Goal: Task Accomplishment & Management: Use online tool/utility

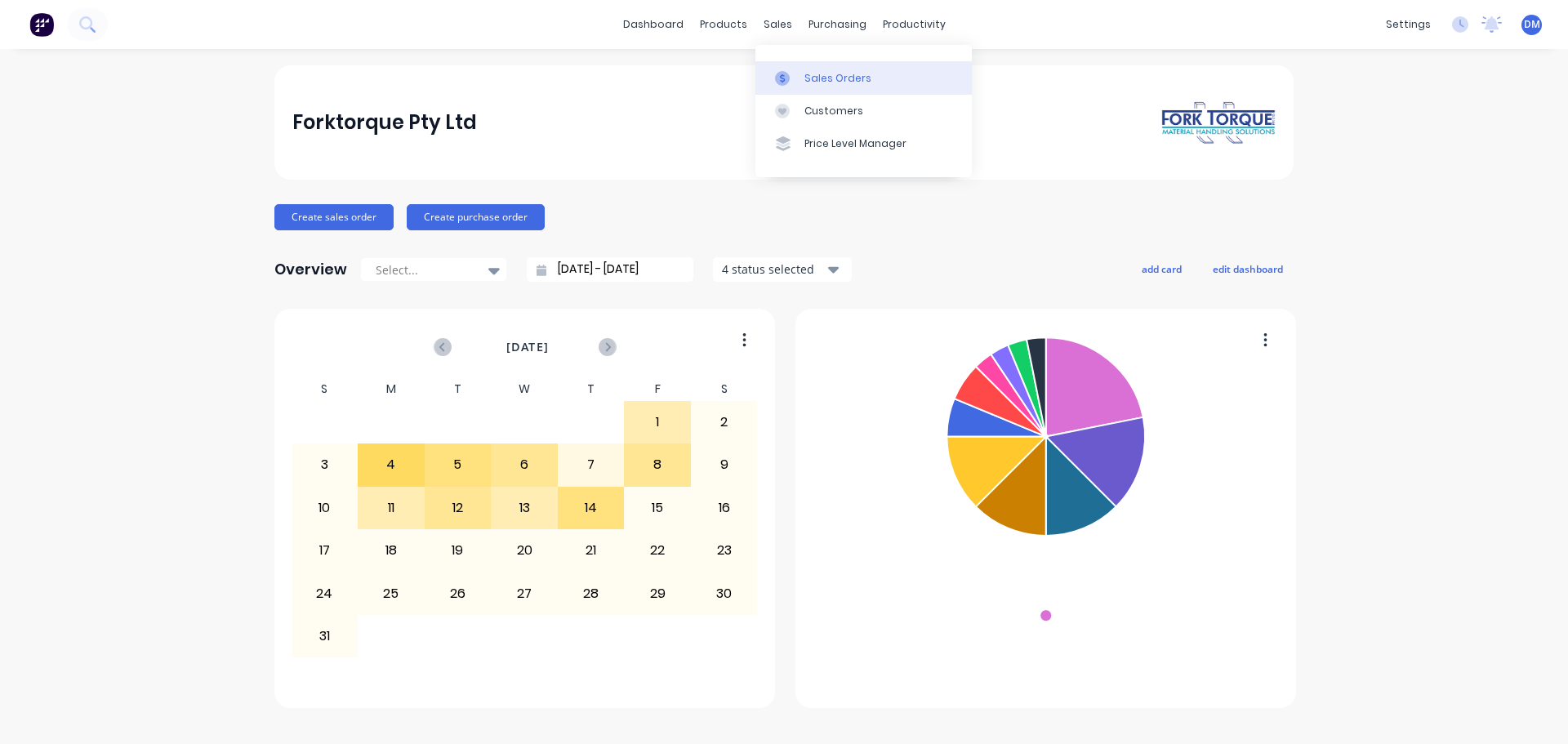
click at [808, 82] on div "Sales Orders" at bounding box center [837, 78] width 67 height 14
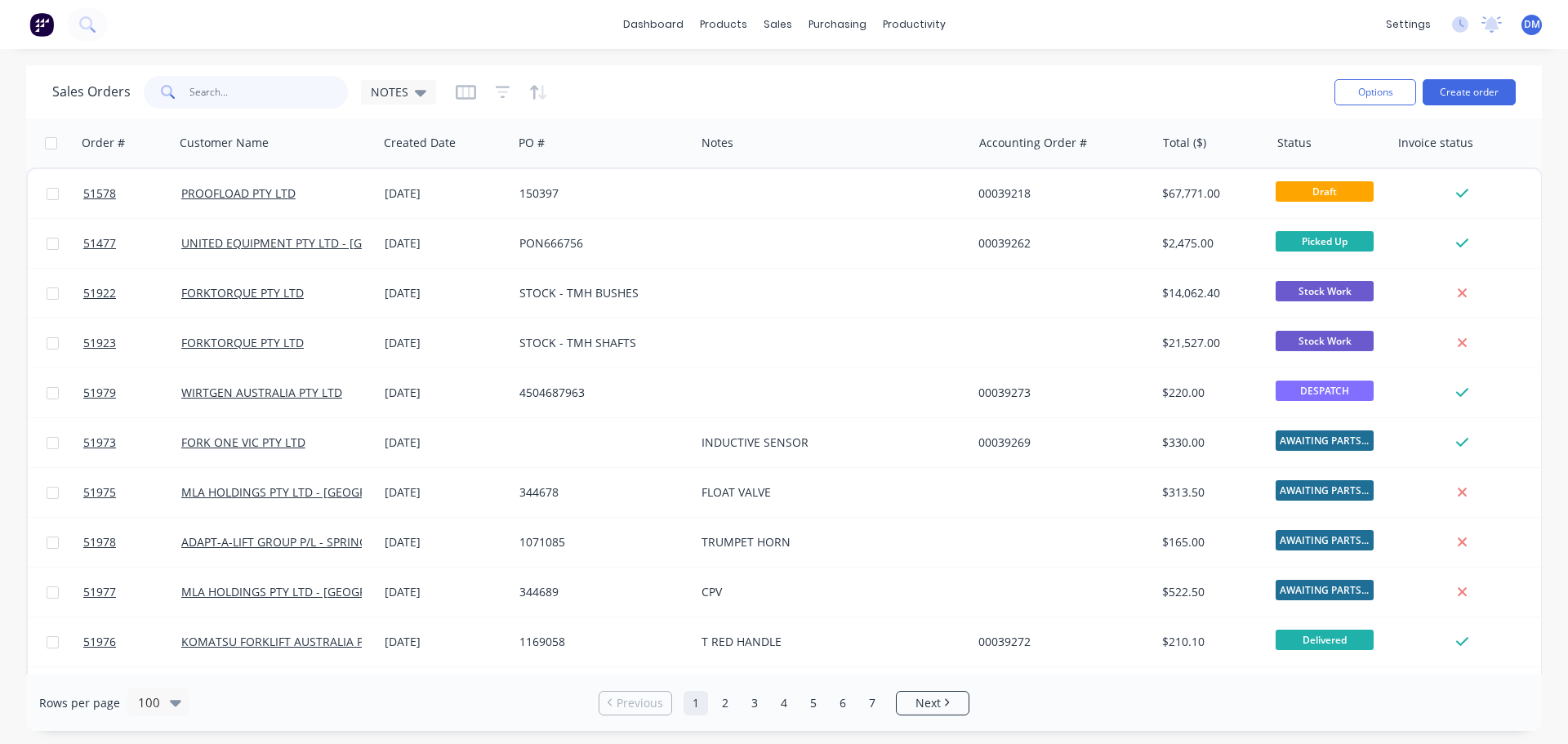
click at [256, 95] on input "text" at bounding box center [269, 92] width 159 height 33
type input "39083"
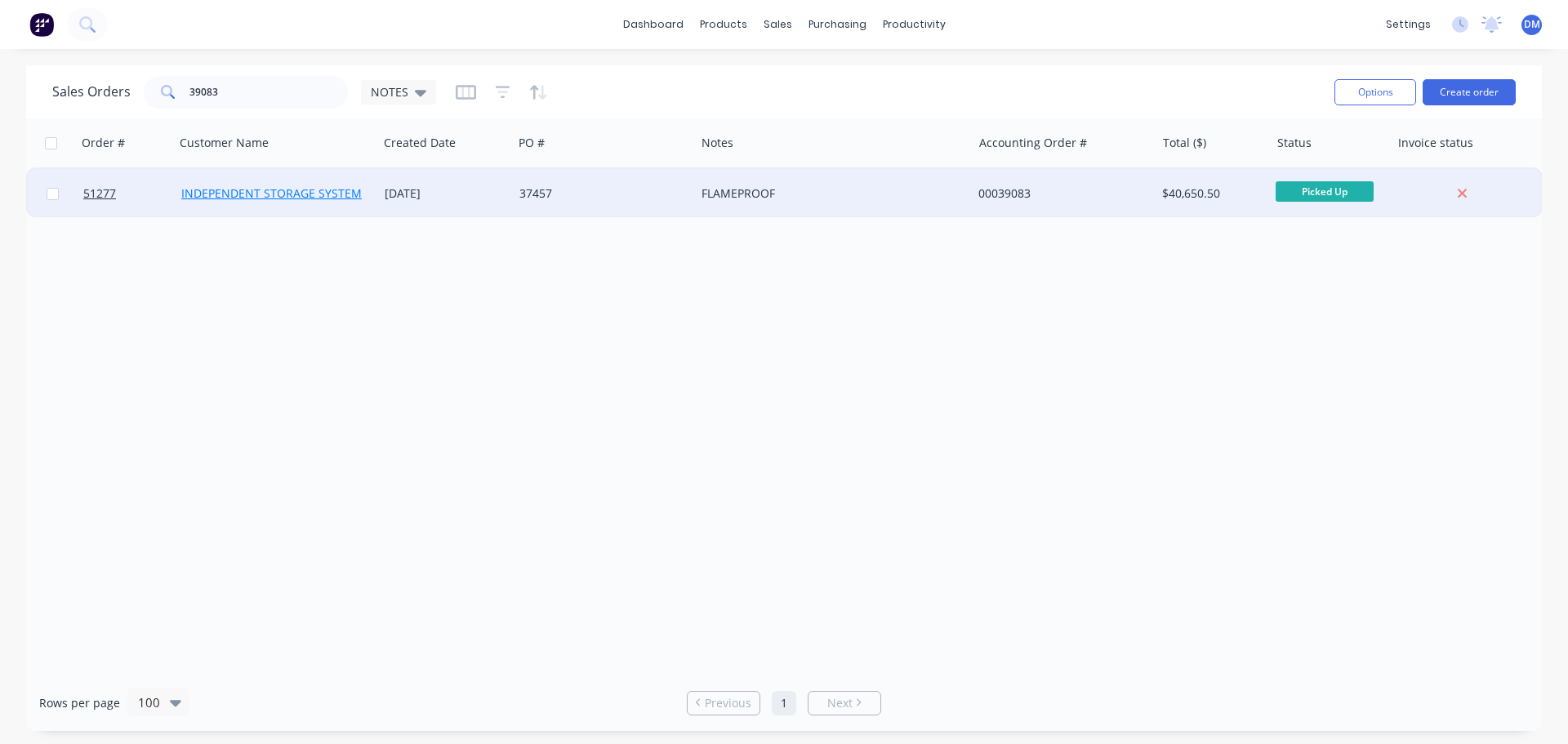
click at [261, 189] on link "INDEPENDENT STORAGE SYSTEMS ([GEOGRAPHIC_DATA]) PTY LTD" at bounding box center [359, 193] width 356 height 15
click at [567, 205] on div "37457" at bounding box center [603, 194] width 182 height 49
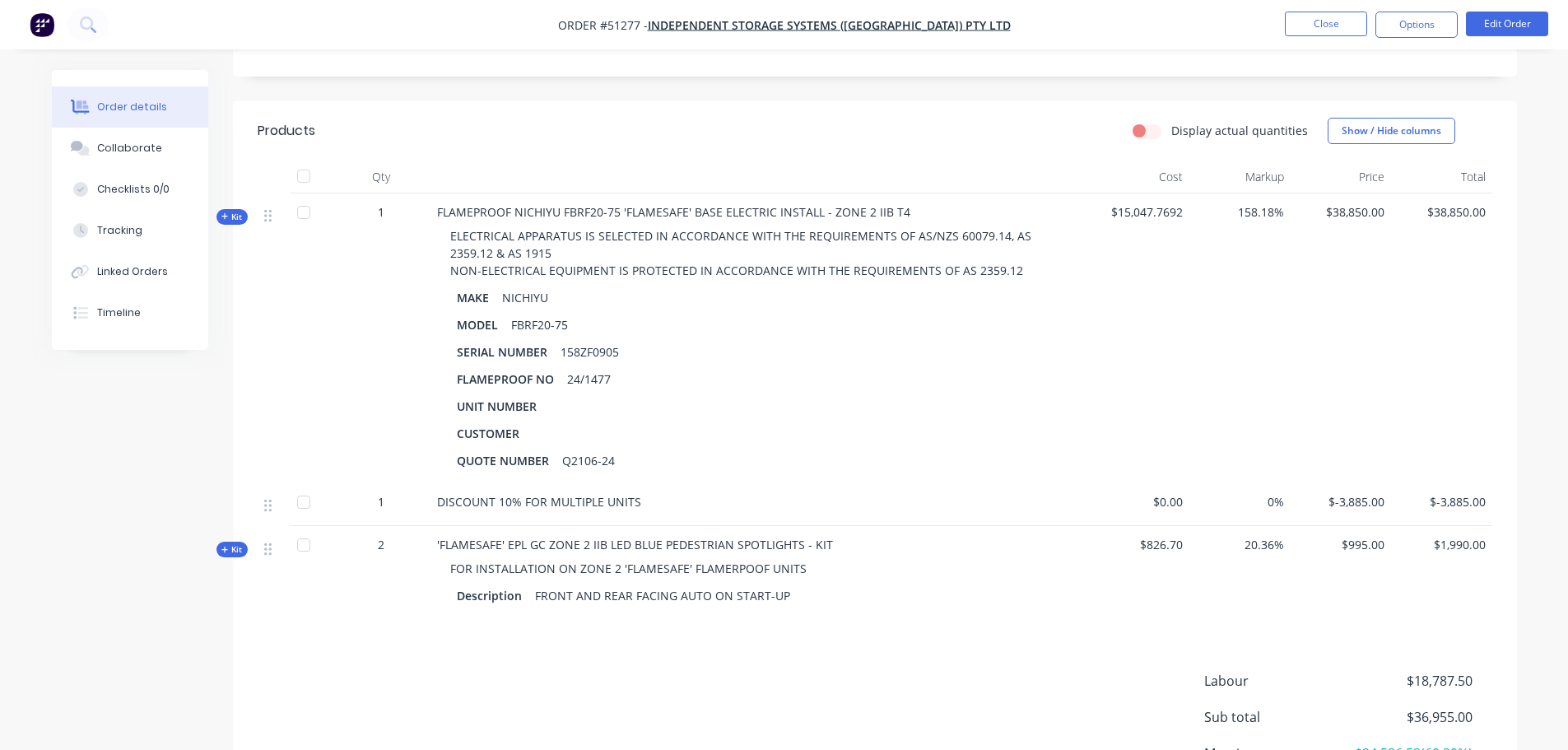
scroll to position [395, 0]
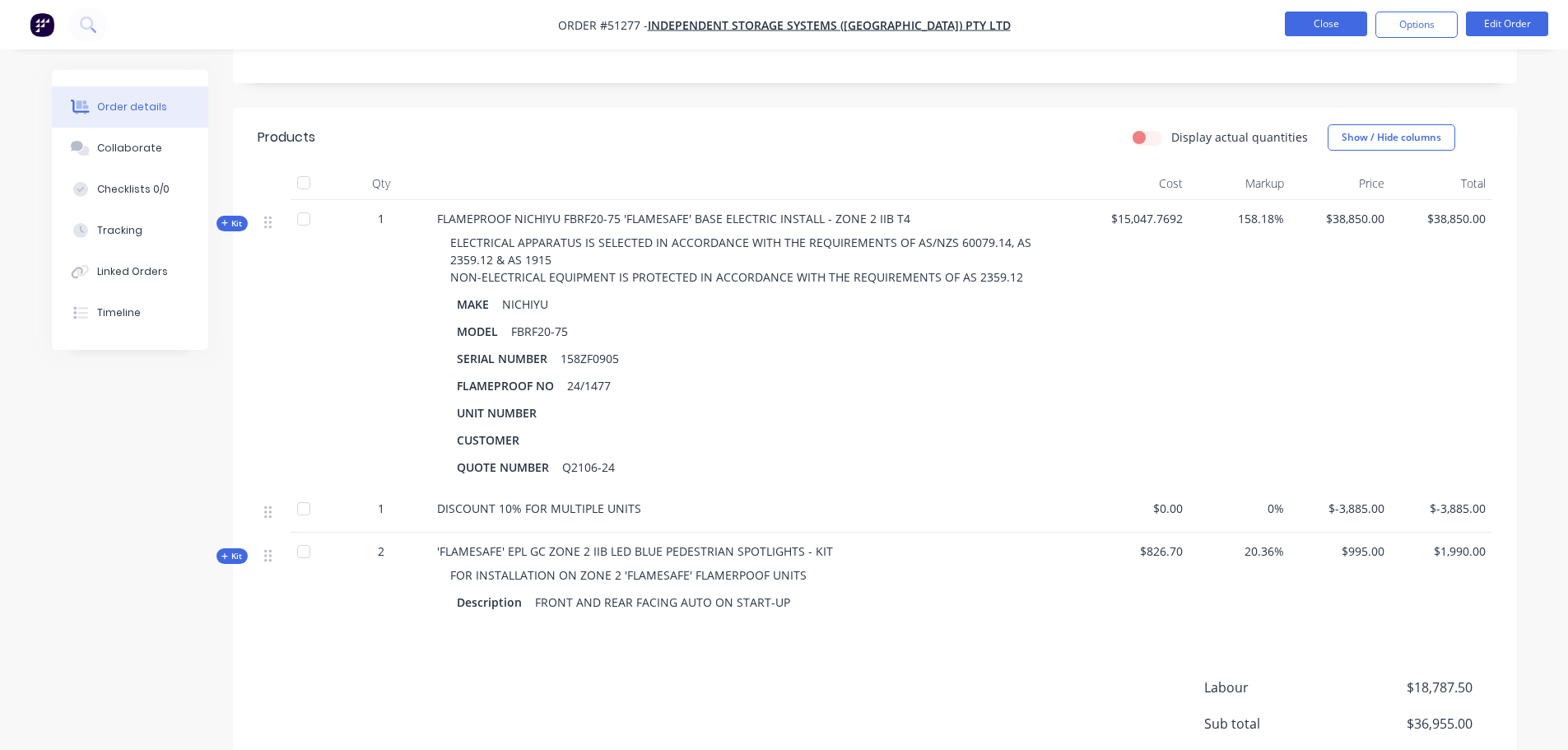
click at [1311, 16] on button "Close" at bounding box center [1326, 24] width 83 height 25
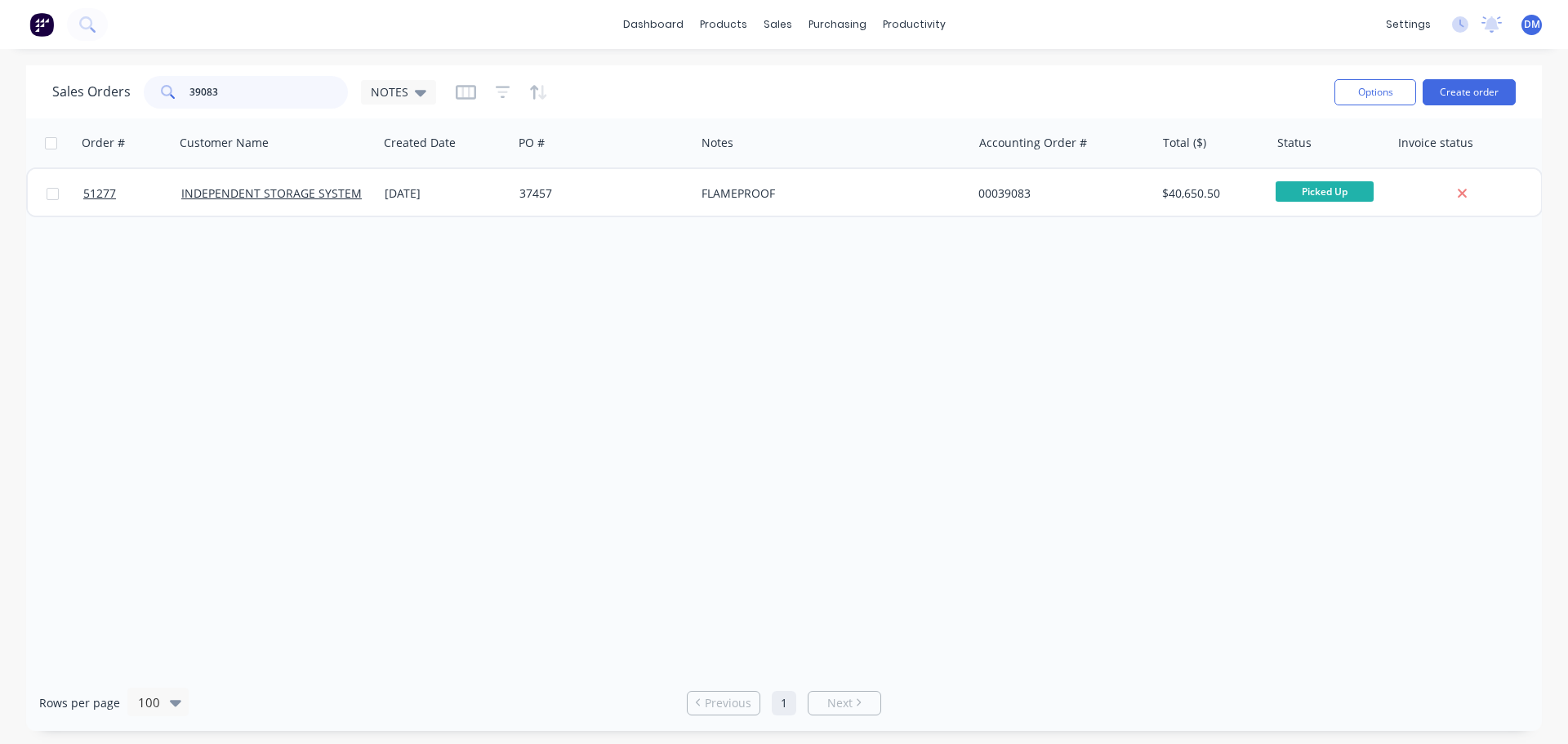
drag, startPoint x: 178, startPoint y: 86, endPoint x: 16, endPoint y: 90, distance: 162.0
click at [48, 87] on div "Sales Orders 39083 NOTES Options Create order" at bounding box center [784, 91] width 1516 height 53
type input "38010"
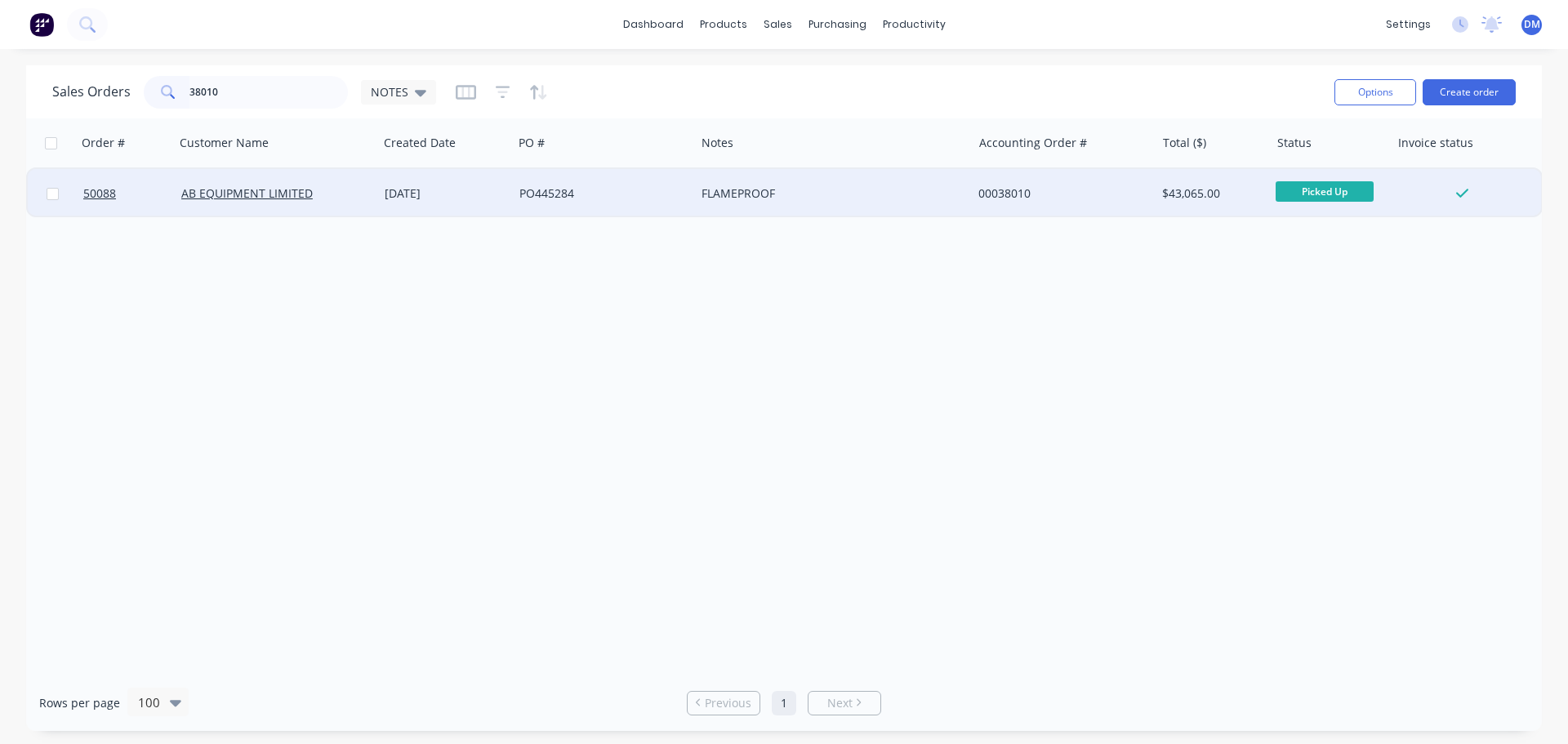
click at [573, 201] on div "PO445284" at bounding box center [603, 194] width 182 height 49
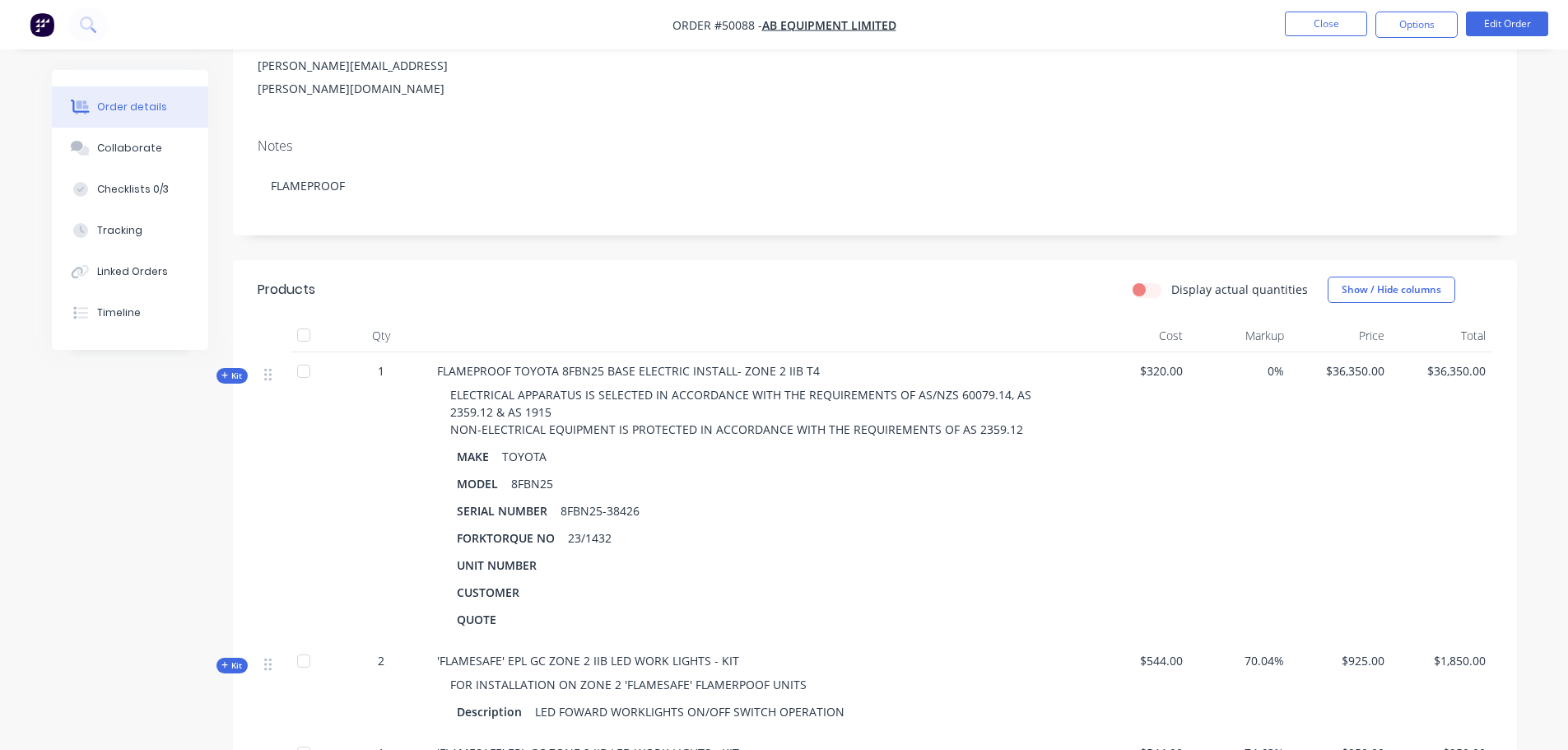
scroll to position [200, 0]
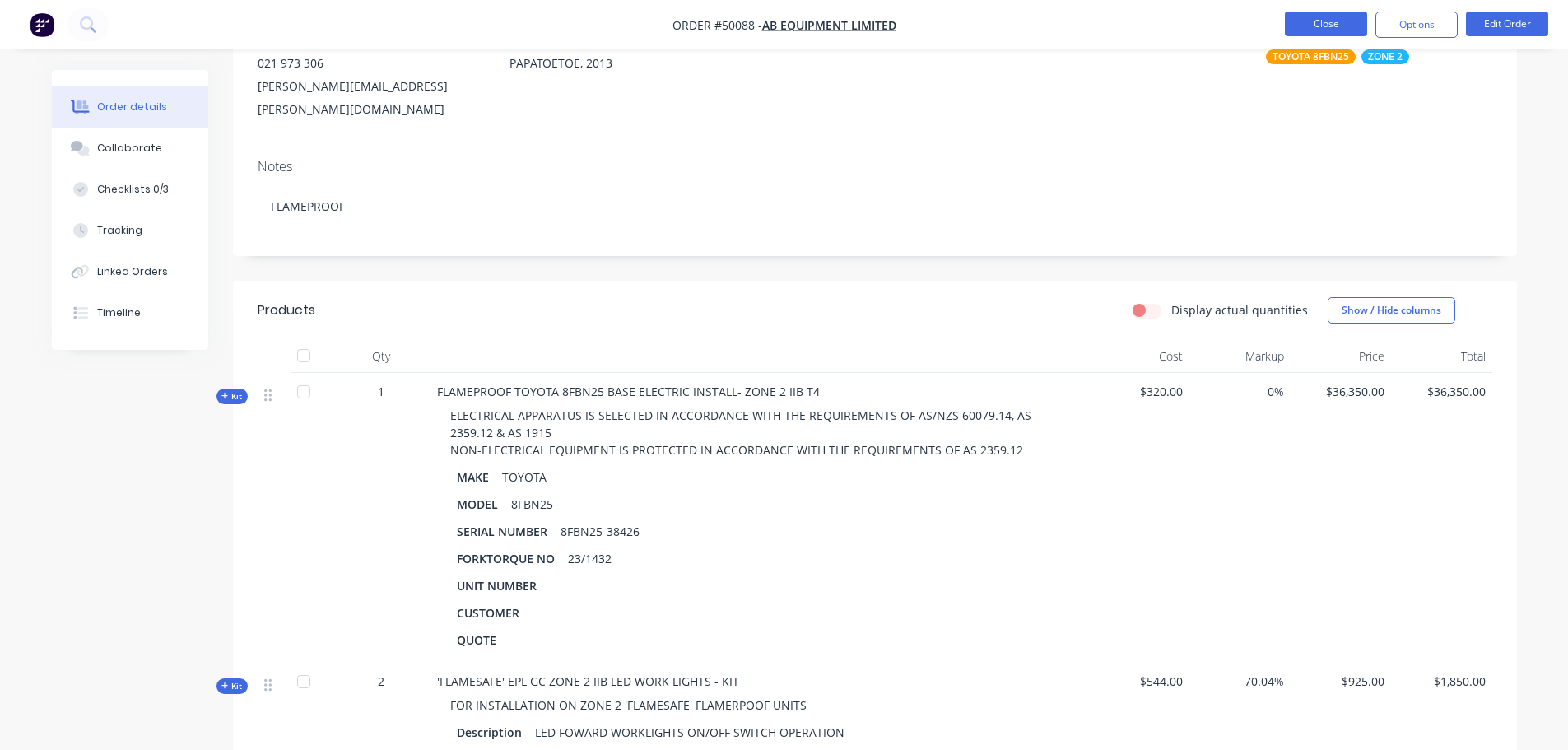
click at [1319, 24] on button "Close" at bounding box center [1326, 24] width 83 height 25
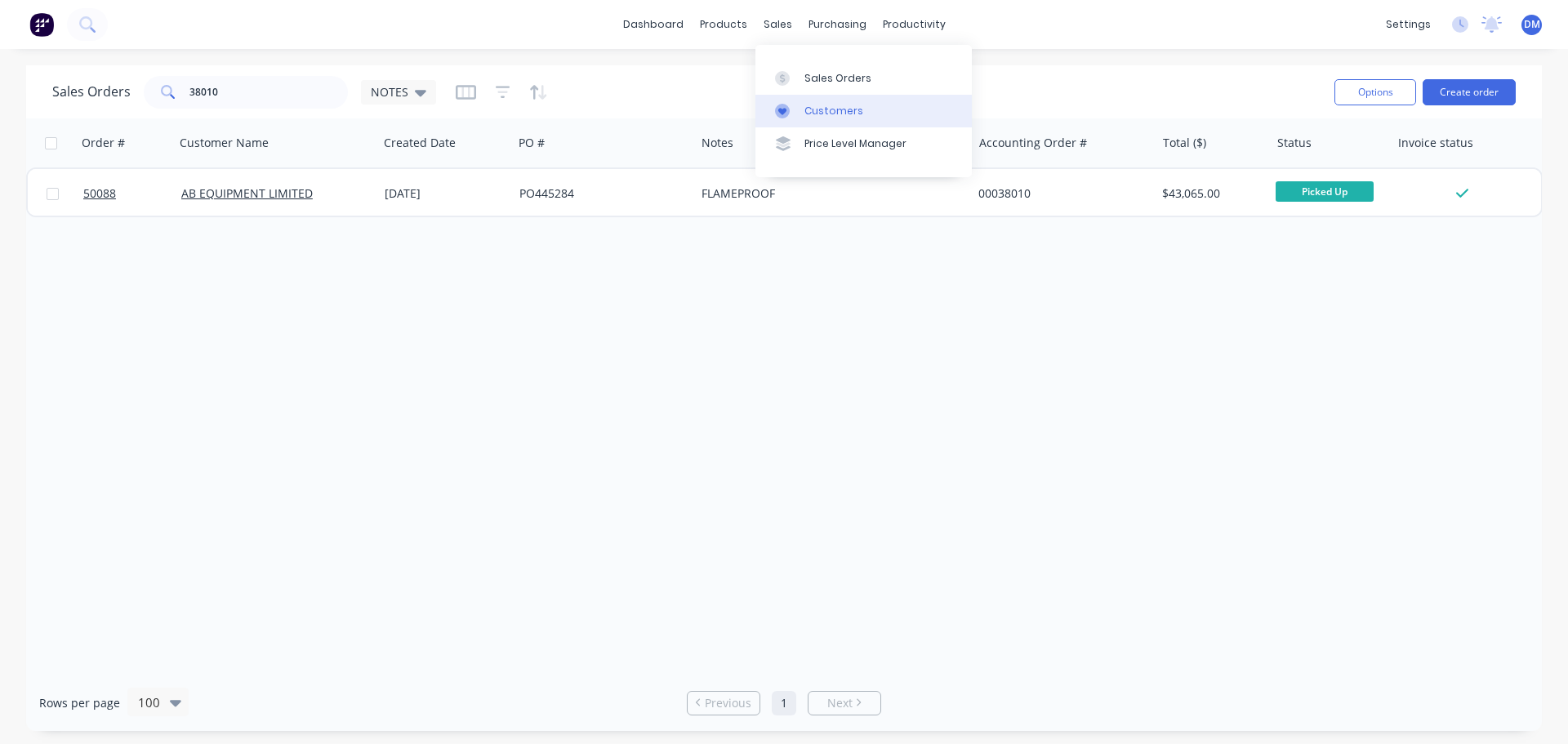
click at [831, 117] on div "Customers" at bounding box center [834, 111] width 59 height 14
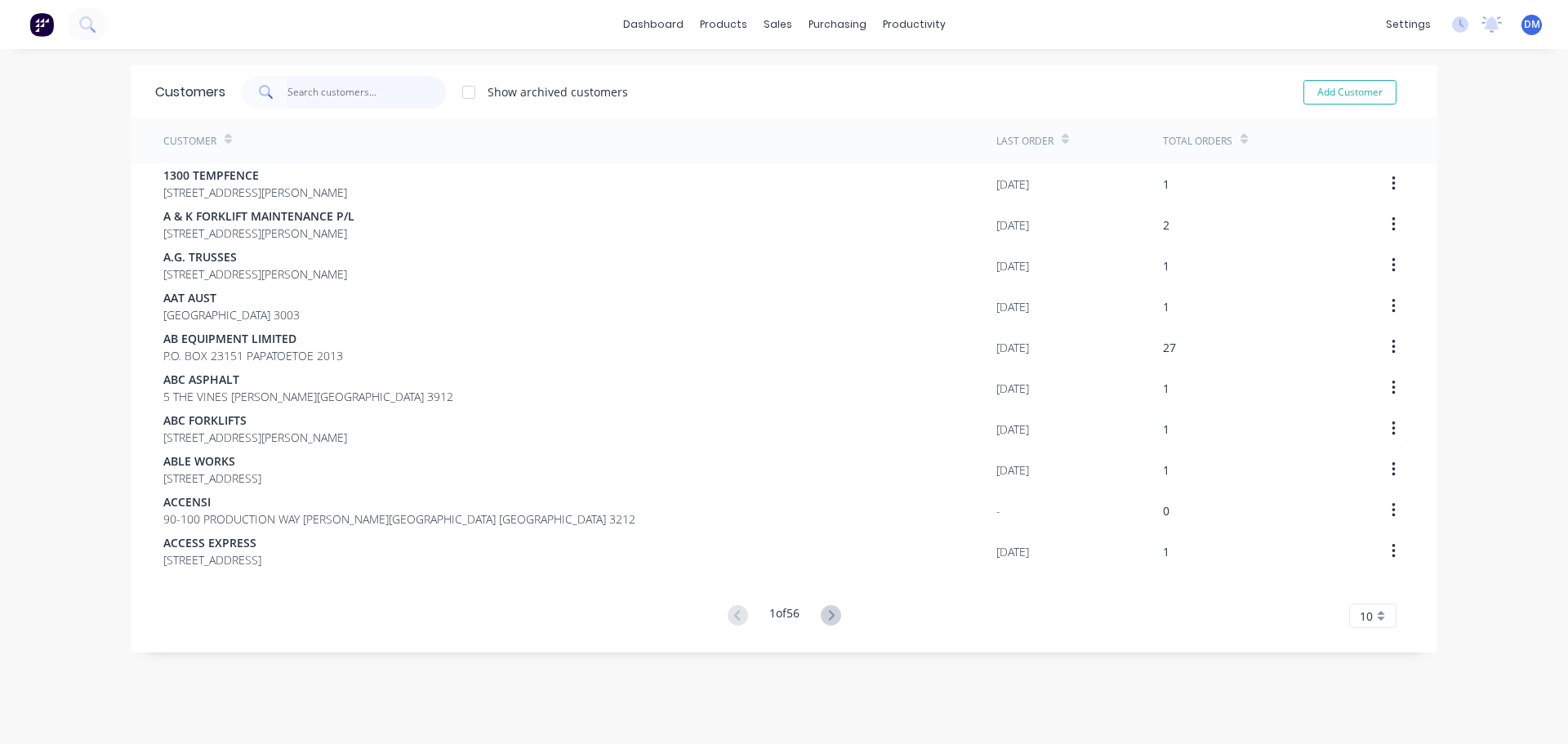
click at [288, 90] on input "text" at bounding box center [367, 92] width 159 height 33
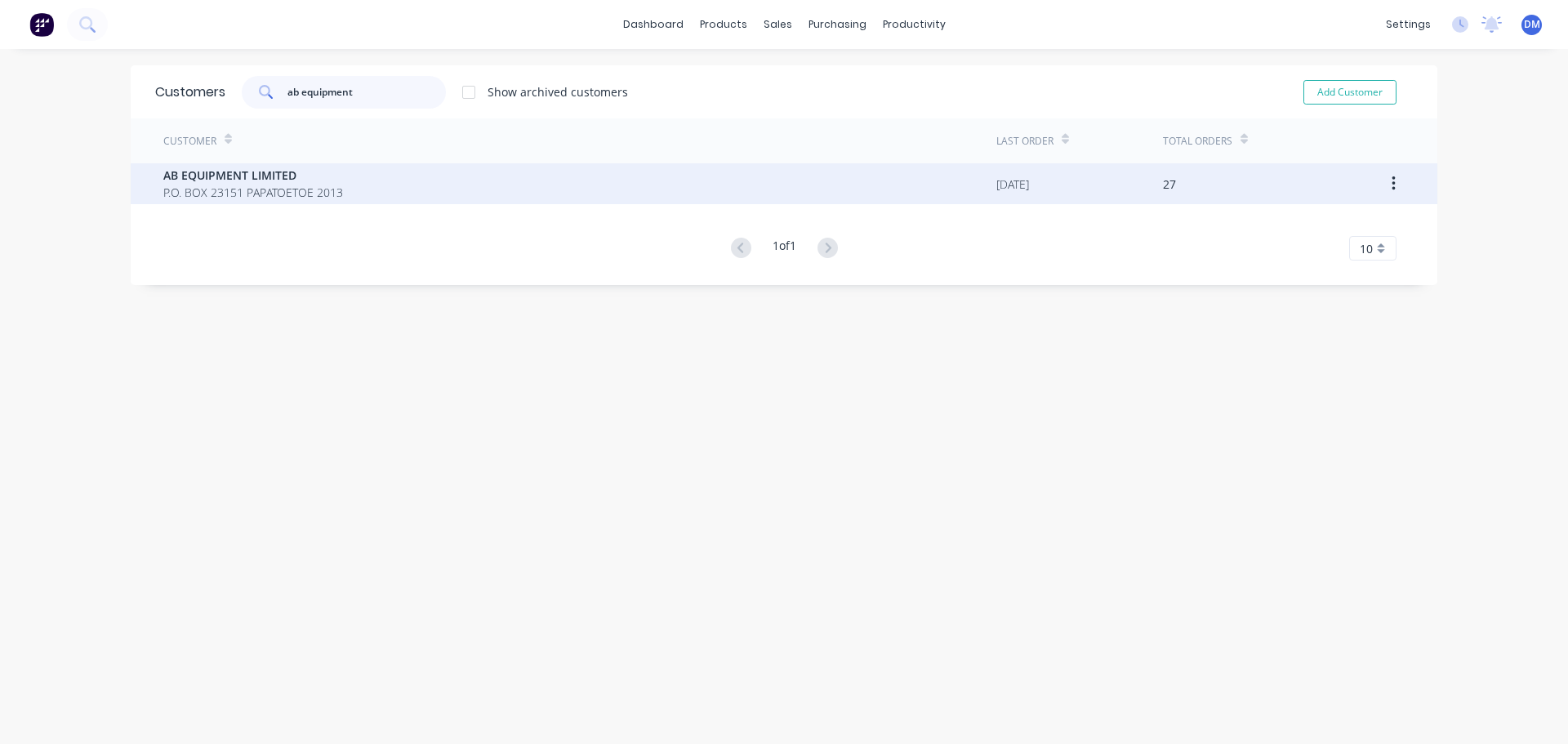
type input "ab equipment"
click at [231, 178] on span "AB EQUIPMENT LIMITED" at bounding box center [253, 175] width 179 height 17
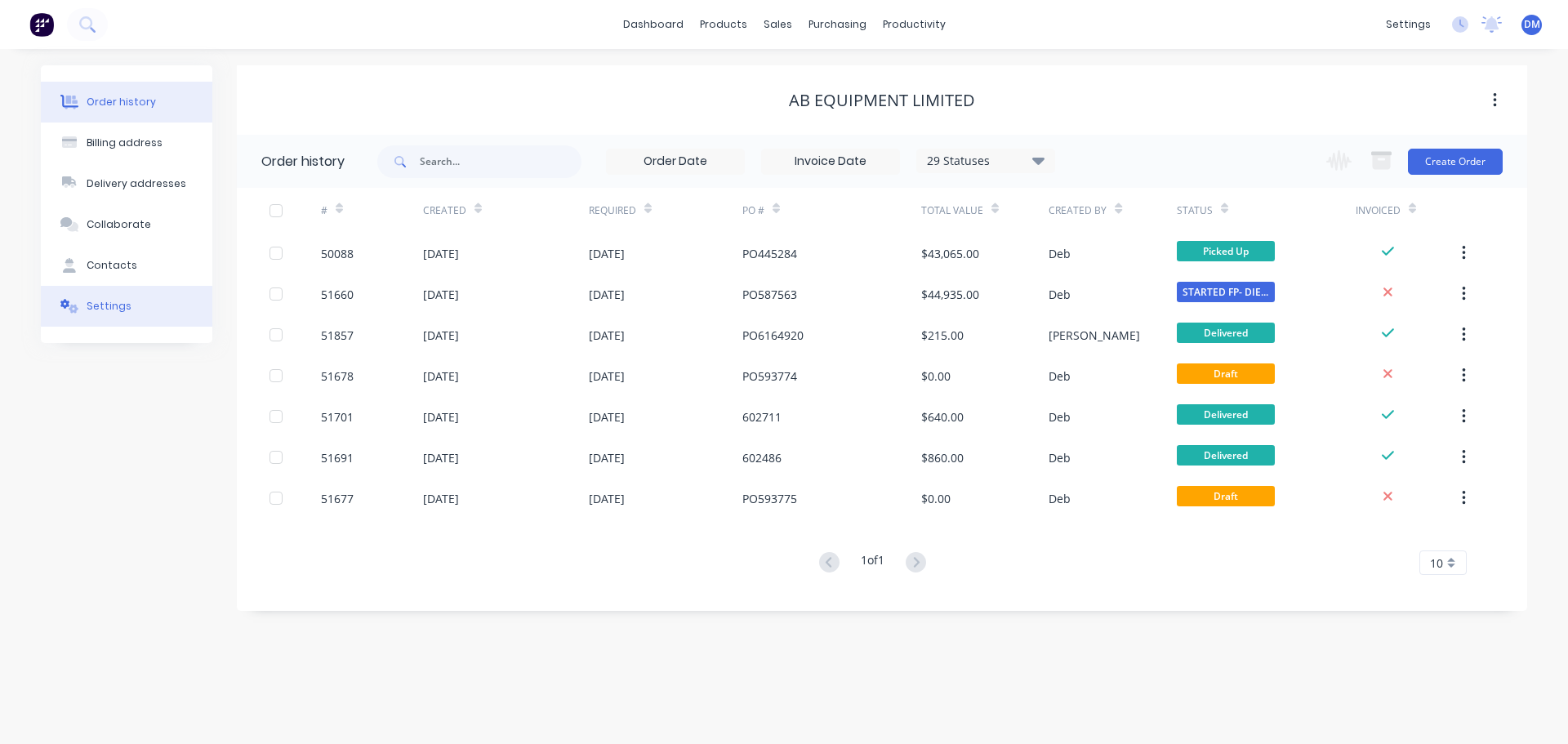
click at [104, 304] on div "Settings" at bounding box center [108, 305] width 45 height 14
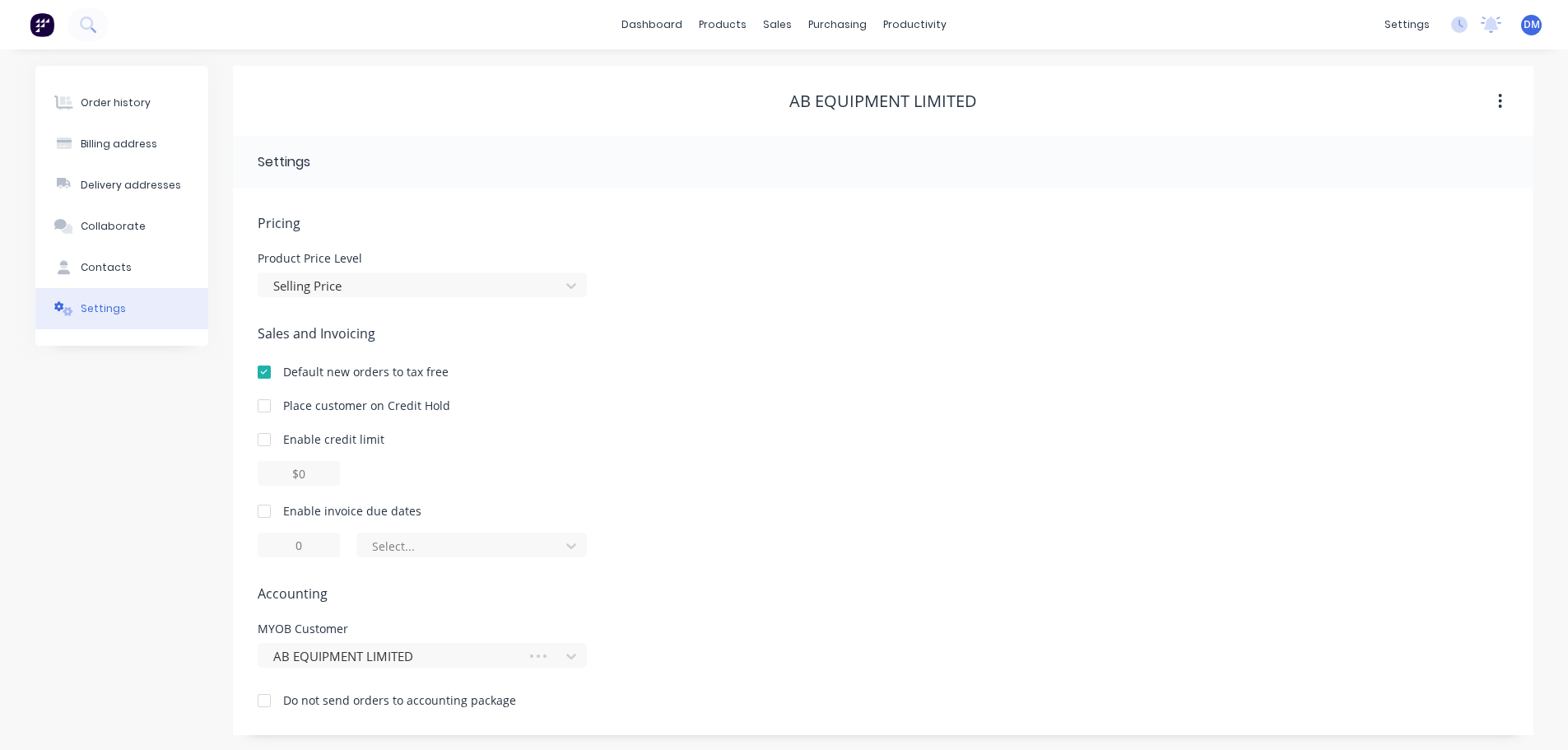
scroll to position [2, 0]
click at [651, 23] on link "dashboard" at bounding box center [651, 23] width 78 height 25
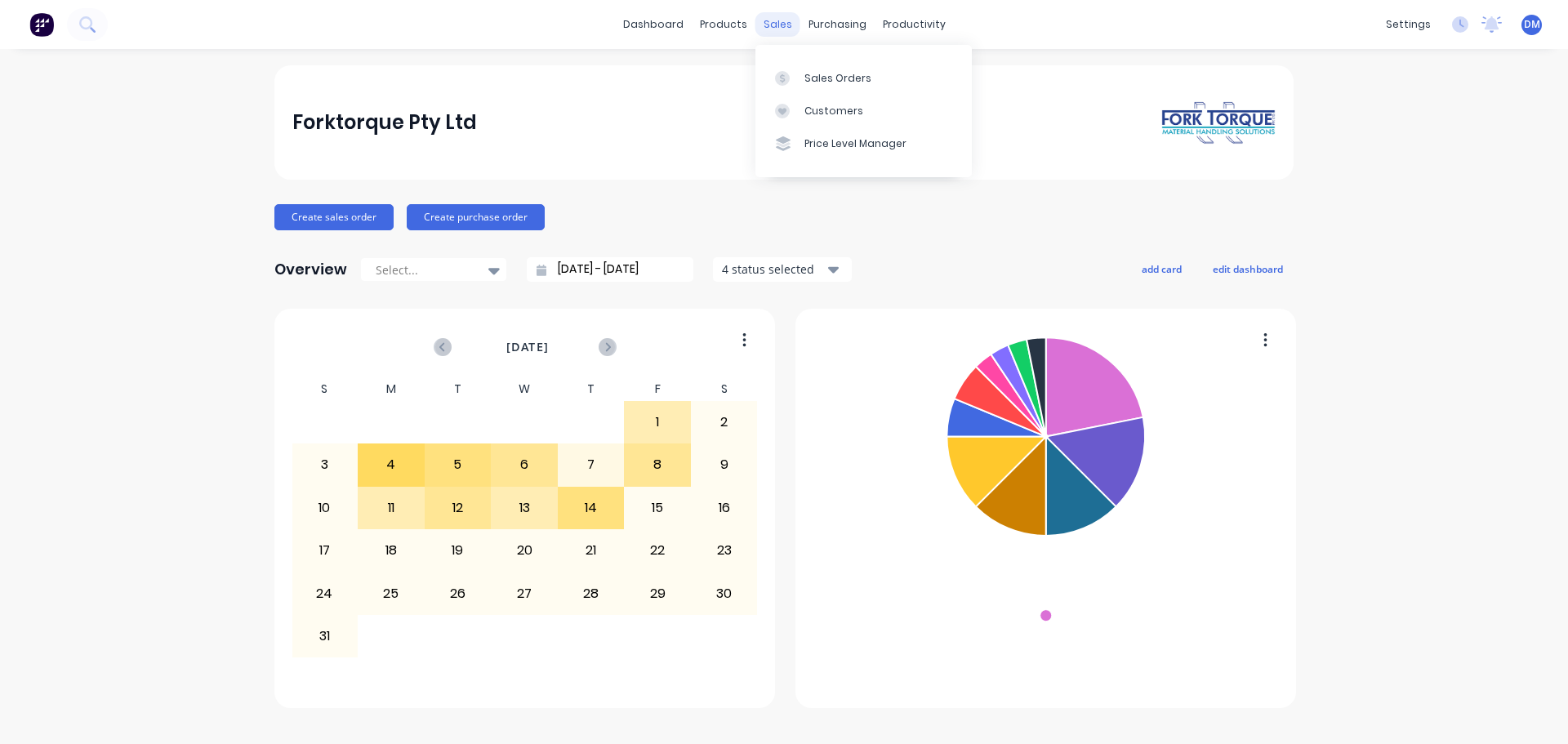
click at [782, 28] on div "sales" at bounding box center [777, 24] width 45 height 25
click at [801, 79] on link "Sales Orders" at bounding box center [863, 77] width 217 height 33
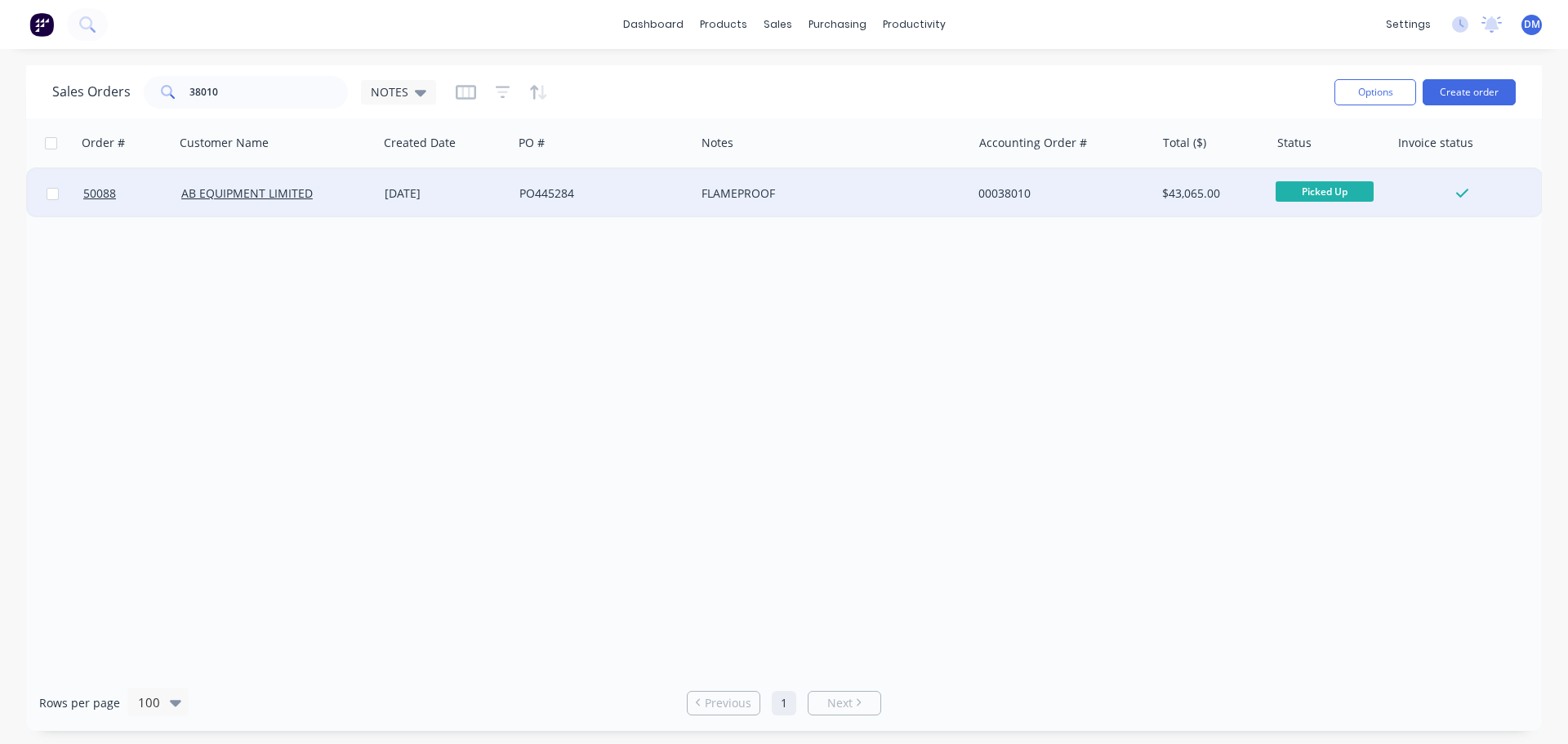
click at [537, 196] on div "PO445284" at bounding box center [600, 193] width 161 height 16
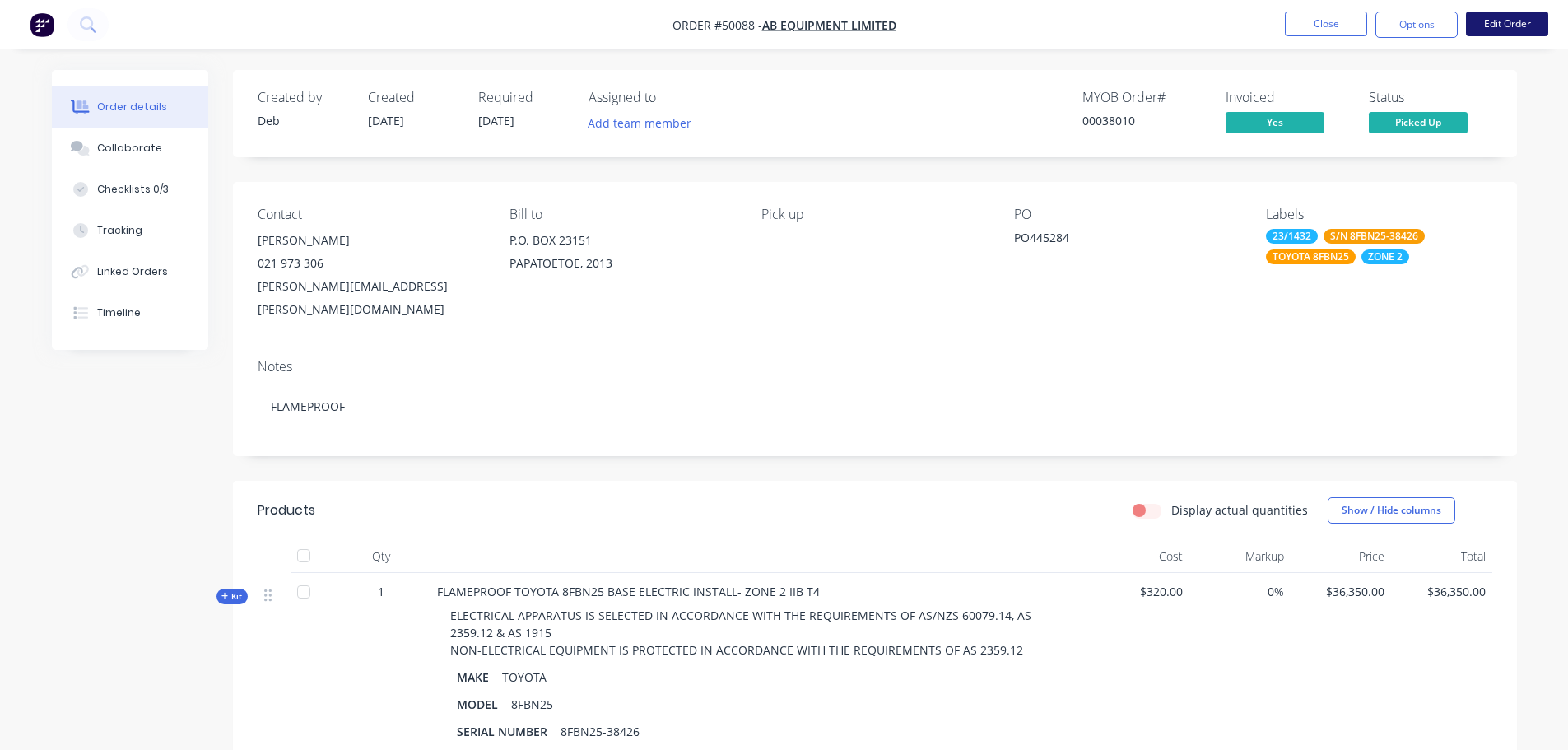
click at [1525, 16] on button "Edit Order" at bounding box center [1507, 24] width 83 height 25
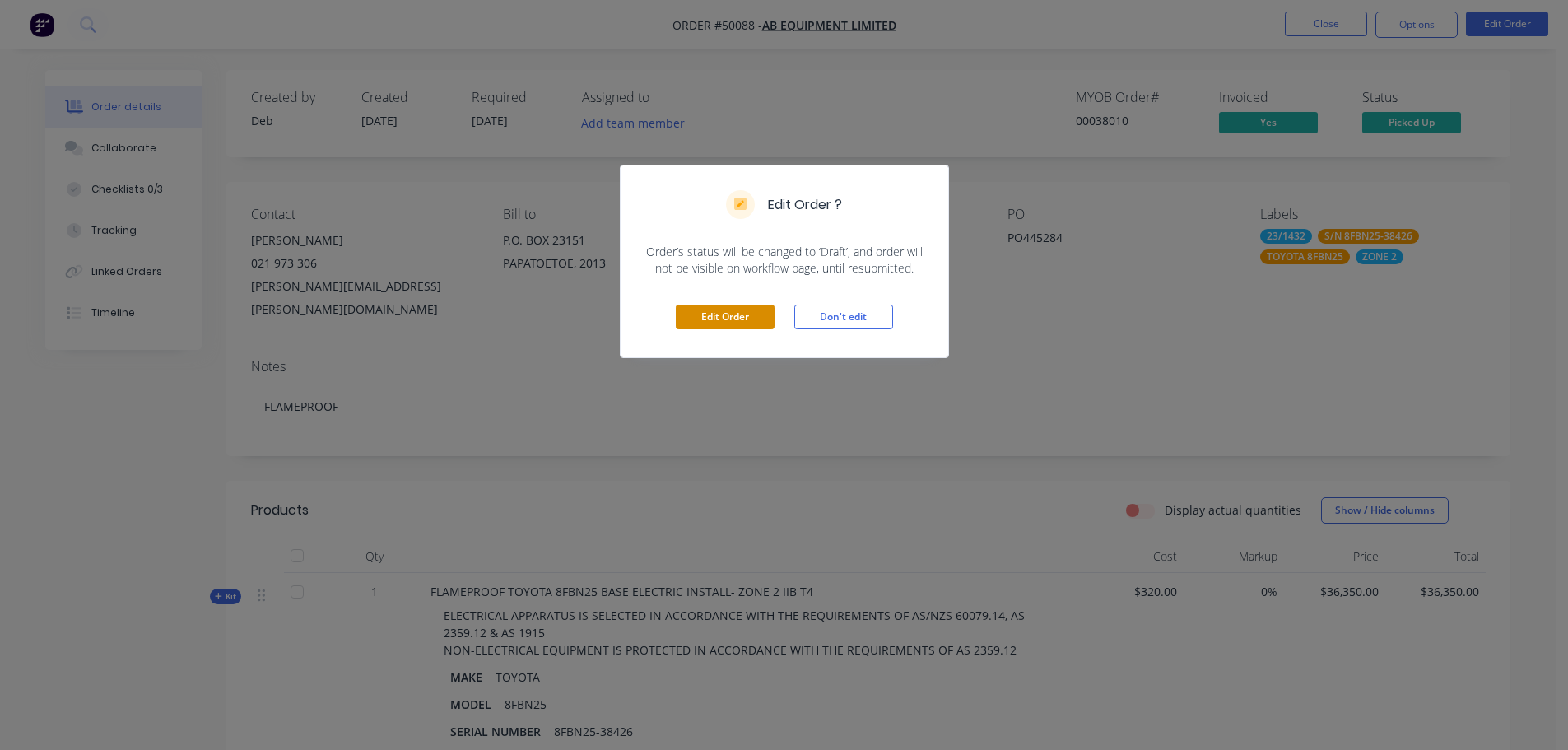
click at [743, 323] on button "Edit Order" at bounding box center [726, 316] width 99 height 25
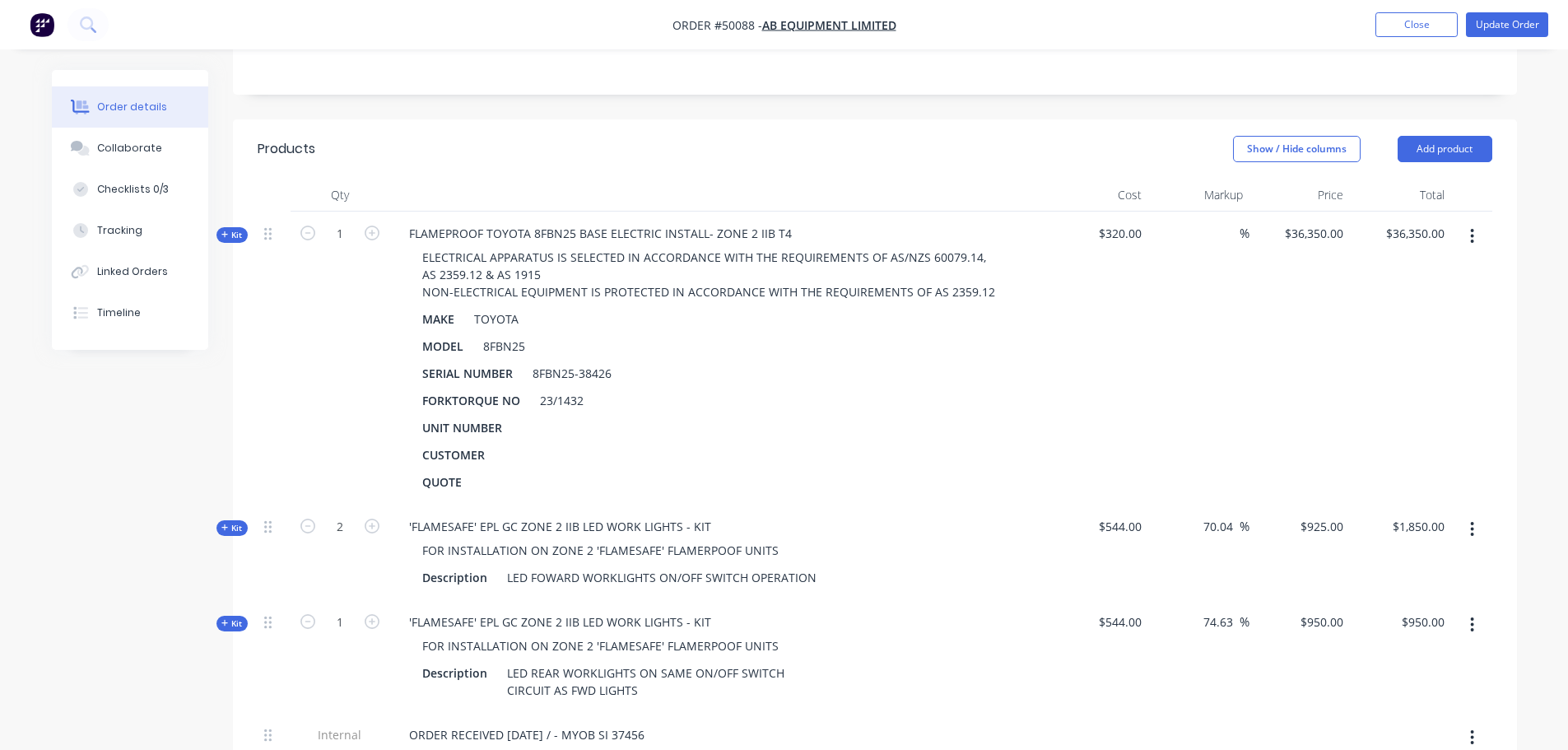
scroll to position [412, 0]
click at [1474, 226] on icon "button" at bounding box center [1472, 234] width 4 height 18
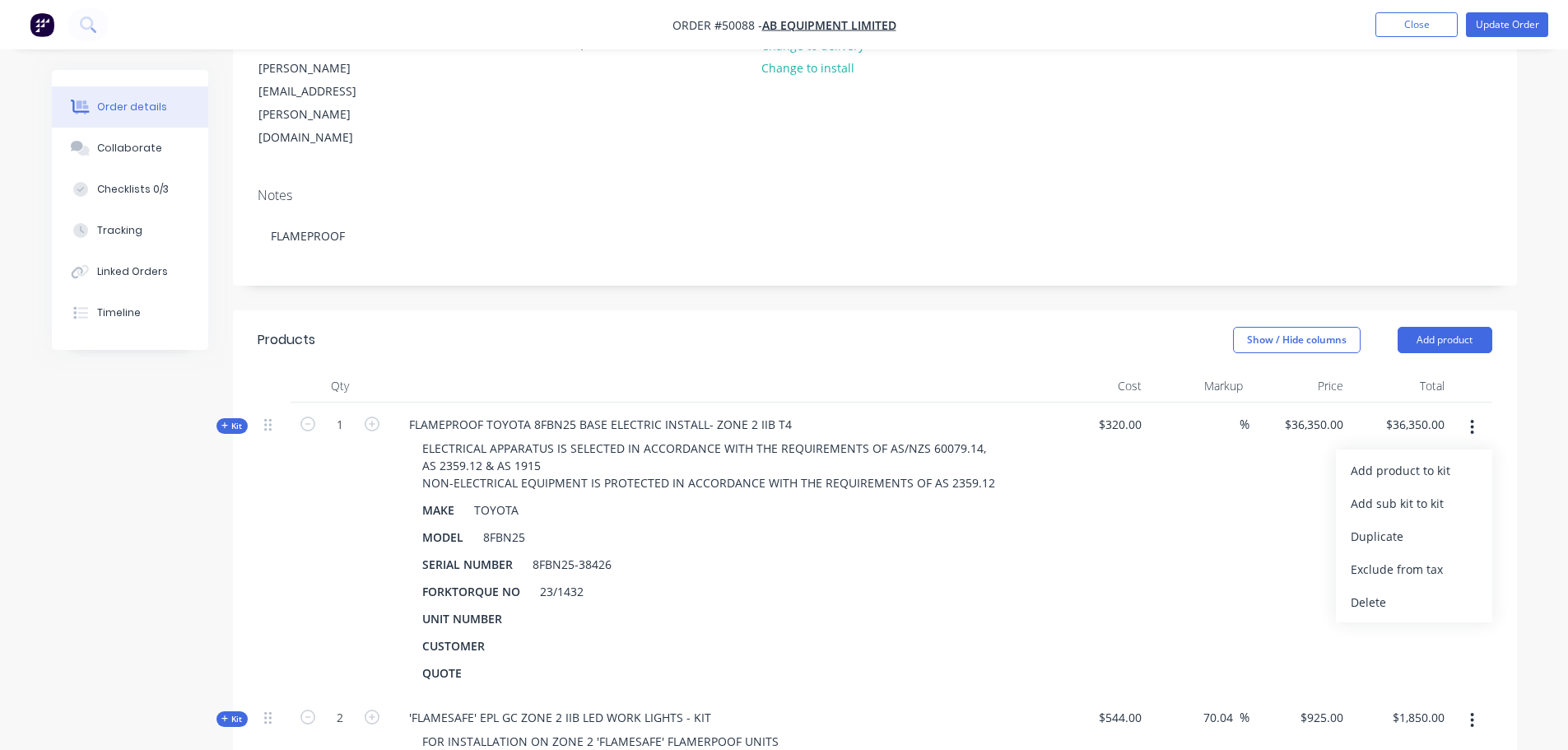
scroll to position [0, 0]
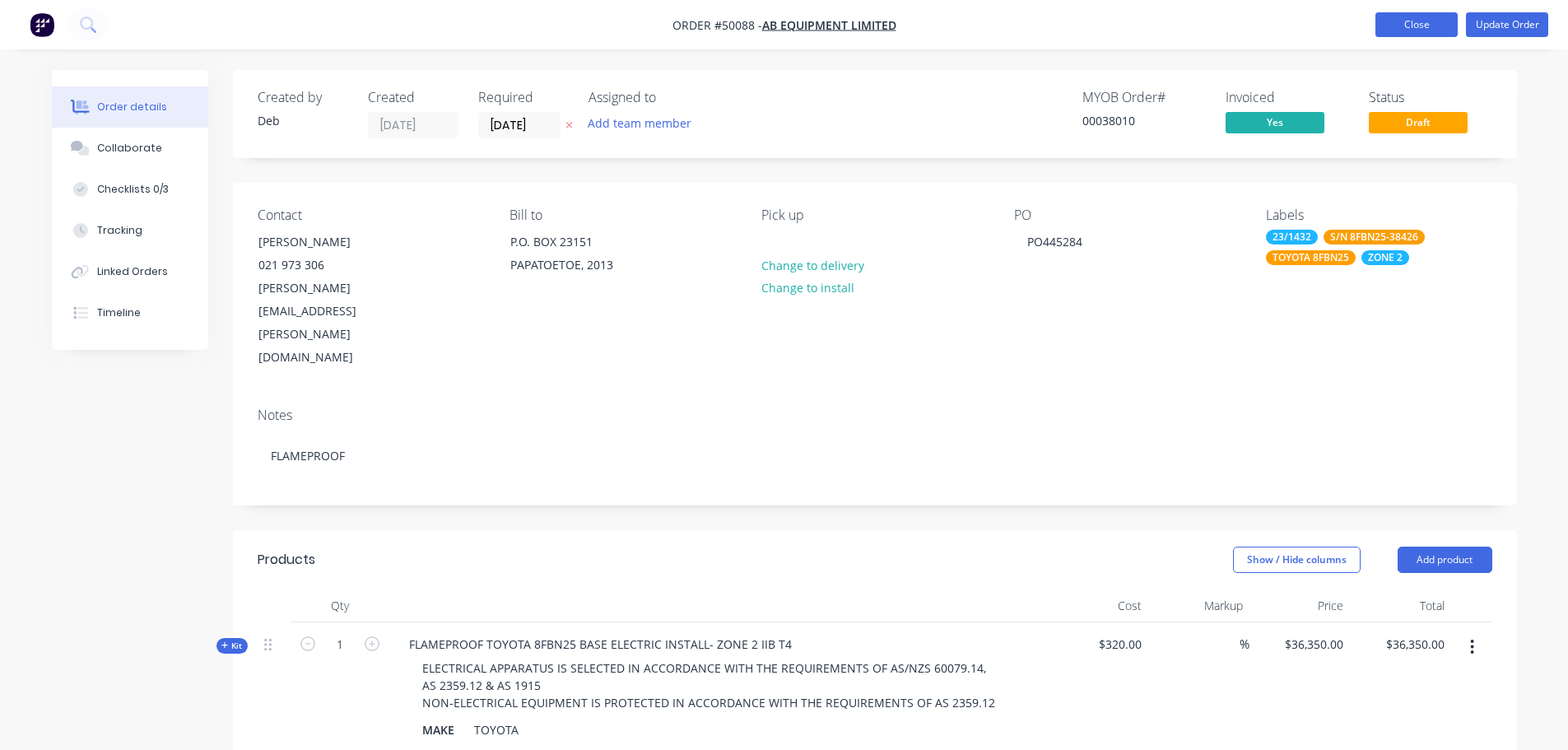
click at [1430, 29] on button "Close" at bounding box center [1416, 24] width 83 height 25
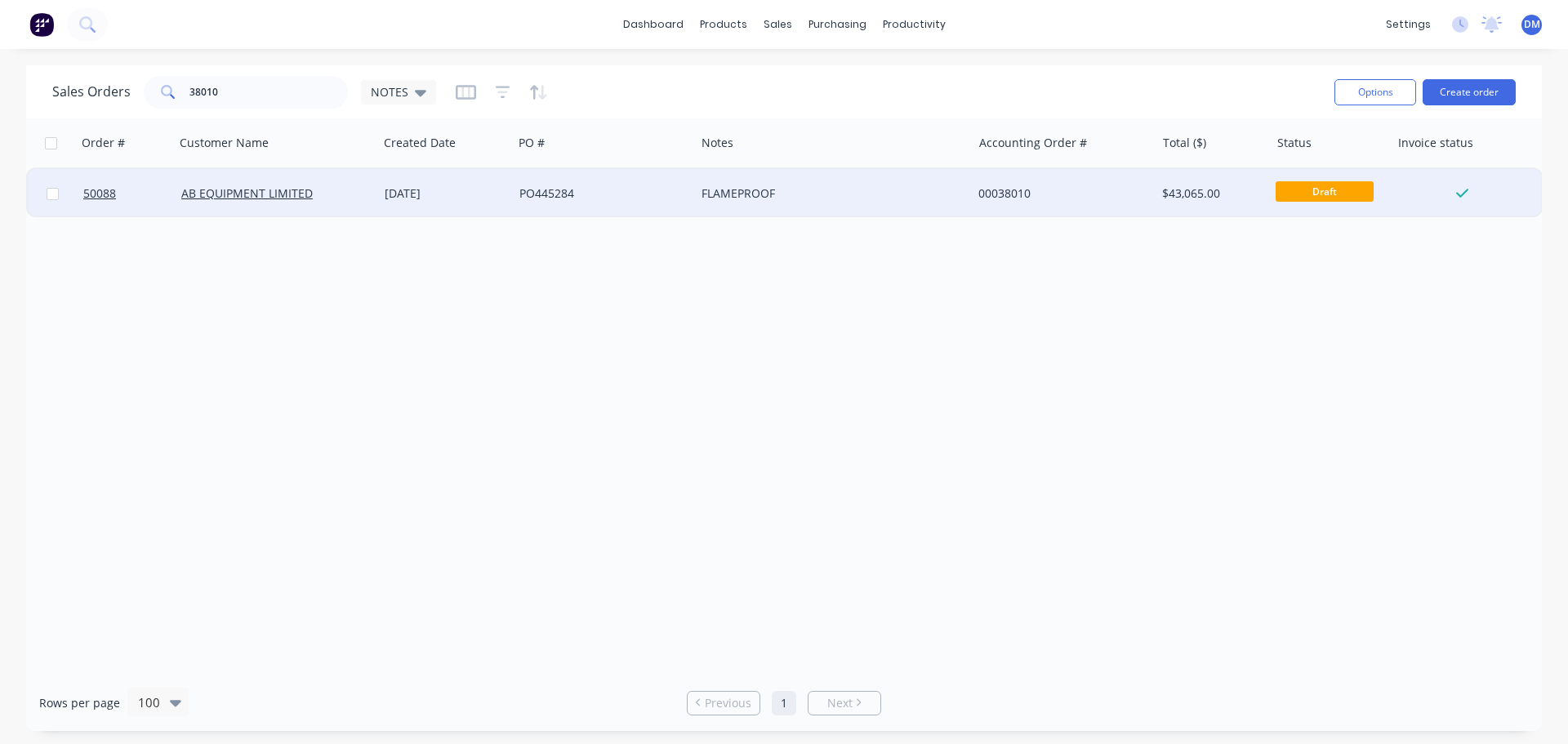
click at [751, 198] on div "FLAMEPROOF" at bounding box center [826, 193] width 250 height 16
click at [597, 186] on div "PO445284" at bounding box center [600, 193] width 161 height 16
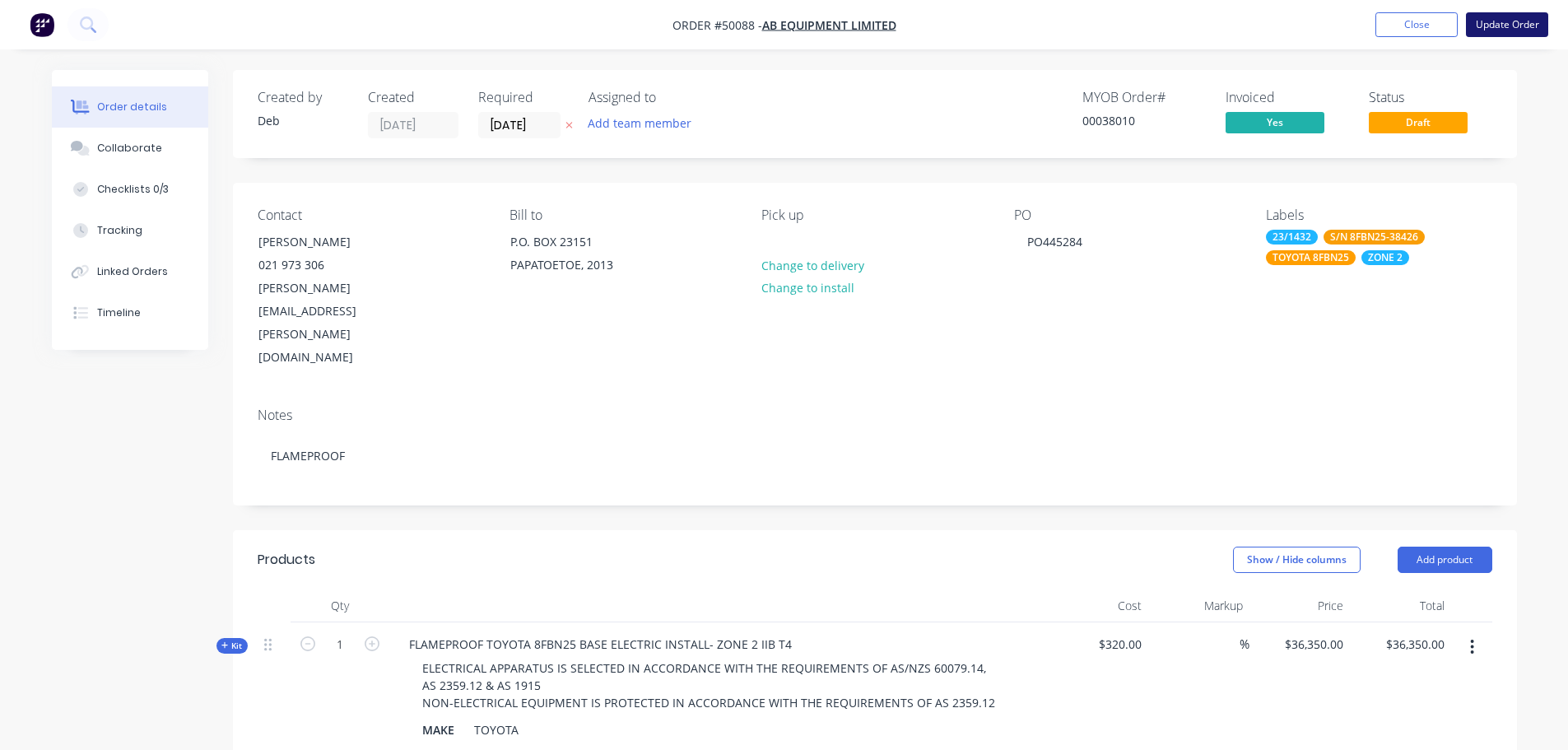
click at [1500, 31] on button "Update Order" at bounding box center [1507, 24] width 83 height 25
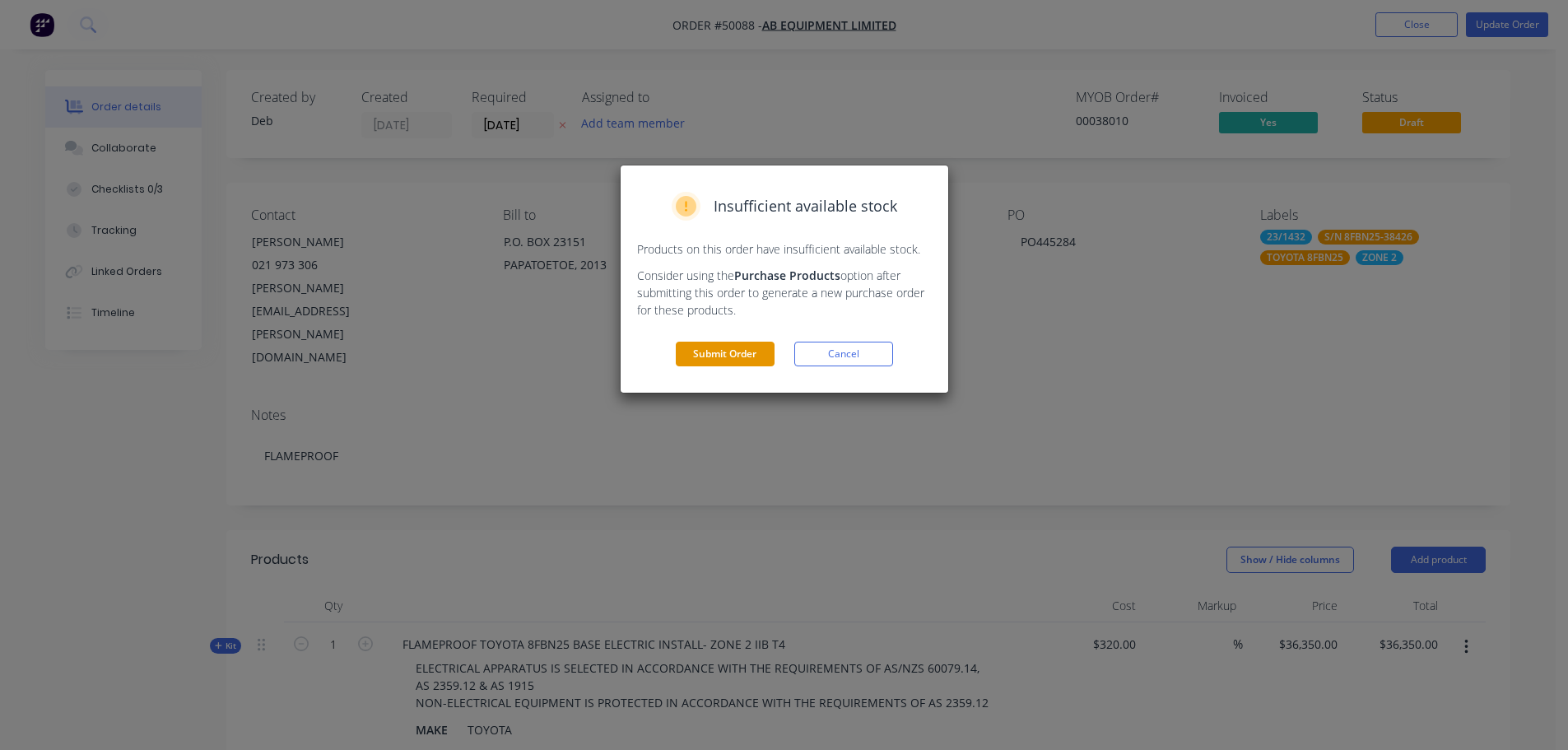
click at [726, 355] on button "Submit Order" at bounding box center [726, 354] width 99 height 25
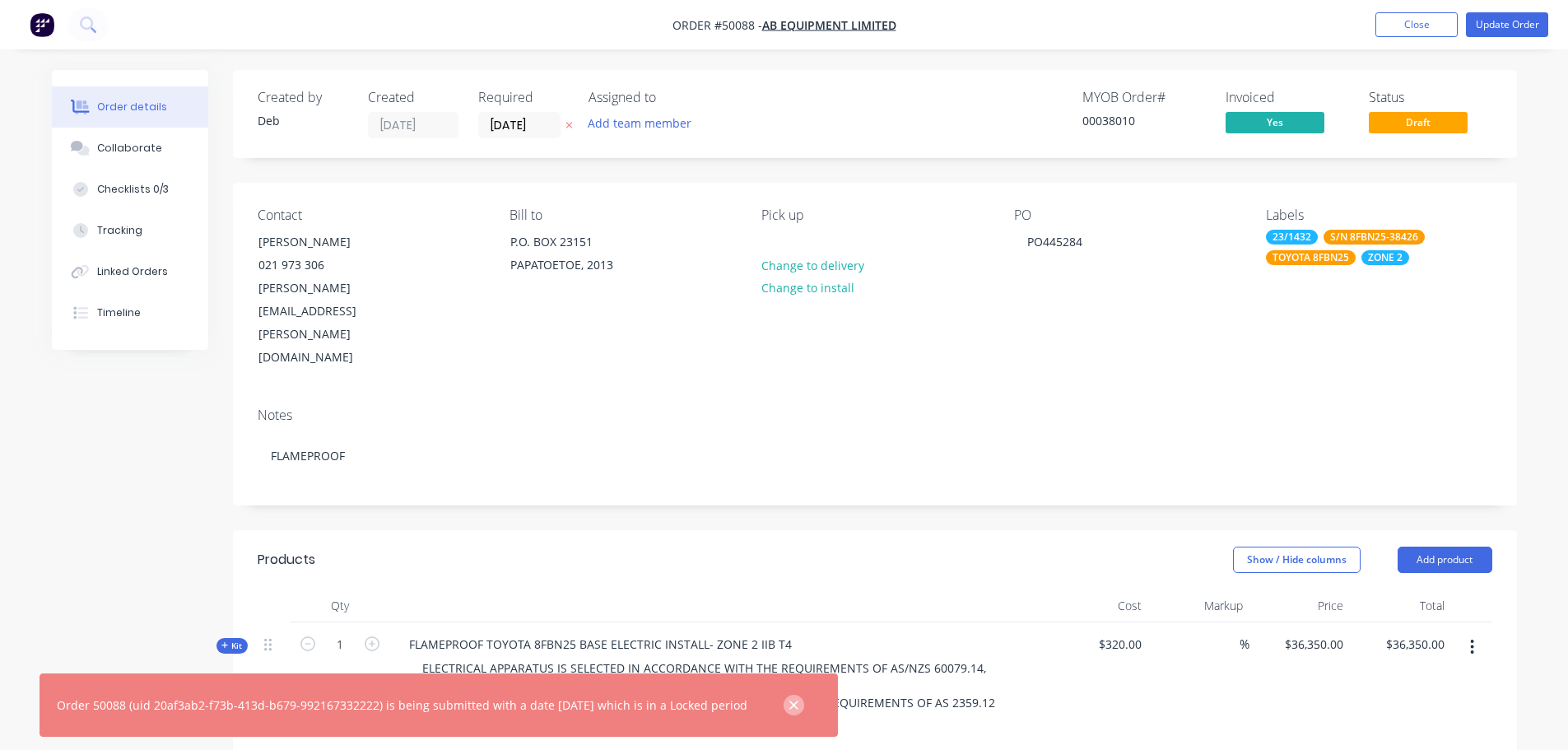
click at [804, 703] on button "button" at bounding box center [794, 705] width 20 height 20
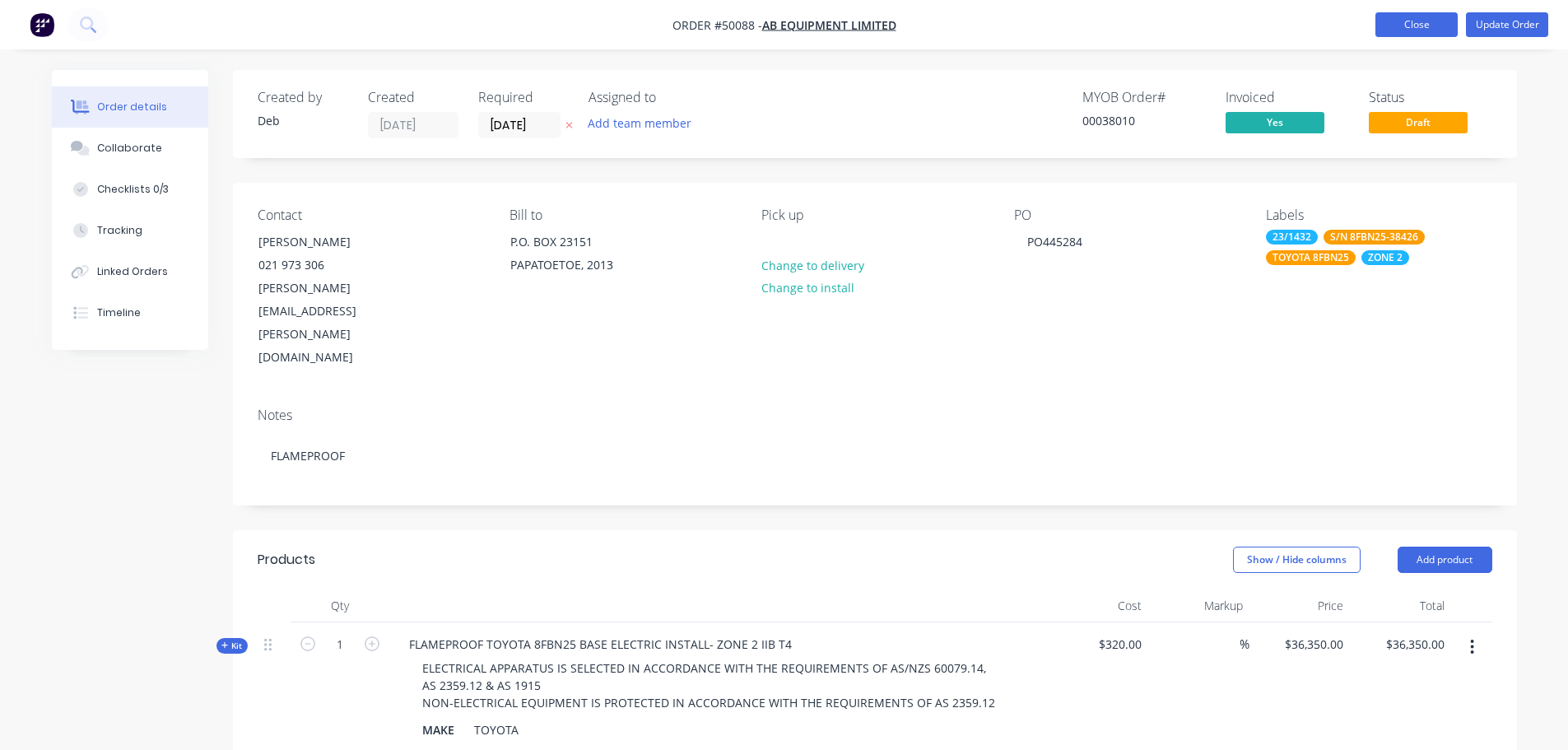
click at [1396, 27] on button "Close" at bounding box center [1416, 24] width 83 height 25
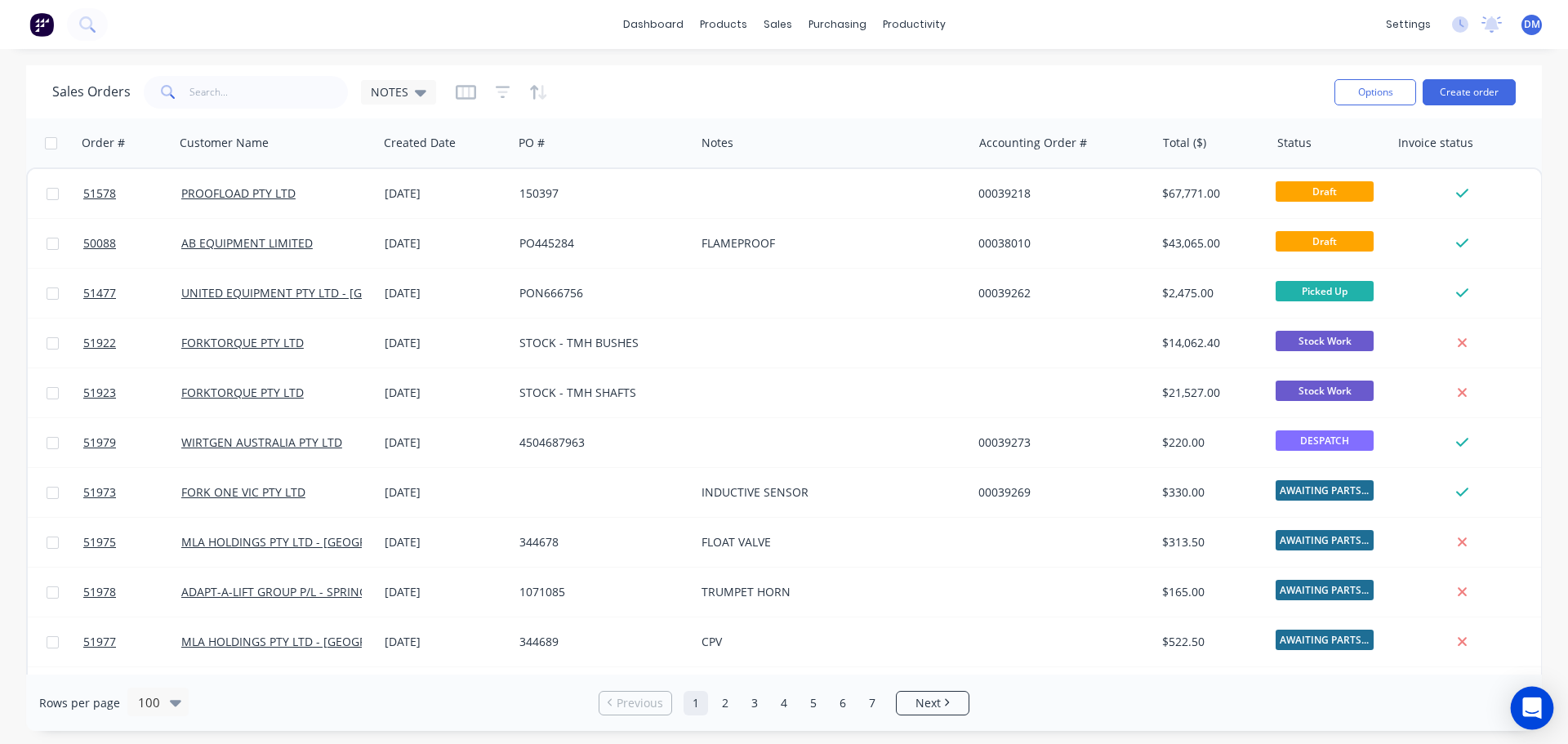
click at [1542, 708] on div "Open Intercom Messenger" at bounding box center [1532, 708] width 43 height 43
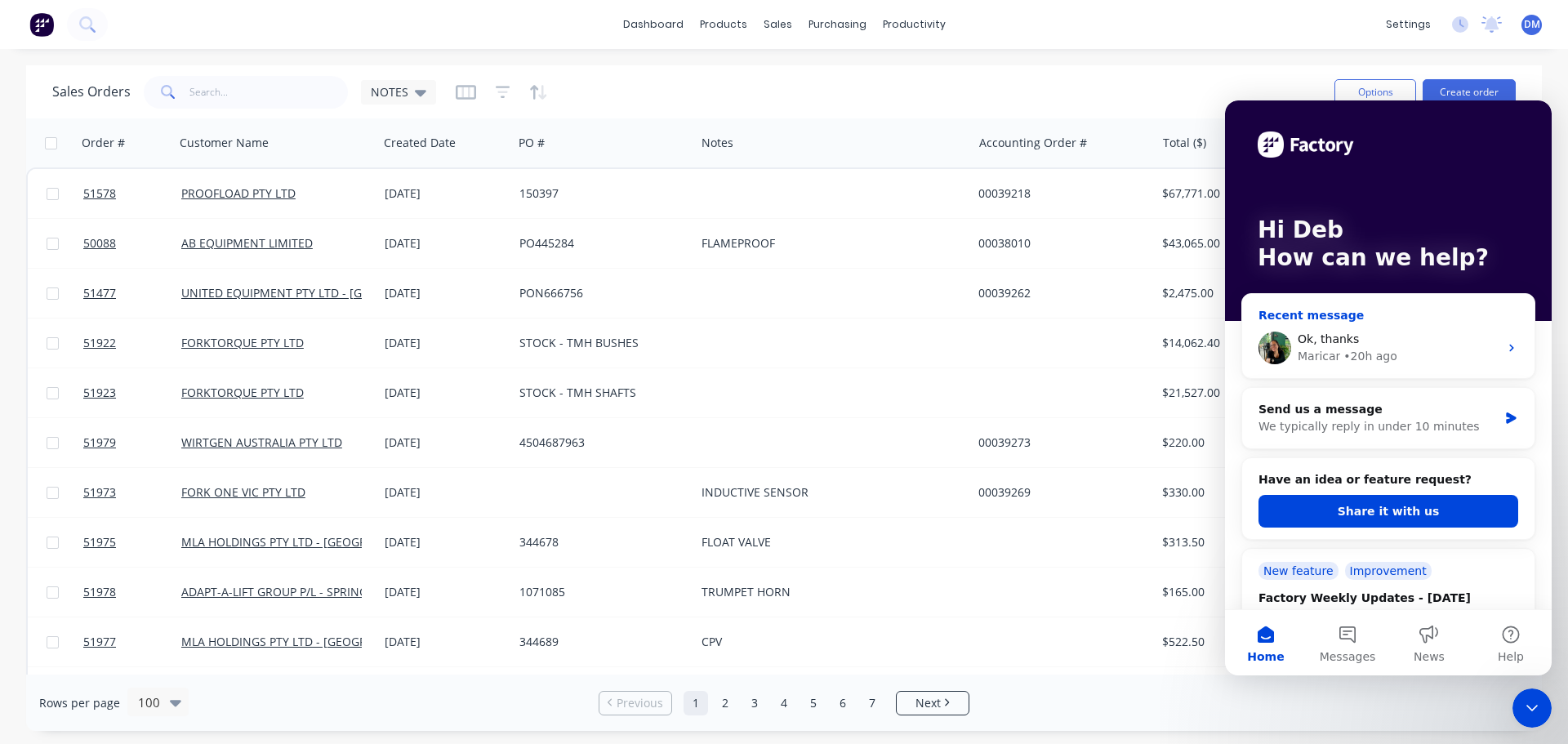
click at [1414, 345] on div "Ok, thanks" at bounding box center [1397, 339] width 200 height 17
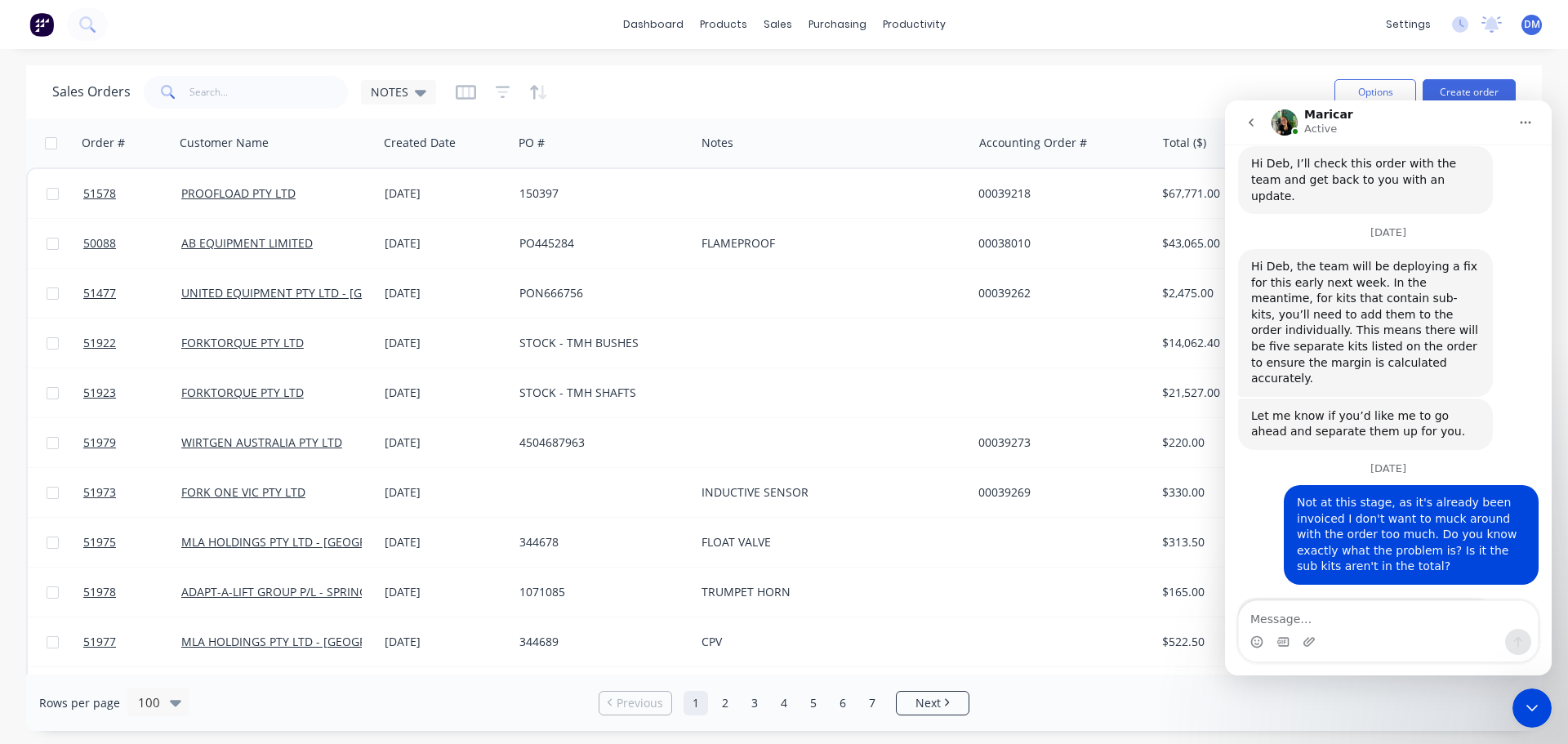
scroll to position [459, 0]
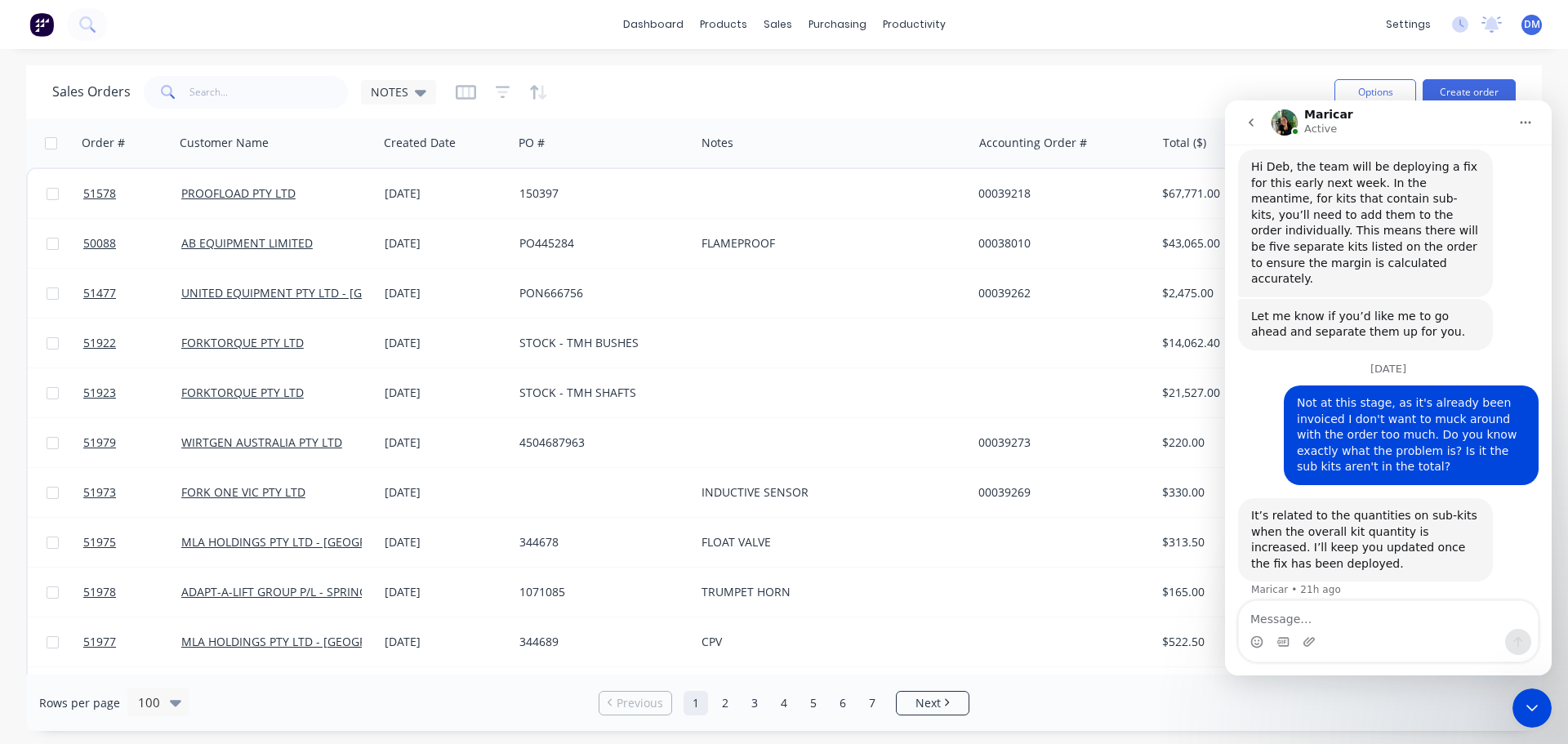
click at [1524, 707] on icon "Close Intercom Messenger" at bounding box center [1532, 707] width 19 height 19
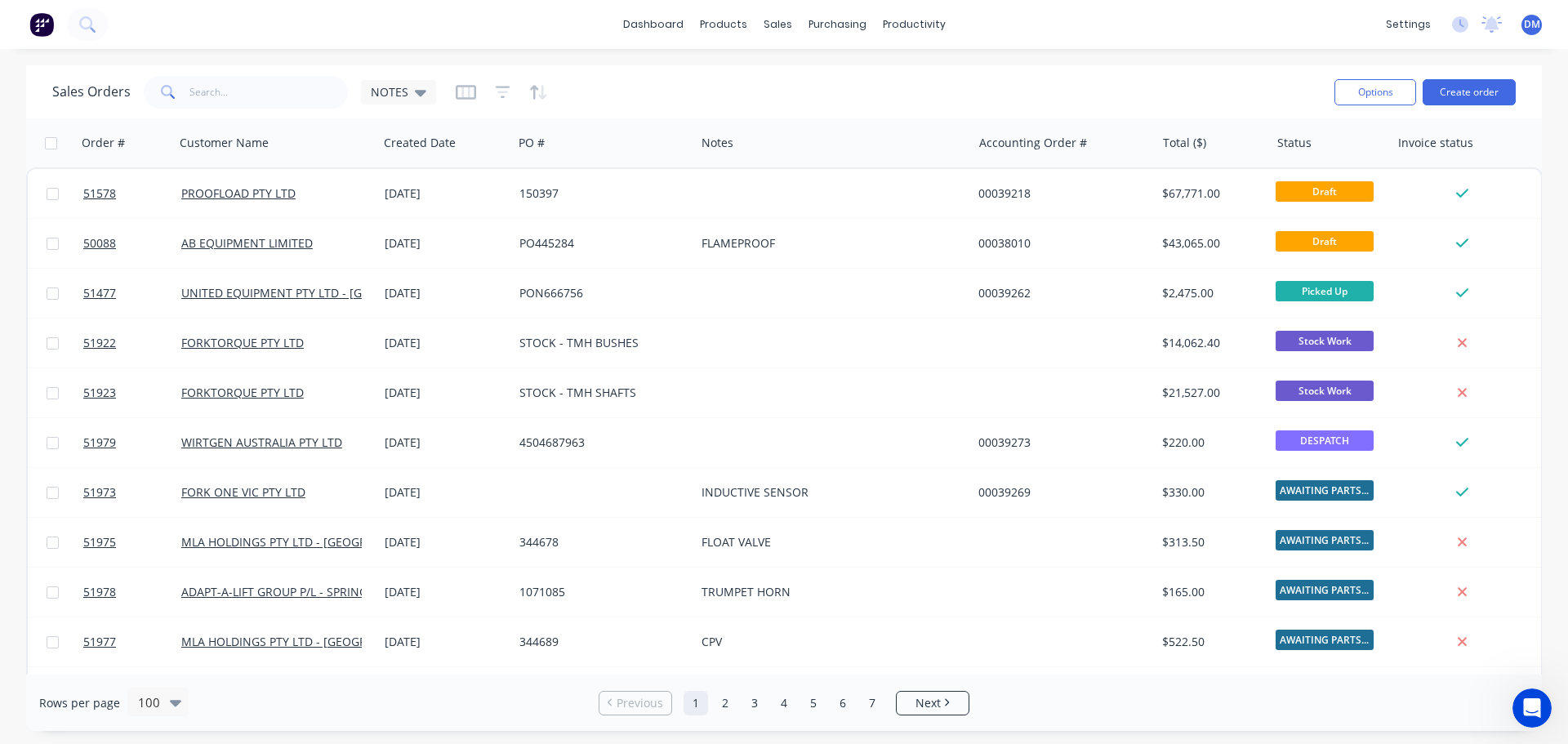
click at [1543, 709] on div "Open Intercom Messenger" at bounding box center [1532, 708] width 54 height 54
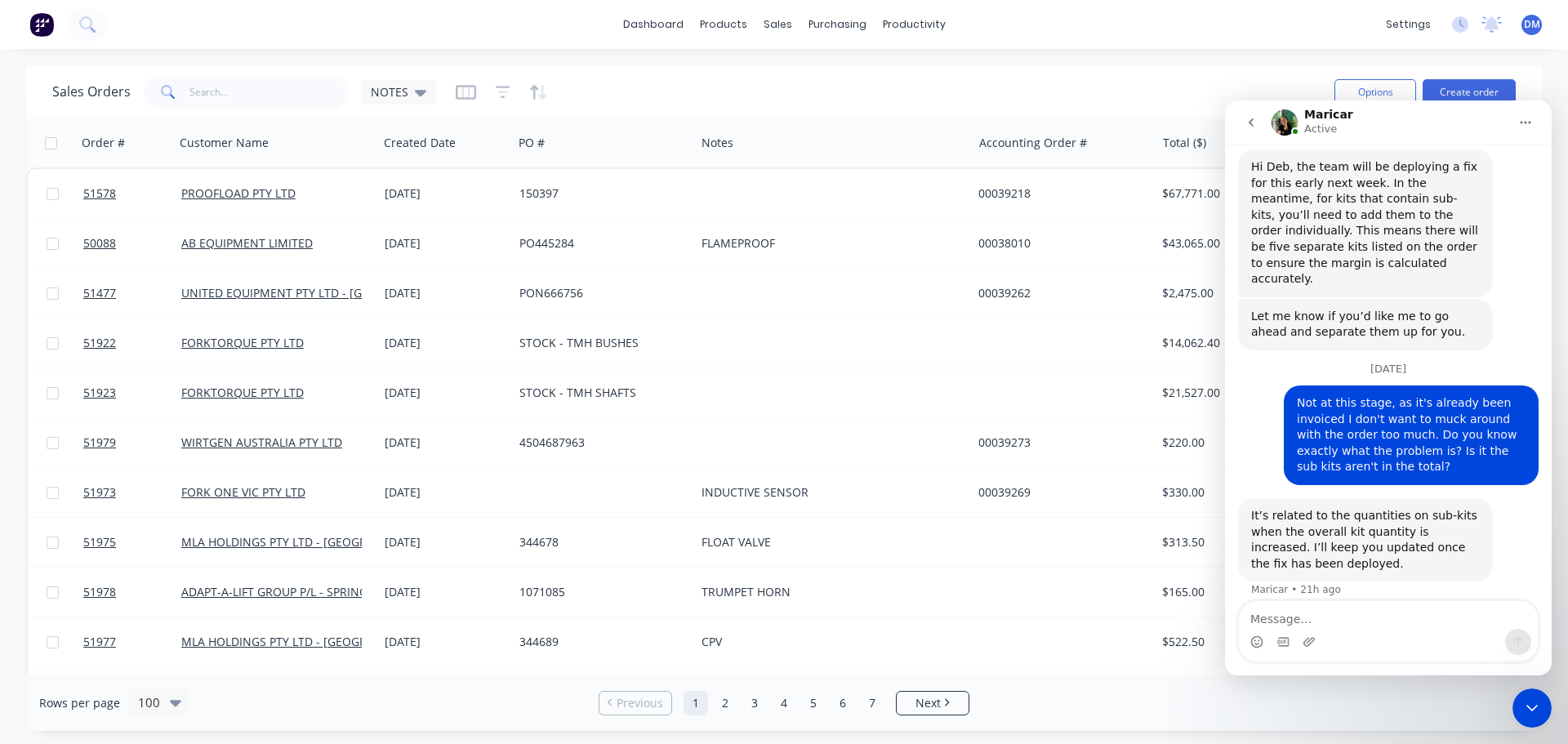
click at [1244, 118] on icon "go back" at bounding box center [1250, 122] width 13 height 13
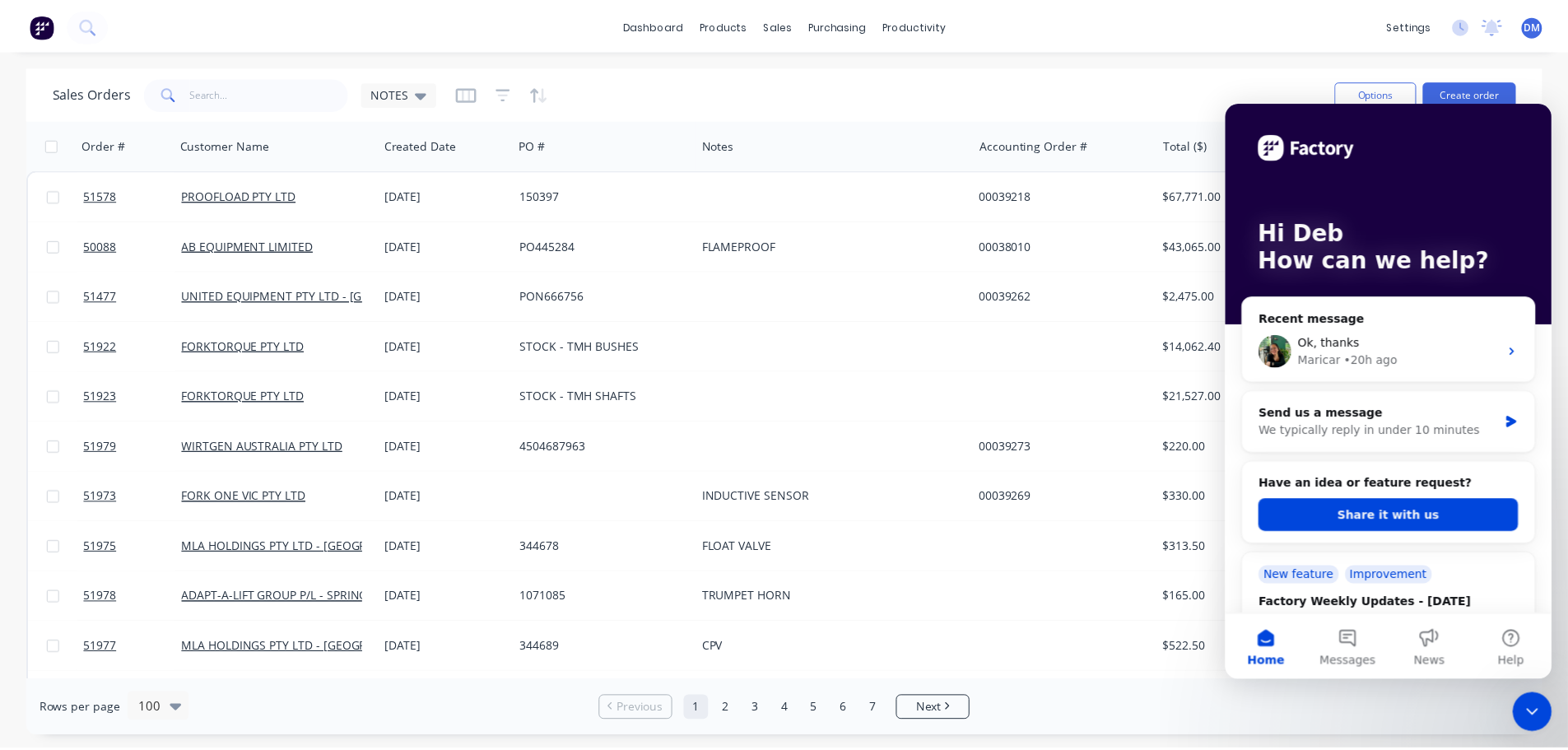
scroll to position [0, 0]
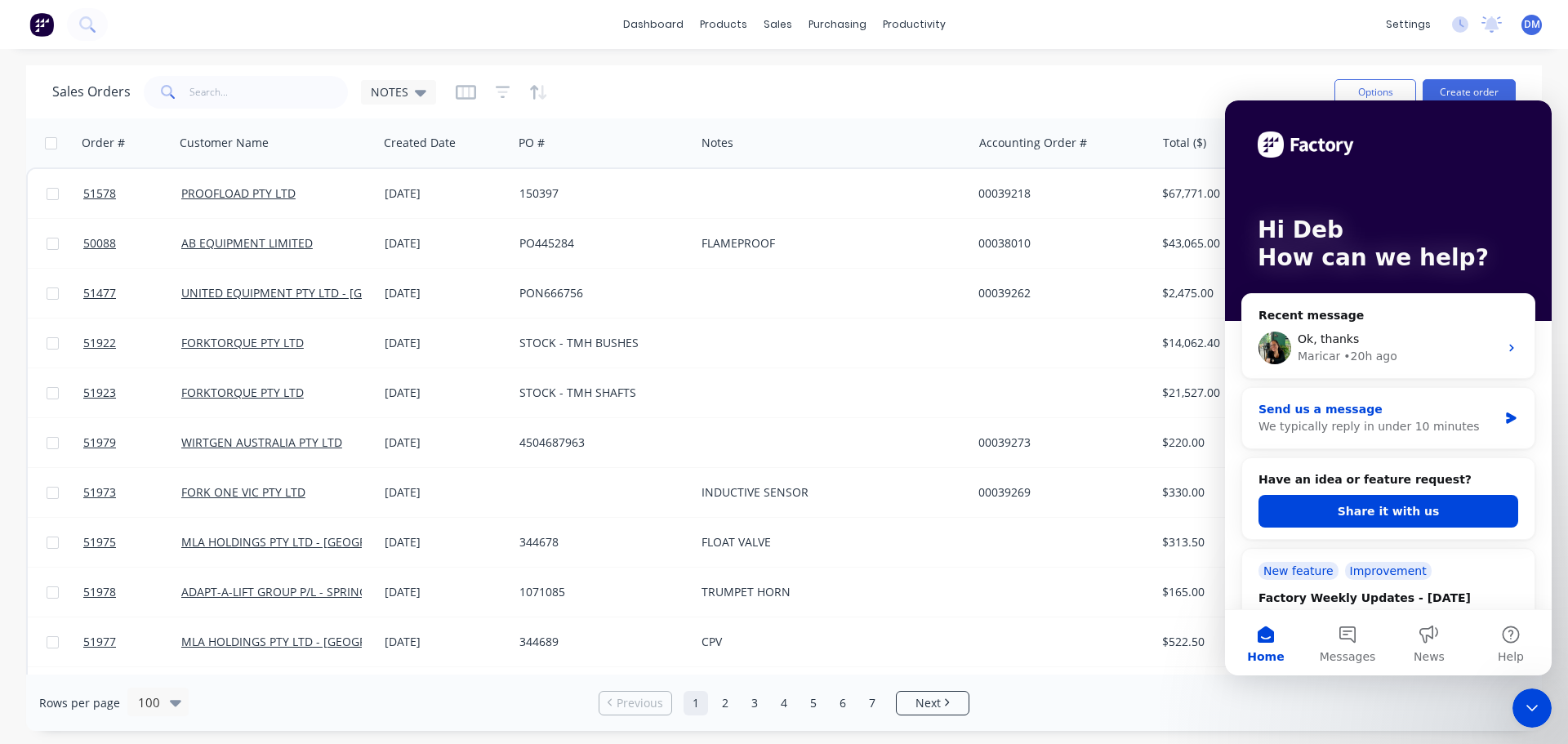
click at [1373, 413] on div "Send us a message" at bounding box center [1378, 409] width 239 height 17
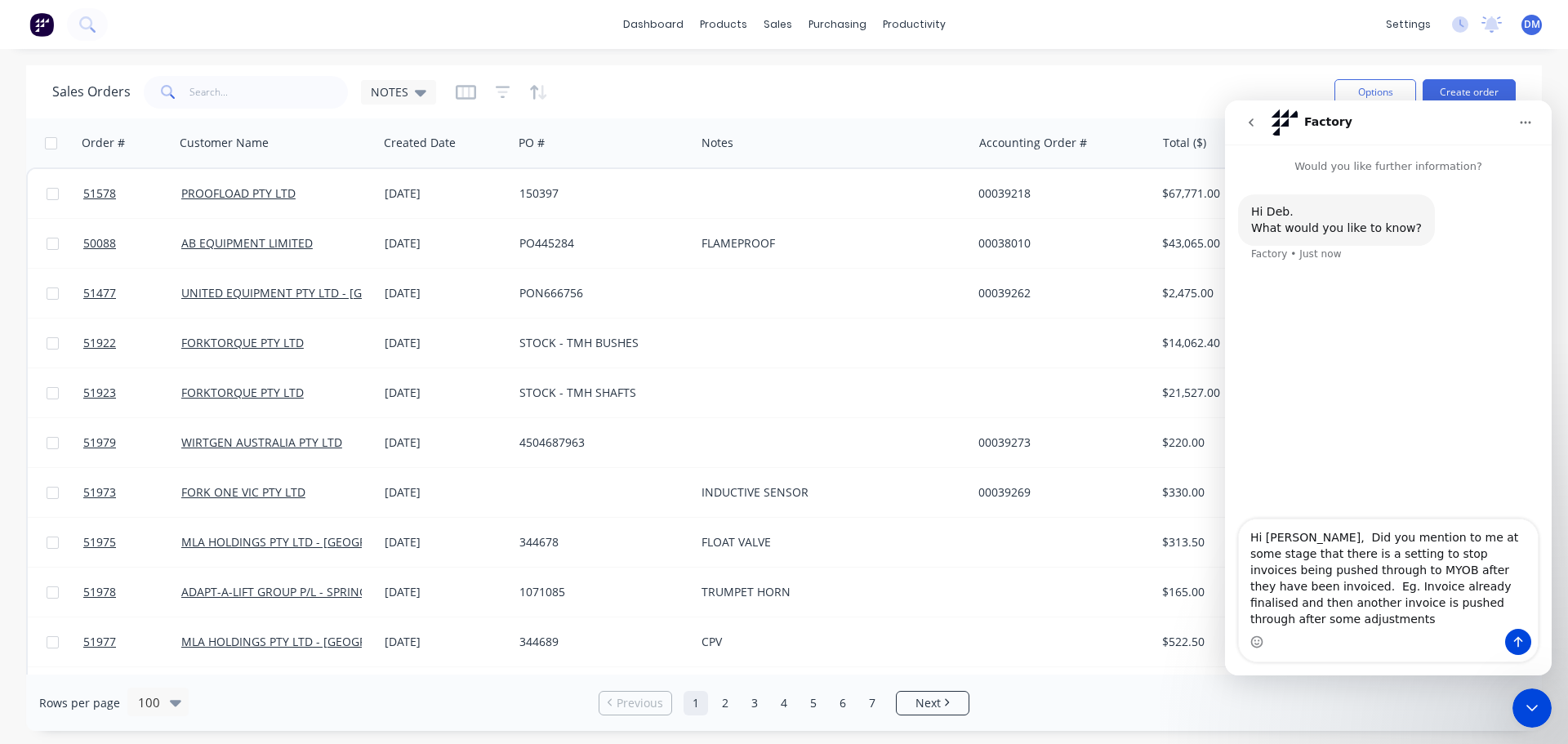
click at [1376, 606] on textarea "Hi [PERSON_NAME], Did you mention to me at some stage that there is a setting t…" at bounding box center [1388, 573] width 299 height 109
click at [1330, 618] on textarea "Hi [PERSON_NAME], Did you mention to me at some stage that there is a setting t…" at bounding box center [1388, 566] width 299 height 126
type textarea "Hi [PERSON_NAME], Did you mention to me at some stage that there is a setting t…"
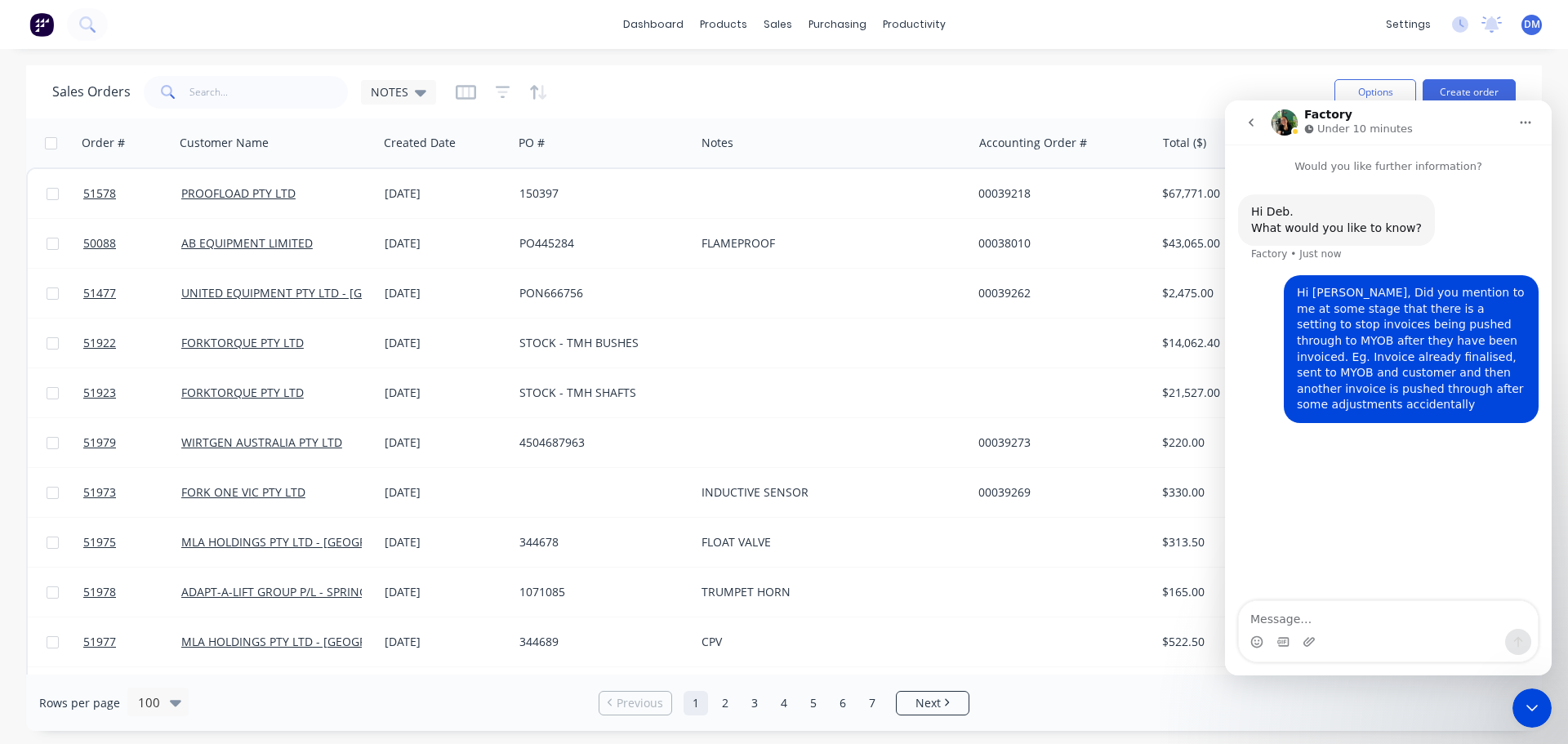
click at [1534, 714] on icon "Close Intercom Messenger" at bounding box center [1532, 707] width 19 height 19
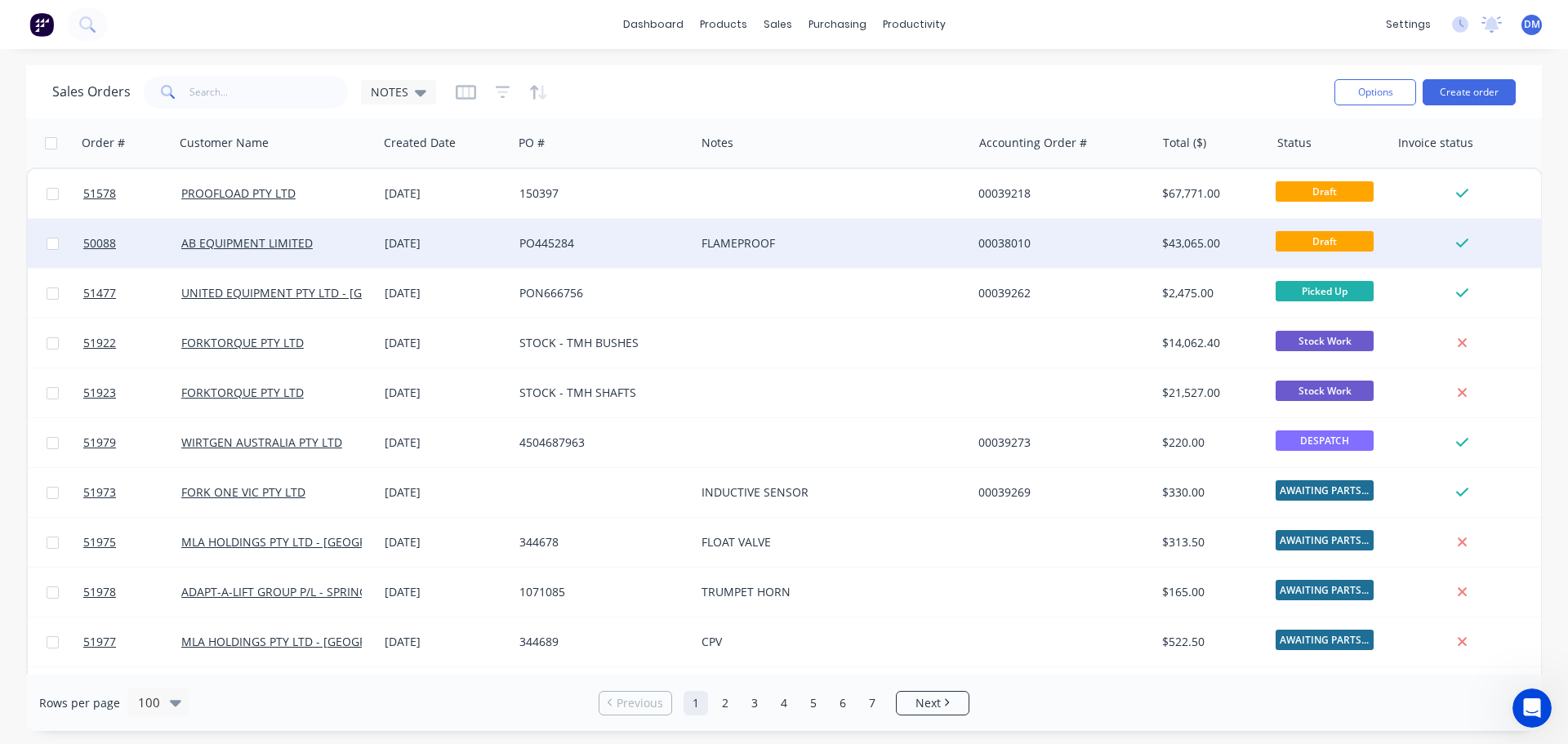
click at [889, 240] on div "FLAMEPROOF" at bounding box center [826, 243] width 250 height 16
click at [607, 252] on div "PO445284" at bounding box center [603, 243] width 182 height 49
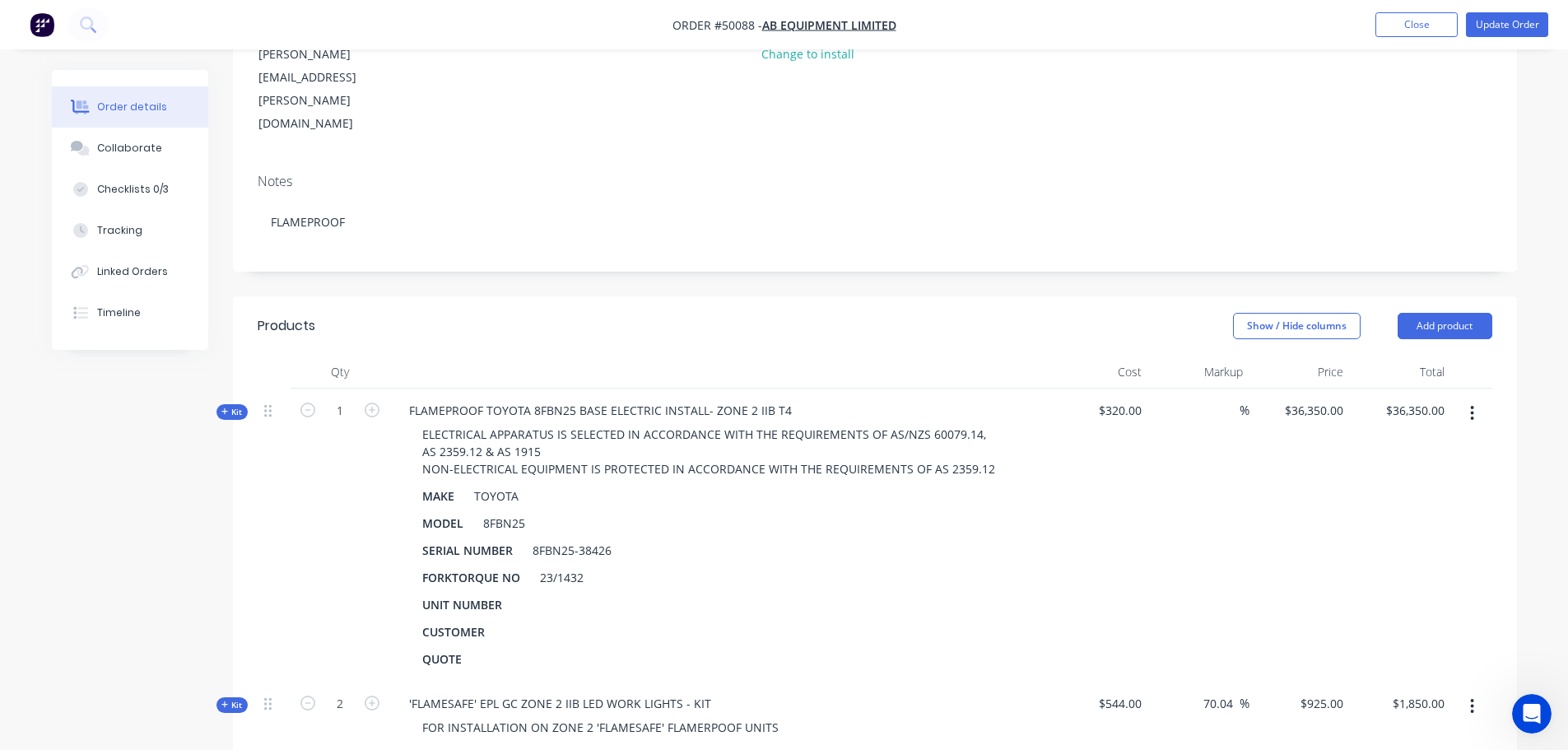
scroll to position [247, 0]
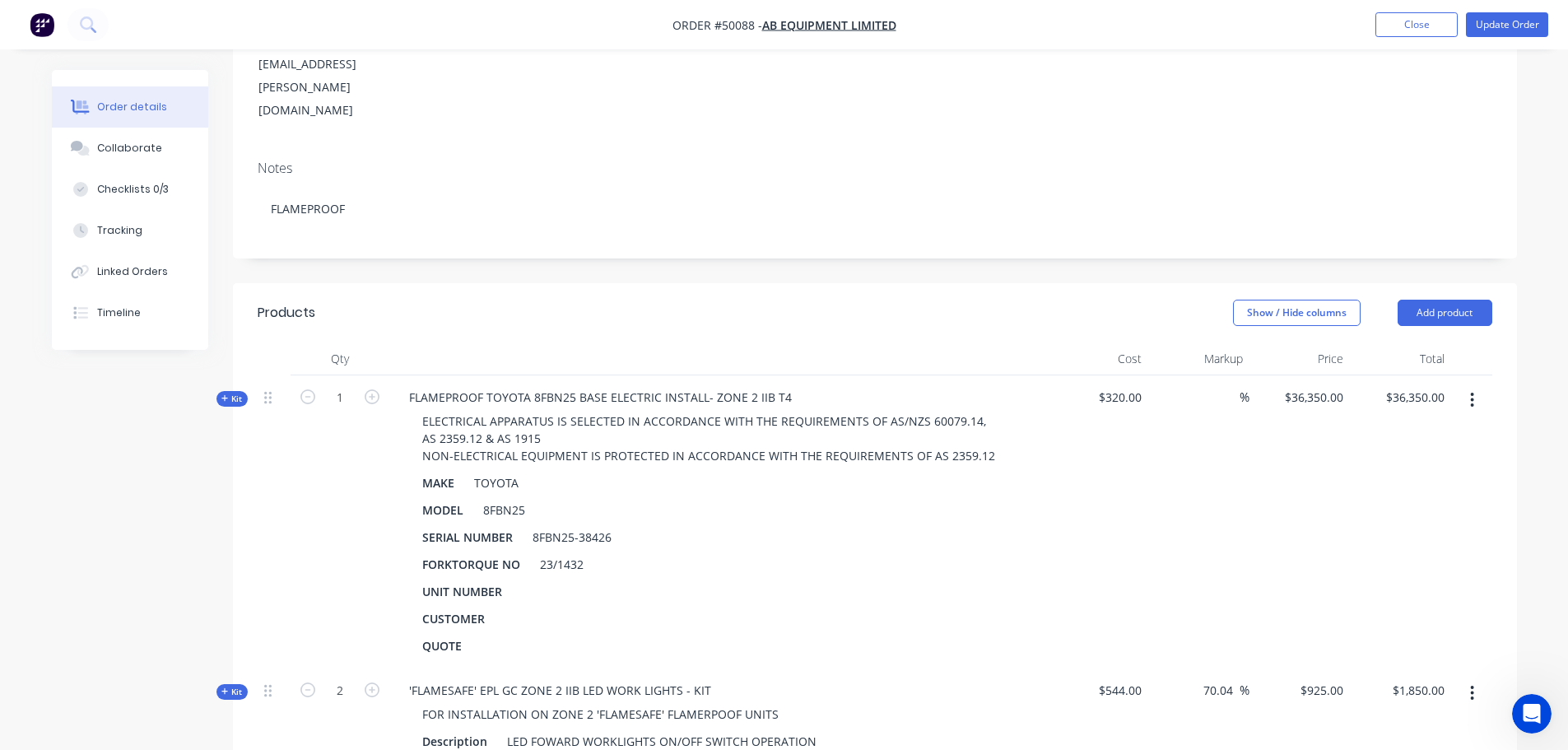
click at [1478, 385] on button "button" at bounding box center [1472, 400] width 38 height 30
click at [1429, 530] on div "Exclude from tax" at bounding box center [1414, 542] width 127 height 24
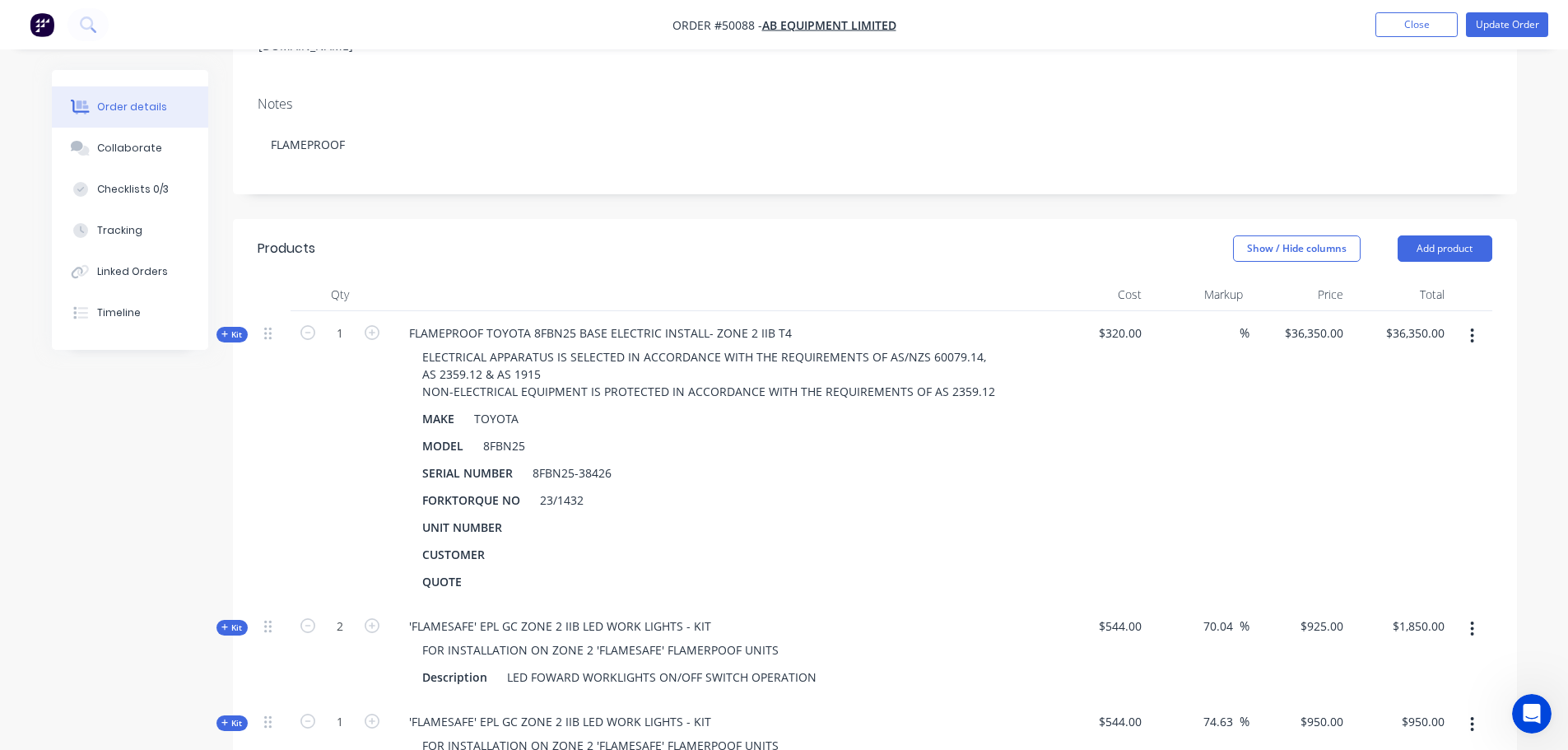
scroll to position [412, 0]
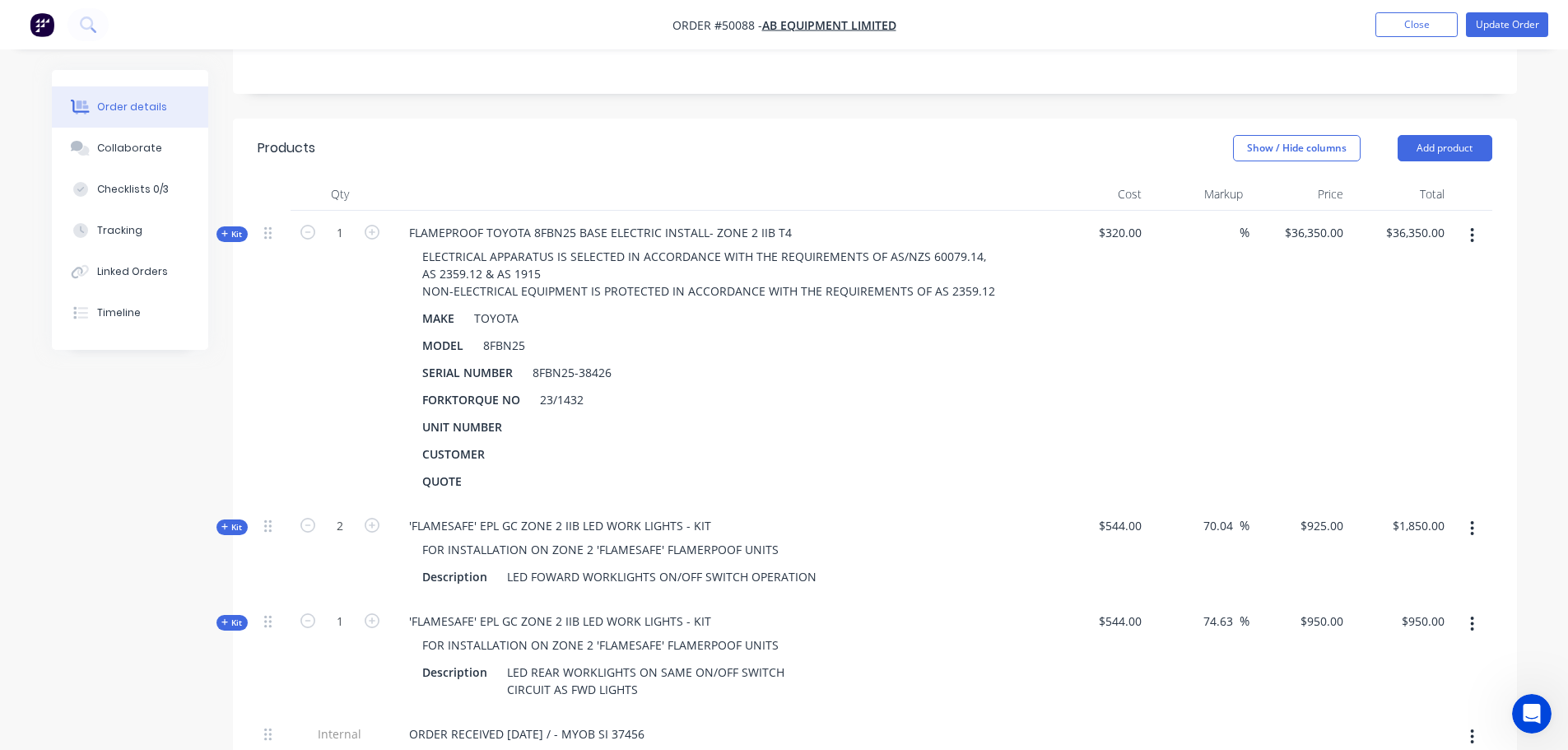
click at [1473, 519] on icon "button" at bounding box center [1472, 528] width 4 height 18
click at [1420, 658] on div "Exclude from tax" at bounding box center [1414, 670] width 127 height 24
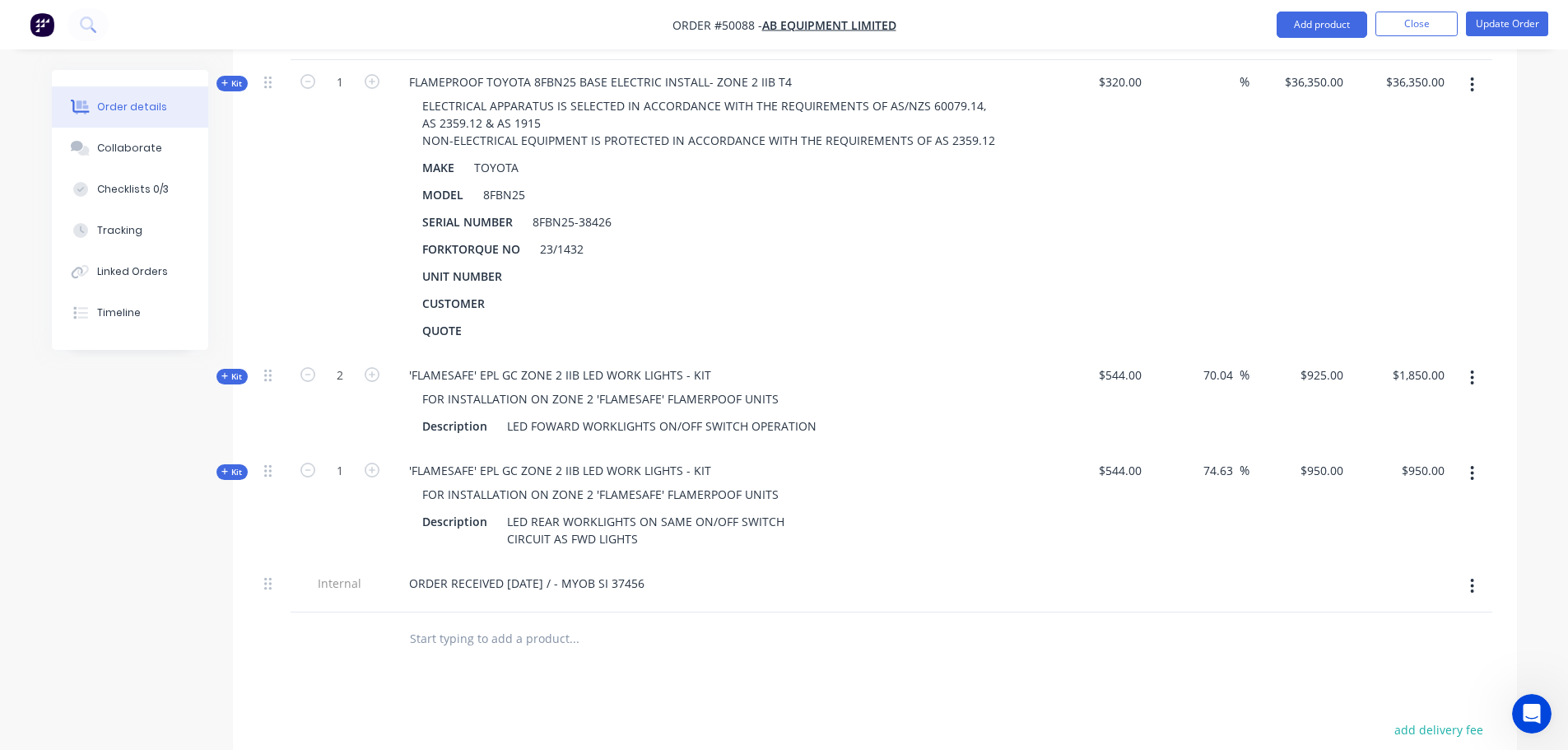
scroll to position [576, 0]
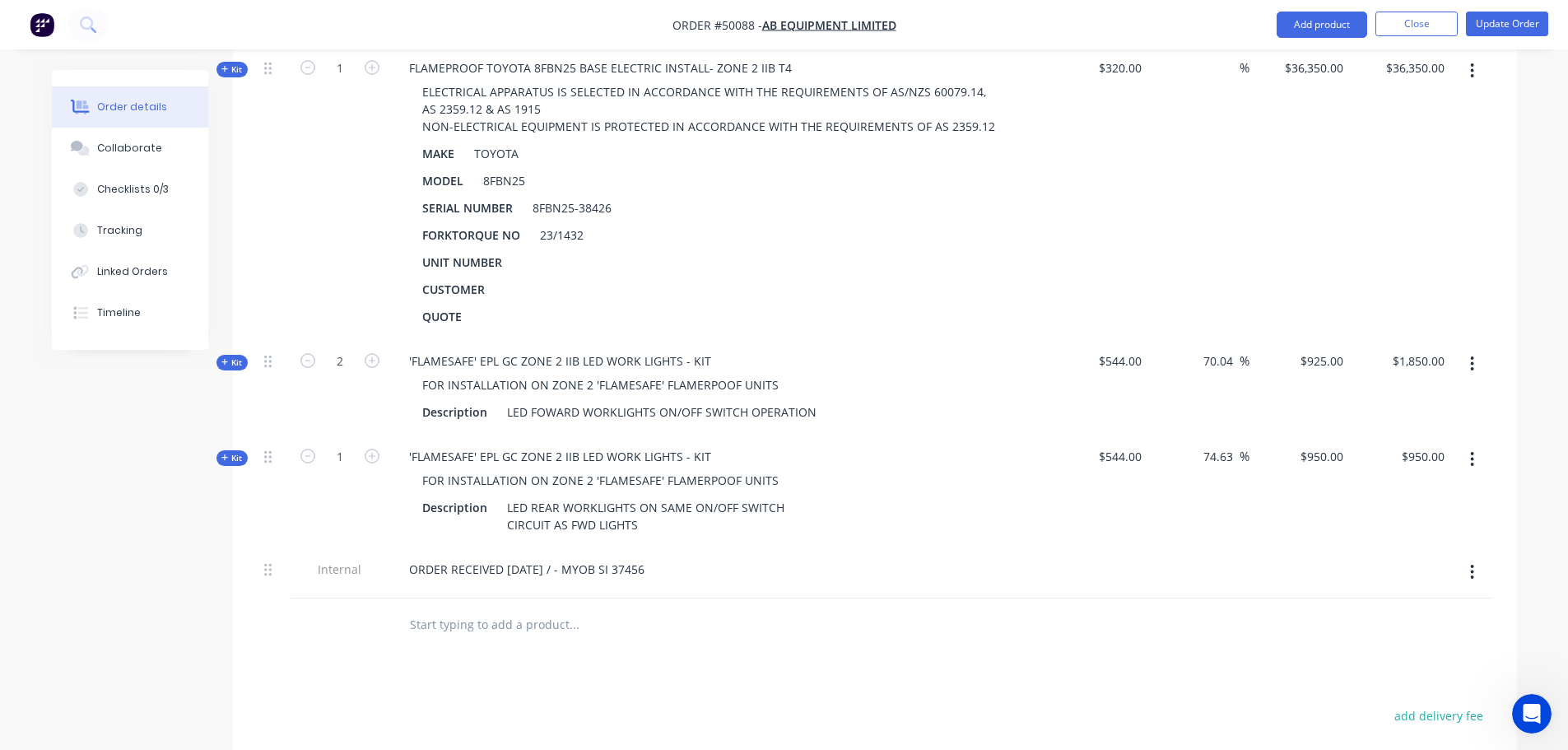
click at [1478, 444] on button "button" at bounding box center [1472, 459] width 38 height 30
click at [1426, 589] on div "Exclude from tax" at bounding box center [1414, 601] width 127 height 24
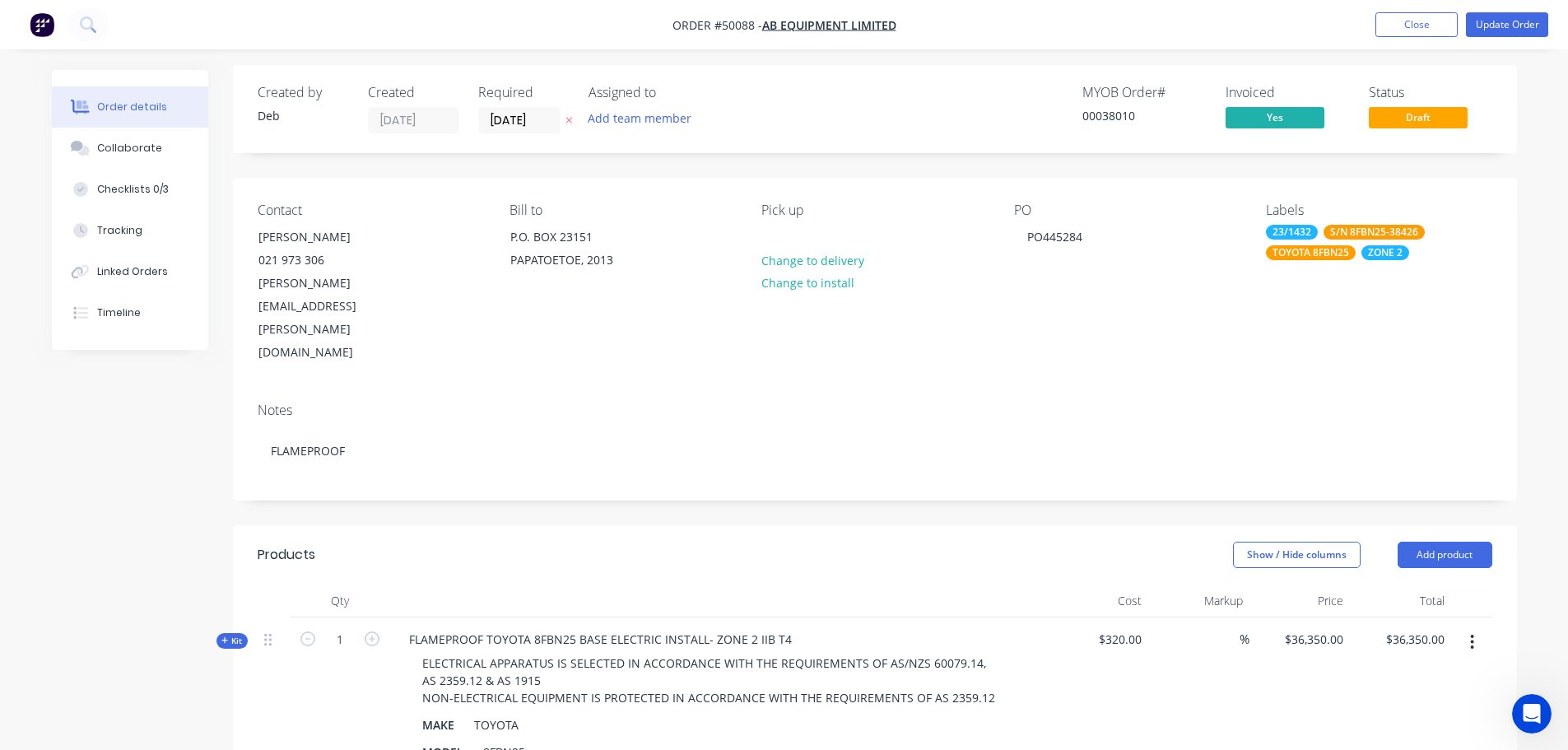
scroll to position [0, 0]
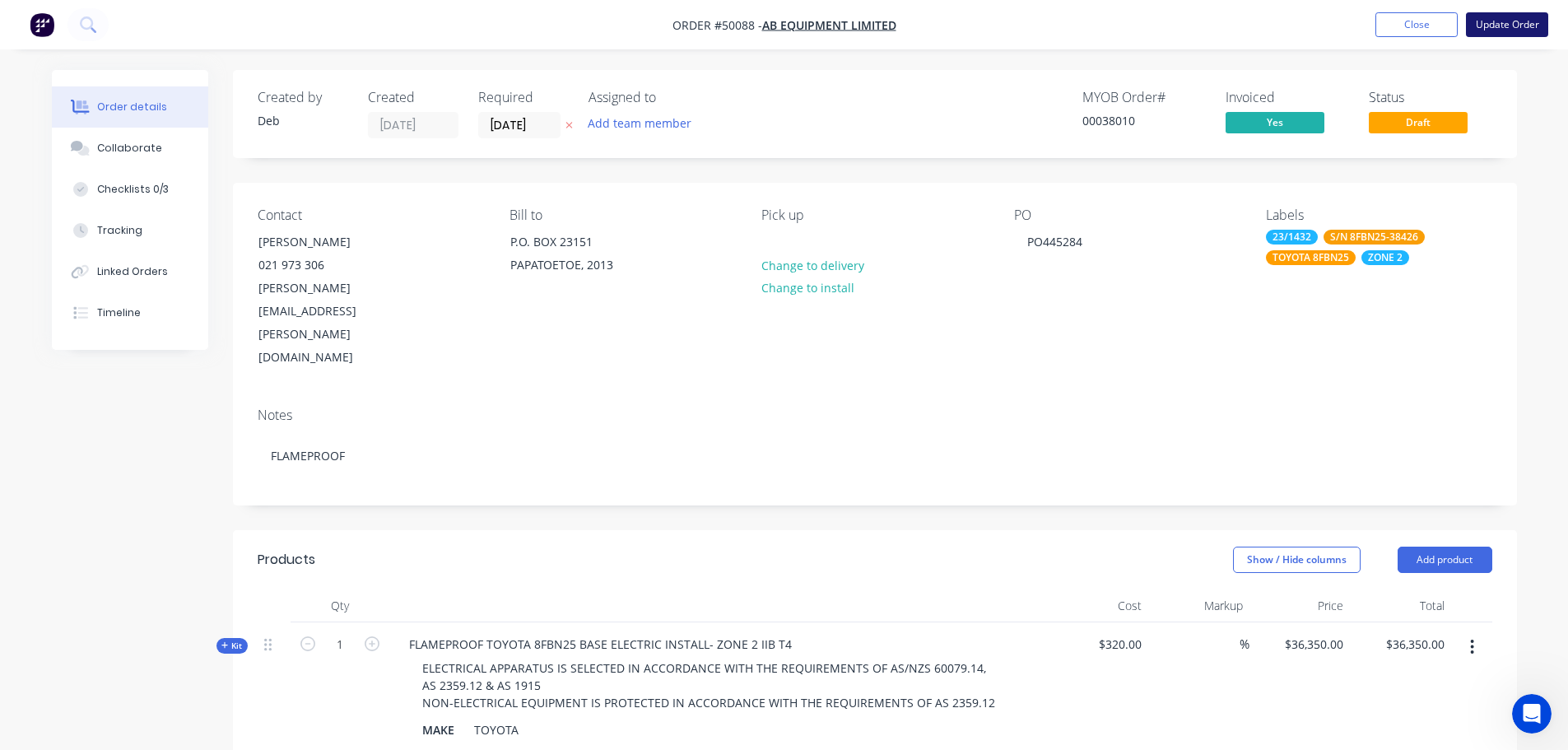
click at [1495, 24] on button "Update Order" at bounding box center [1507, 24] width 83 height 25
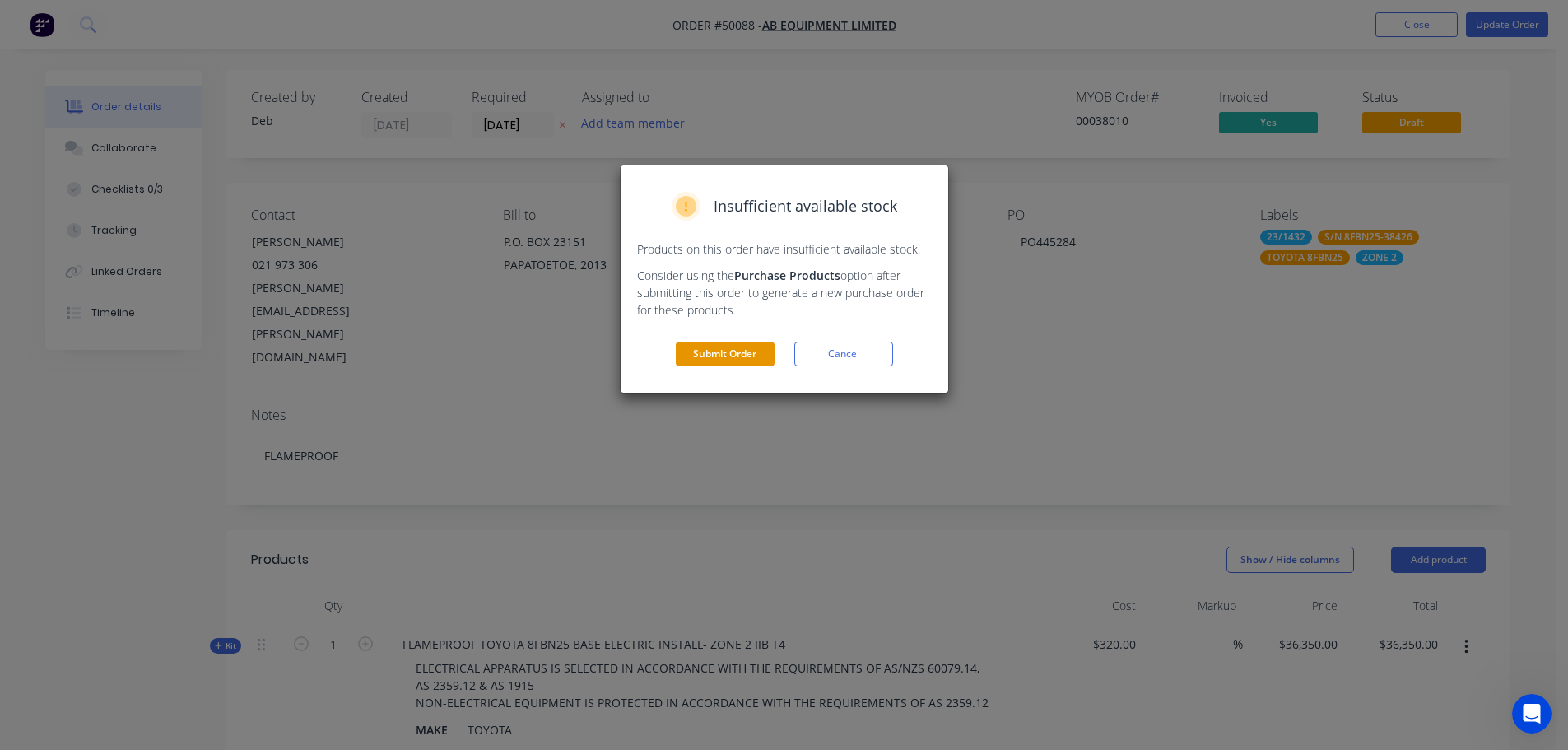
click at [707, 353] on button "Submit Order" at bounding box center [726, 354] width 99 height 25
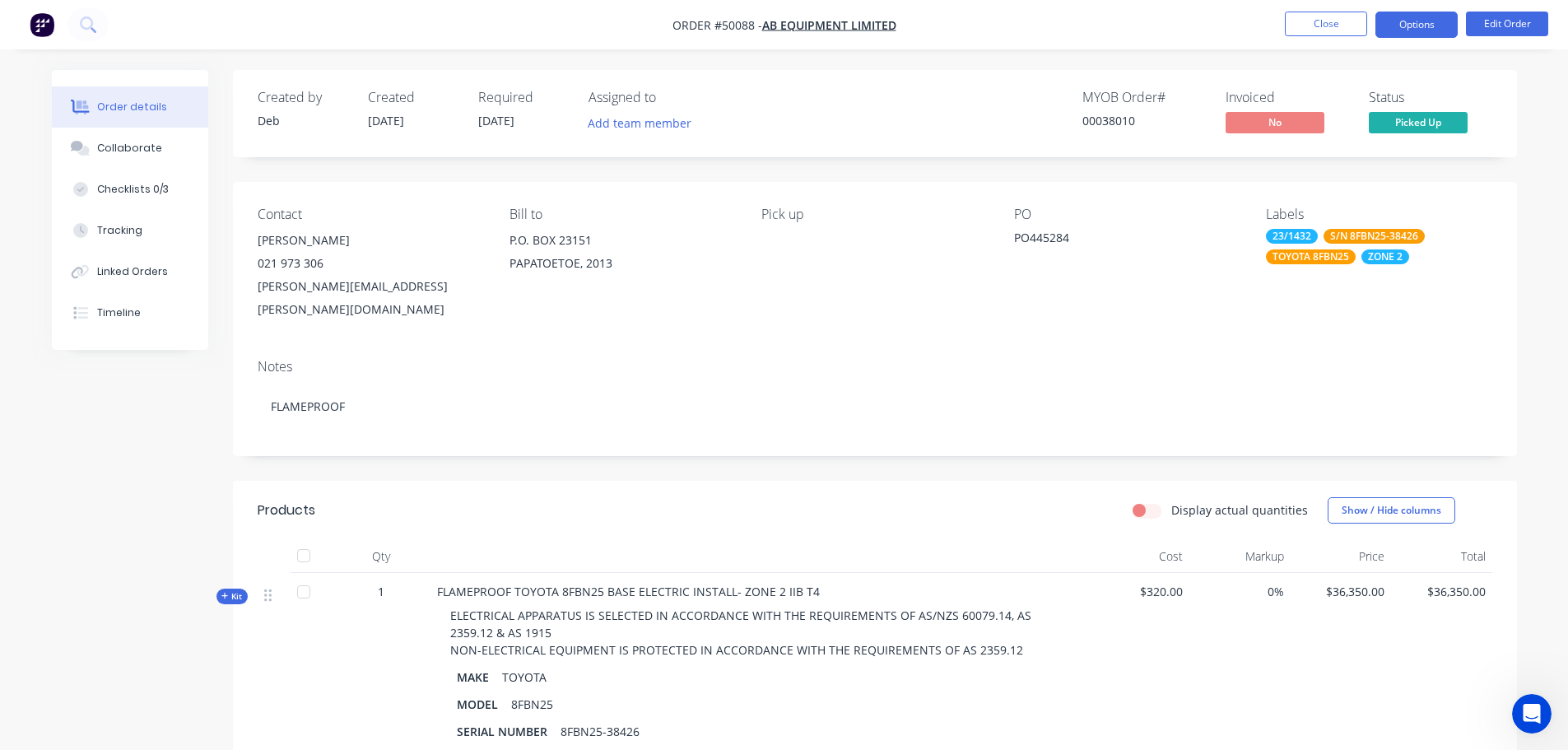
click at [1405, 26] on button "Options" at bounding box center [1416, 25] width 83 height 26
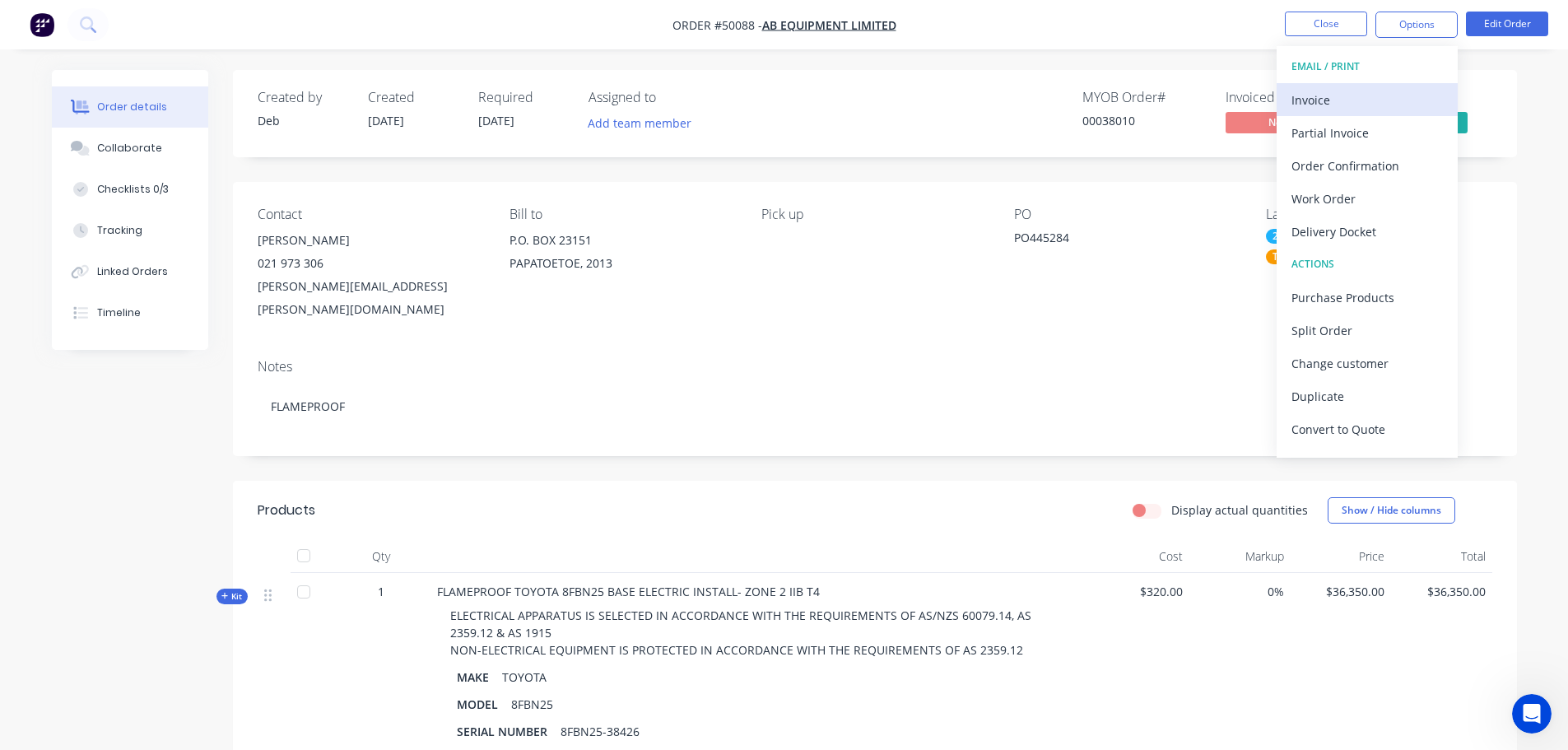
click at [1345, 95] on div "Invoice" at bounding box center [1368, 100] width 152 height 24
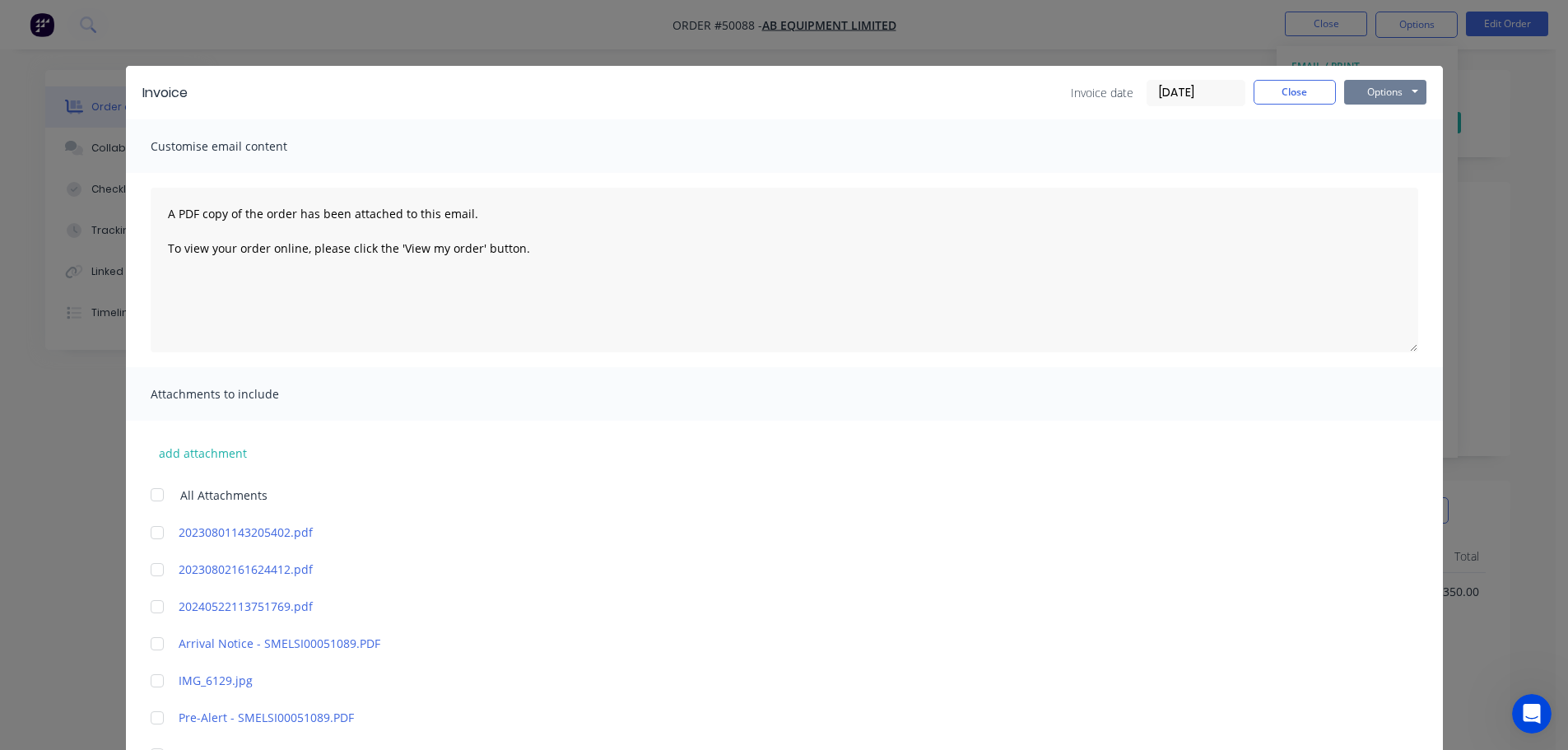
click at [1378, 90] on button "Options" at bounding box center [1386, 92] width 83 height 25
click at [1371, 118] on button "Preview" at bounding box center [1397, 121] width 106 height 27
click at [1293, 92] on button "Close" at bounding box center [1294, 92] width 83 height 25
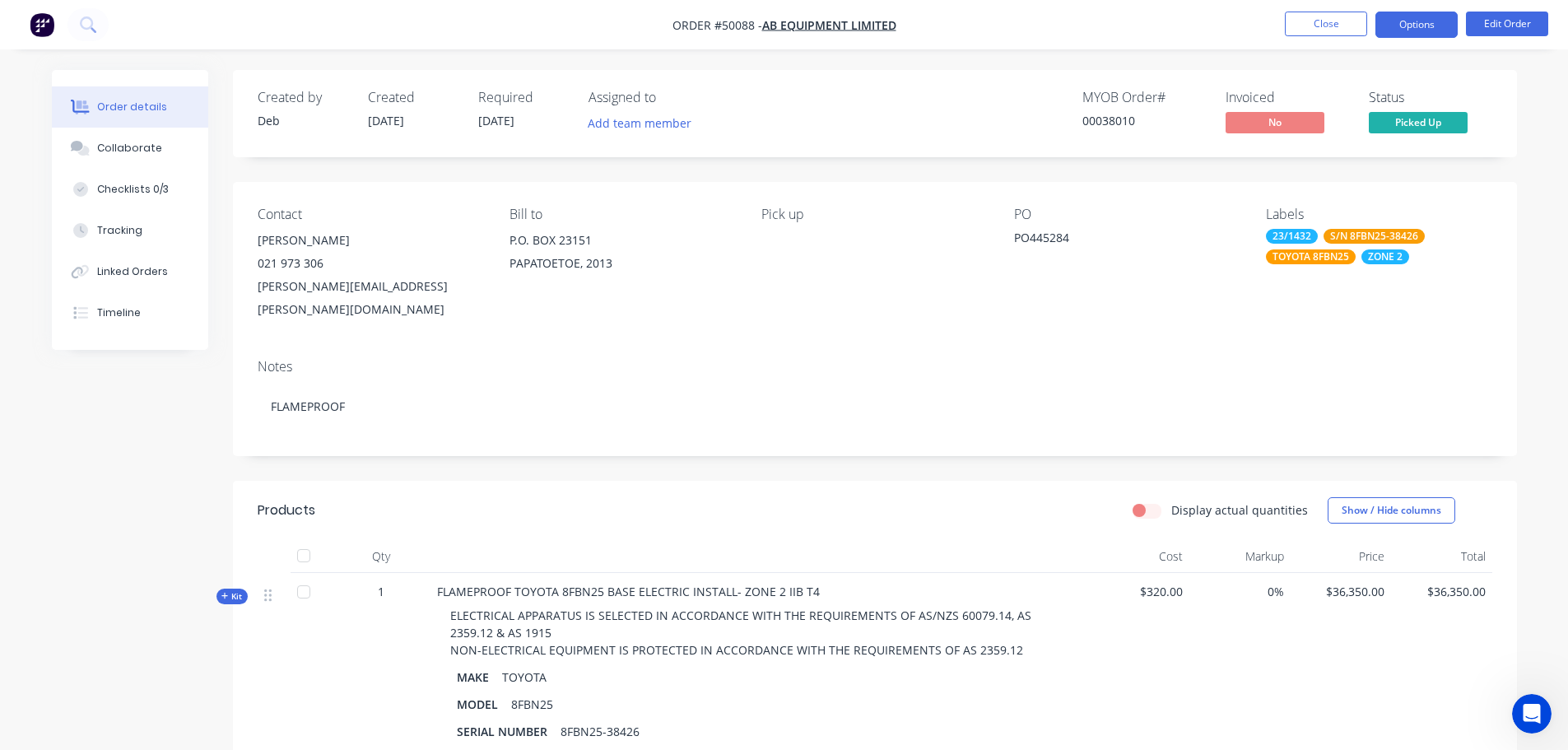
click at [1407, 21] on button "Options" at bounding box center [1416, 25] width 83 height 26
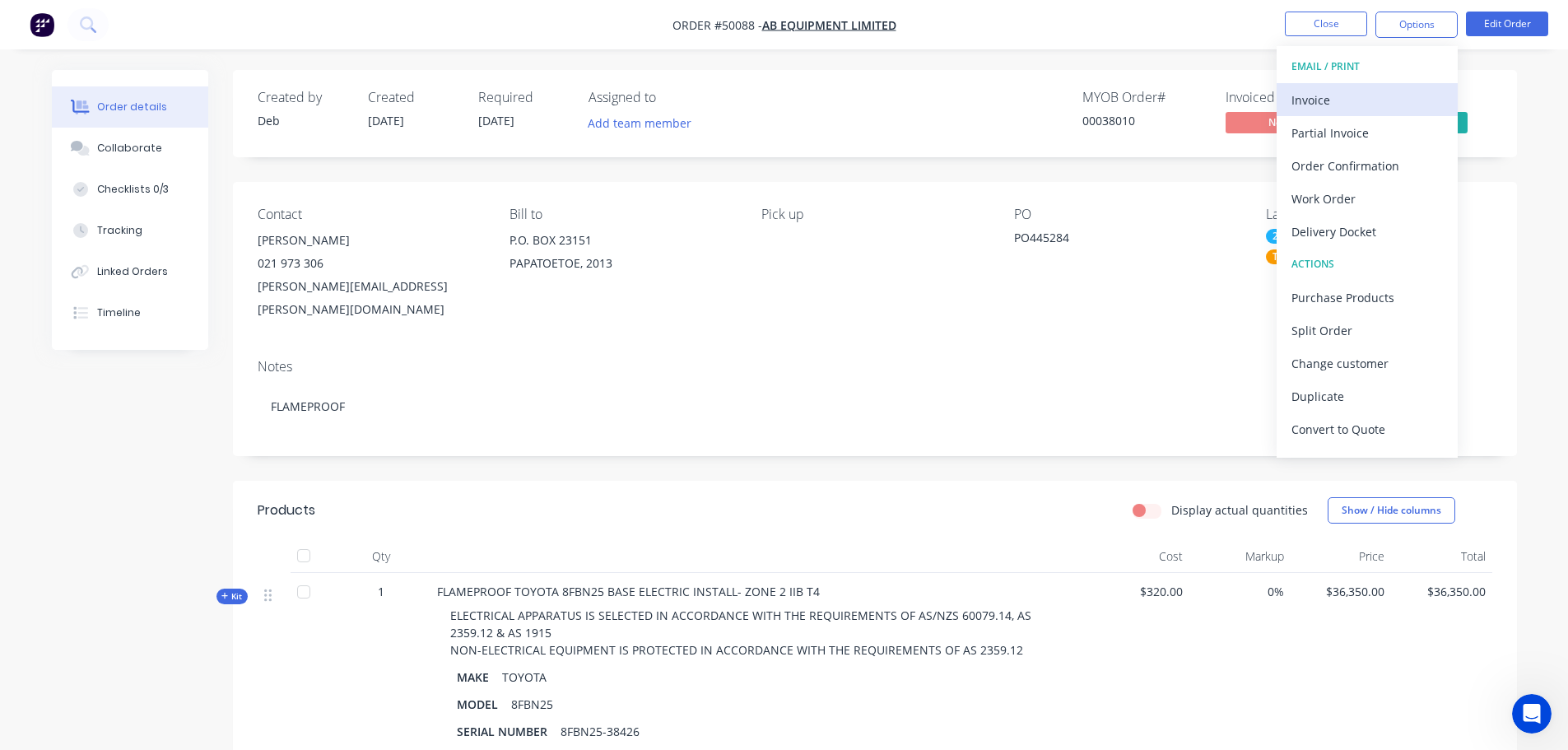
click at [1330, 101] on div "Invoice" at bounding box center [1368, 100] width 152 height 24
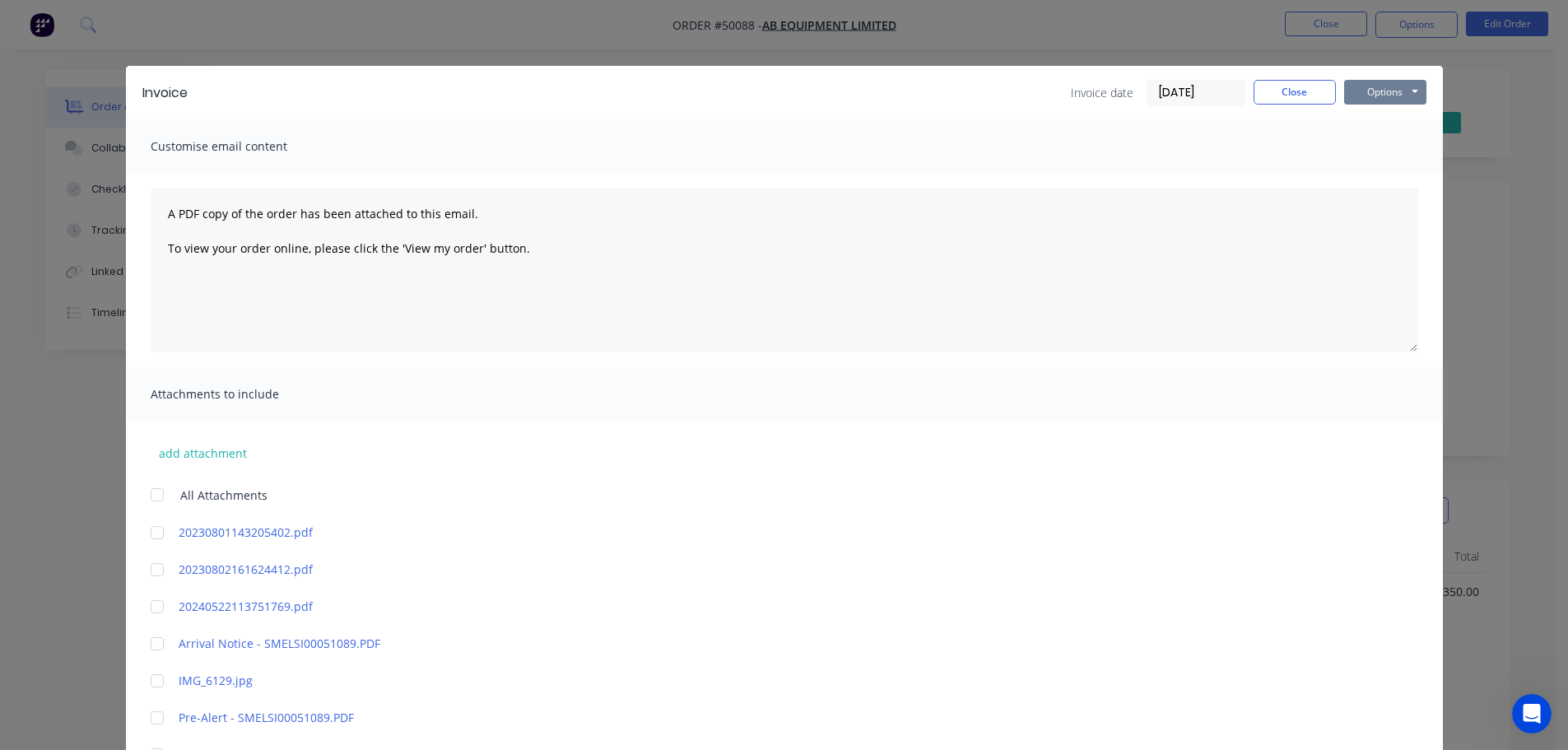
click at [1371, 93] on button "Options" at bounding box center [1386, 92] width 83 height 25
click at [1374, 133] on button "Preview" at bounding box center [1397, 121] width 106 height 27
click at [1381, 98] on button "Options" at bounding box center [1386, 92] width 83 height 25
click at [1392, 145] on button "Print" at bounding box center [1397, 148] width 106 height 27
click at [1284, 91] on button "Close" at bounding box center [1294, 92] width 83 height 25
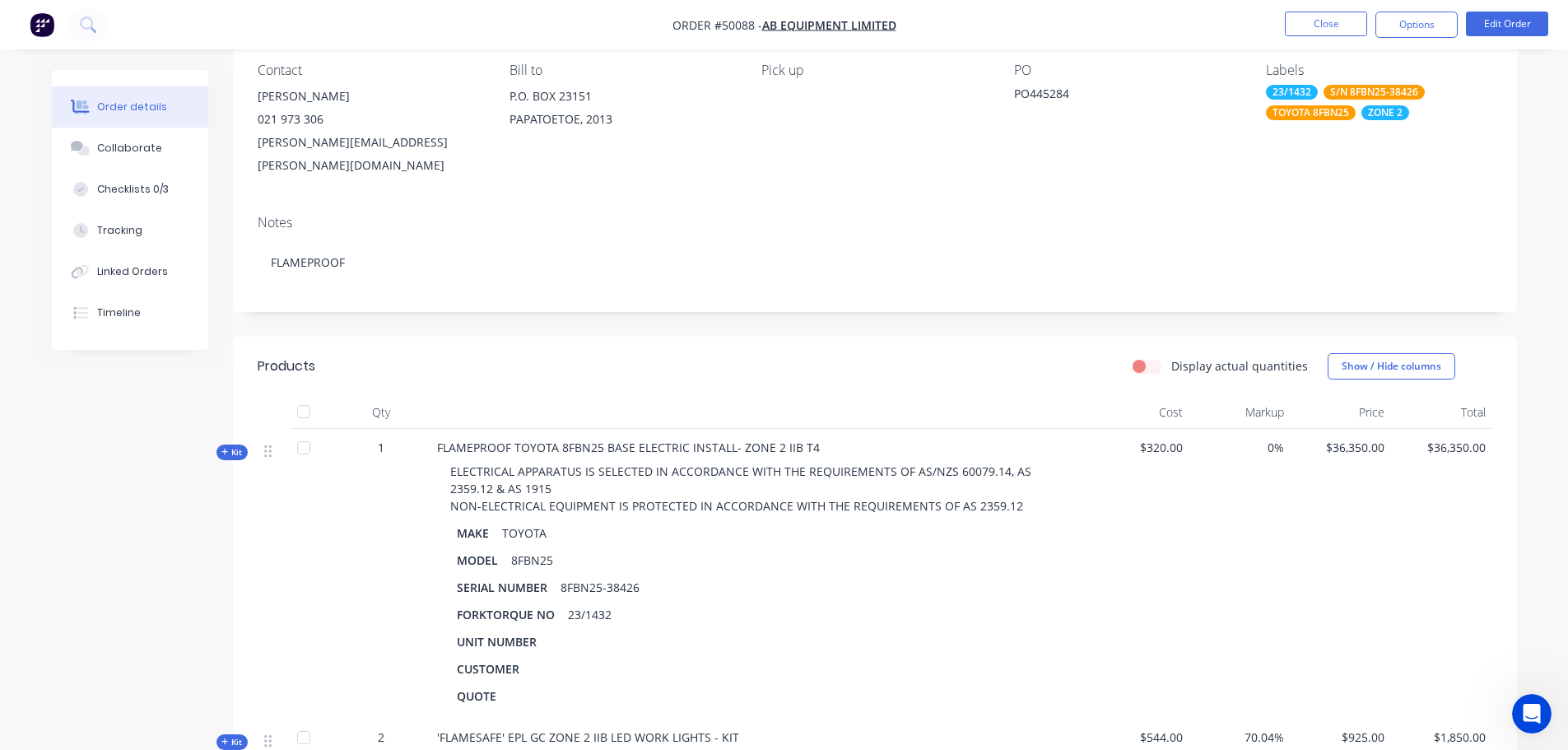
scroll to position [137, 0]
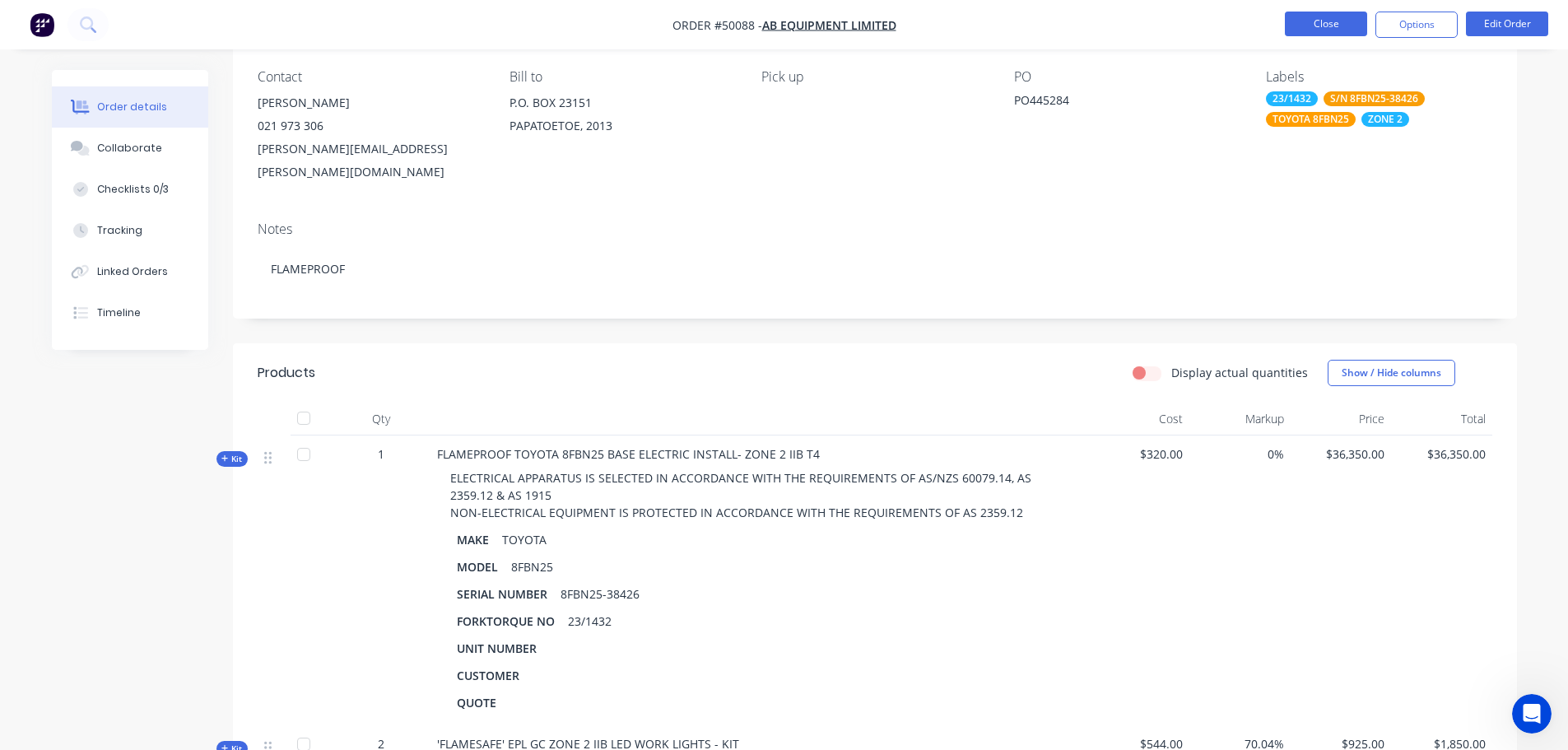
click at [1343, 22] on button "Close" at bounding box center [1326, 24] width 83 height 25
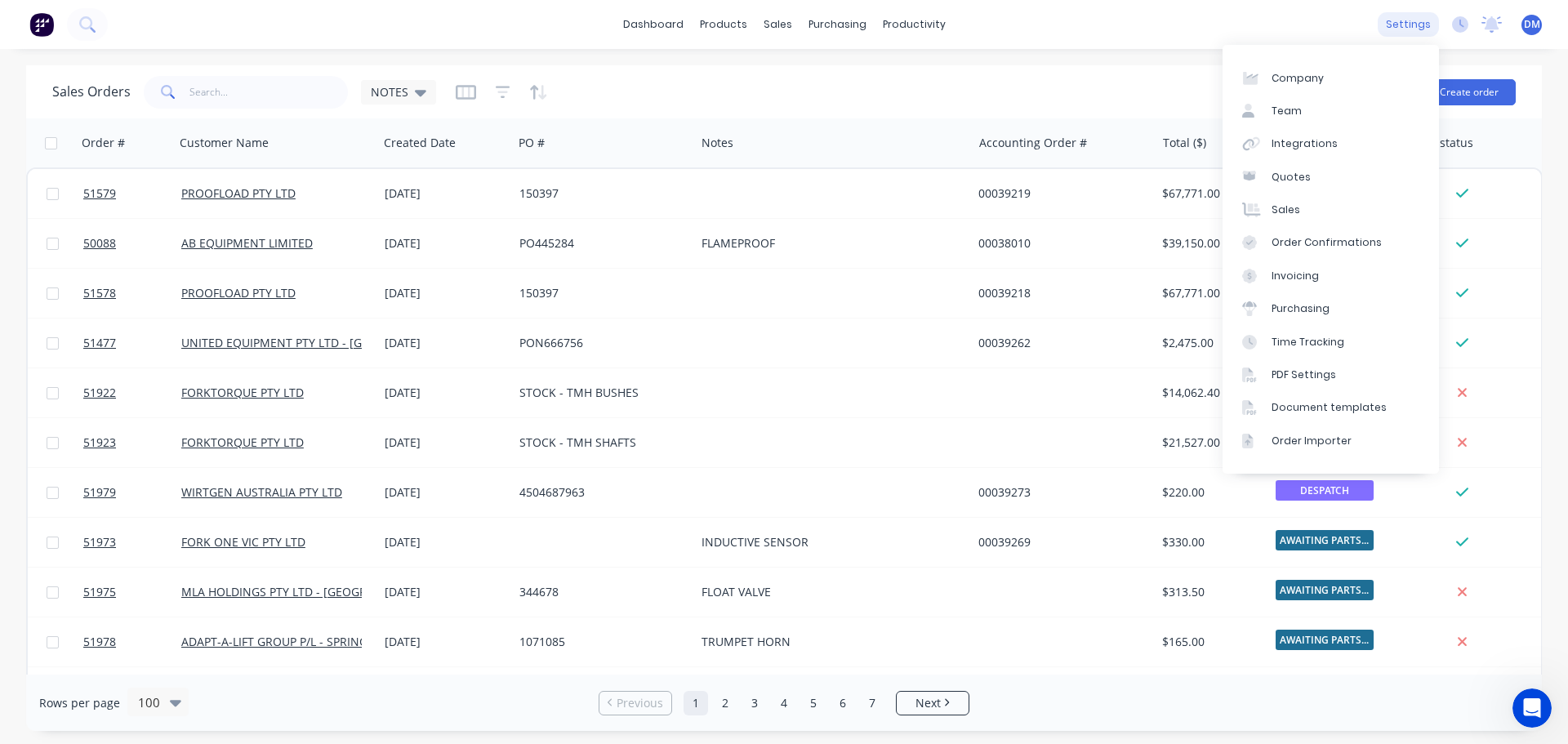
click at [1423, 25] on div "settings" at bounding box center [1408, 24] width 61 height 25
click at [1305, 278] on div "Invoicing" at bounding box center [1295, 276] width 47 height 14
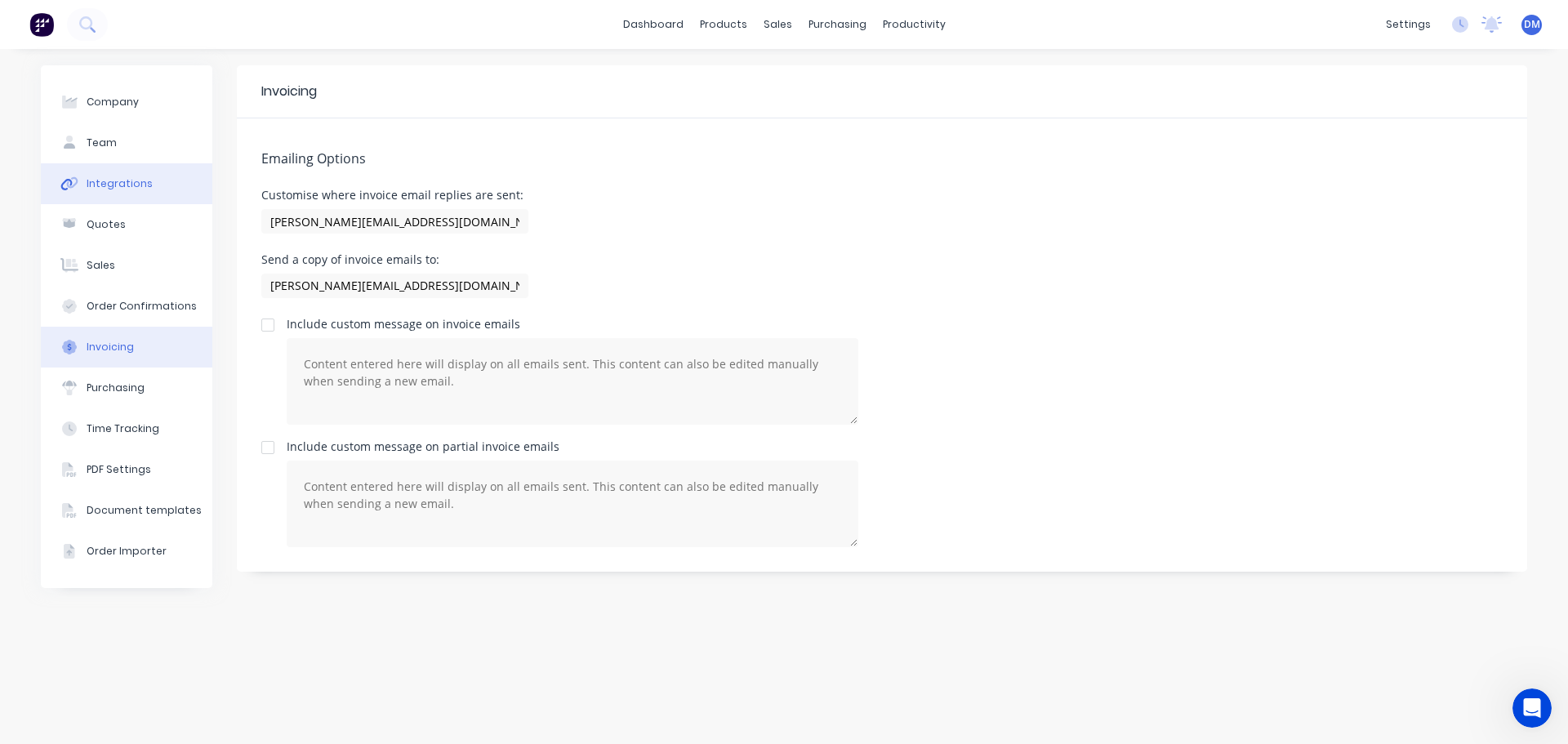
click at [112, 188] on div "Integrations" at bounding box center [119, 183] width 66 height 14
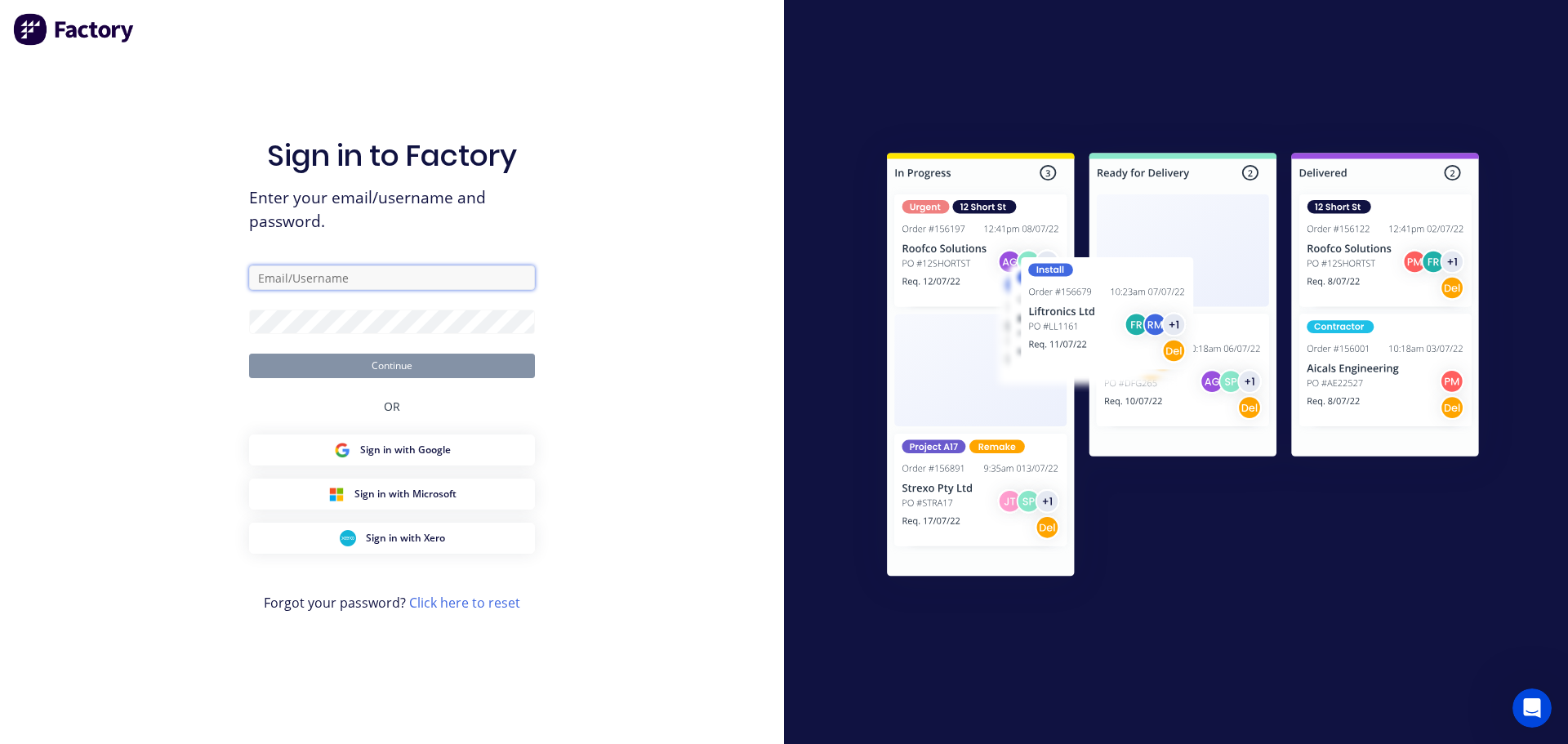
type input "[EMAIL_ADDRESS][DOMAIN_NAME]"
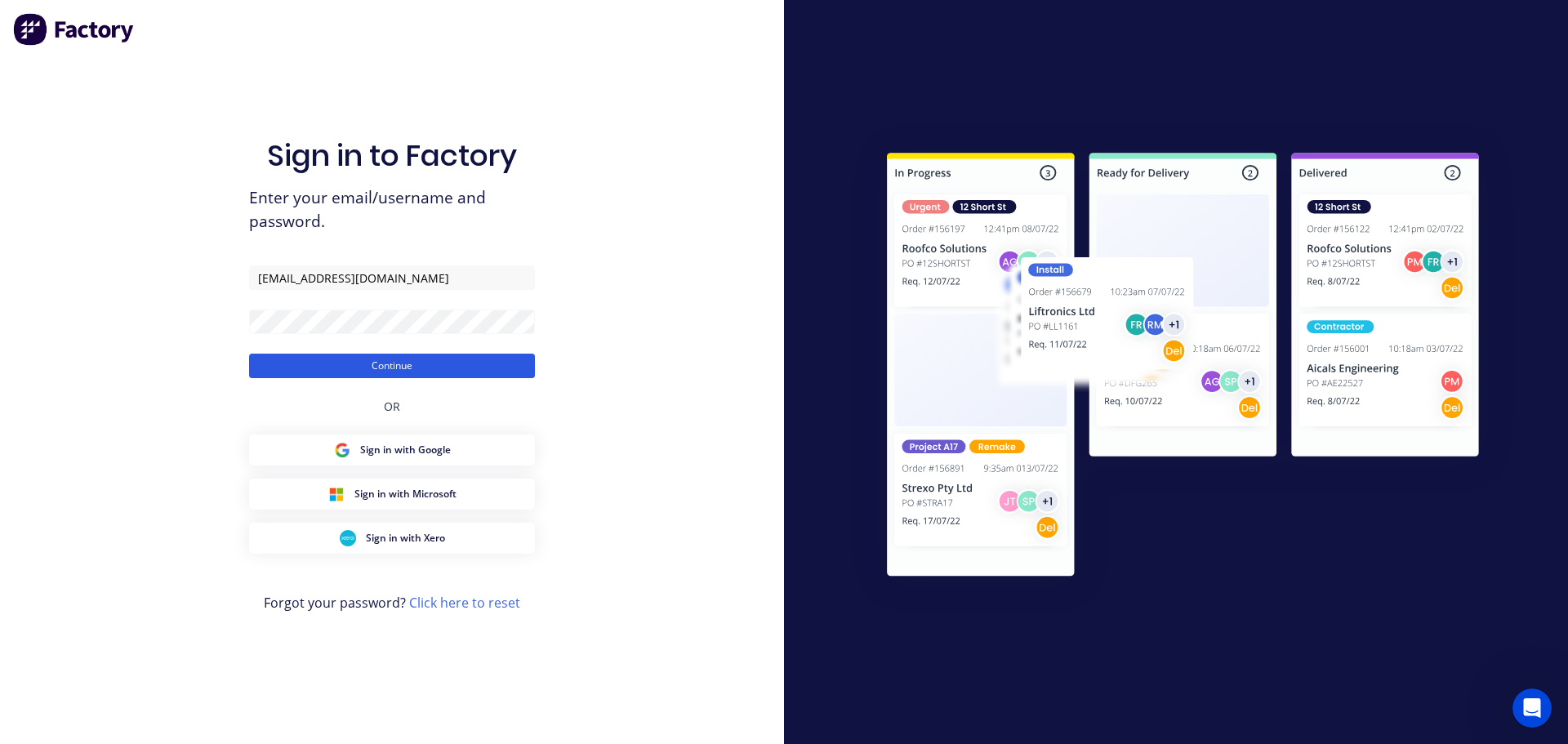
click at [317, 366] on button "Continue" at bounding box center [392, 365] width 286 height 25
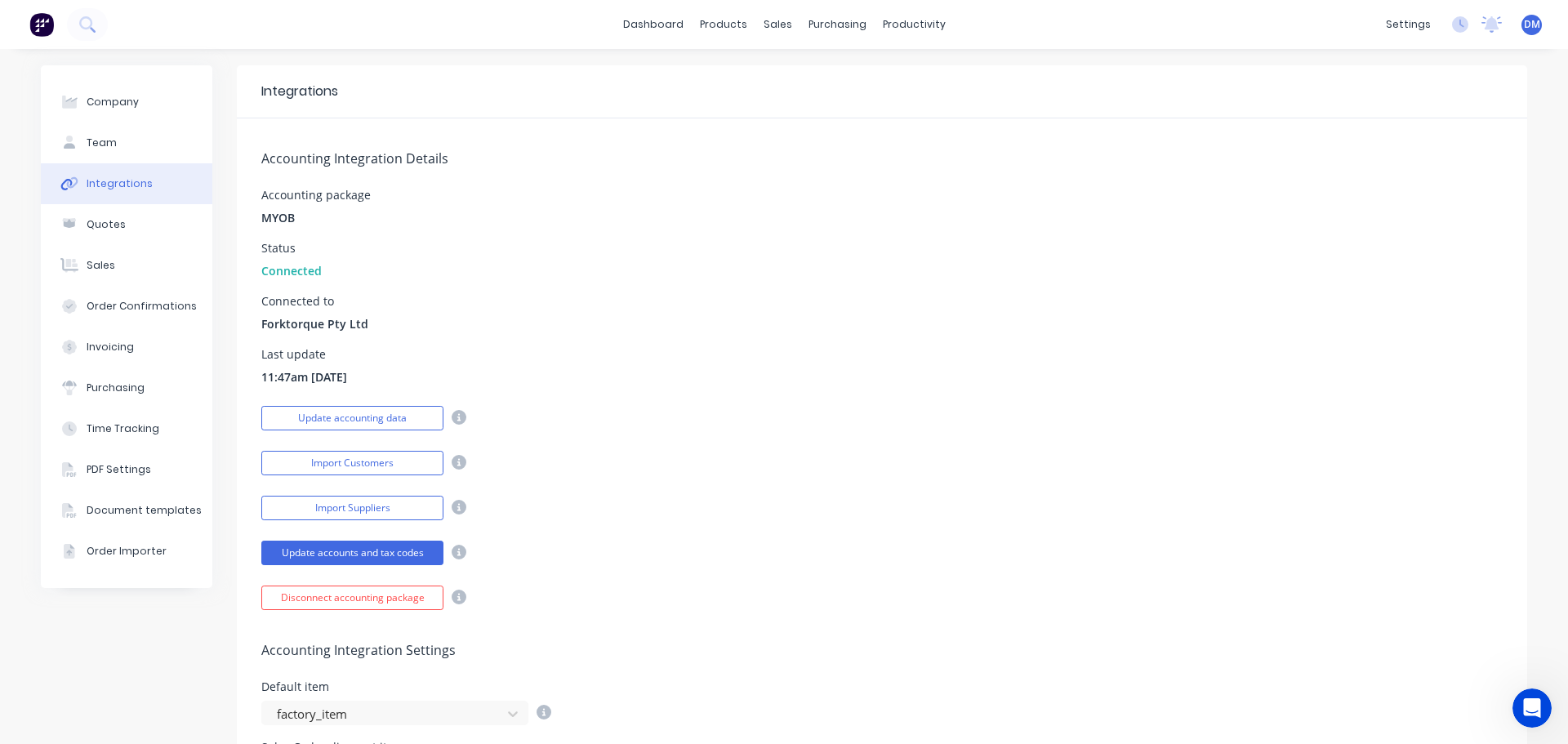
click at [36, 25] on img at bounding box center [41, 24] width 25 height 25
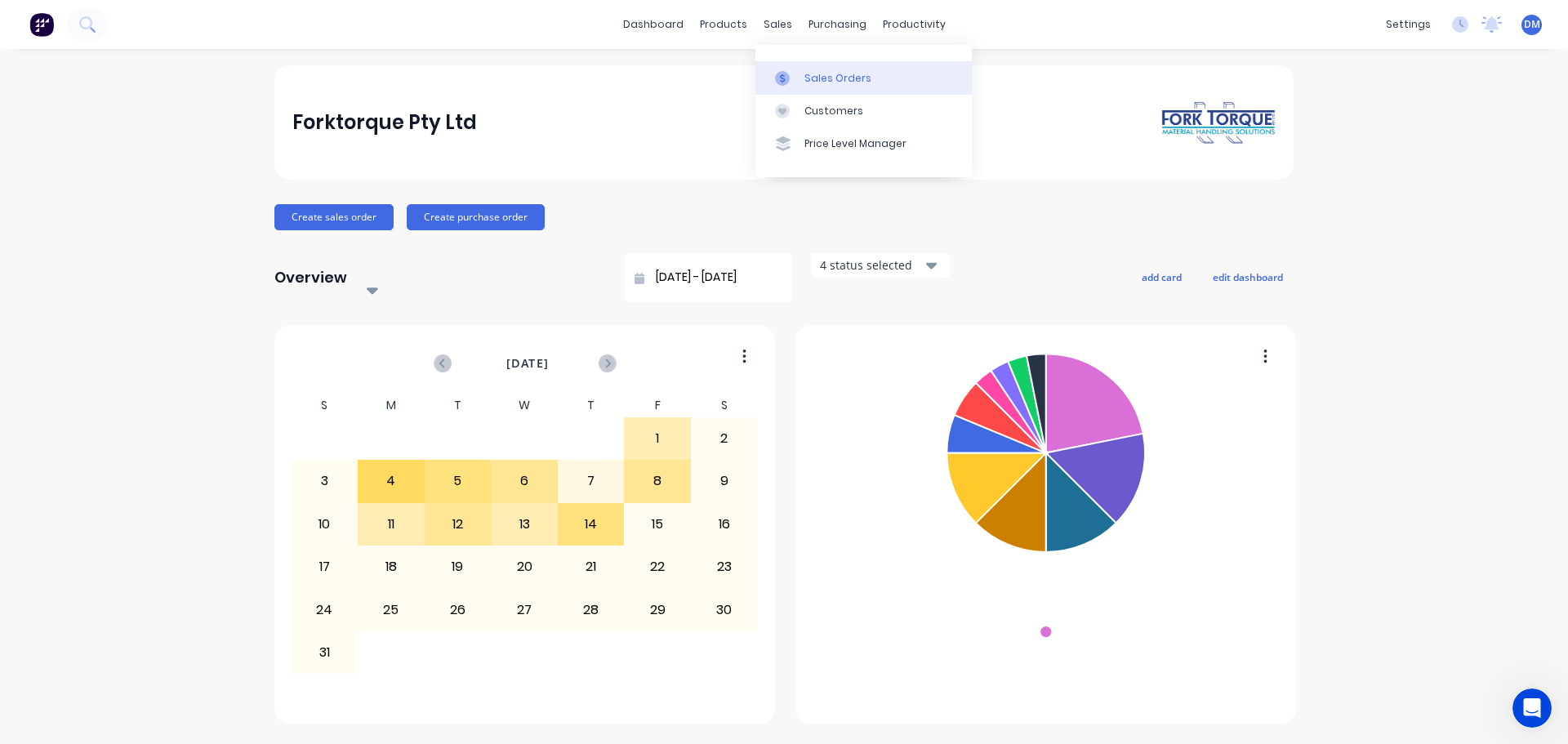
click at [818, 78] on div "Sales Orders" at bounding box center [837, 78] width 67 height 14
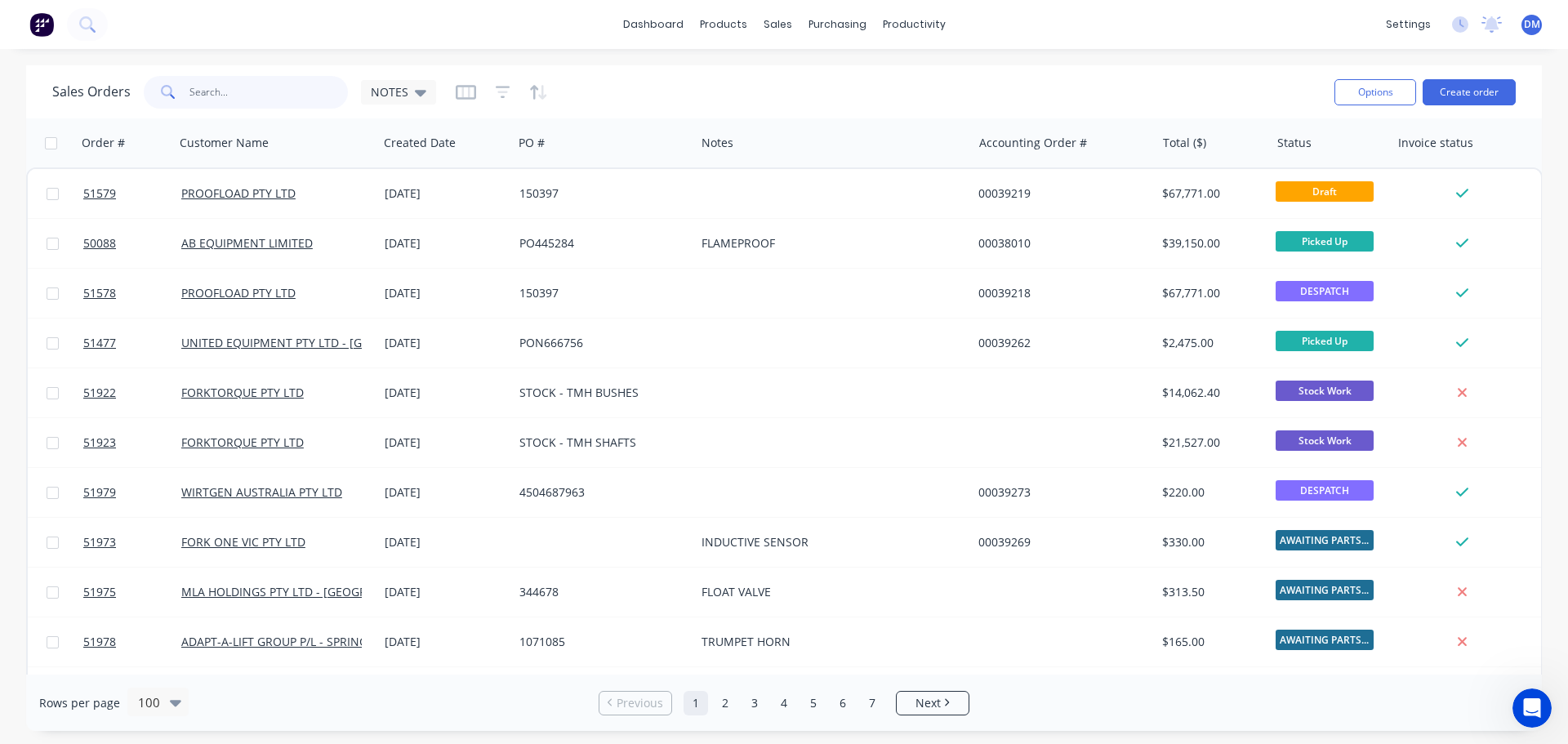
click at [238, 88] on input "text" at bounding box center [269, 92] width 159 height 33
type input "51277"
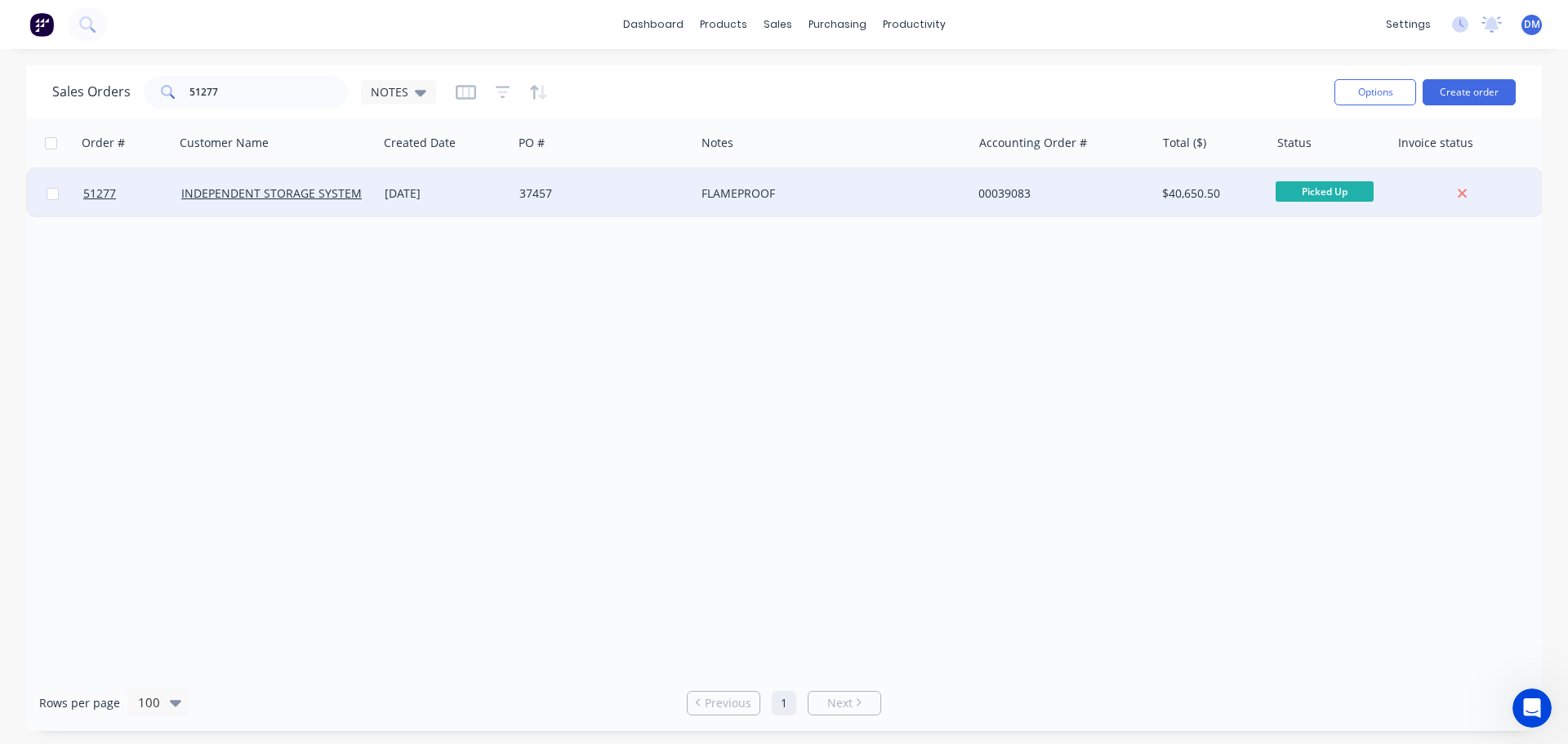
click at [471, 199] on div "[DATE]" at bounding box center [446, 193] width 122 height 16
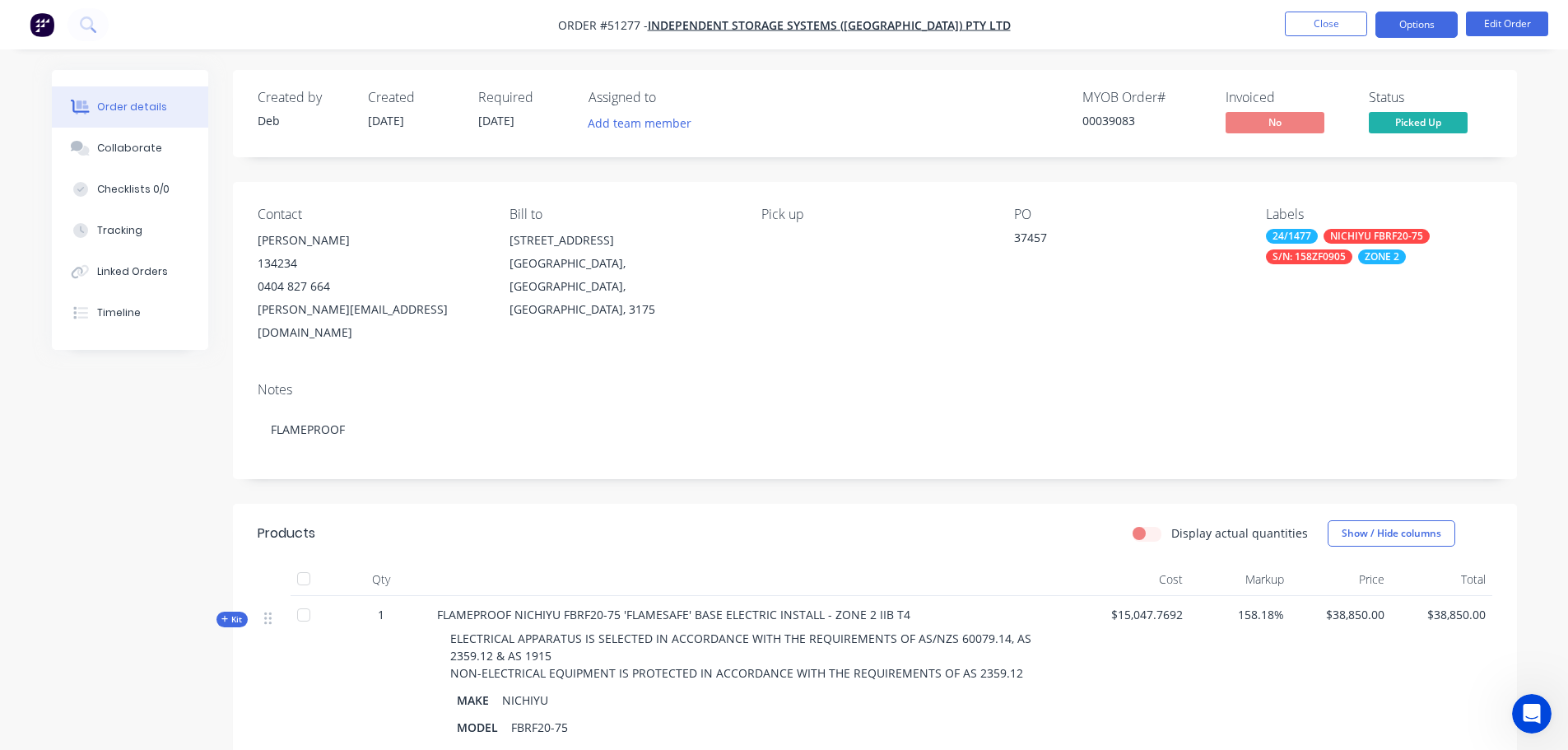
click at [1404, 25] on button "Options" at bounding box center [1416, 25] width 83 height 26
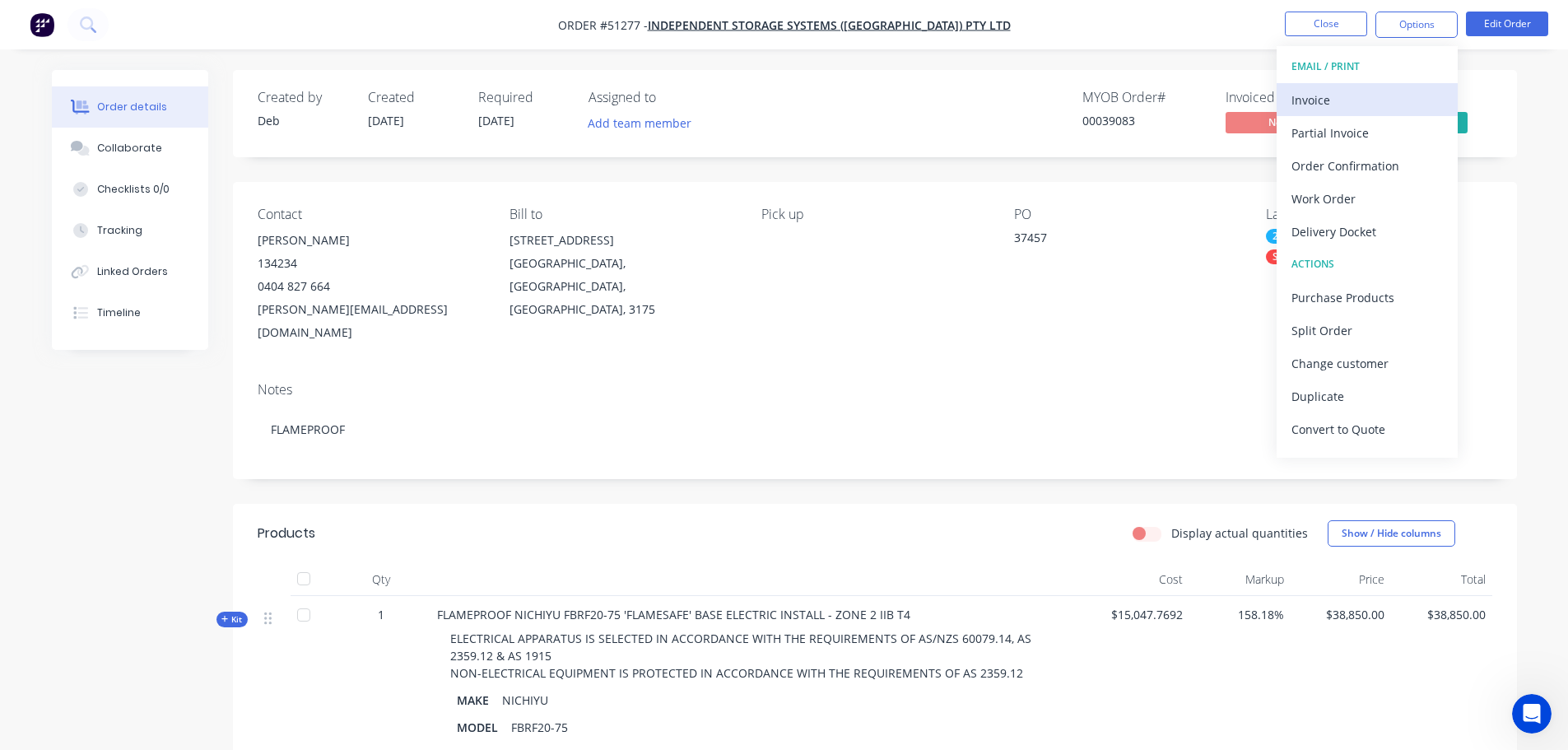
click at [1348, 93] on div "Invoice" at bounding box center [1368, 100] width 152 height 24
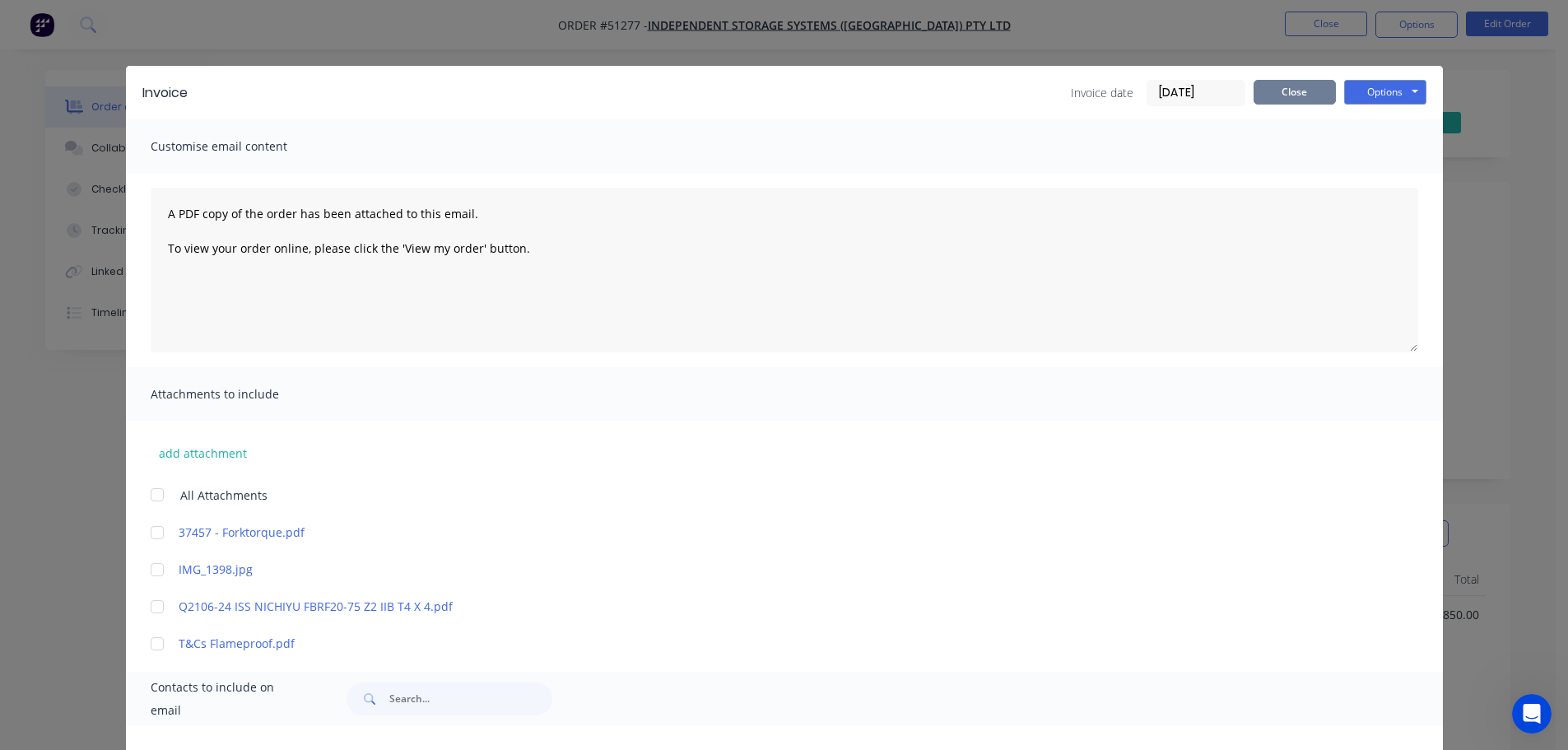
click at [1305, 94] on button "Close" at bounding box center [1294, 92] width 83 height 25
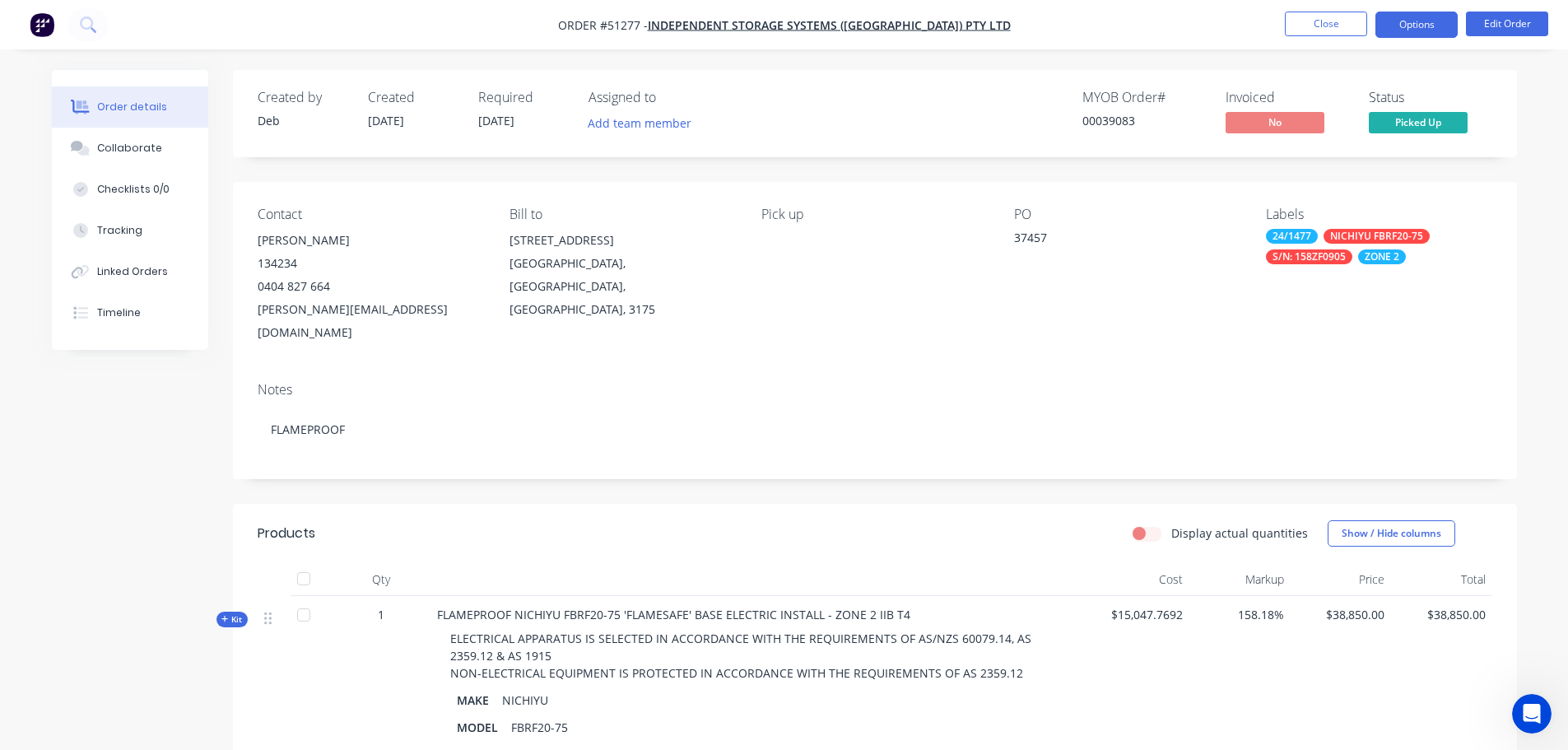
click at [1420, 20] on button "Options" at bounding box center [1416, 25] width 83 height 26
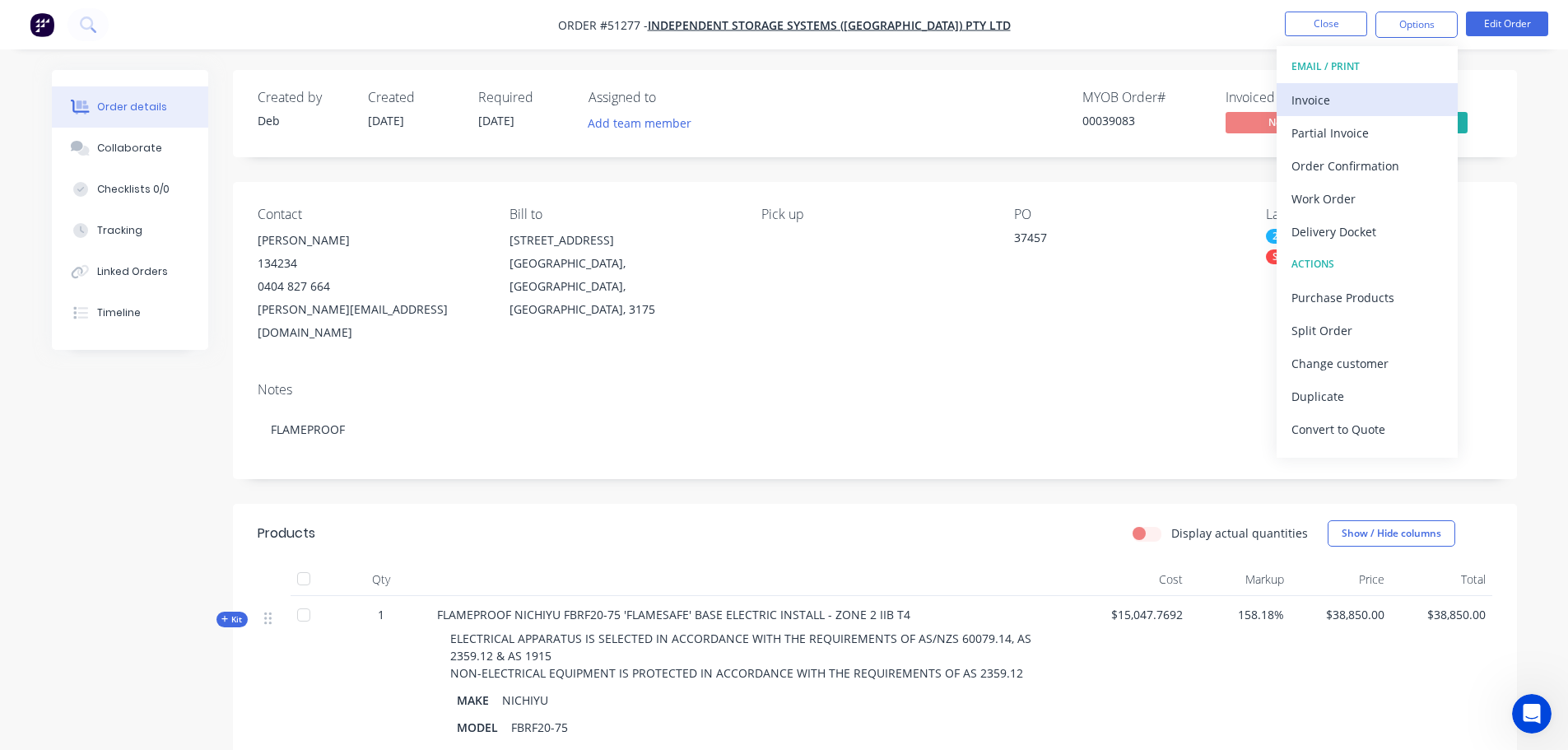
click at [1379, 101] on div "Invoice" at bounding box center [1368, 100] width 152 height 24
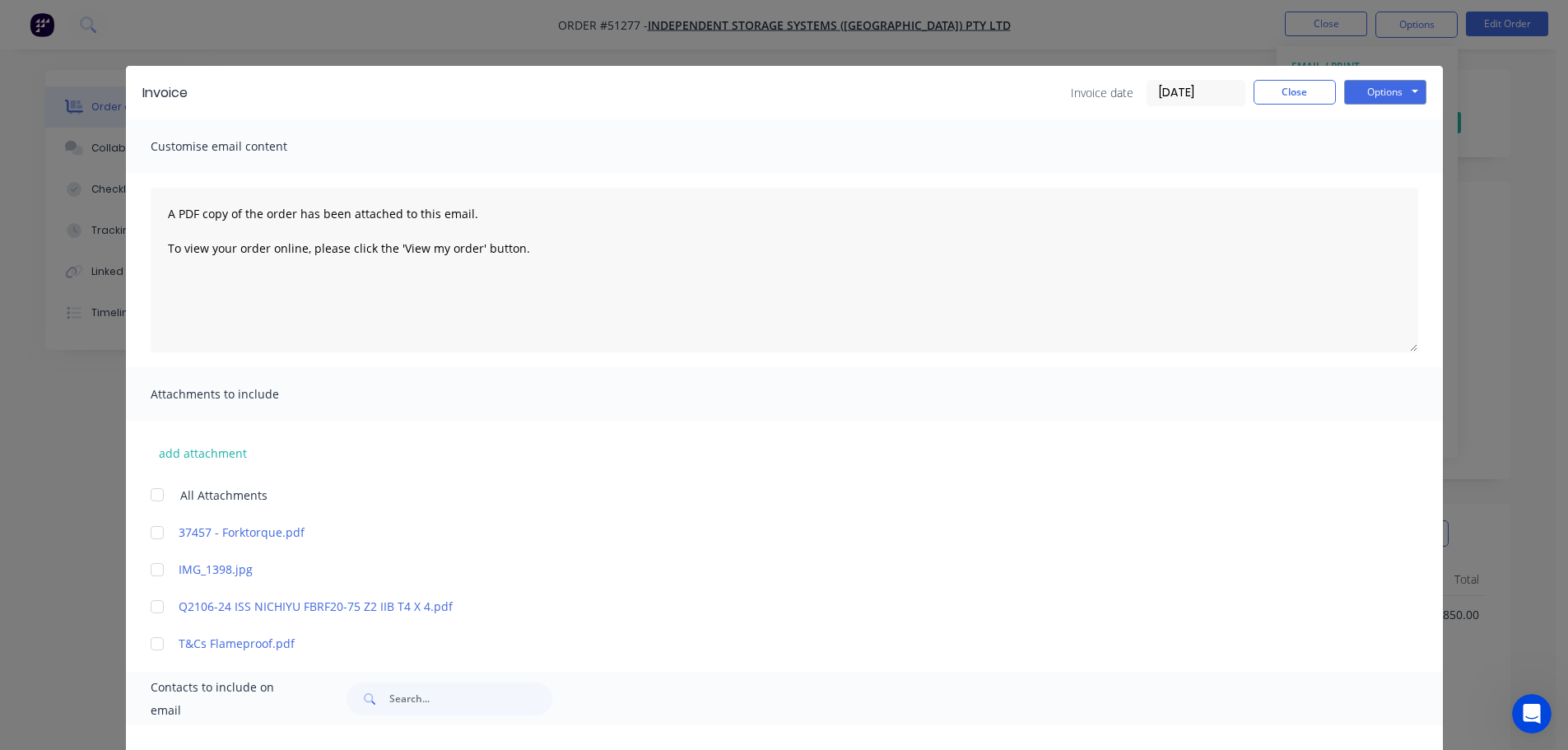
click at [1186, 91] on input "[DATE]" at bounding box center [1196, 93] width 97 height 25
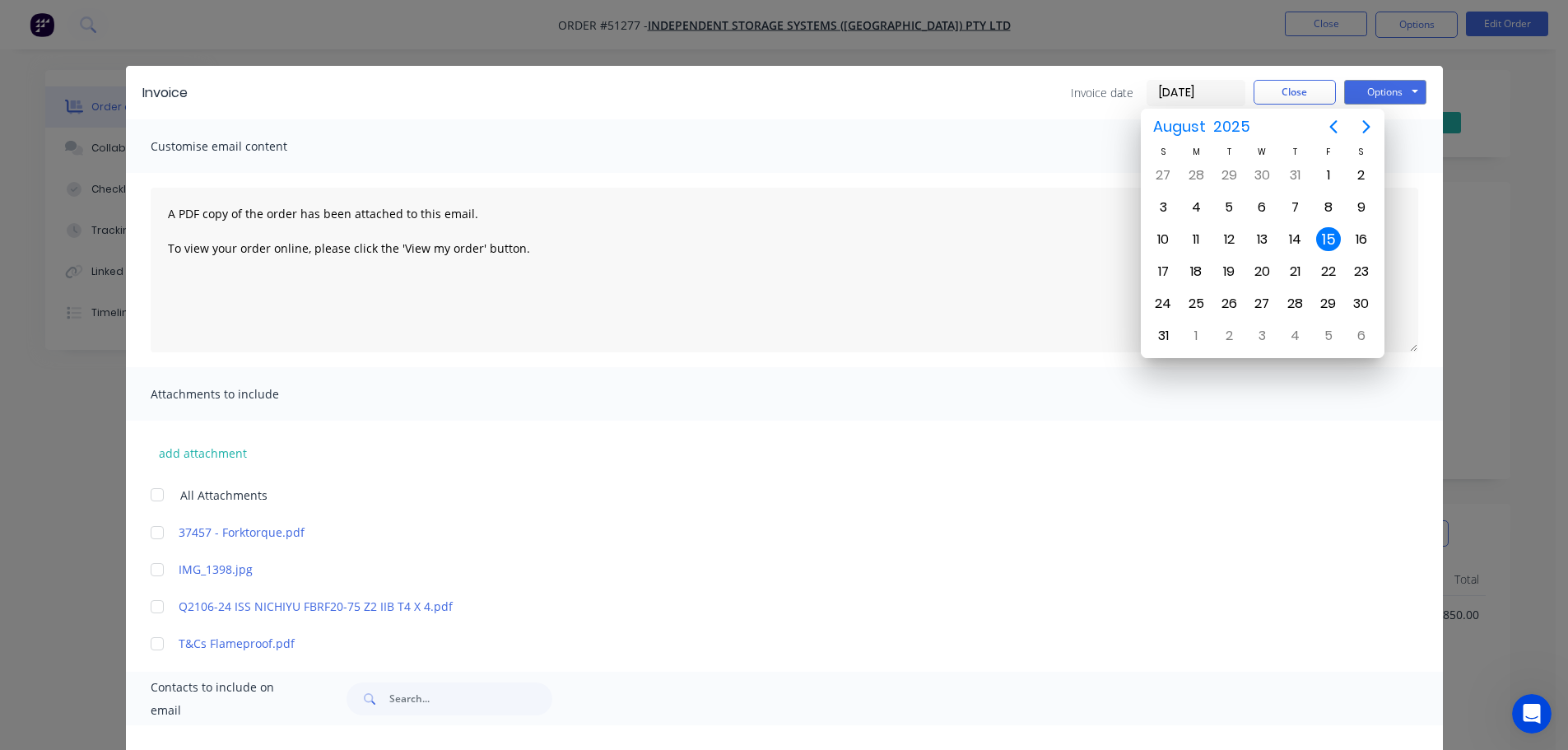
drag, startPoint x: 1200, startPoint y: 88, endPoint x: 1055, endPoint y: 81, distance: 145.2
click at [1055, 81] on div "Invoice date [DATE] Close Options Preview Print Email" at bounding box center [815, 93] width 1223 height 26
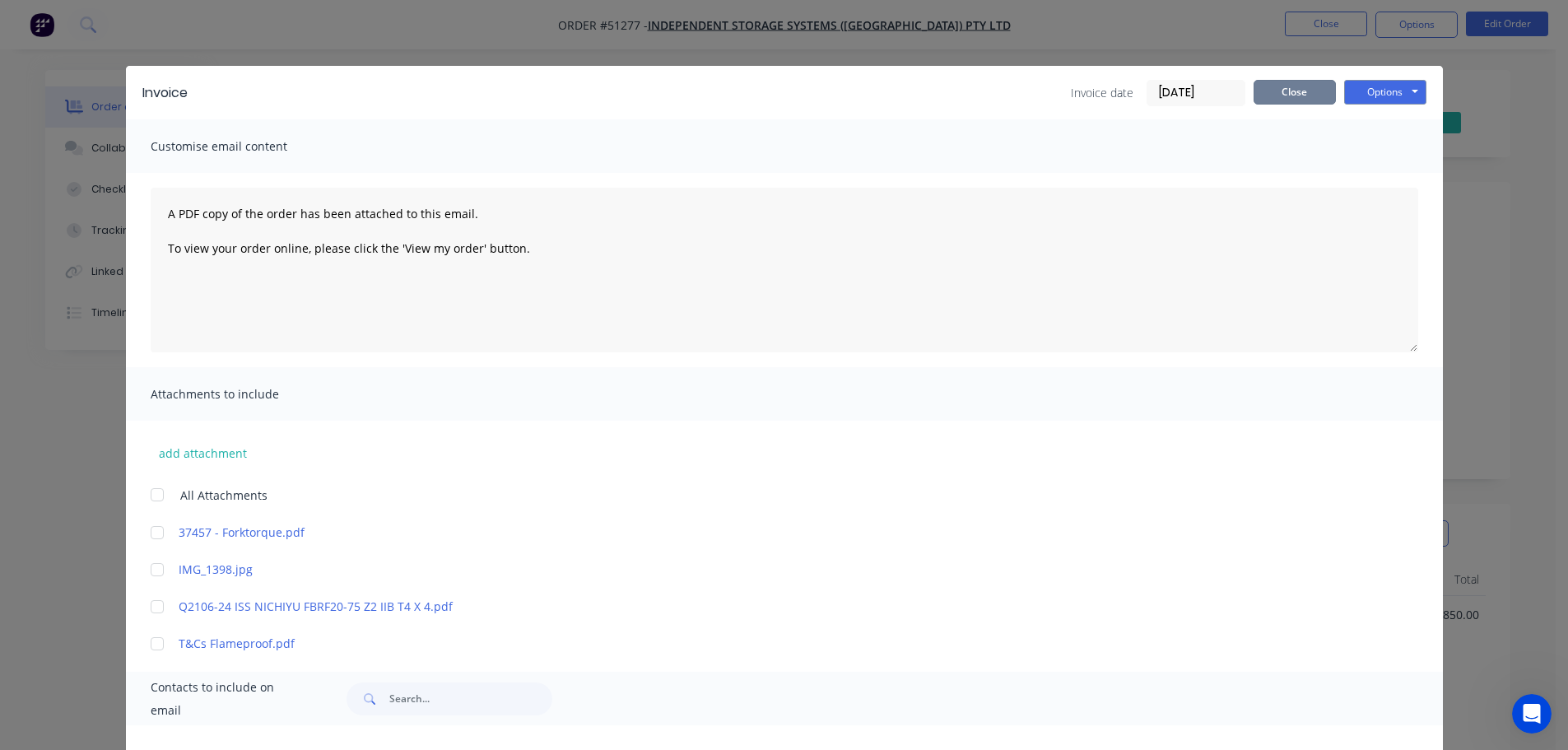
type input "[DATE]"
click at [1193, 88] on input "[DATE]" at bounding box center [1196, 93] width 97 height 25
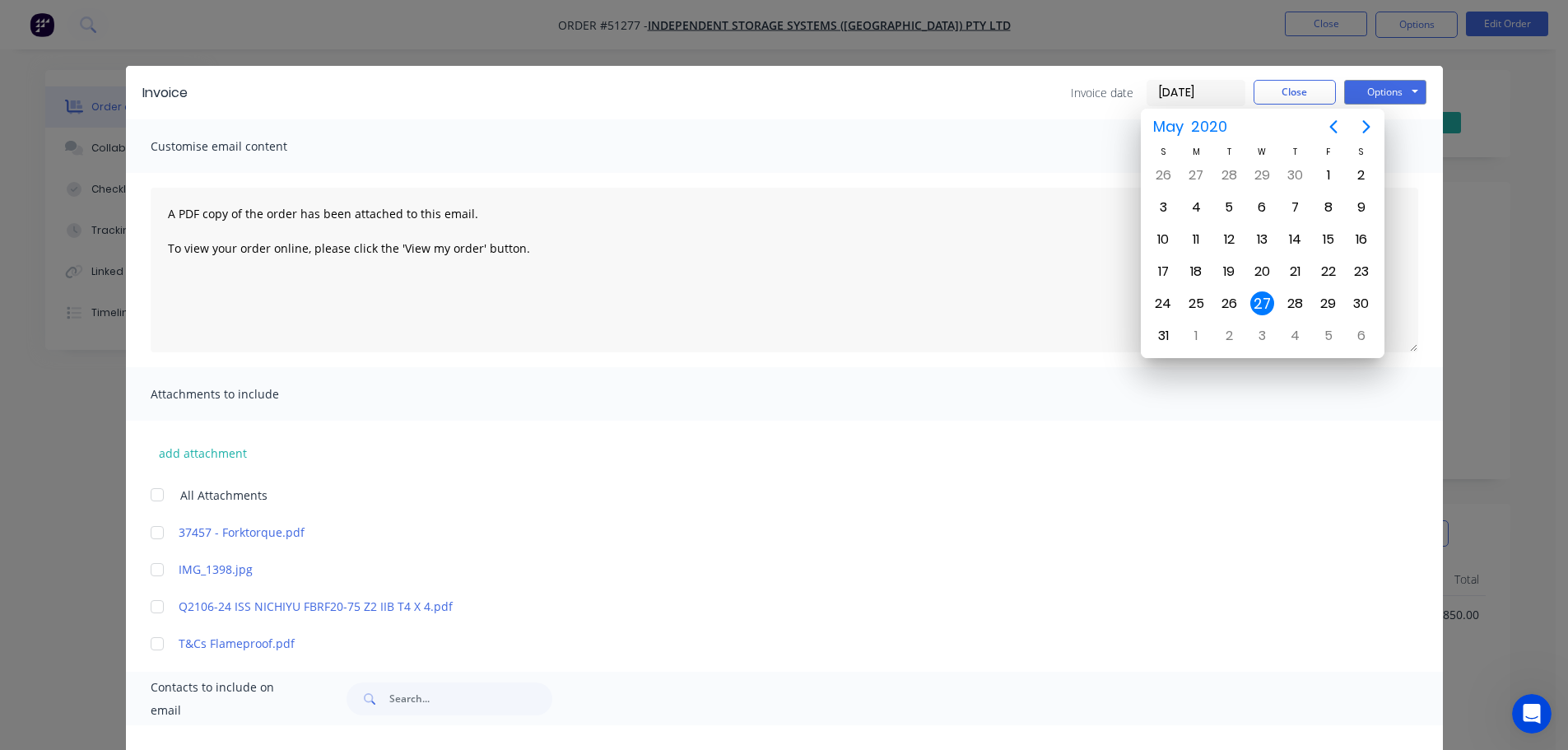
type input "[DATE]"
click at [1235, 299] on div "27" at bounding box center [1229, 303] width 25 height 25
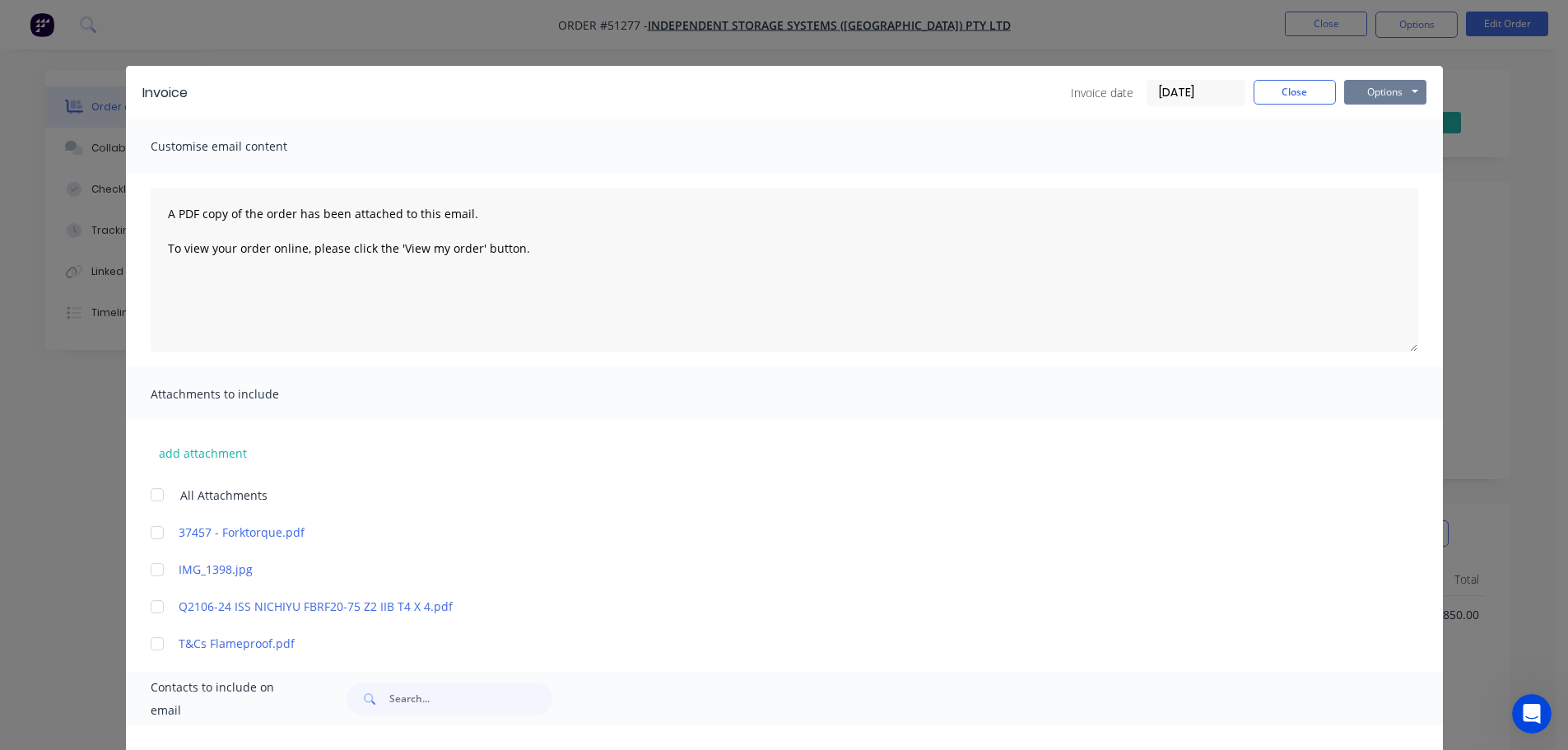
click at [1379, 90] on button "Options" at bounding box center [1386, 92] width 83 height 25
click at [1376, 147] on button "Print" at bounding box center [1397, 148] width 106 height 27
click at [1257, 100] on button "Close" at bounding box center [1294, 92] width 83 height 25
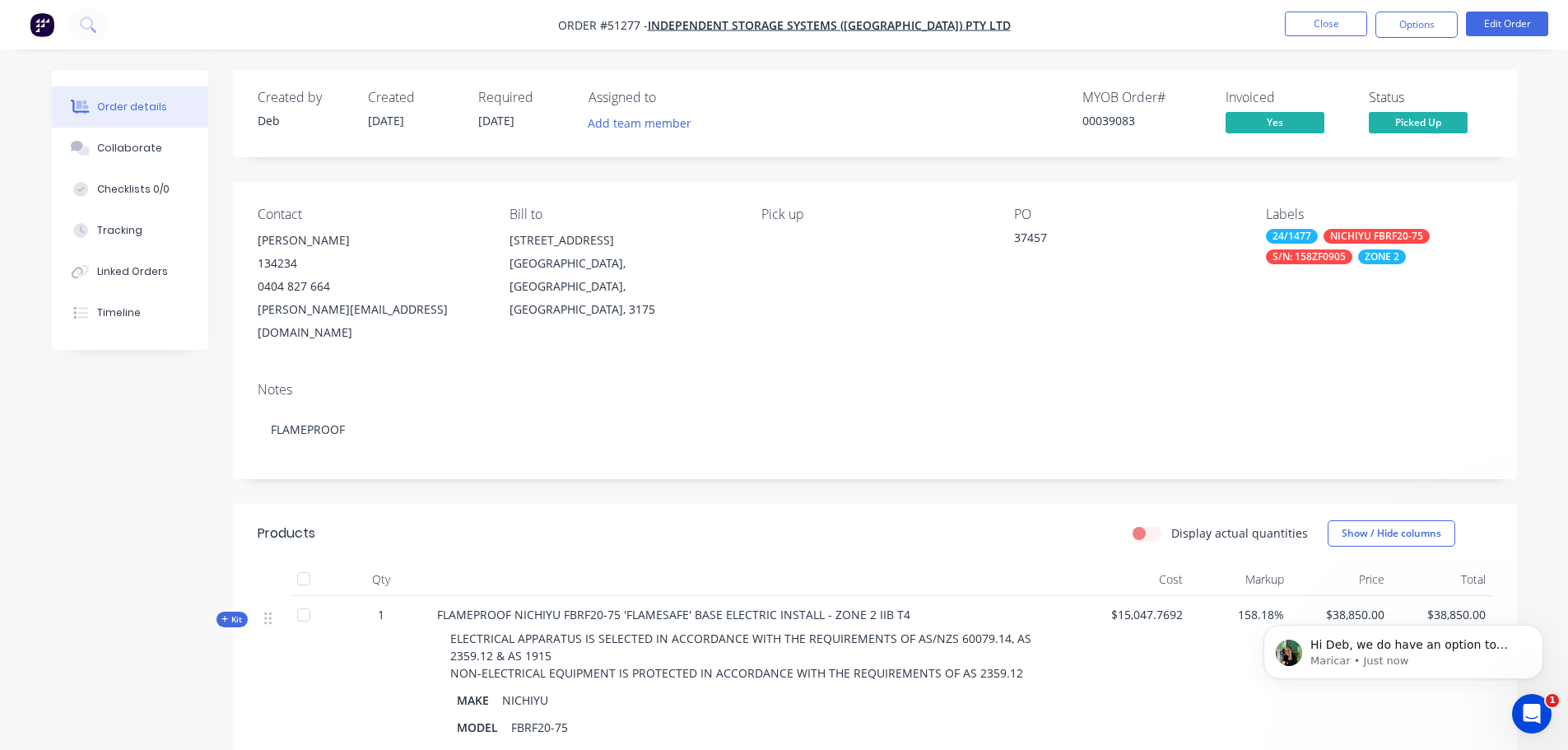
scroll to position [32, 0]
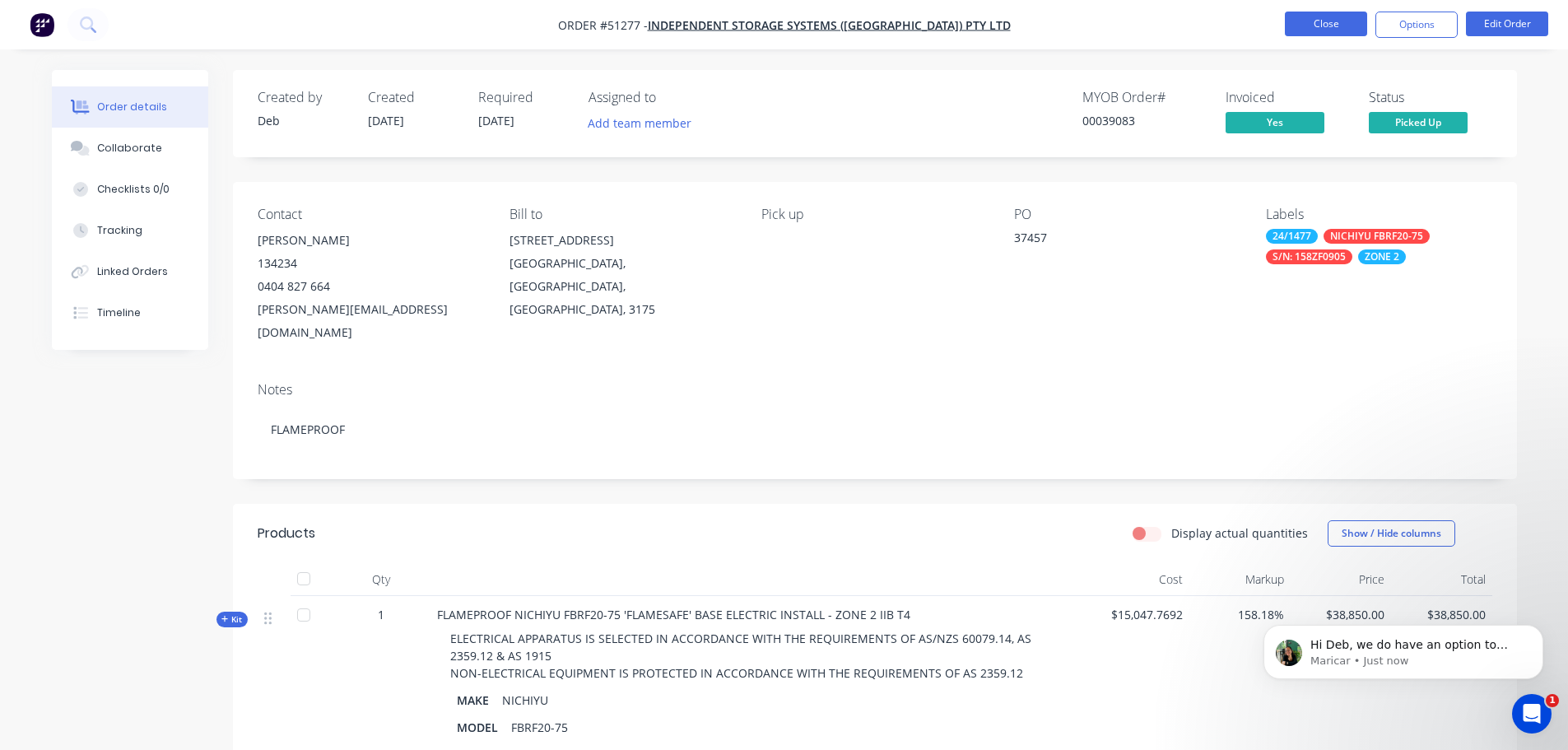
click at [1319, 15] on button "Close" at bounding box center [1326, 24] width 83 height 25
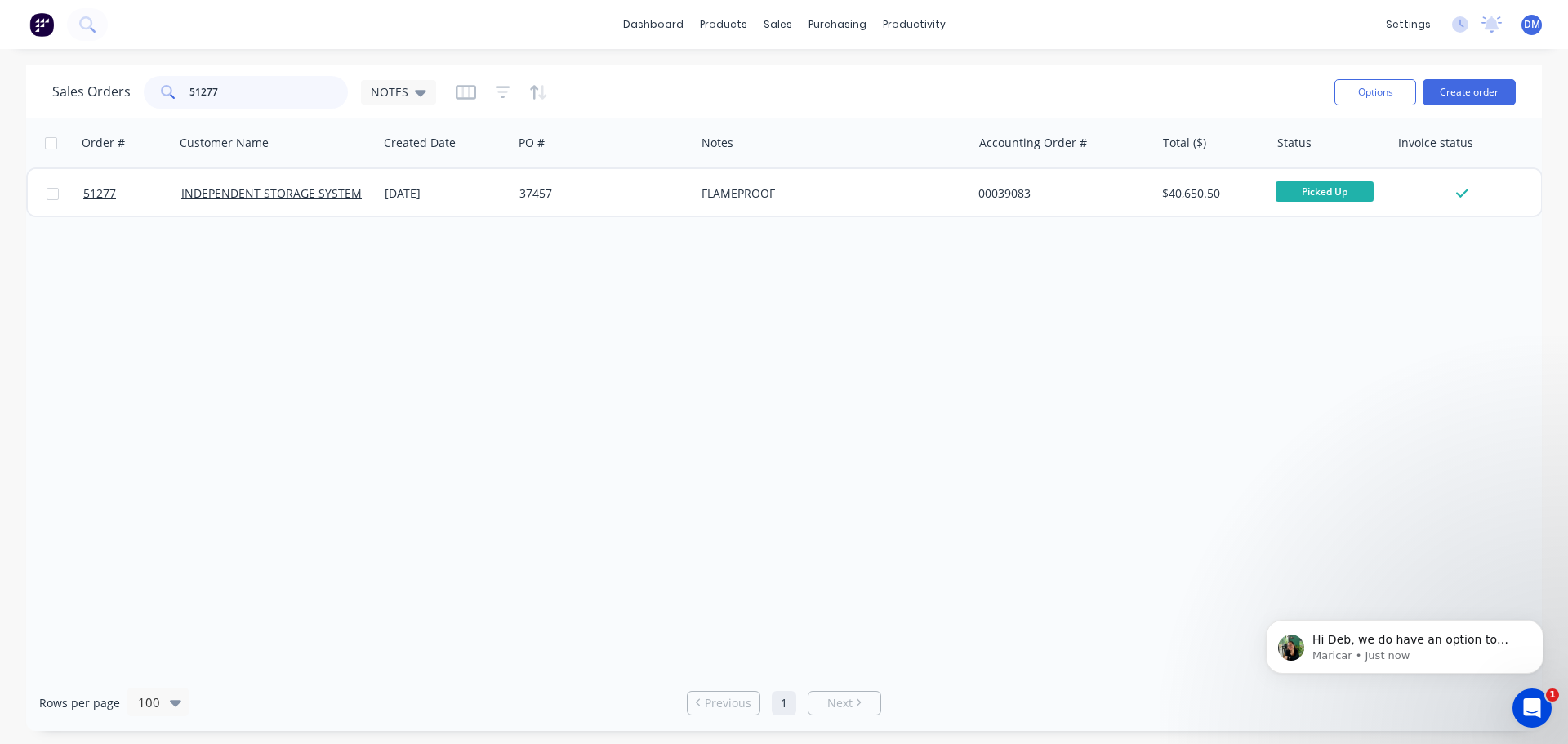
drag, startPoint x: 232, startPoint y: 84, endPoint x: 108, endPoint y: 71, distance: 124.7
click at [115, 71] on div "Sales Orders 51277 NOTES Options Create order" at bounding box center [784, 91] width 1516 height 53
type input "38010"
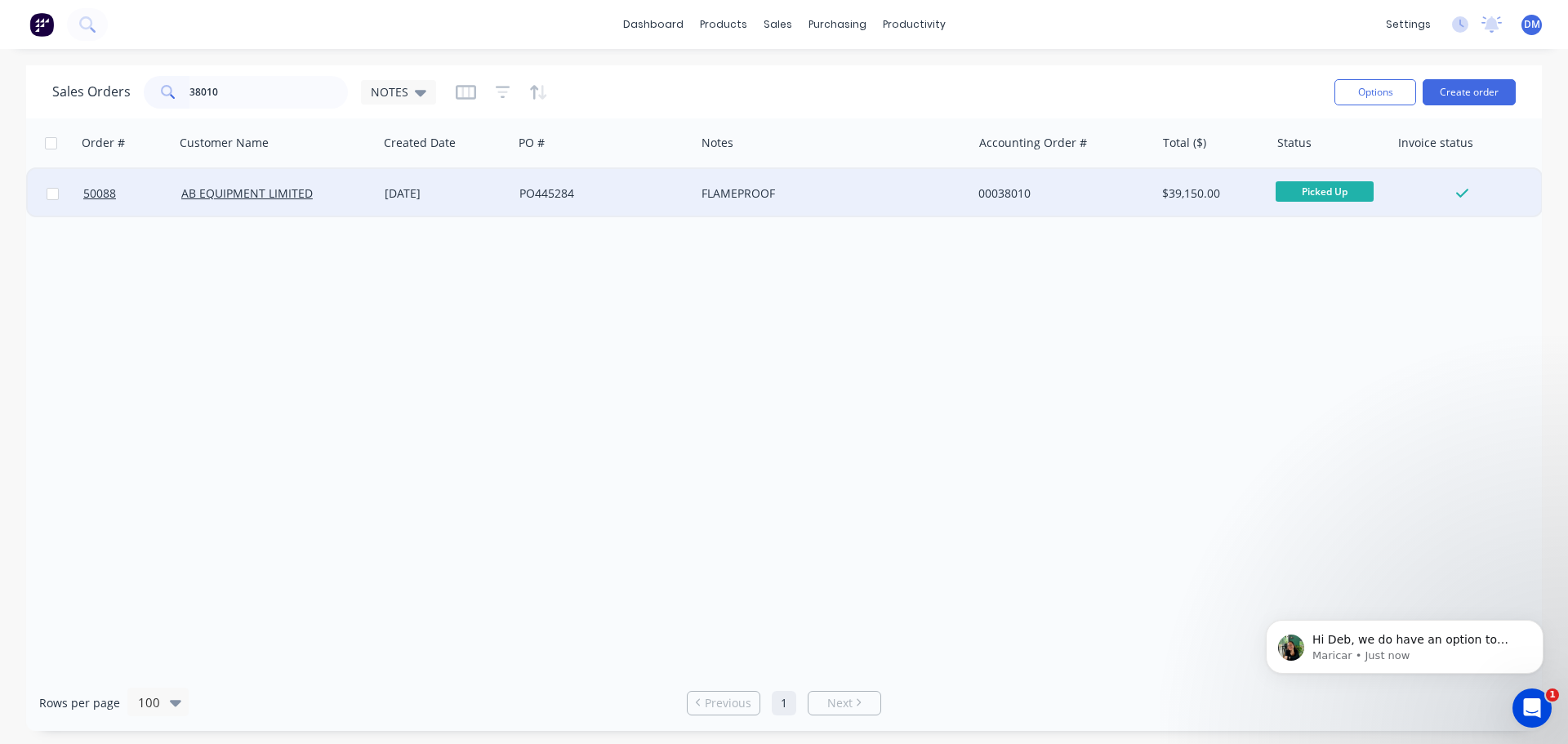
click at [508, 191] on div "[DATE]" at bounding box center [445, 194] width 134 height 49
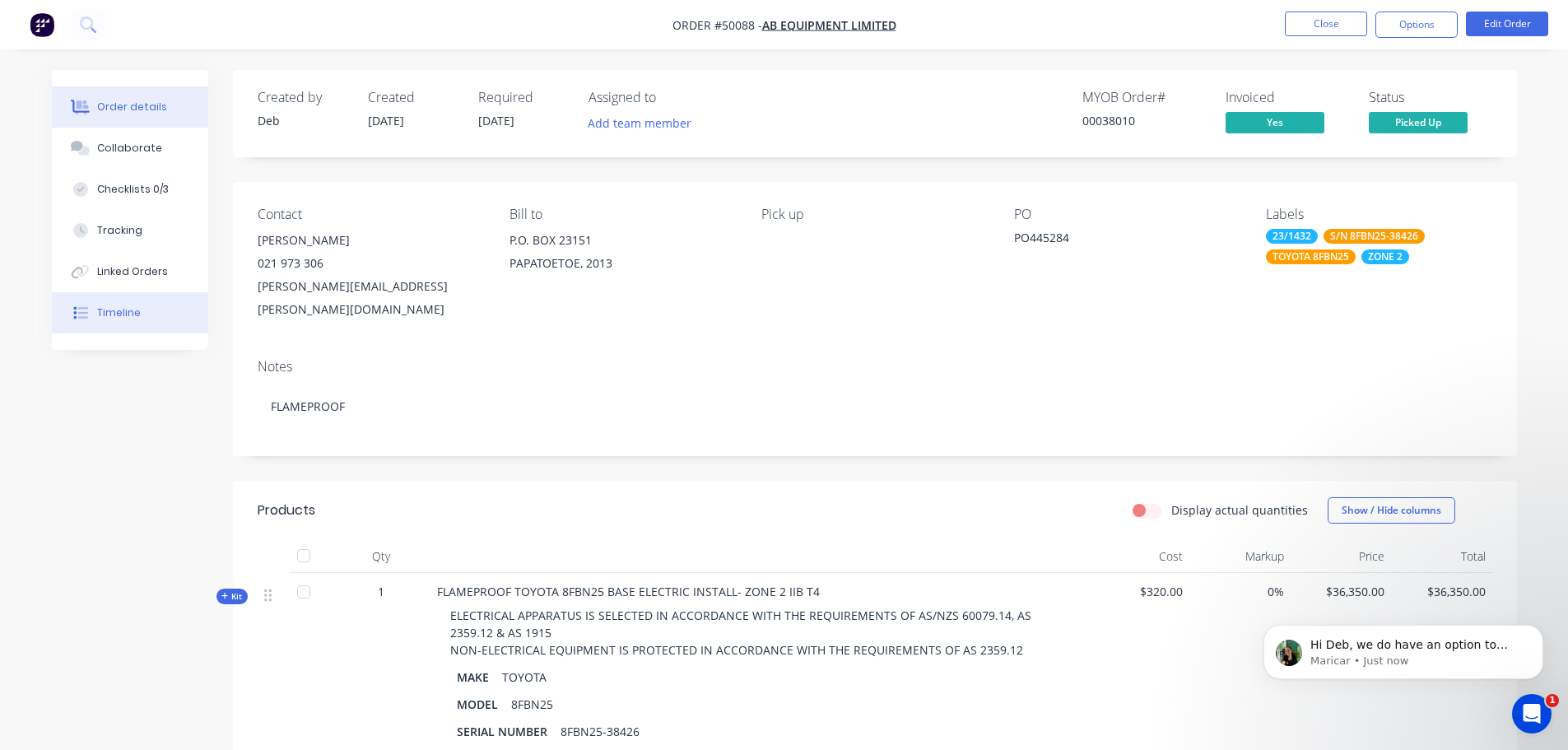
click at [158, 310] on button "Timeline" at bounding box center [130, 313] width 156 height 41
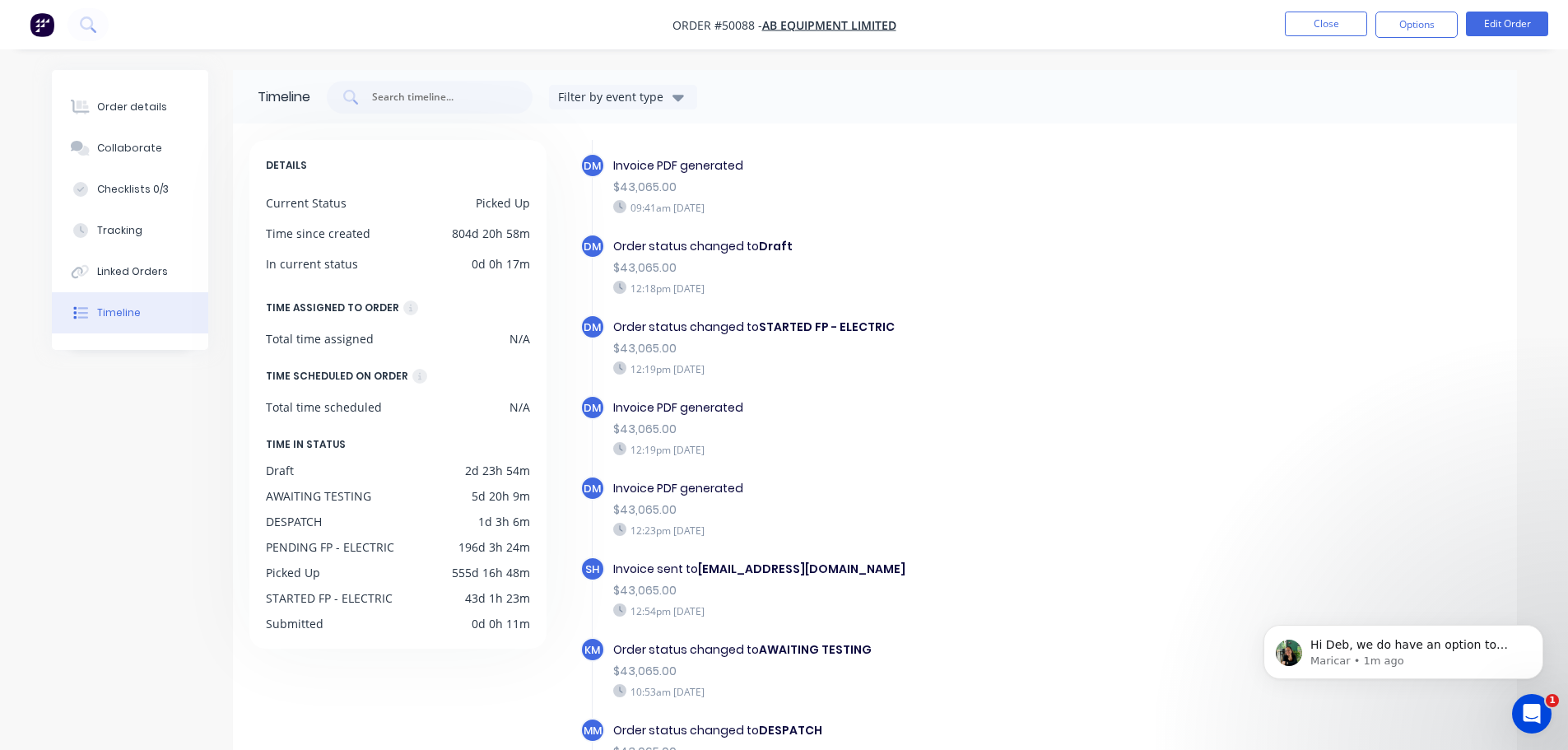
scroll to position [32, 0]
click at [1400, 24] on button "Options" at bounding box center [1416, 25] width 83 height 26
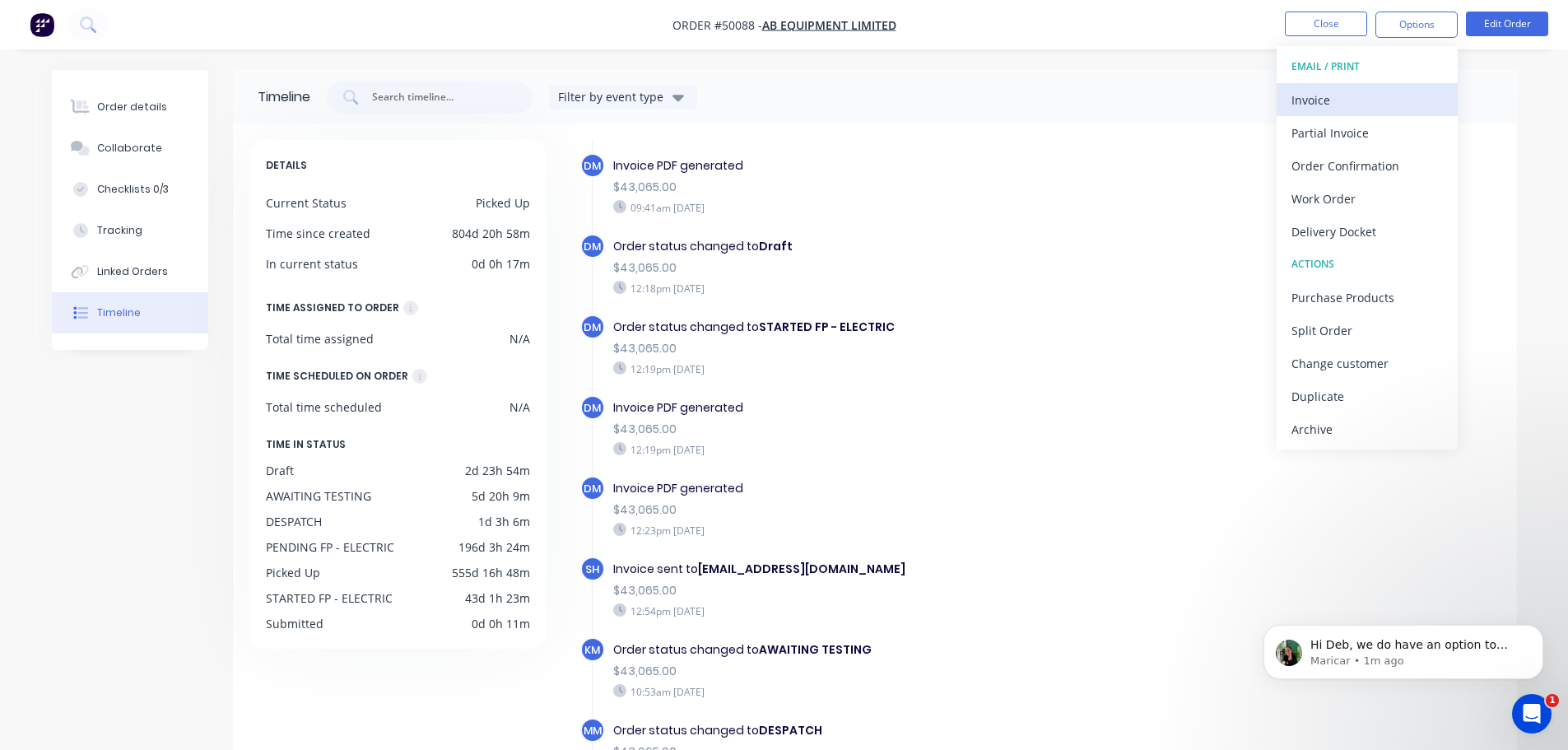
click at [1343, 94] on div "Invoice" at bounding box center [1368, 100] width 152 height 24
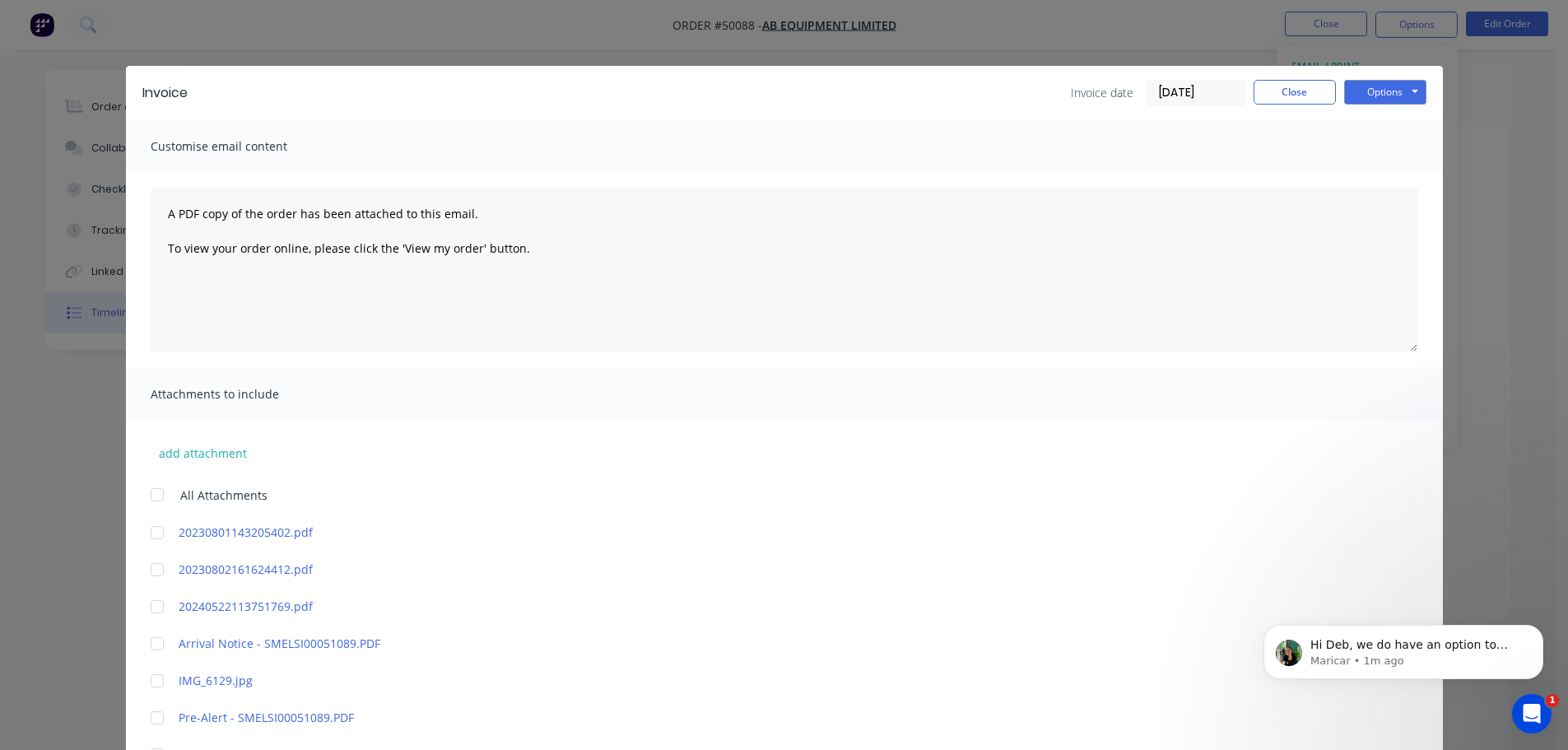
click at [1214, 88] on input "[DATE]" at bounding box center [1196, 93] width 97 height 25
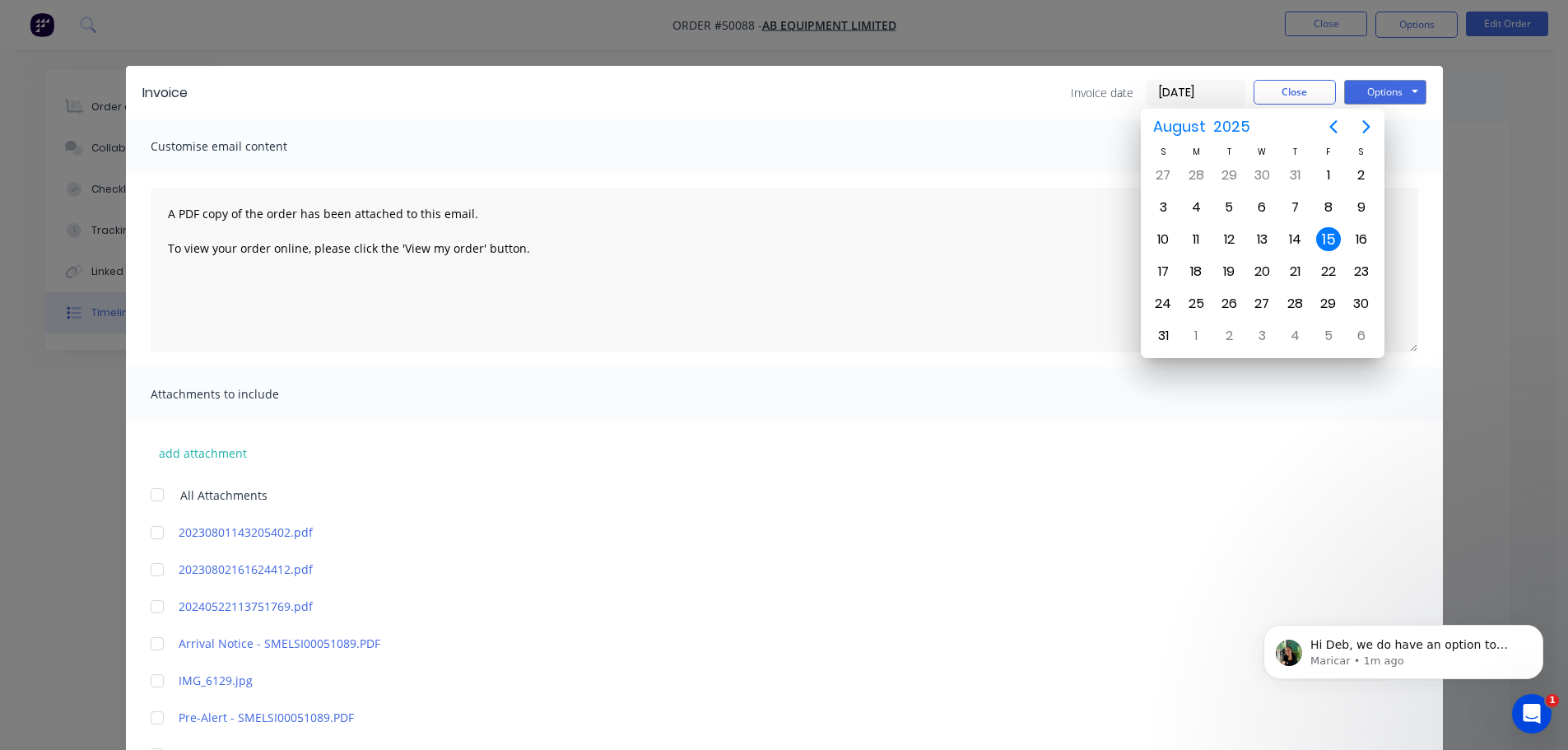
drag, startPoint x: 1203, startPoint y: 92, endPoint x: 1046, endPoint y: 102, distance: 157.3
click at [1048, 101] on div "Invoice date [DATE] Close Options Preview Print Email" at bounding box center [815, 93] width 1223 height 26
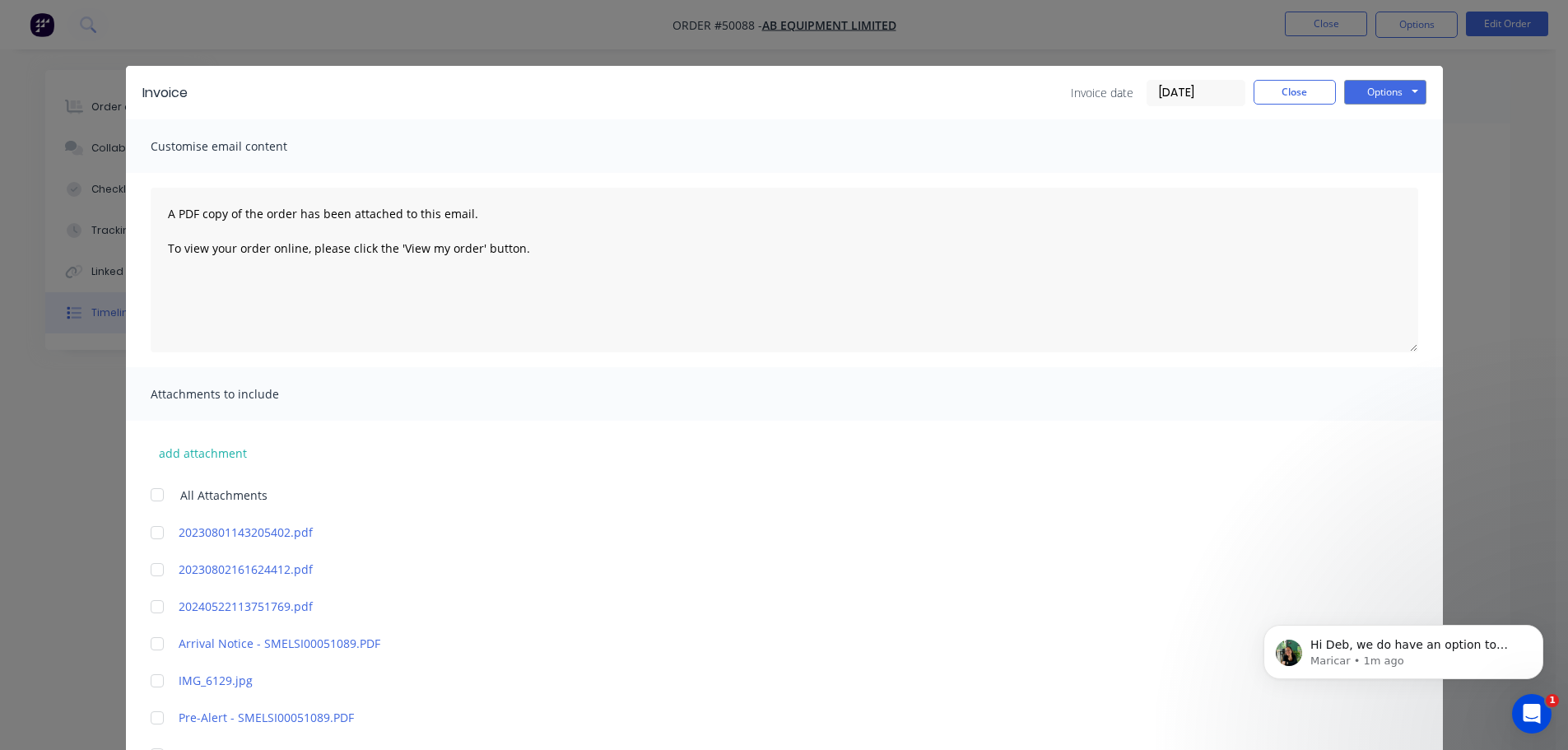
type input "[DATE]"
click at [1219, 91] on input "[DATE]" at bounding box center [1196, 93] width 97 height 25
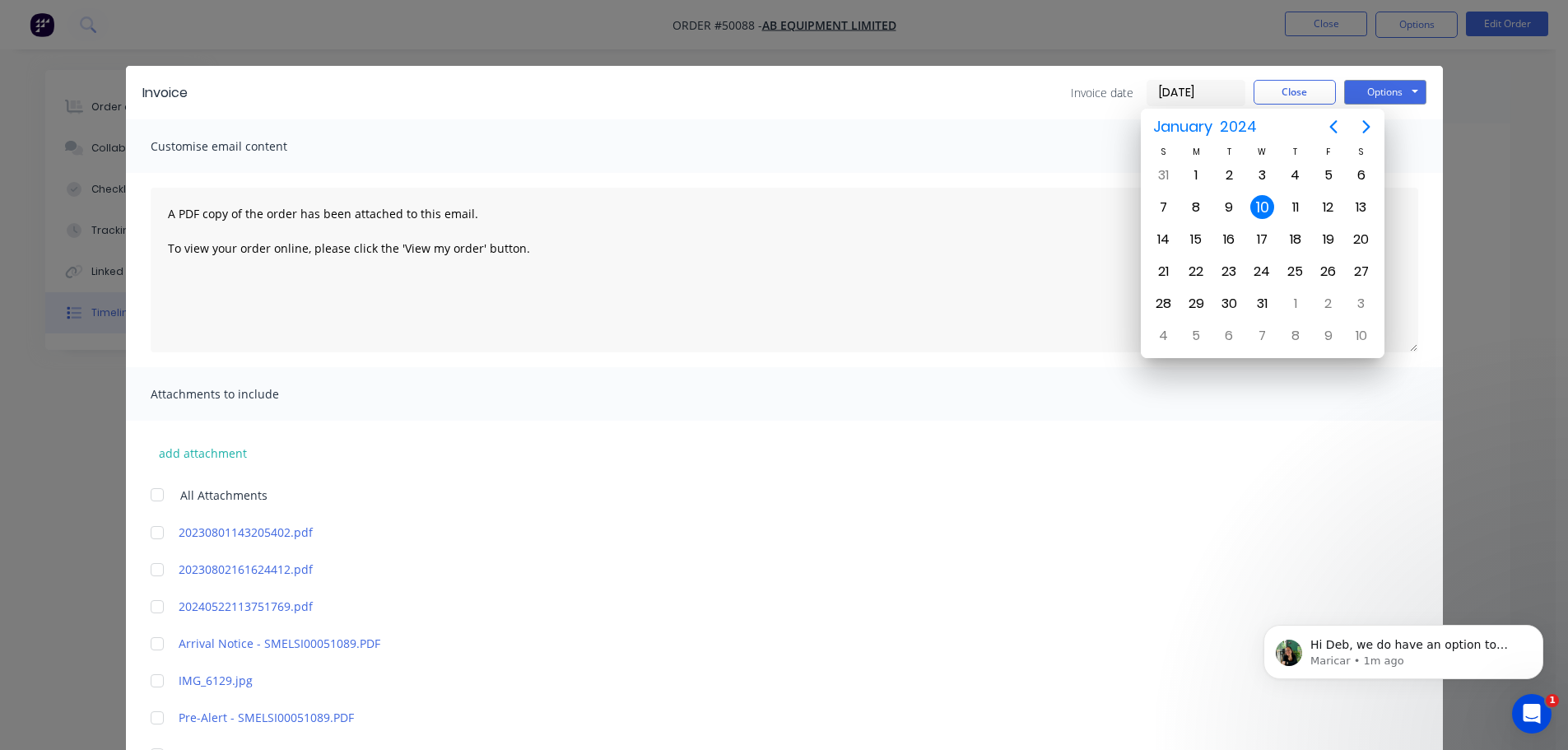
click at [1264, 203] on div "10" at bounding box center [1263, 207] width 25 height 25
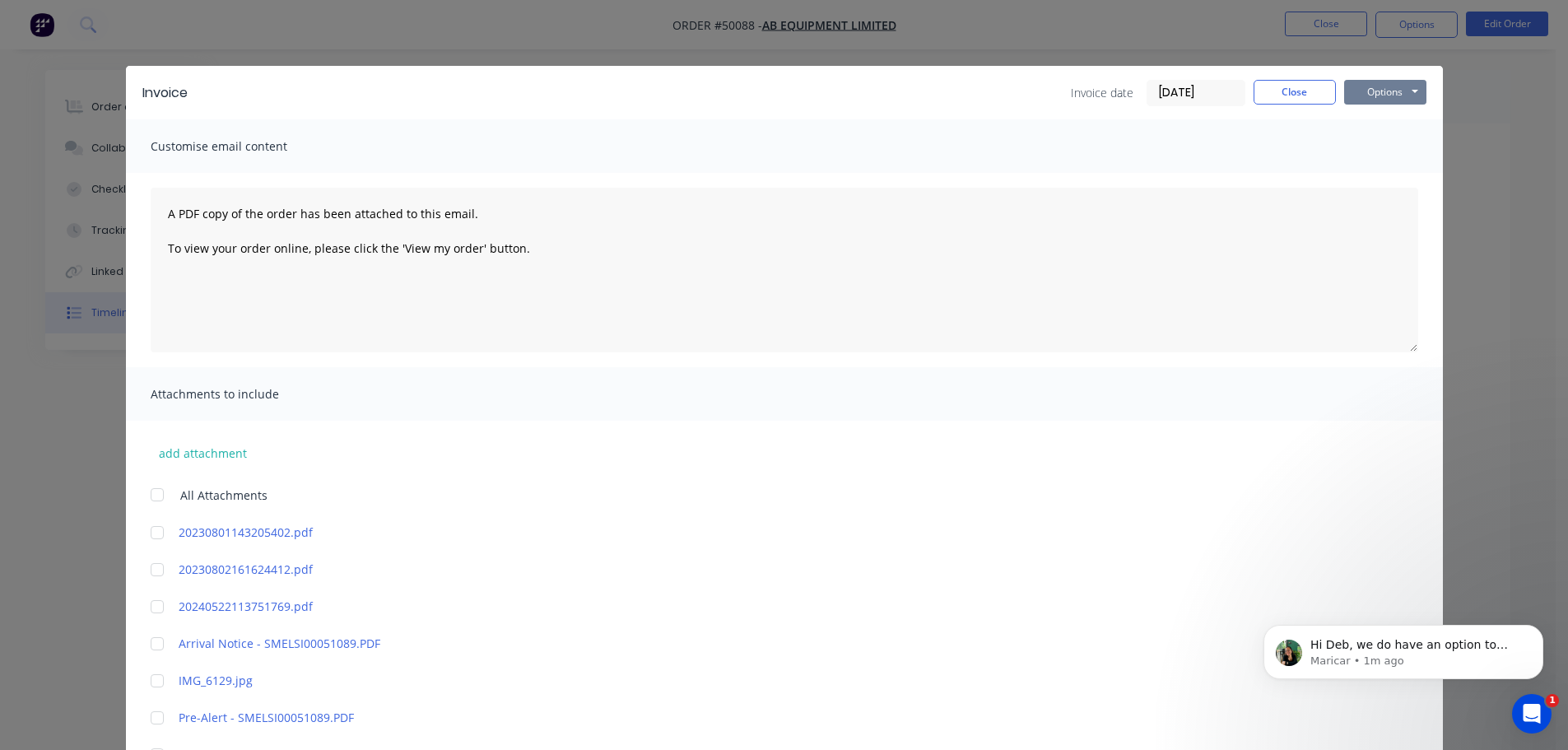
click at [1365, 89] on button "Options" at bounding box center [1386, 92] width 83 height 25
click at [1374, 148] on button "Print" at bounding box center [1397, 148] width 106 height 27
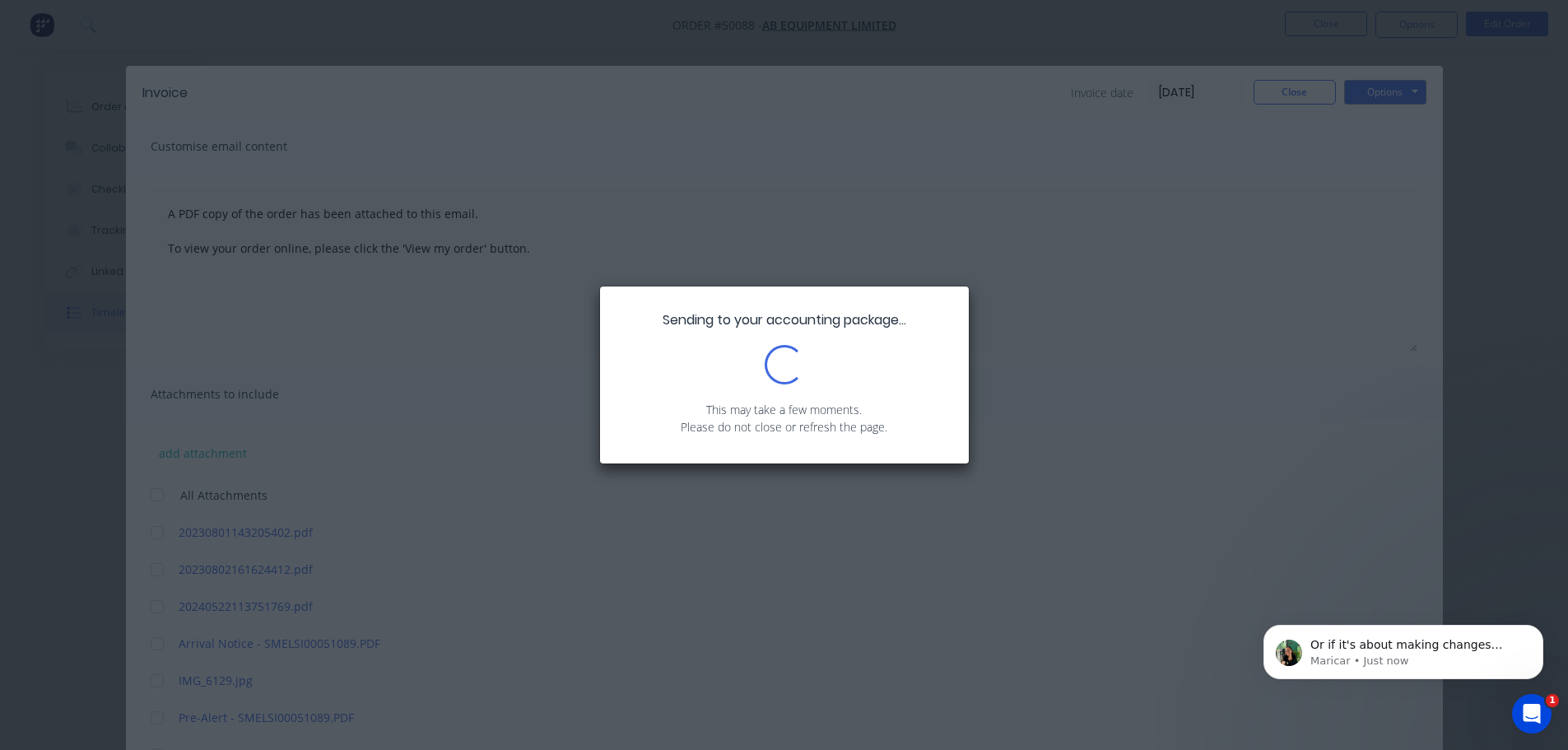
scroll to position [70, 0]
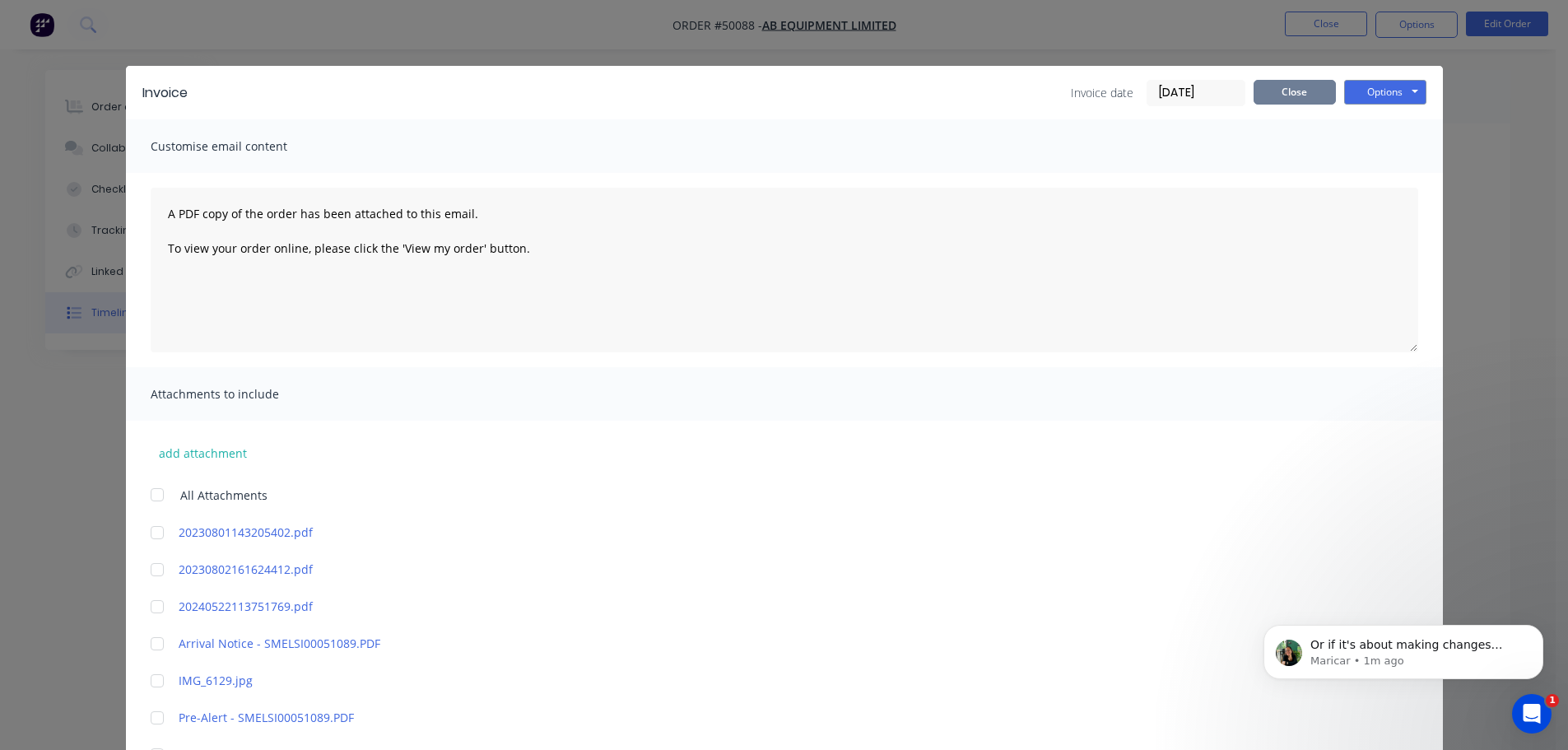
click at [1287, 89] on button "Close" at bounding box center [1294, 92] width 83 height 25
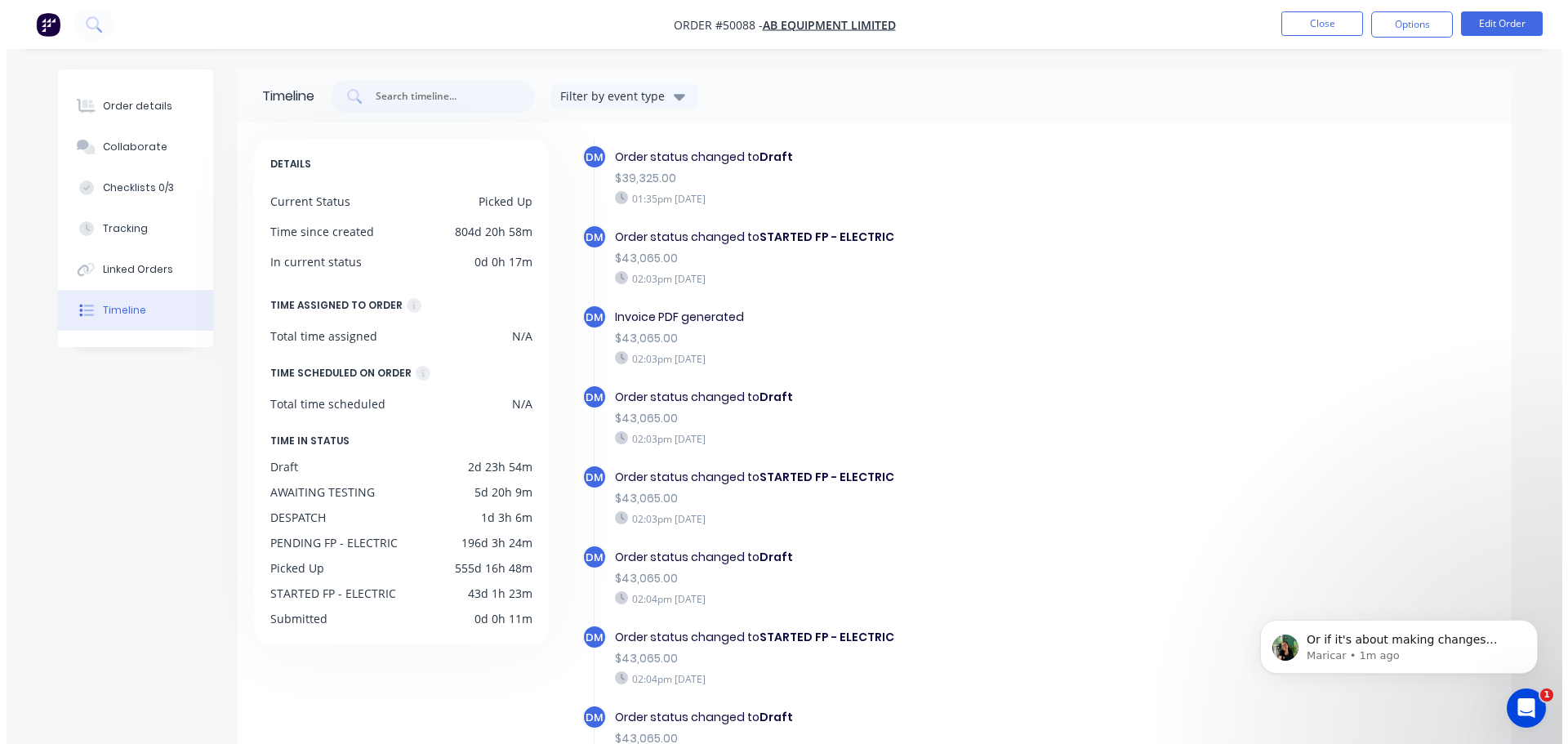
scroll to position [2122, 0]
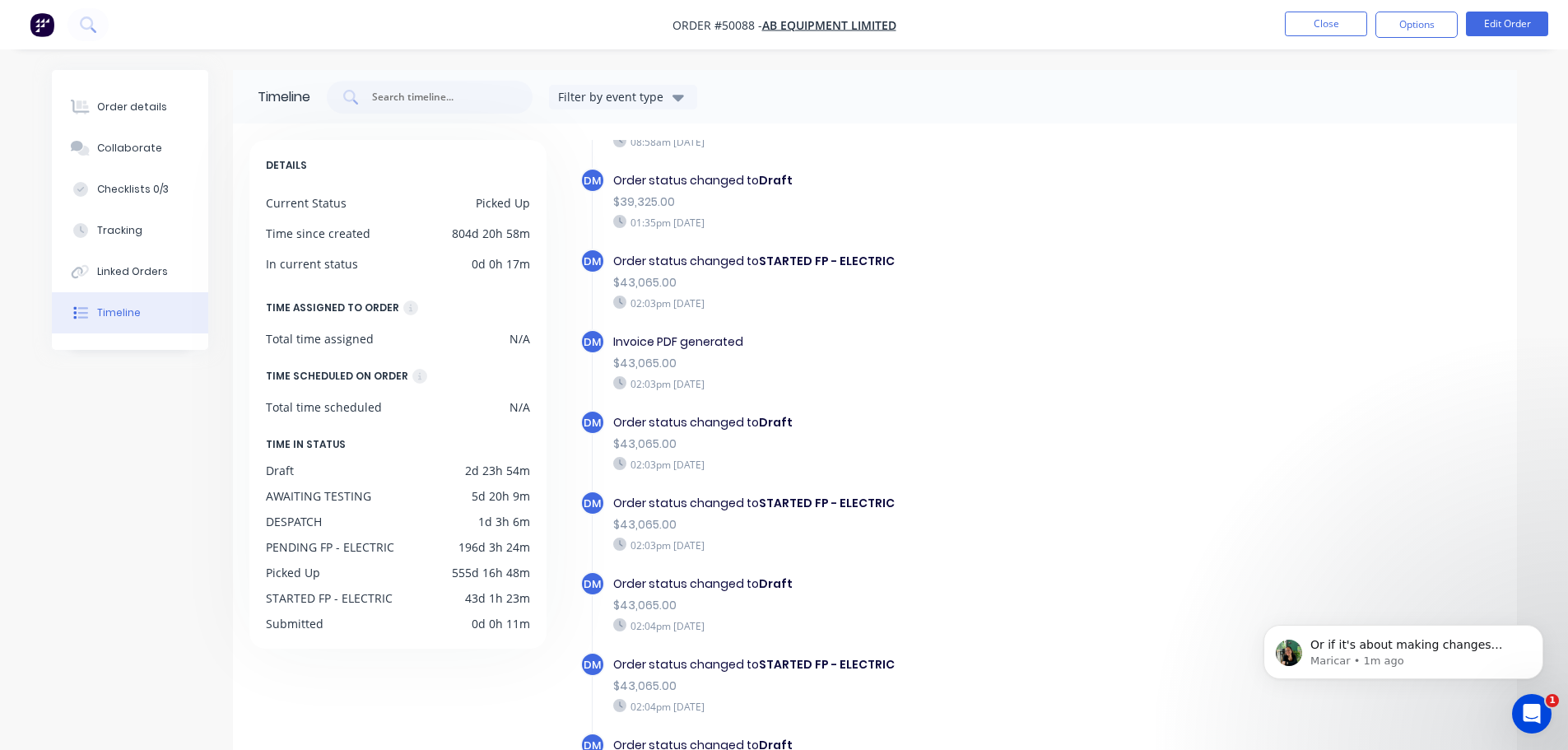
drag, startPoint x: 138, startPoint y: 108, endPoint x: 230, endPoint y: 107, distance: 92.0
click at [139, 108] on div "Order details" at bounding box center [132, 107] width 70 height 14
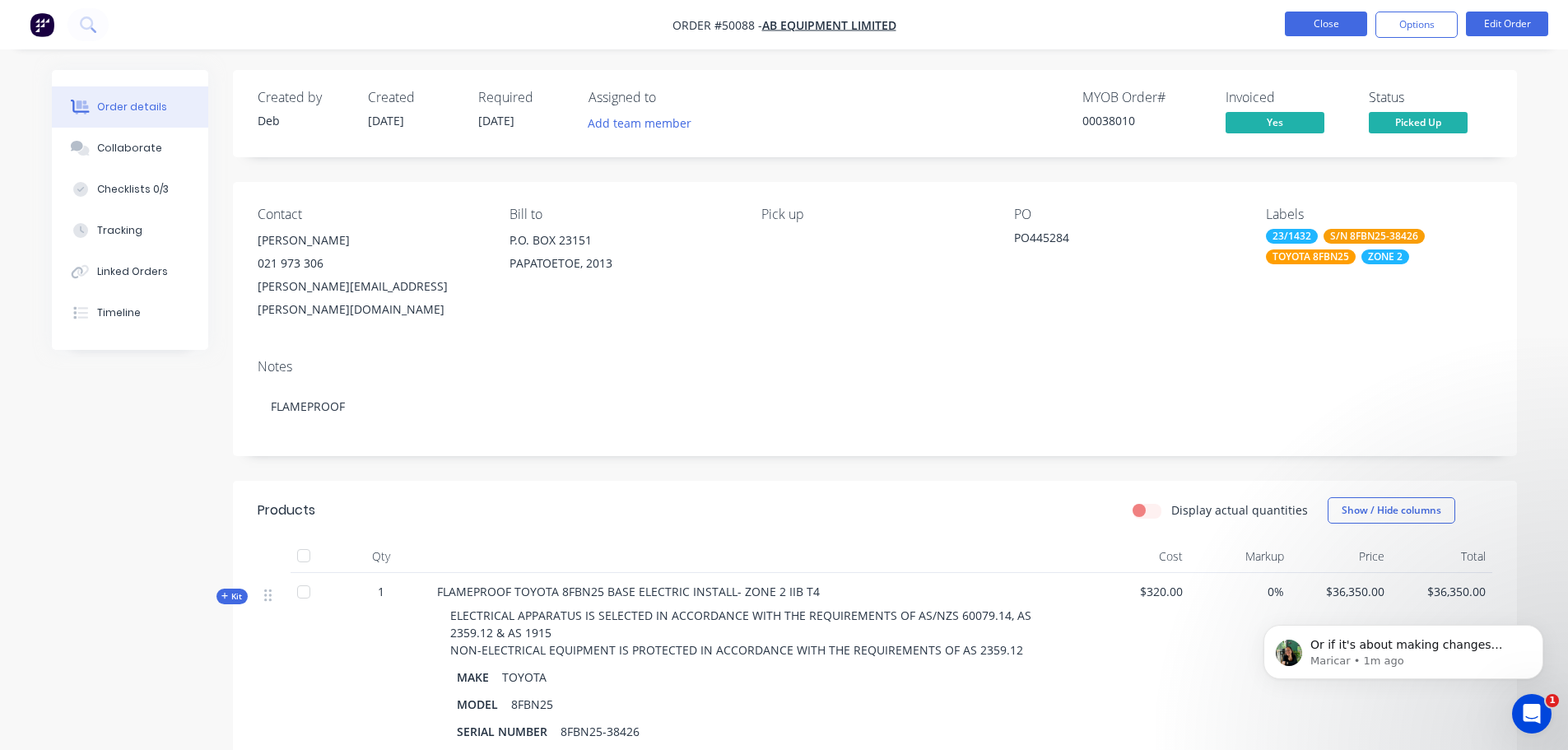
click at [1322, 18] on button "Close" at bounding box center [1326, 24] width 83 height 25
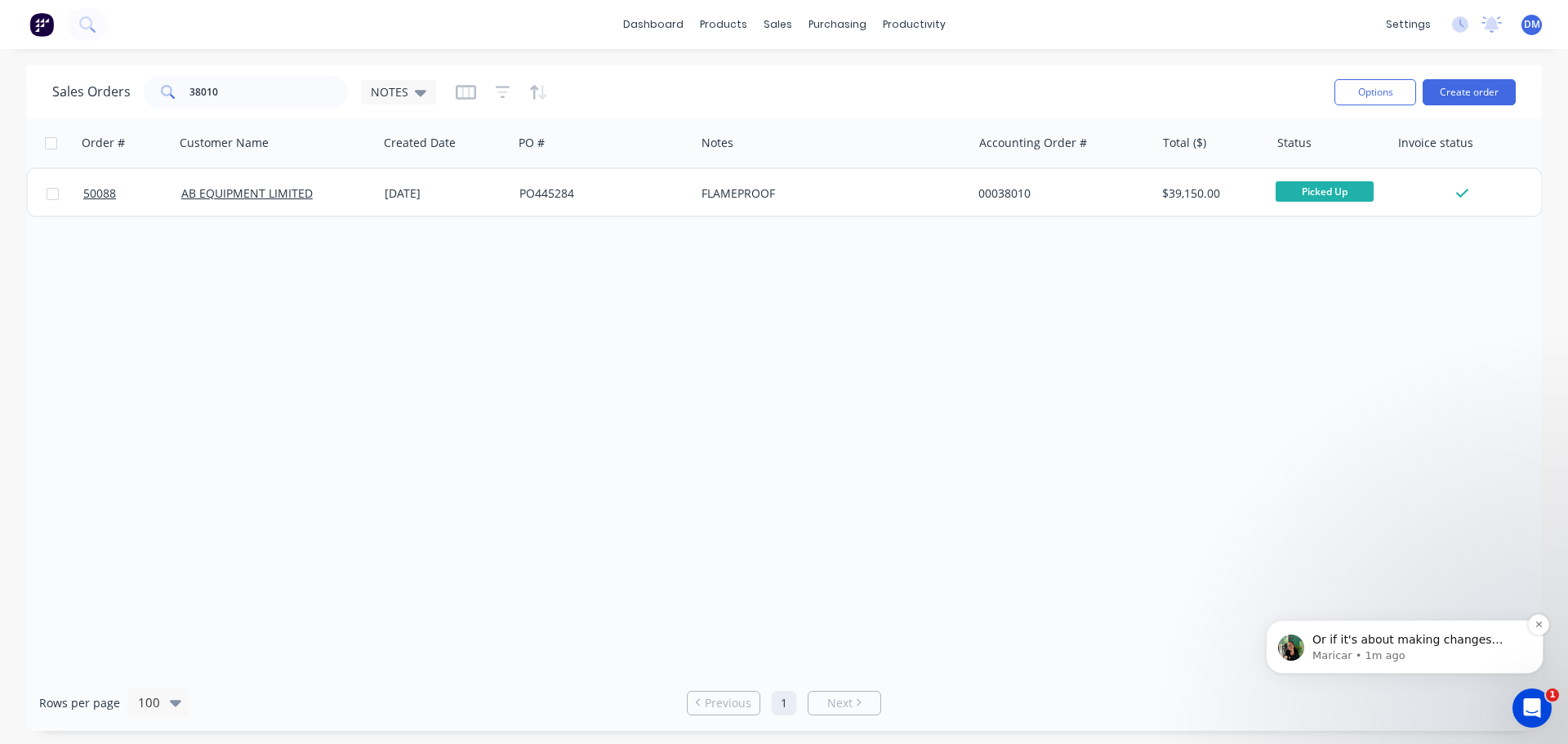
click at [1392, 634] on p "Or if it's about making changes directly in MYOB, —you may encounter error mess…" at bounding box center [1417, 639] width 211 height 16
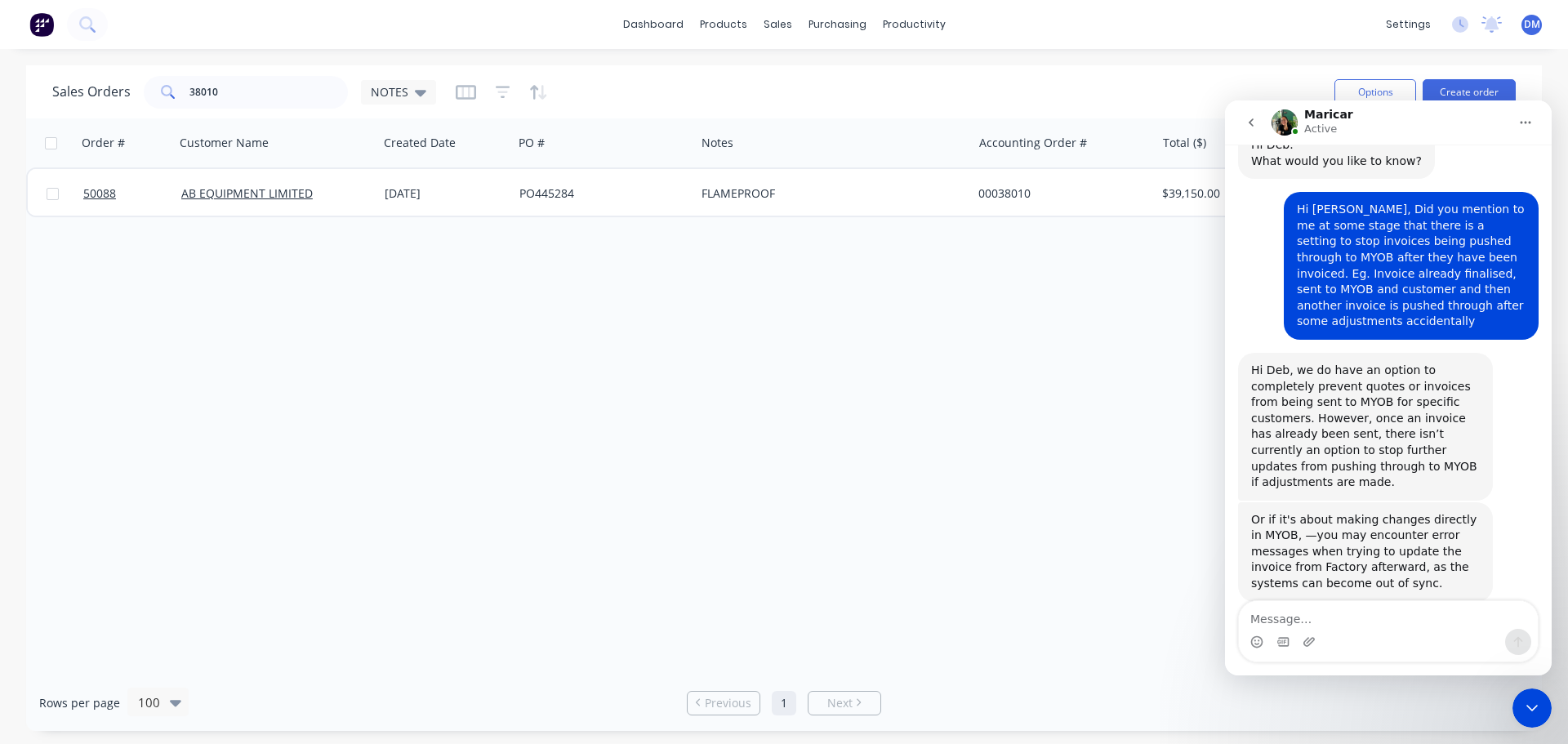
scroll to position [69, 0]
click at [1320, 618] on textarea "Message…" at bounding box center [1388, 615] width 299 height 28
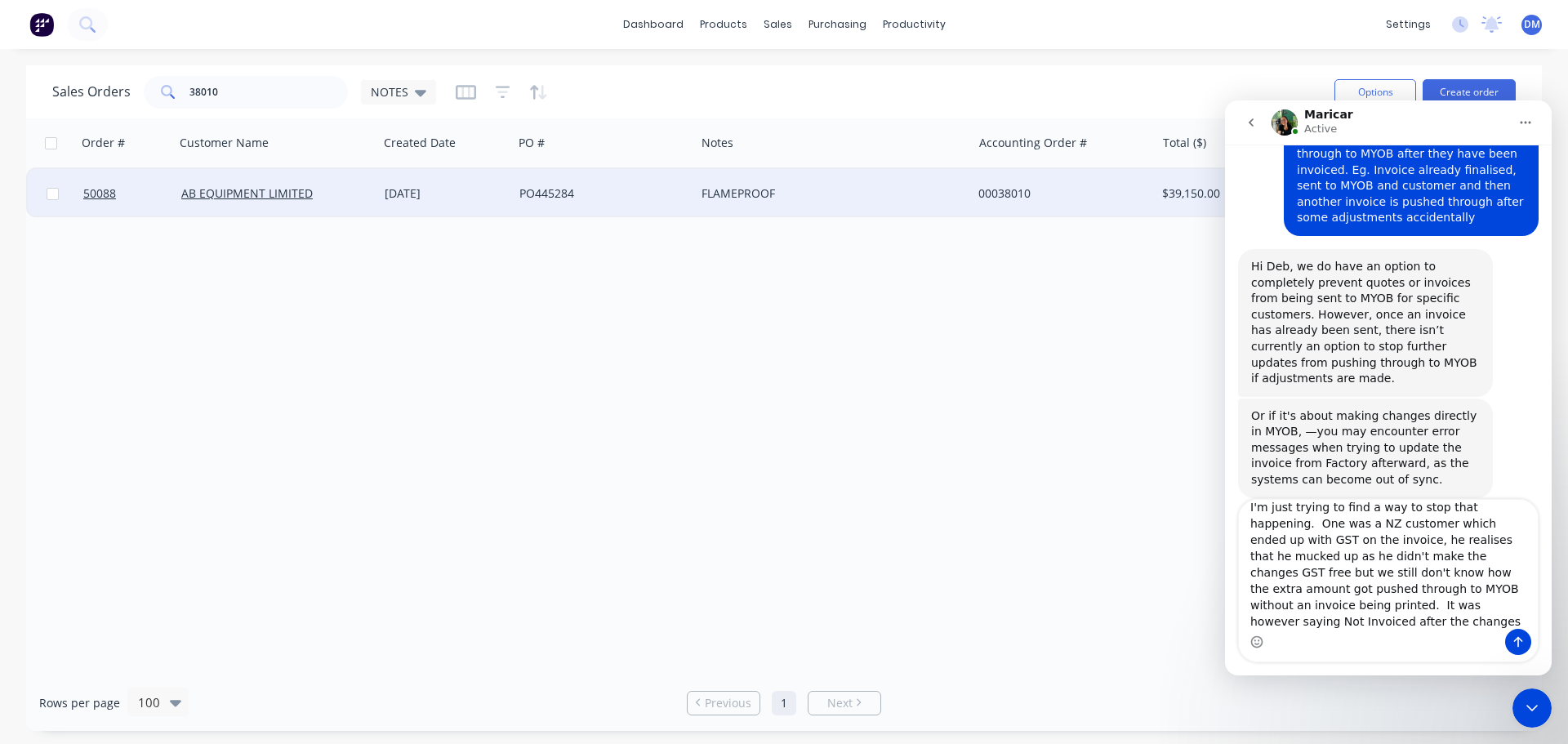
scroll to position [141, 0]
type textarea "I'm having issues when [PERSON_NAME] is working on the orders to do costings on…"
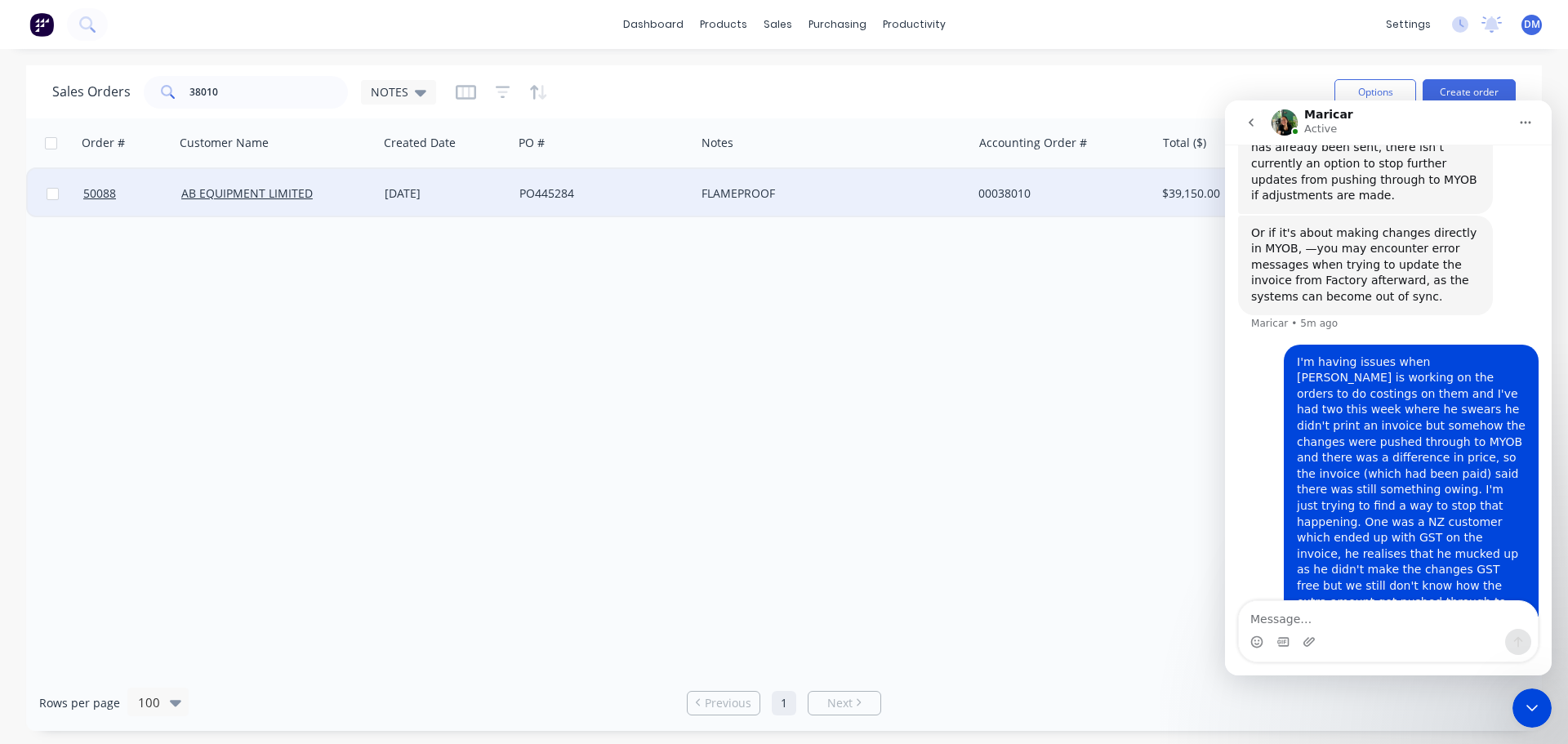
scroll to position [407, 0]
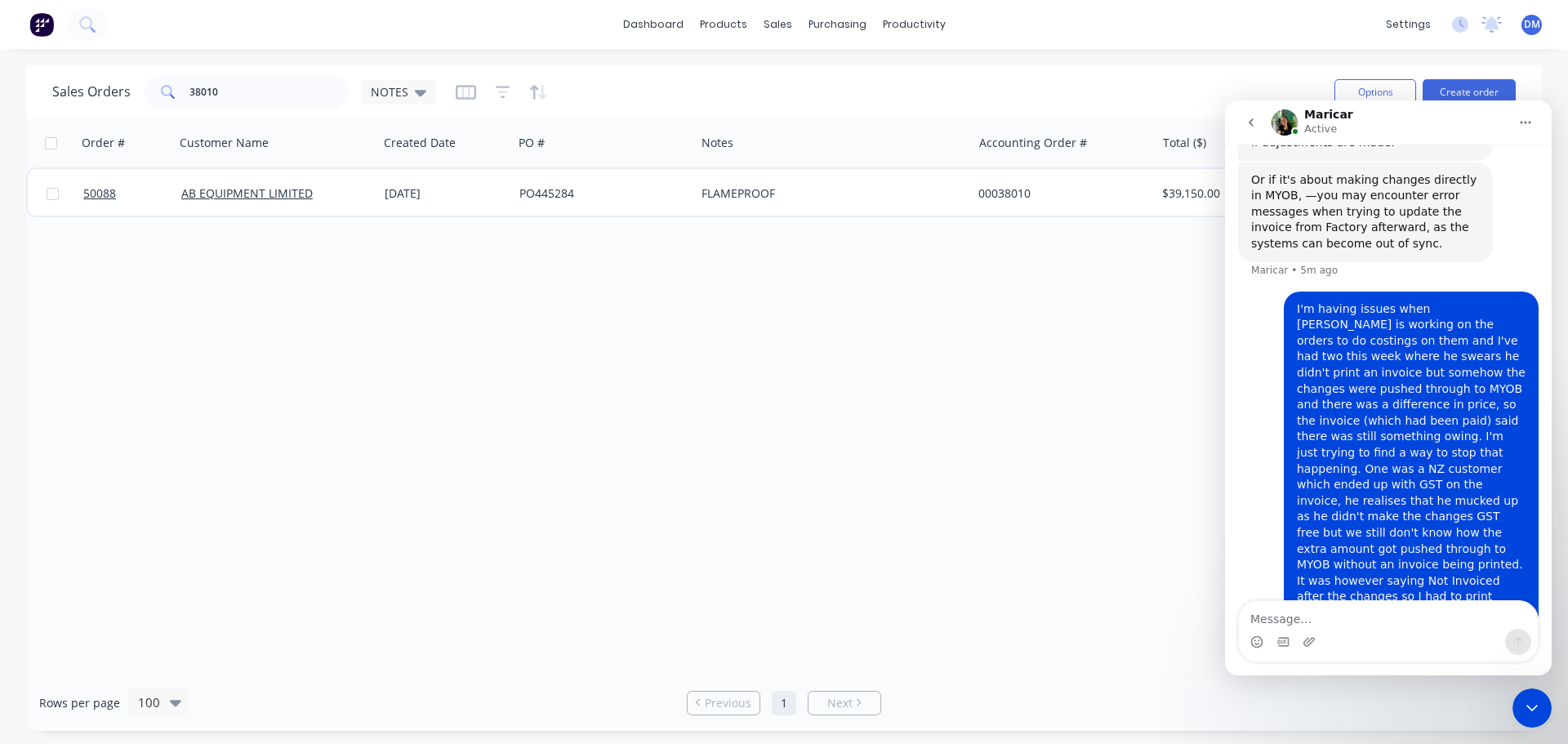
click at [1526, 711] on icon "Close Intercom Messenger" at bounding box center [1532, 707] width 19 height 19
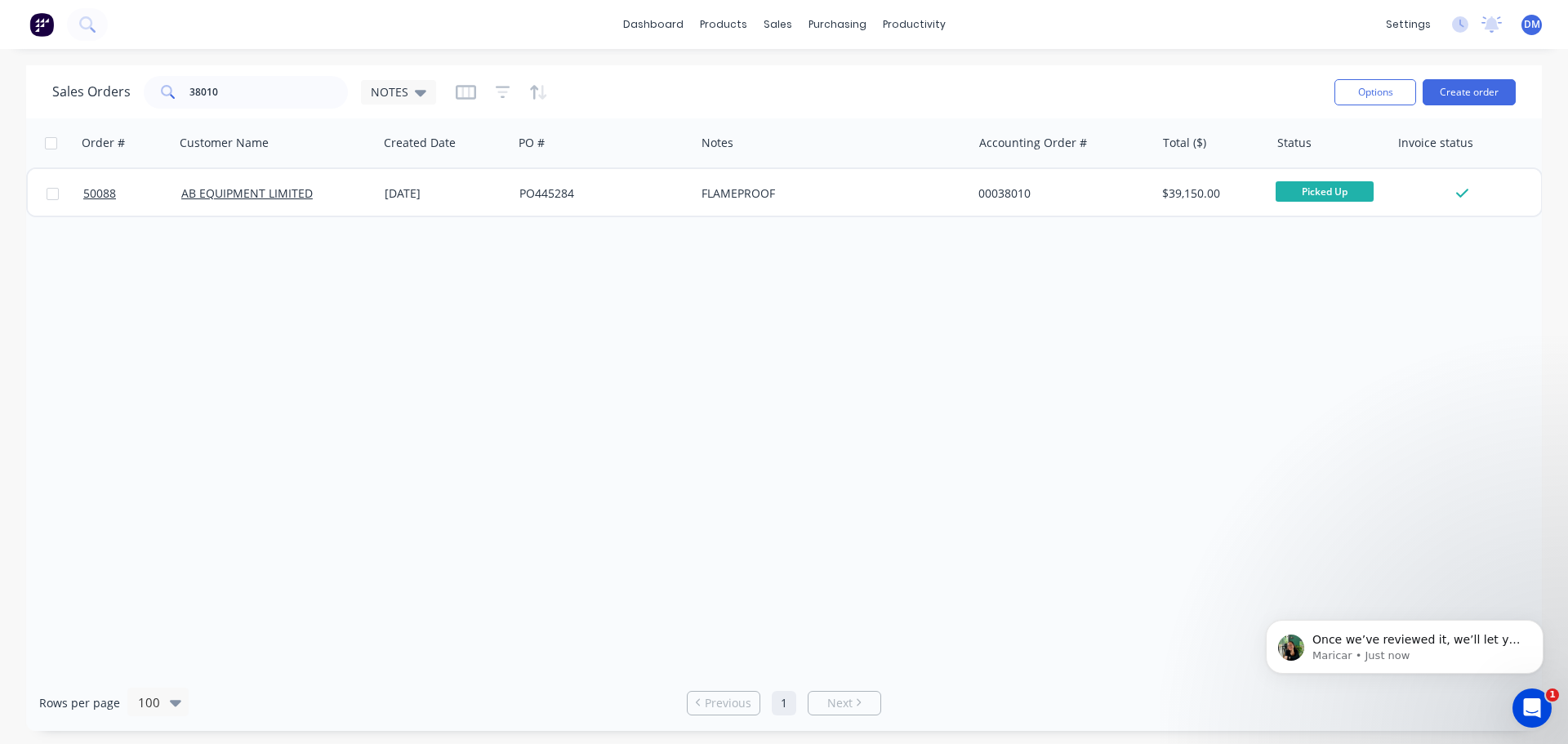
scroll to position [652, 0]
click at [1530, 711] on icon "Open Intercom Messenger" at bounding box center [1532, 708] width 27 height 27
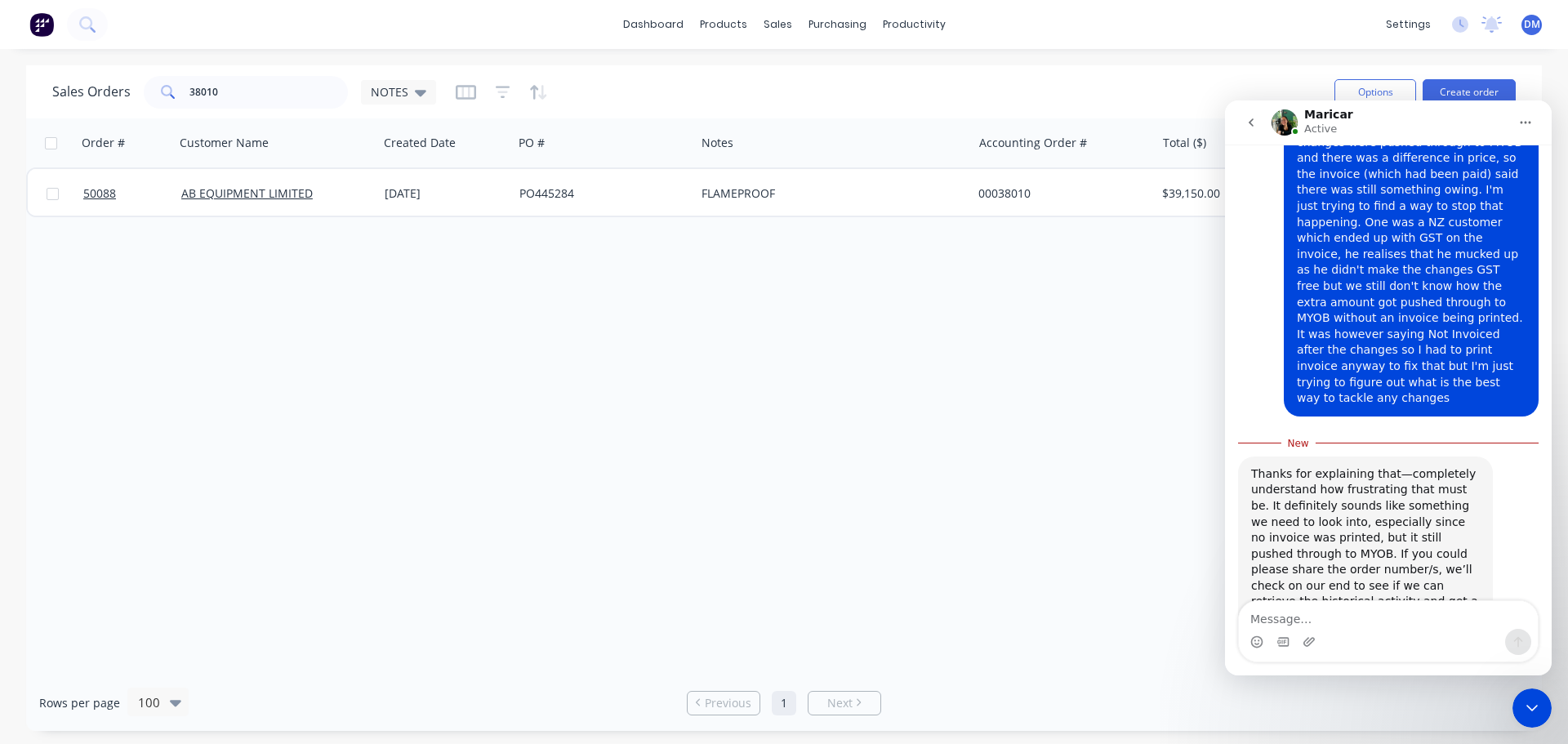
scroll to position [679, 0]
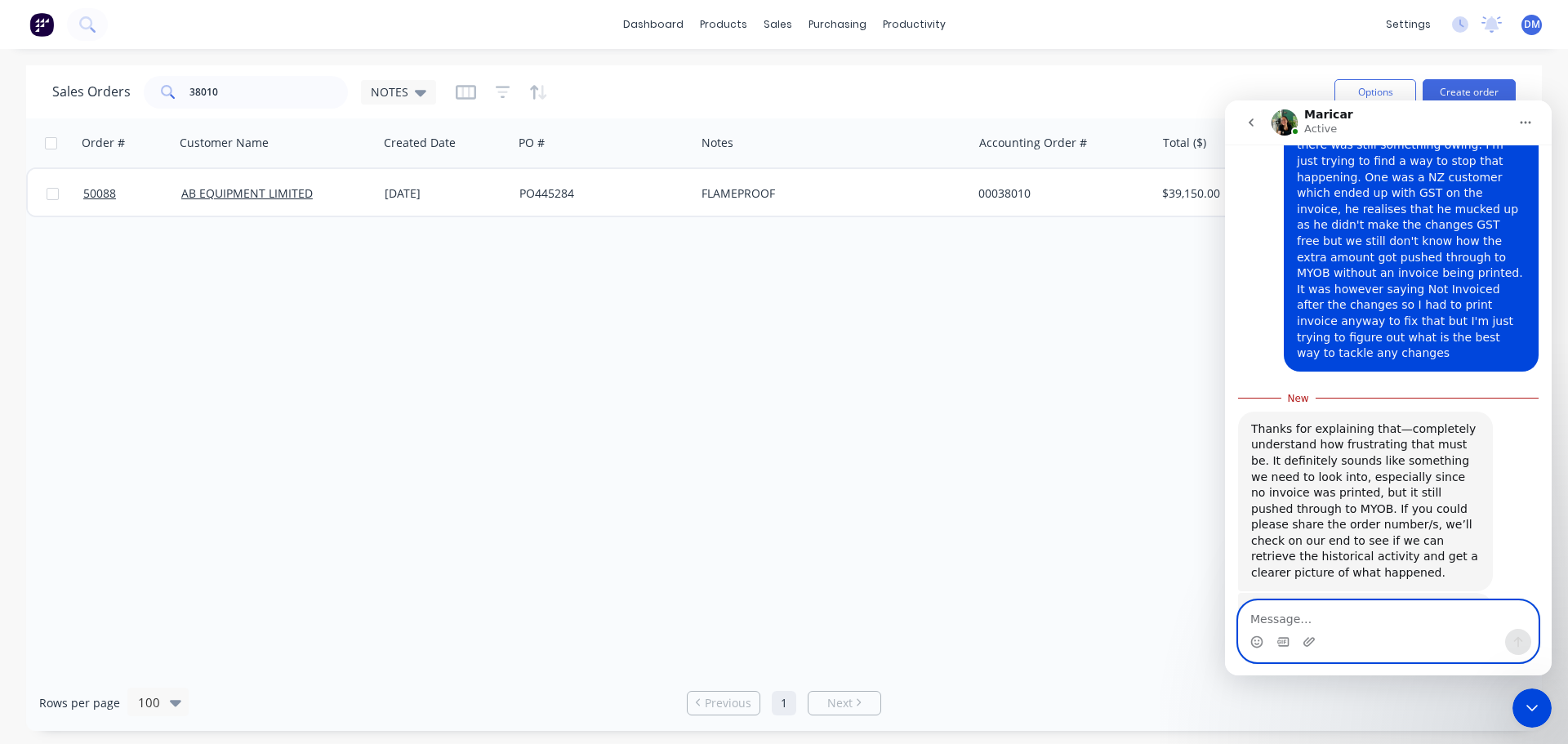
drag, startPoint x: 1330, startPoint y: 615, endPoint x: 2385, endPoint y: 825, distance: 1075.7
click at [1330, 615] on textarea "Message…" at bounding box center [1388, 615] width 299 height 28
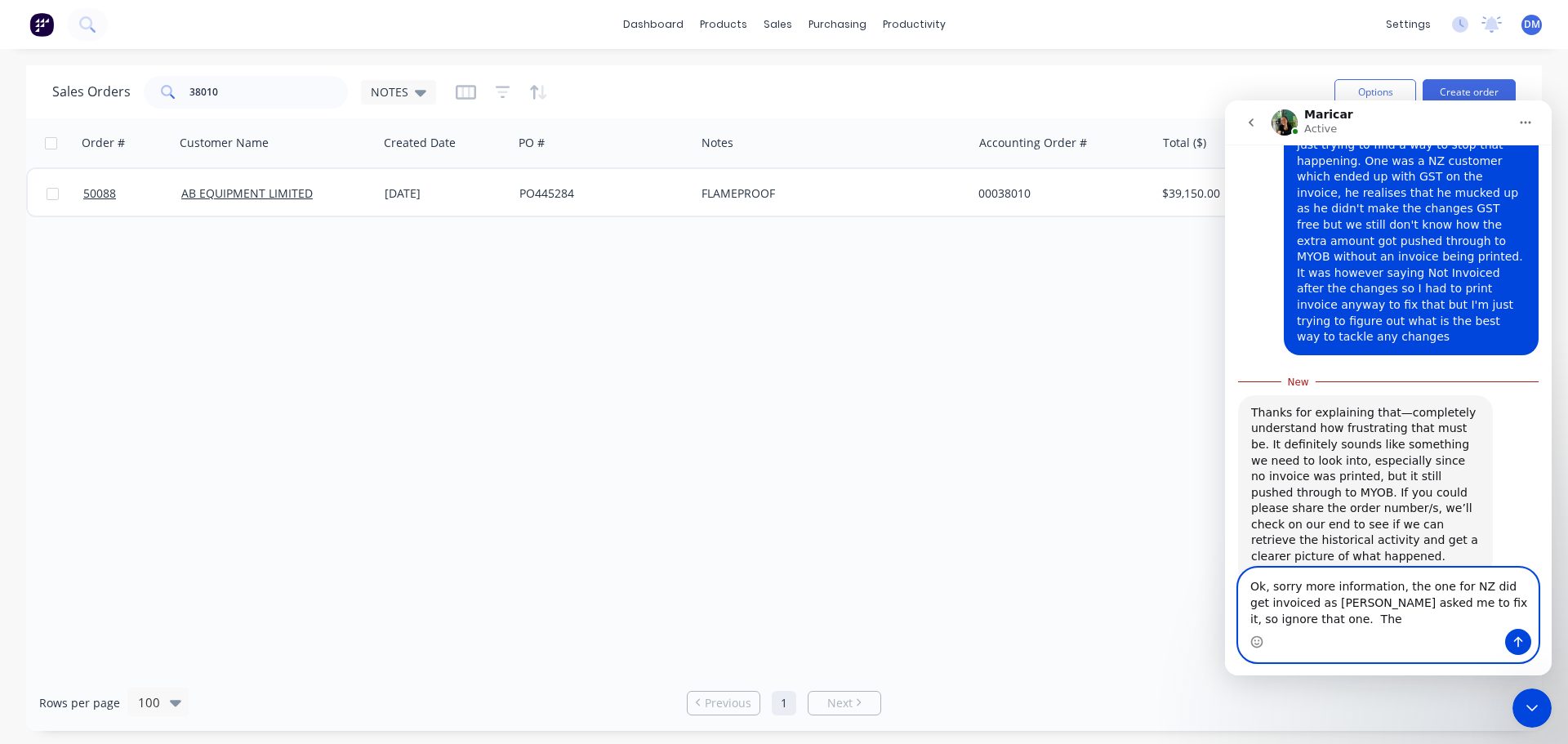
scroll to position [712, 0]
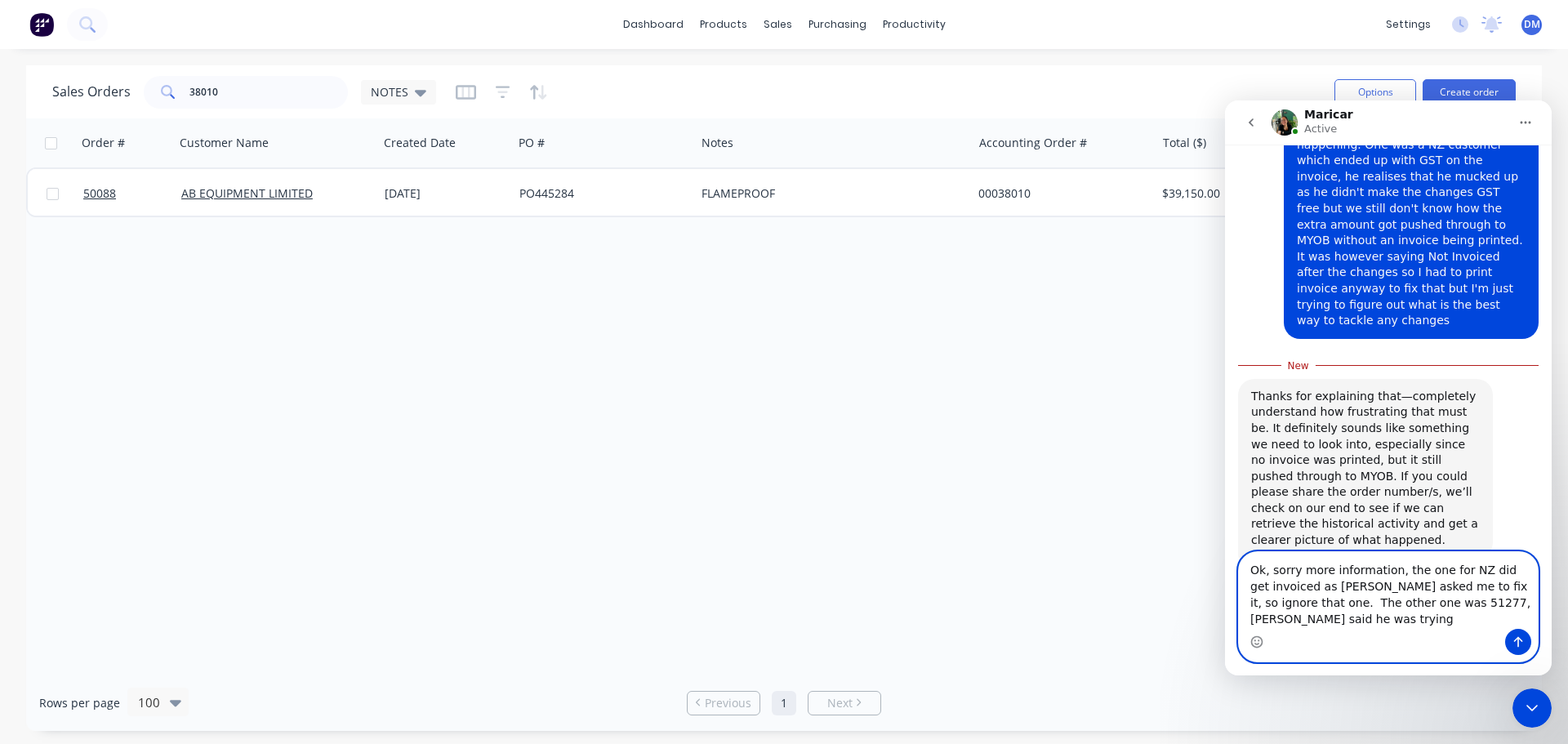
click at [1419, 600] on textarea "Ok, sorry more information, the one for NZ did get invoiced as [PERSON_NAME] as…" at bounding box center [1388, 590] width 299 height 77
click at [1292, 603] on textarea "Ok, sorry more information, the one for NZ did get invoiced as [PERSON_NAME] as…" at bounding box center [1388, 590] width 299 height 77
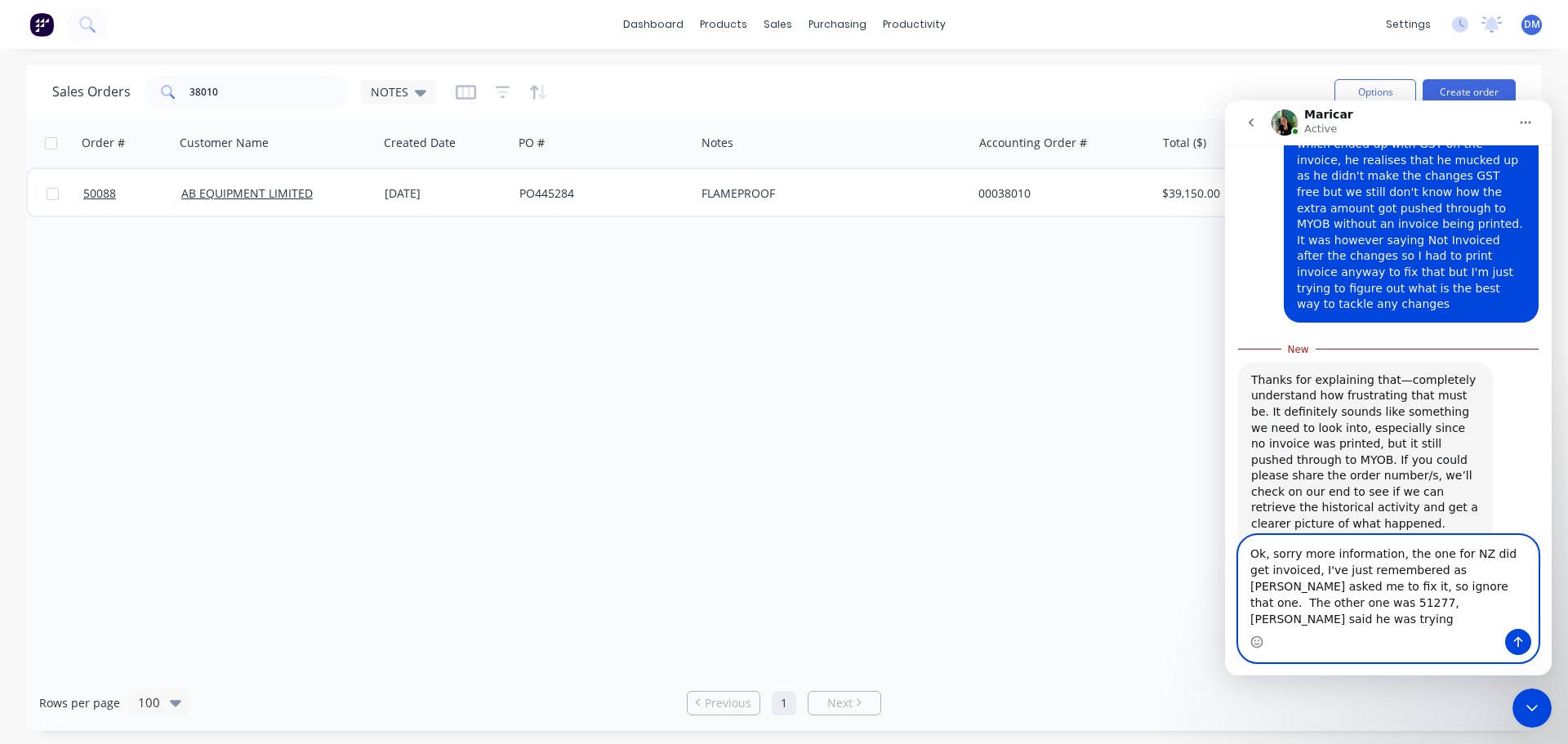
click at [1351, 618] on textarea "Ok, sorry more information, the one for NZ did get invoiced, I've just remember…" at bounding box center [1388, 582] width 299 height 93
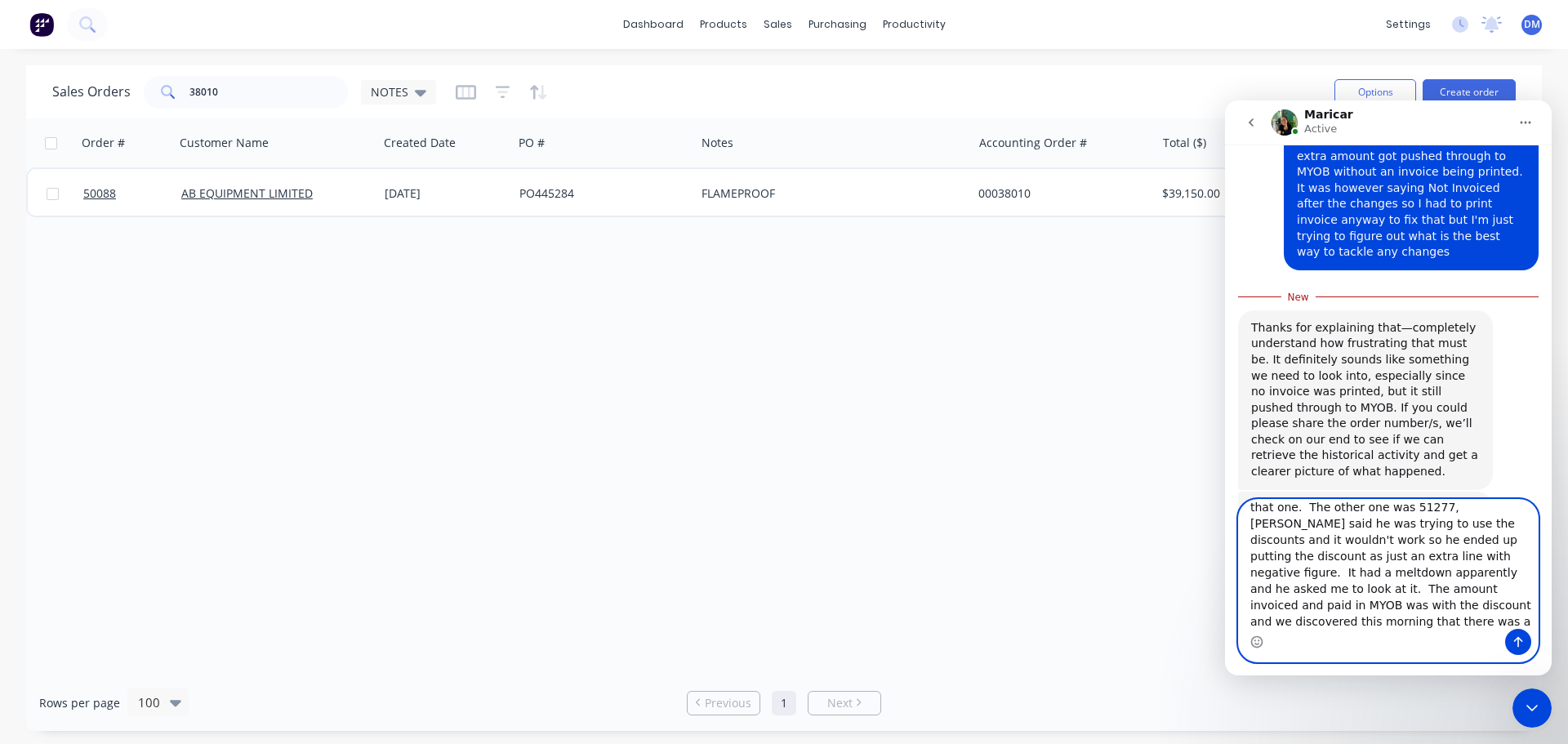
scroll to position [76, 0]
type textarea "Ok, sorry more information, the one for NZ did get invoiced, I've just remember…"
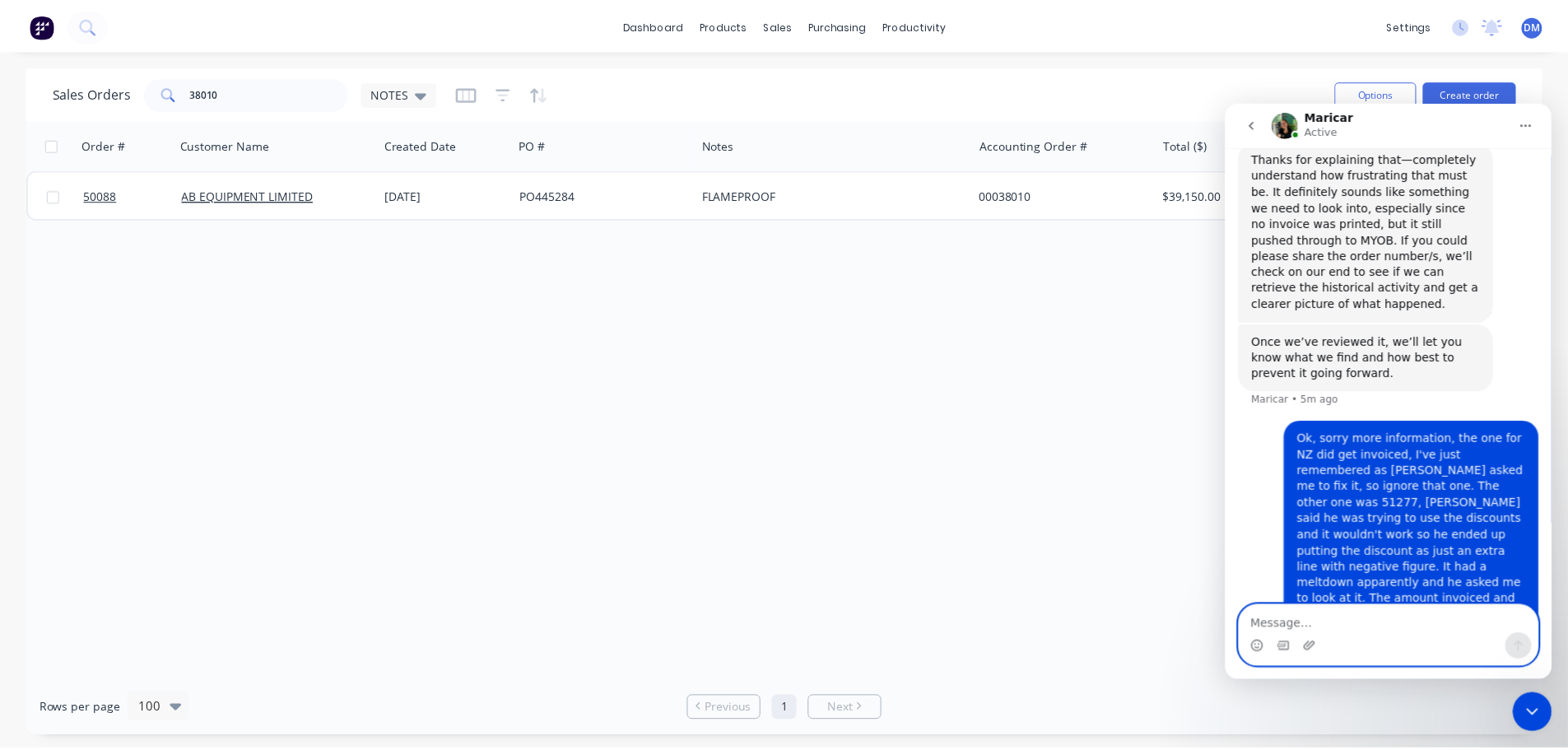
scroll to position [932, 0]
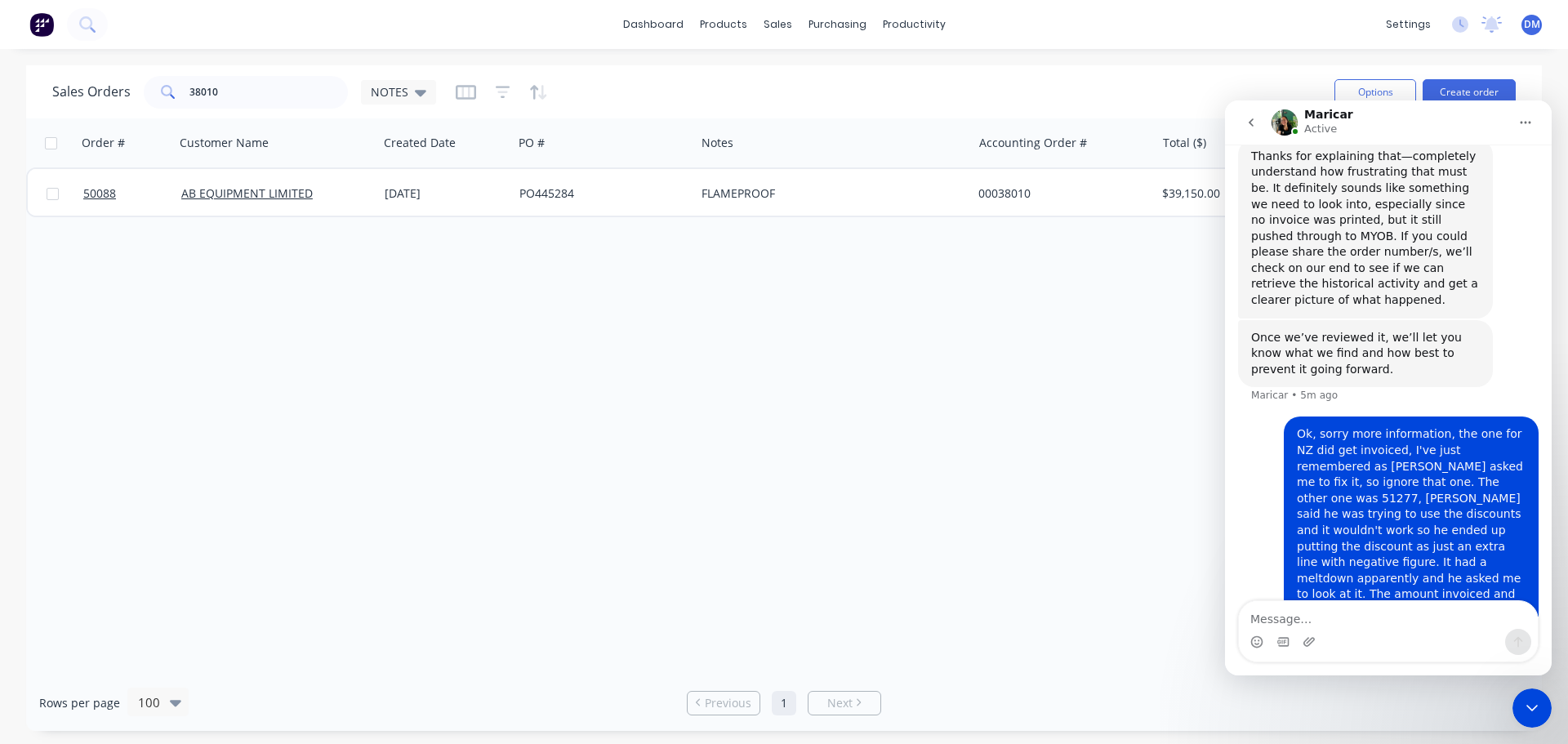
click at [1539, 717] on icon "Close Intercom Messenger" at bounding box center [1532, 707] width 19 height 19
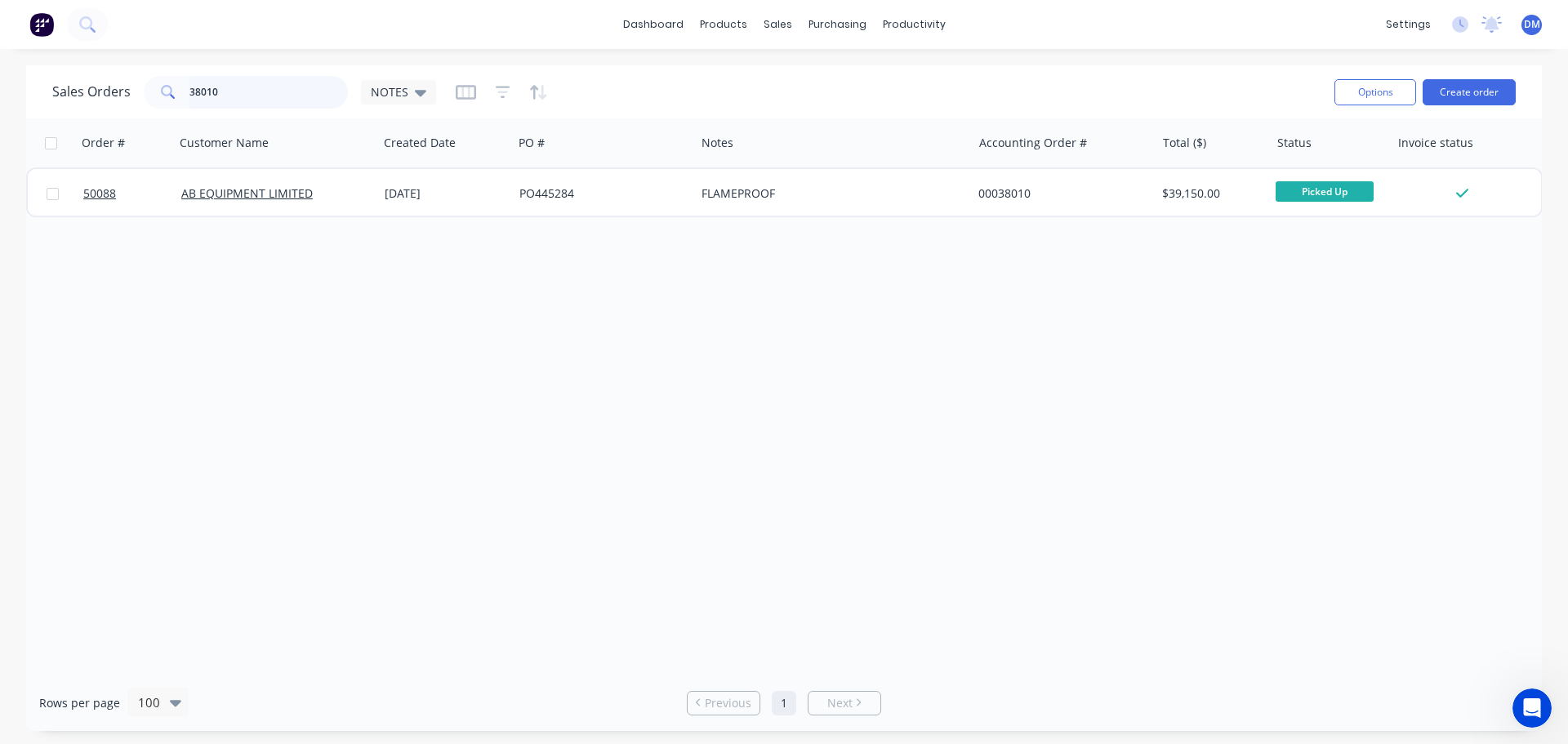
drag, startPoint x: 227, startPoint y: 93, endPoint x: 96, endPoint y: 86, distance: 131.2
click at [107, 85] on div "Sales Orders 38010 NOTES" at bounding box center [244, 92] width 384 height 33
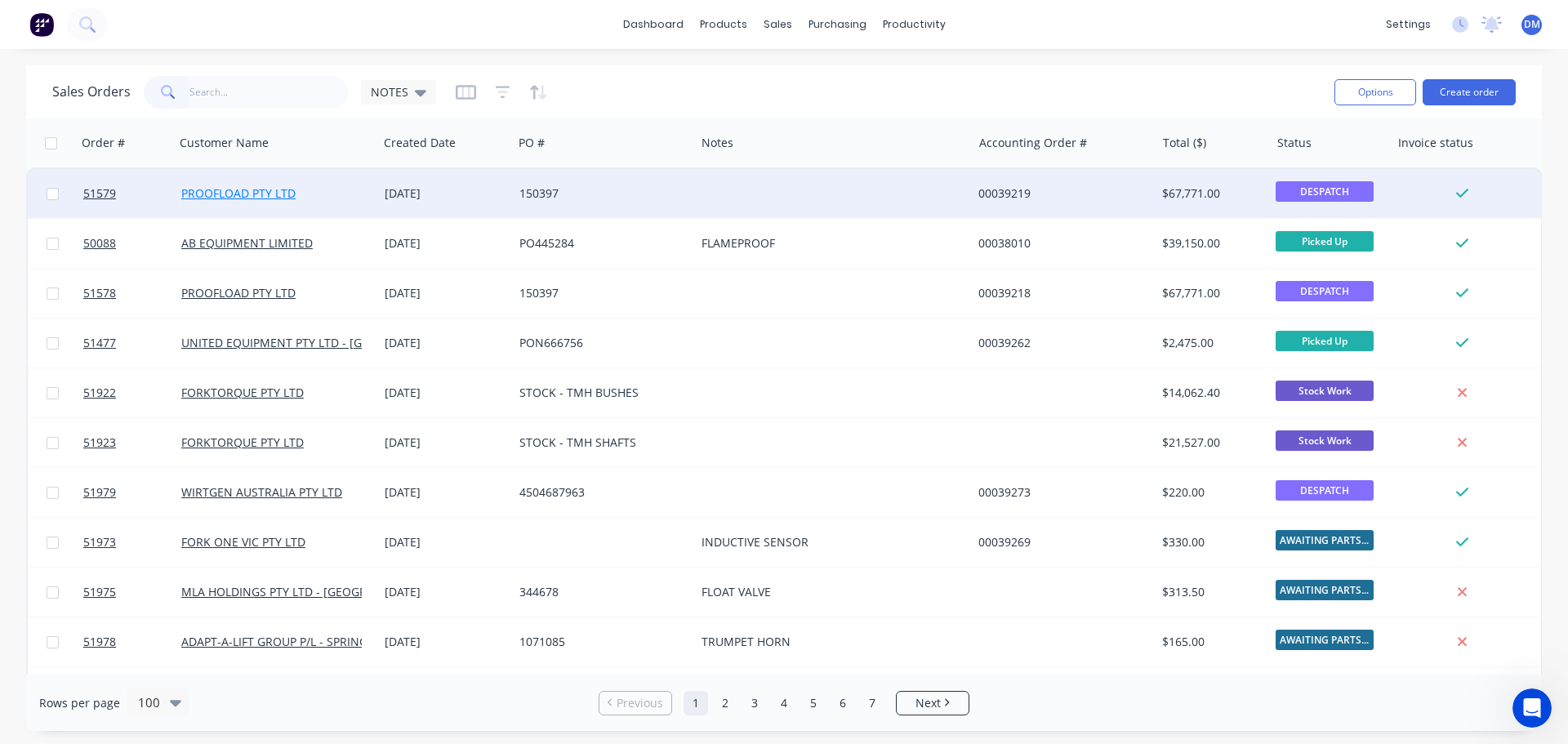
click at [218, 193] on link "PROOFLOAD PTY LTD" at bounding box center [238, 193] width 114 height 15
click at [389, 194] on div "[DATE]" at bounding box center [446, 193] width 122 height 16
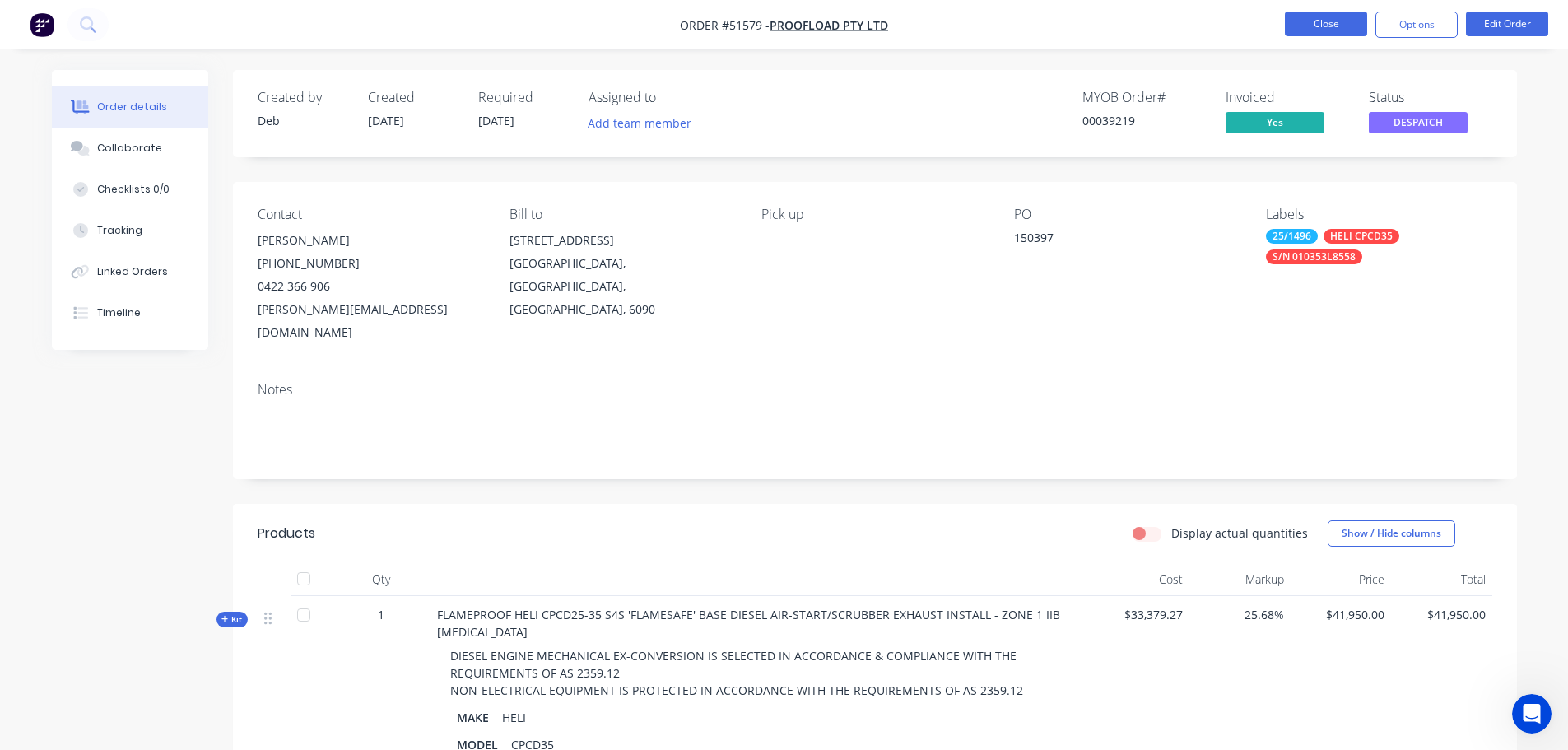
click at [1309, 23] on button "Close" at bounding box center [1326, 24] width 83 height 25
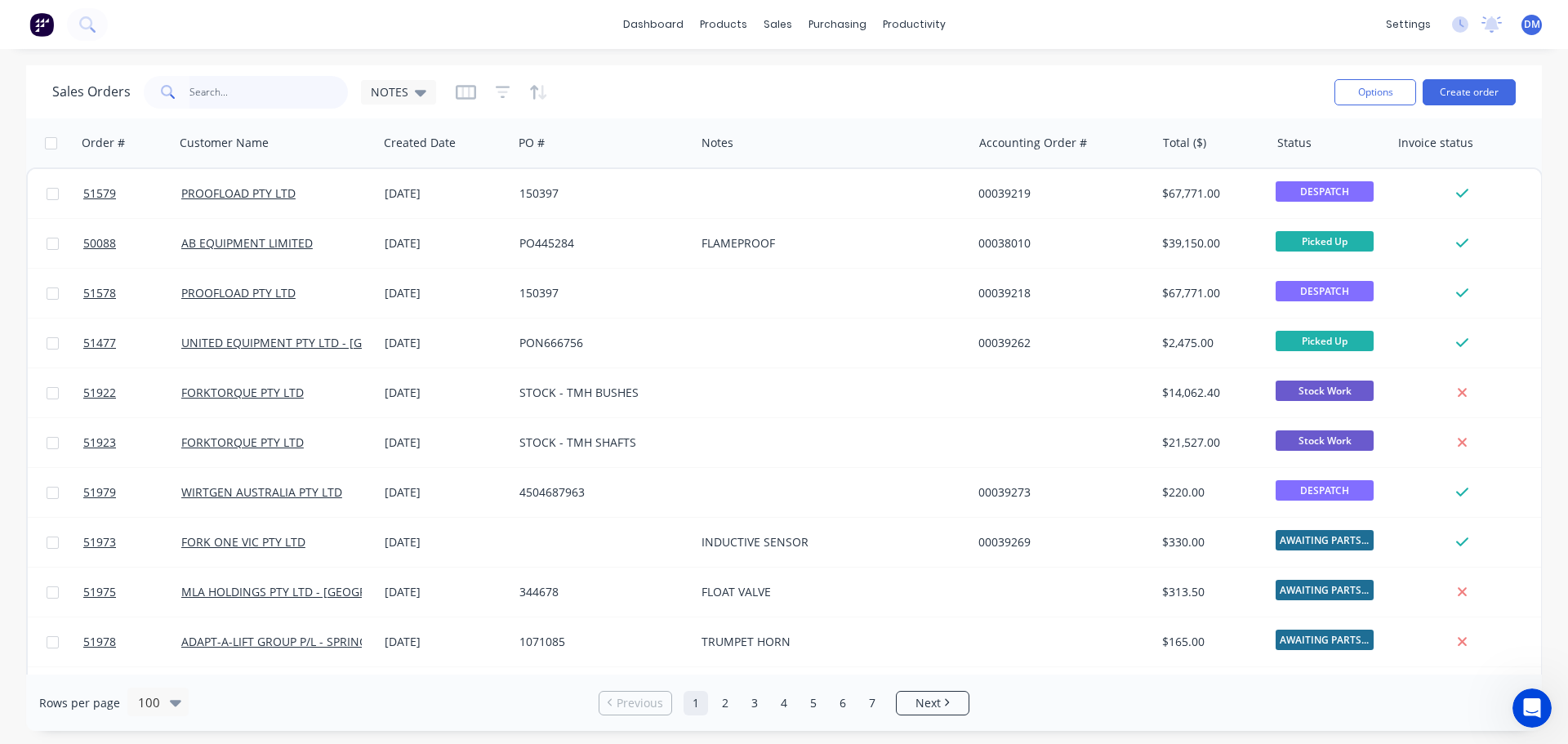
click at [221, 87] on input "text" at bounding box center [269, 92] width 159 height 33
type input "51578"
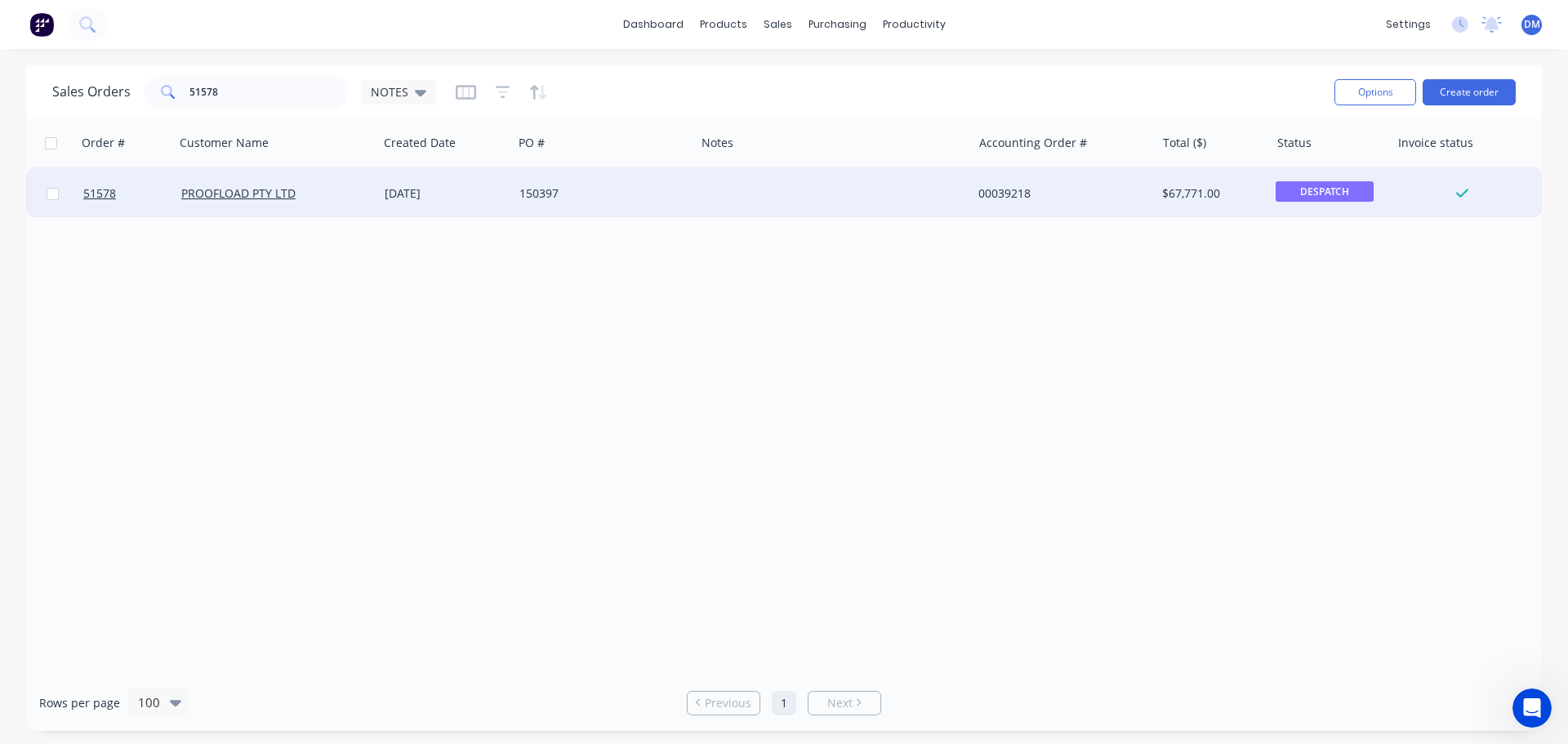
click at [441, 188] on div "[DATE]" at bounding box center [446, 193] width 122 height 16
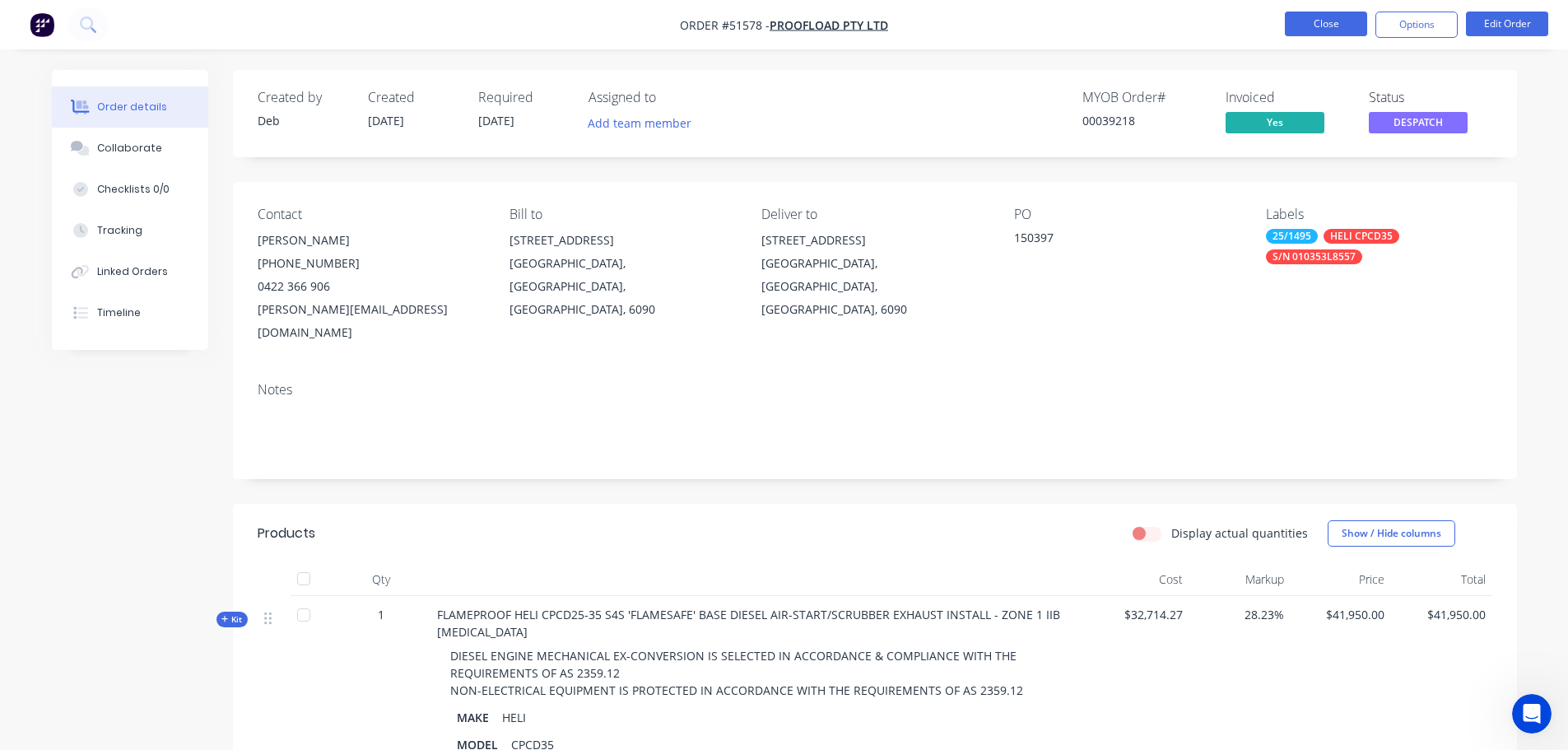
click at [1303, 22] on button "Close" at bounding box center [1326, 24] width 83 height 25
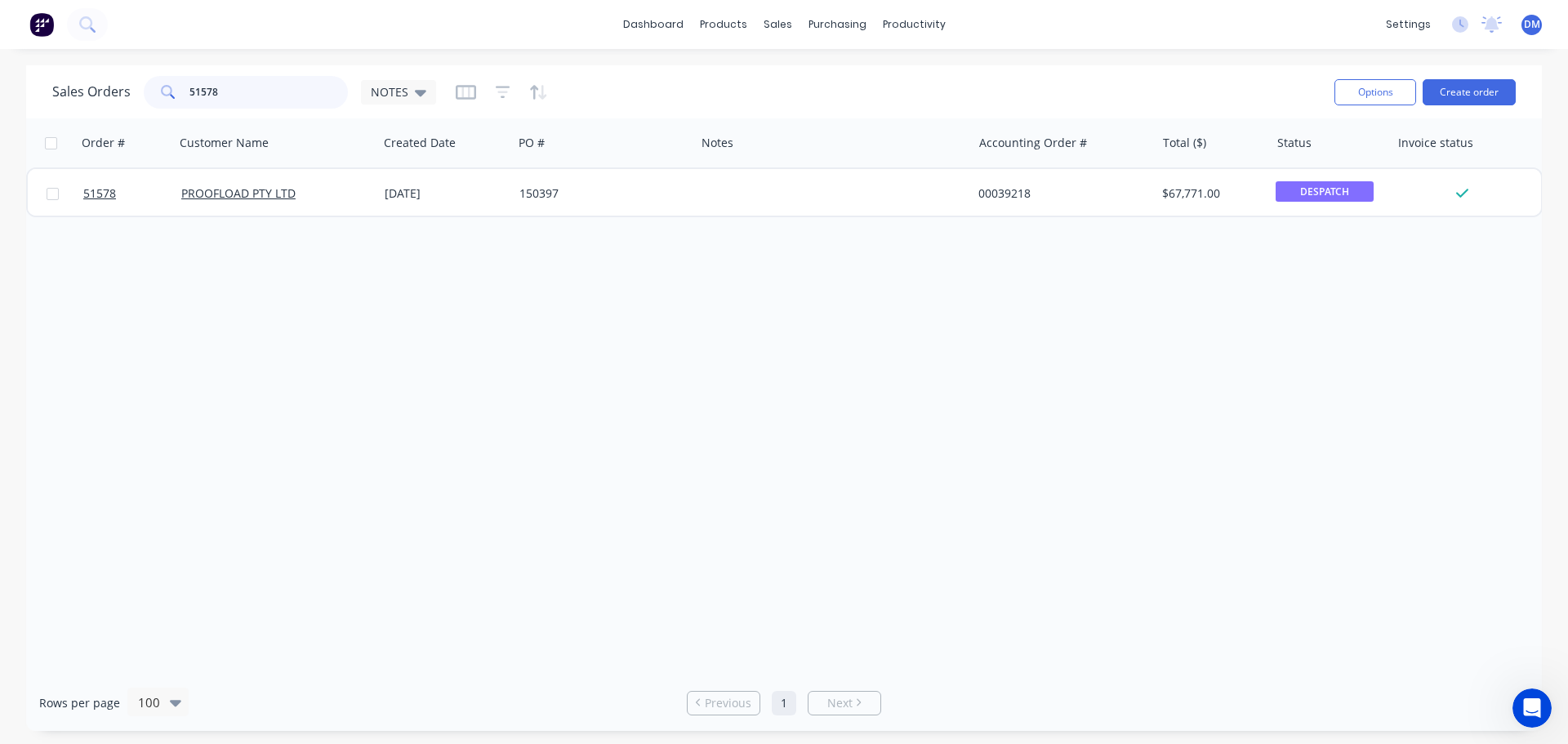
drag, startPoint x: 228, startPoint y: 93, endPoint x: 84, endPoint y: 112, distance: 145.2
click at [115, 108] on div "Sales Orders 51578 NOTES" at bounding box center [687, 91] width 1269 height 40
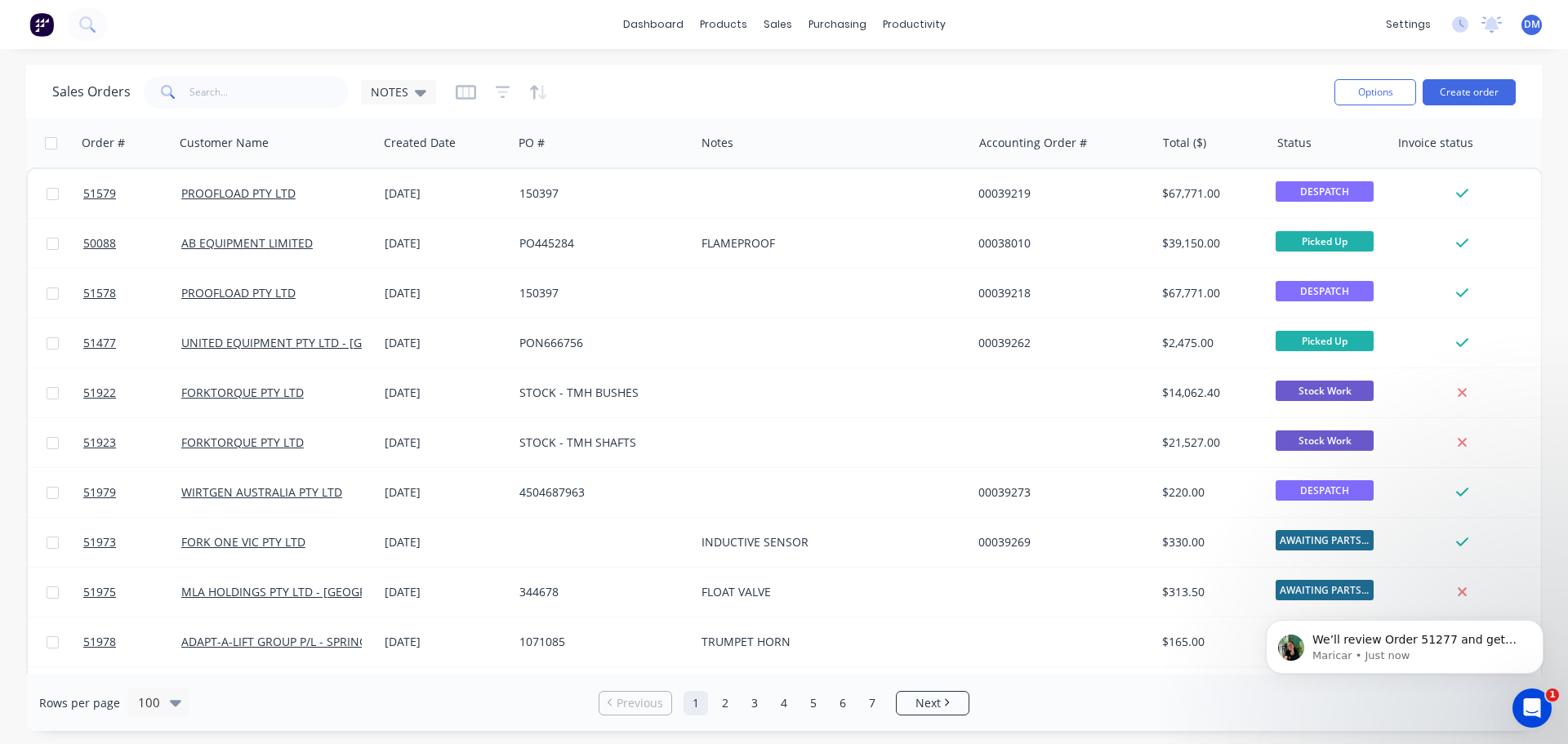
scroll to position [1021, 0]
click at [1445, 658] on p "Maricar • 38m ago" at bounding box center [1417, 655] width 211 height 14
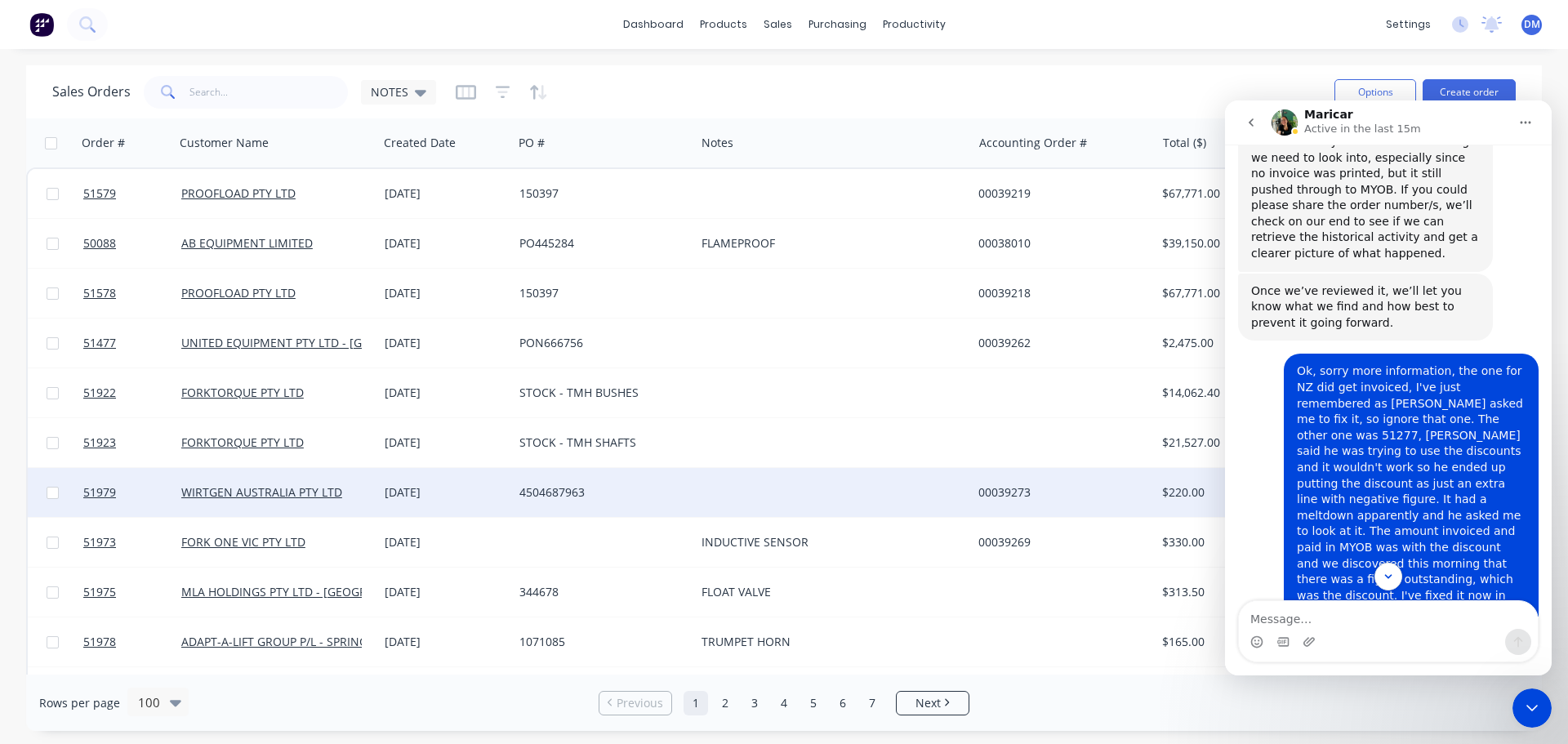
scroll to position [1048, 0]
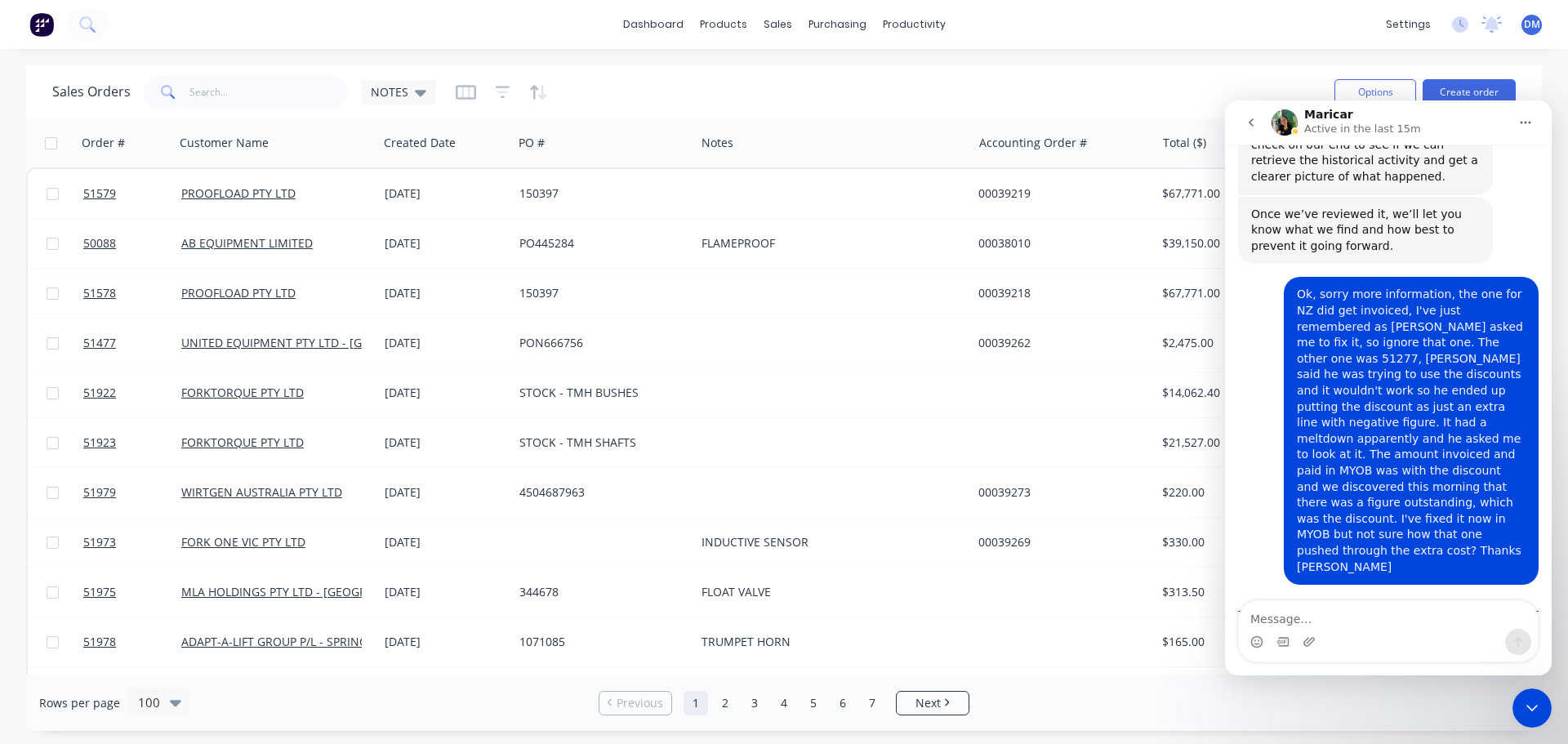
click at [1528, 718] on div "Close Intercom Messenger" at bounding box center [1532, 708] width 39 height 39
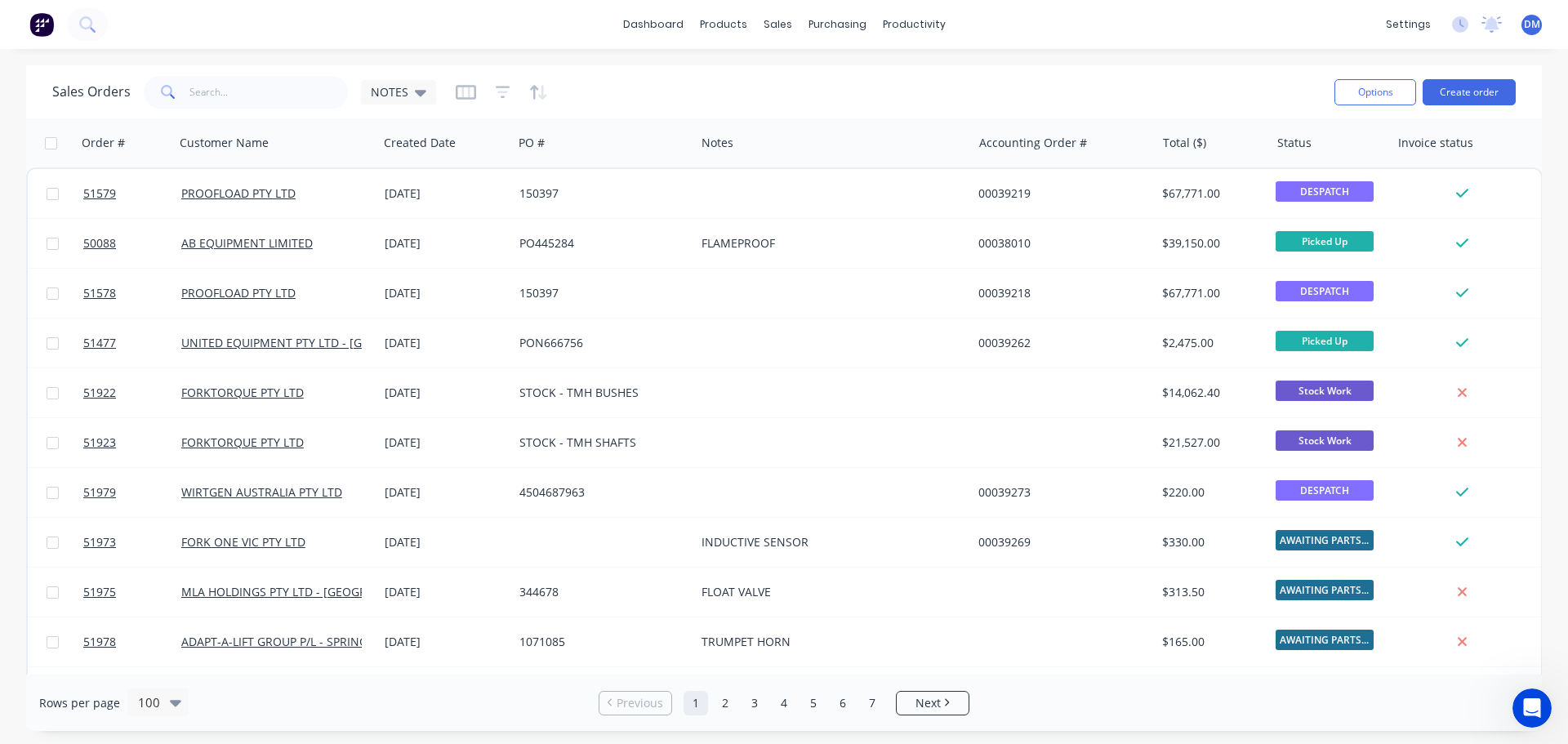
click at [809, 85] on div "Sales Orders NOTES" at bounding box center [687, 91] width 1269 height 40
click at [91, 20] on icon at bounding box center [85, 22] width 13 height 13
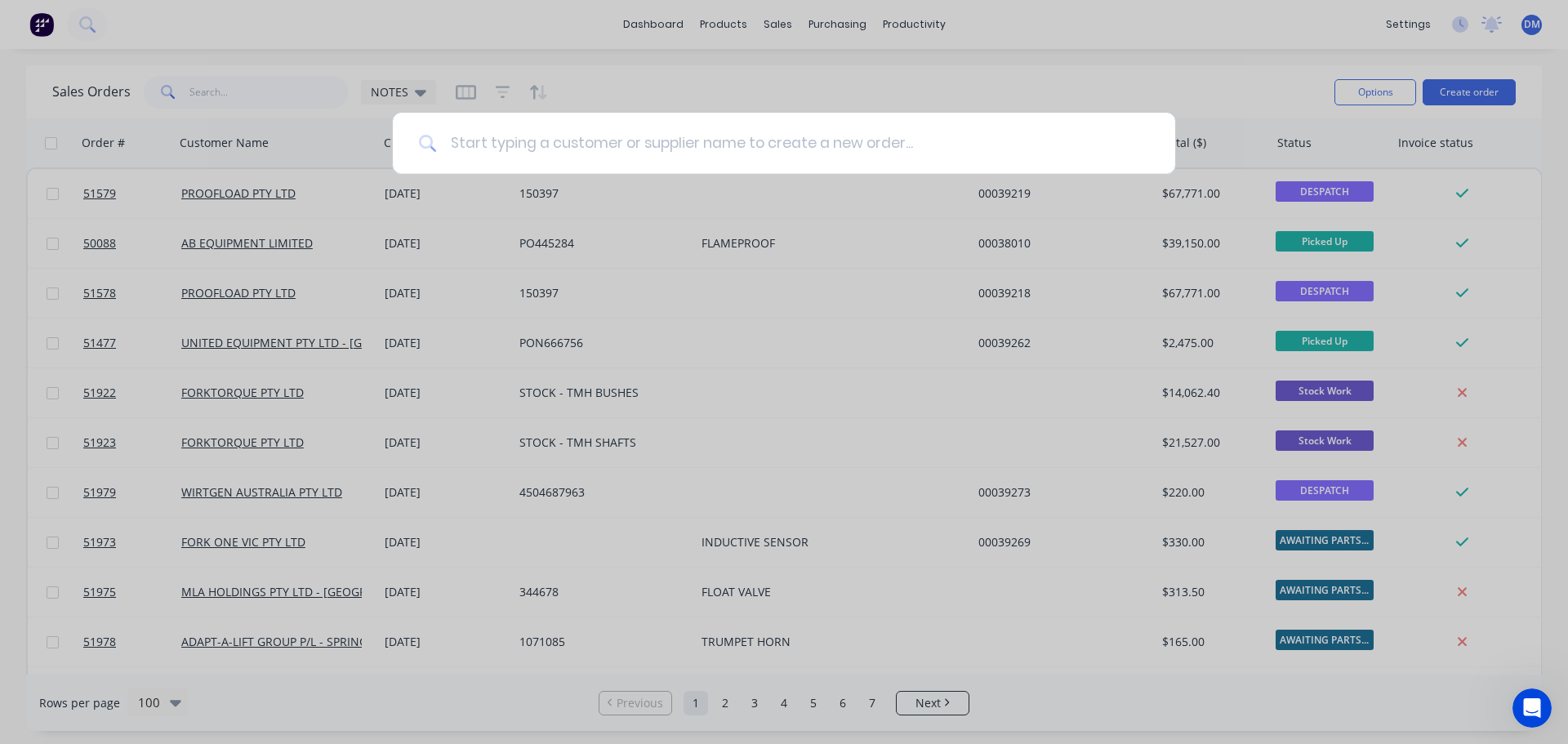
click at [529, 150] on input at bounding box center [793, 143] width 712 height 61
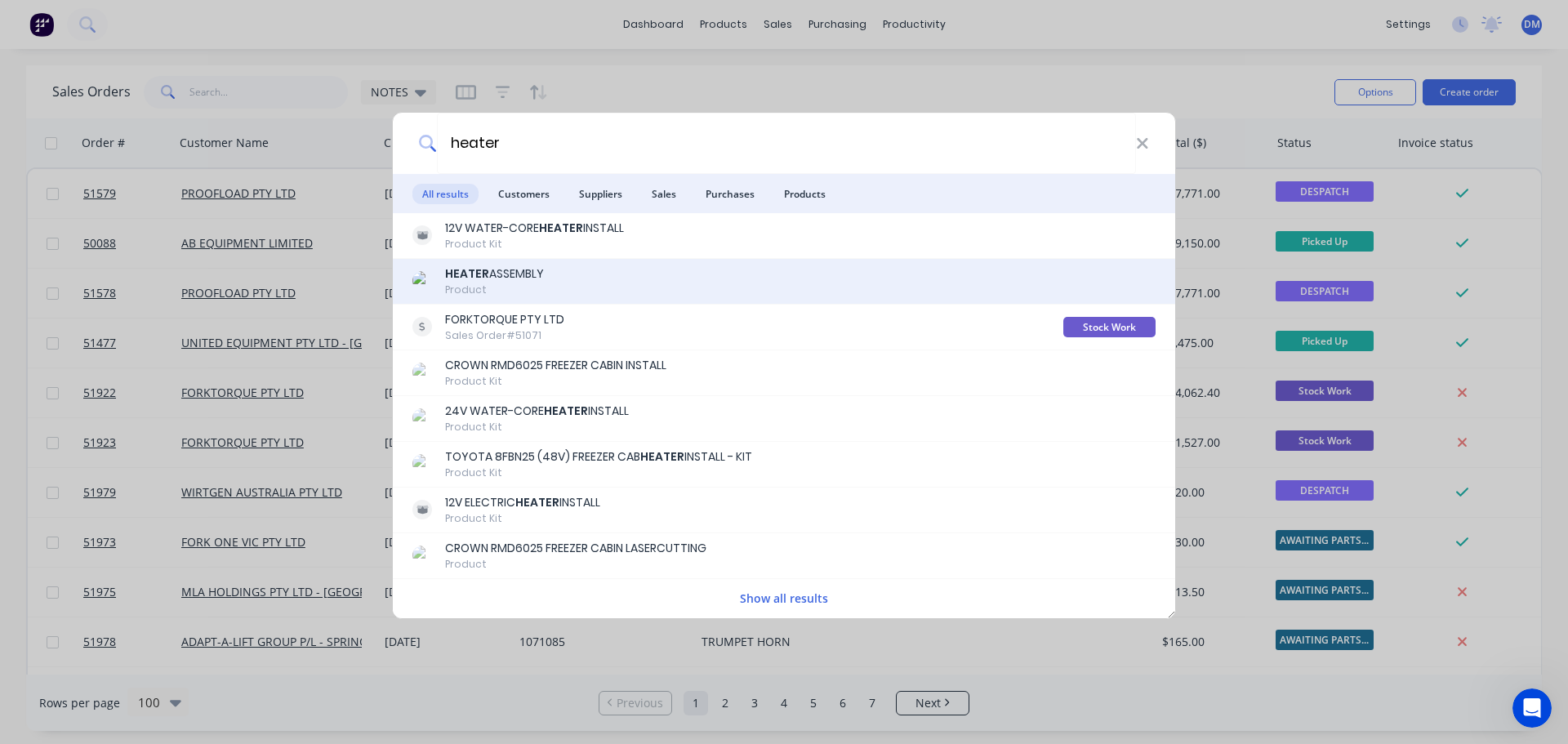
type input "heater"
click at [557, 271] on div "HEATER ASSEMBLY Product" at bounding box center [784, 282] width 743 height 32
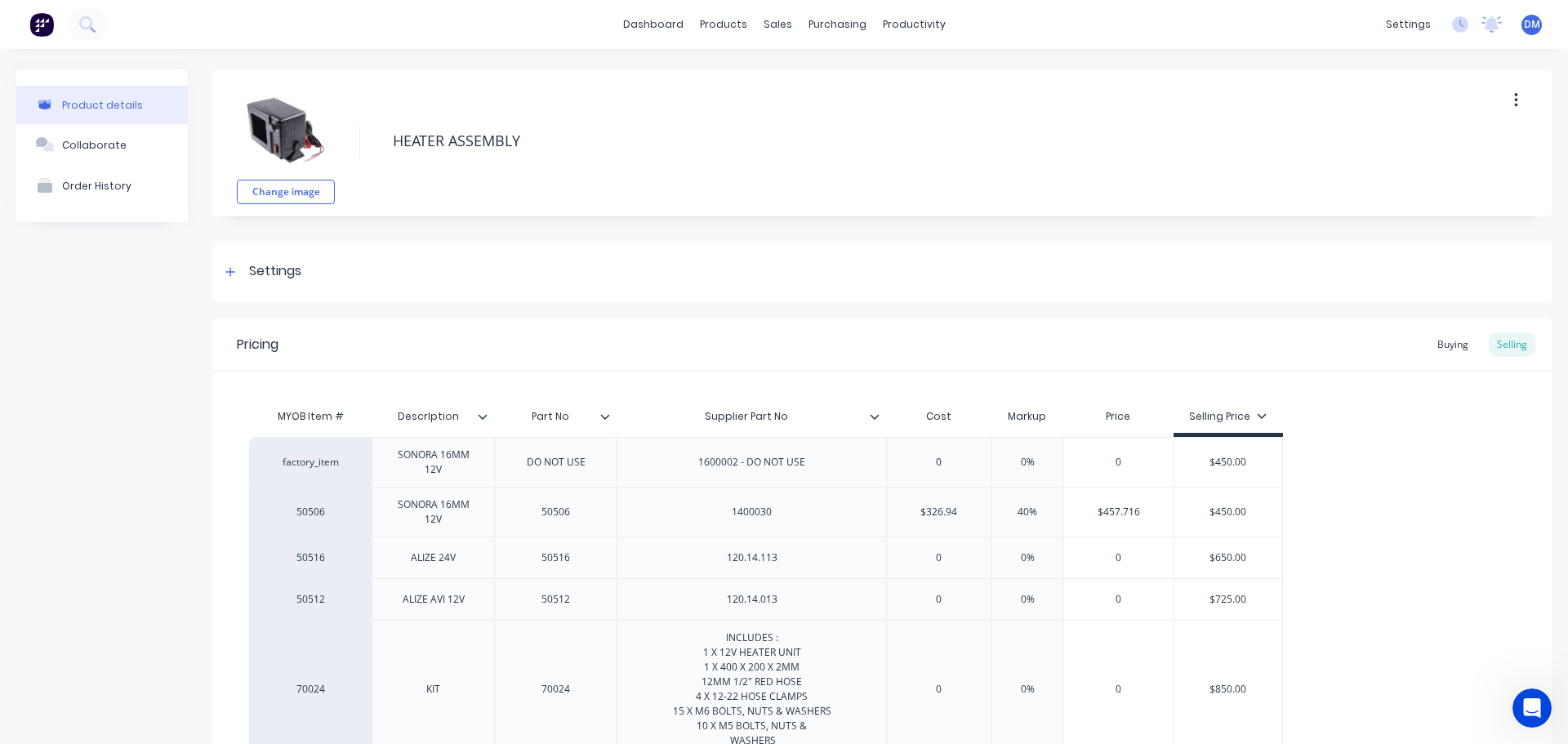
click at [41, 24] on img at bounding box center [41, 24] width 25 height 25
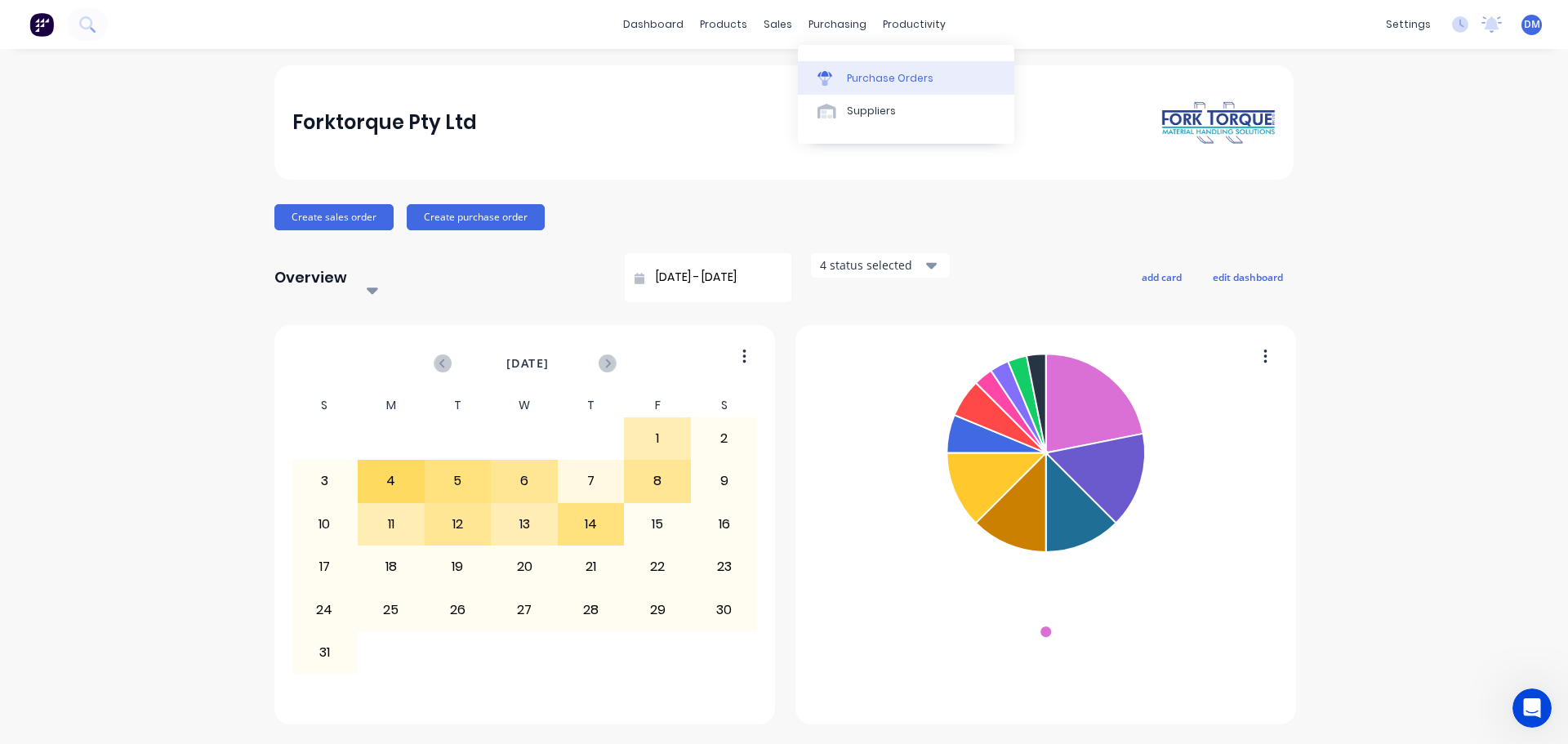
click at [866, 65] on link "Purchase Orders" at bounding box center [906, 77] width 217 height 33
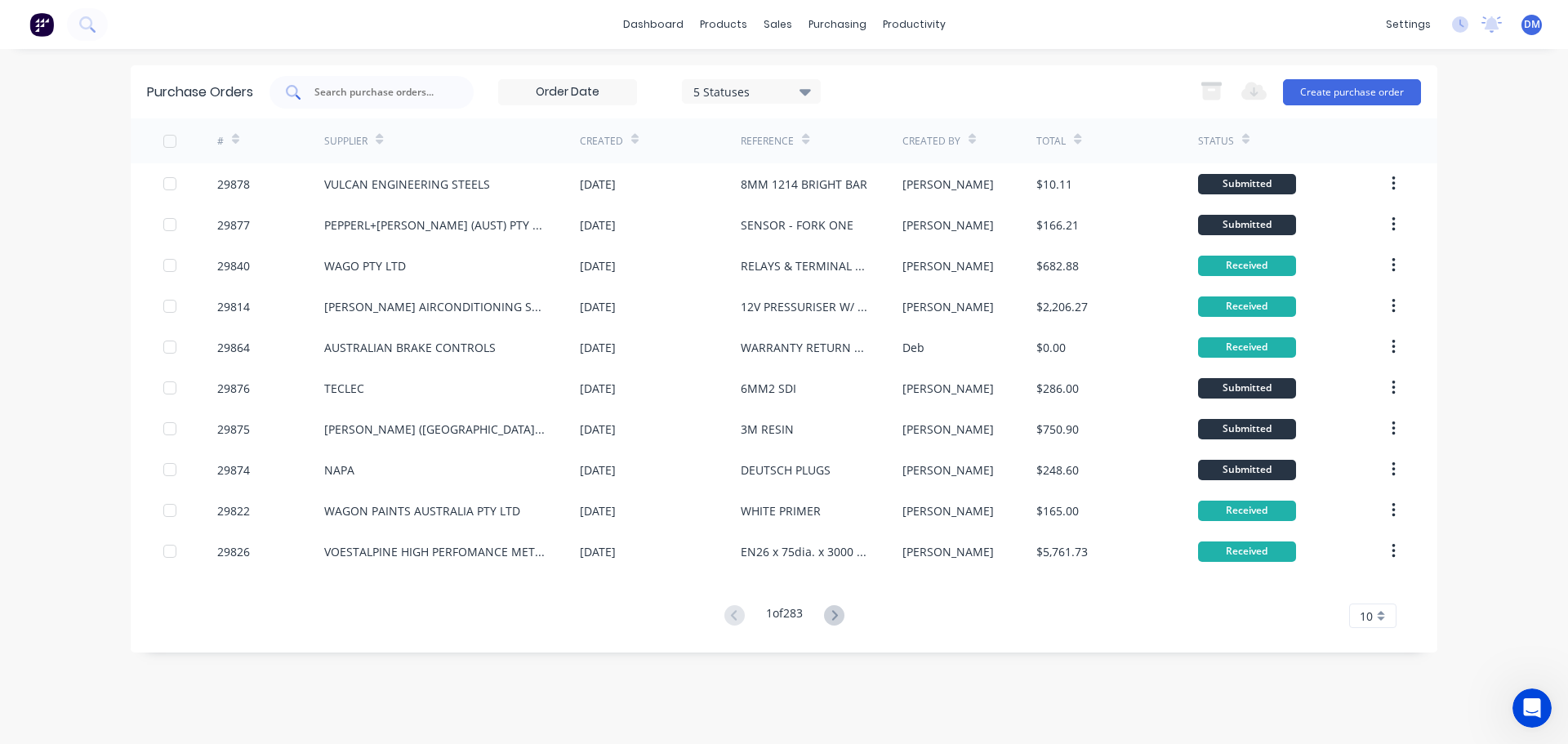
click at [339, 88] on input "text" at bounding box center [381, 91] width 135 height 16
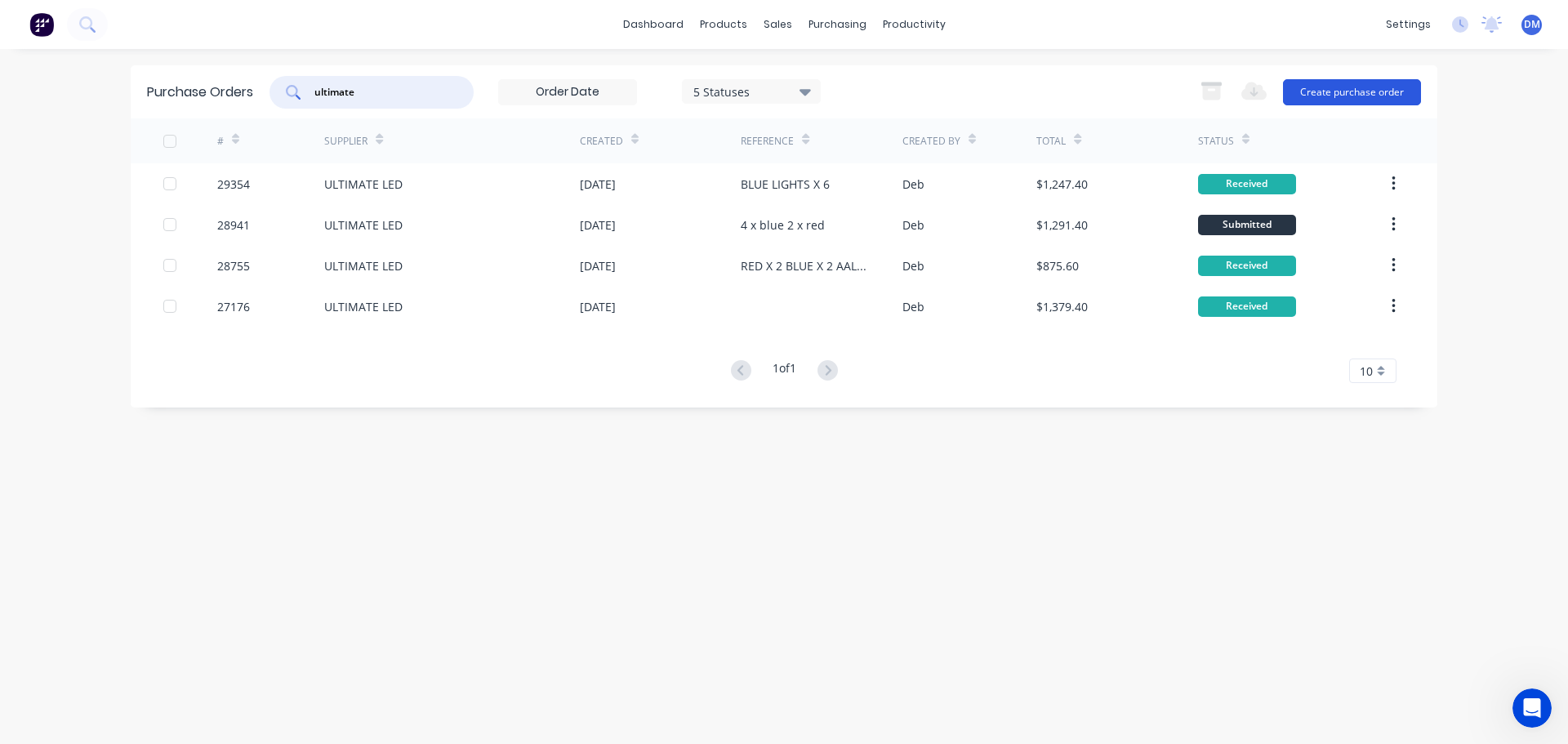
type input "ultimate"
click at [1390, 94] on button "Create purchase order" at bounding box center [1351, 92] width 138 height 26
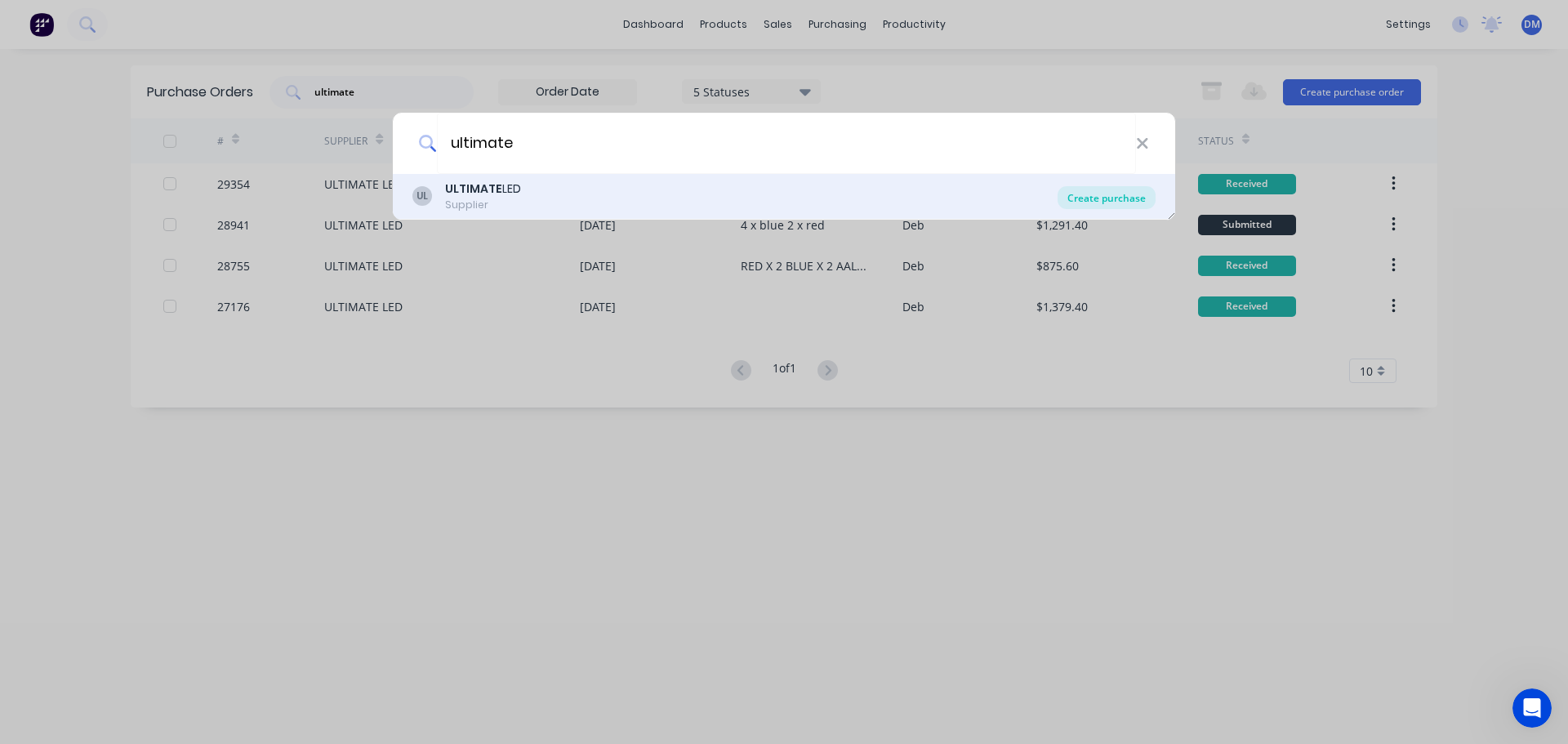
type input "ultimate"
click at [1101, 200] on div "Create purchase" at bounding box center [1106, 197] width 98 height 23
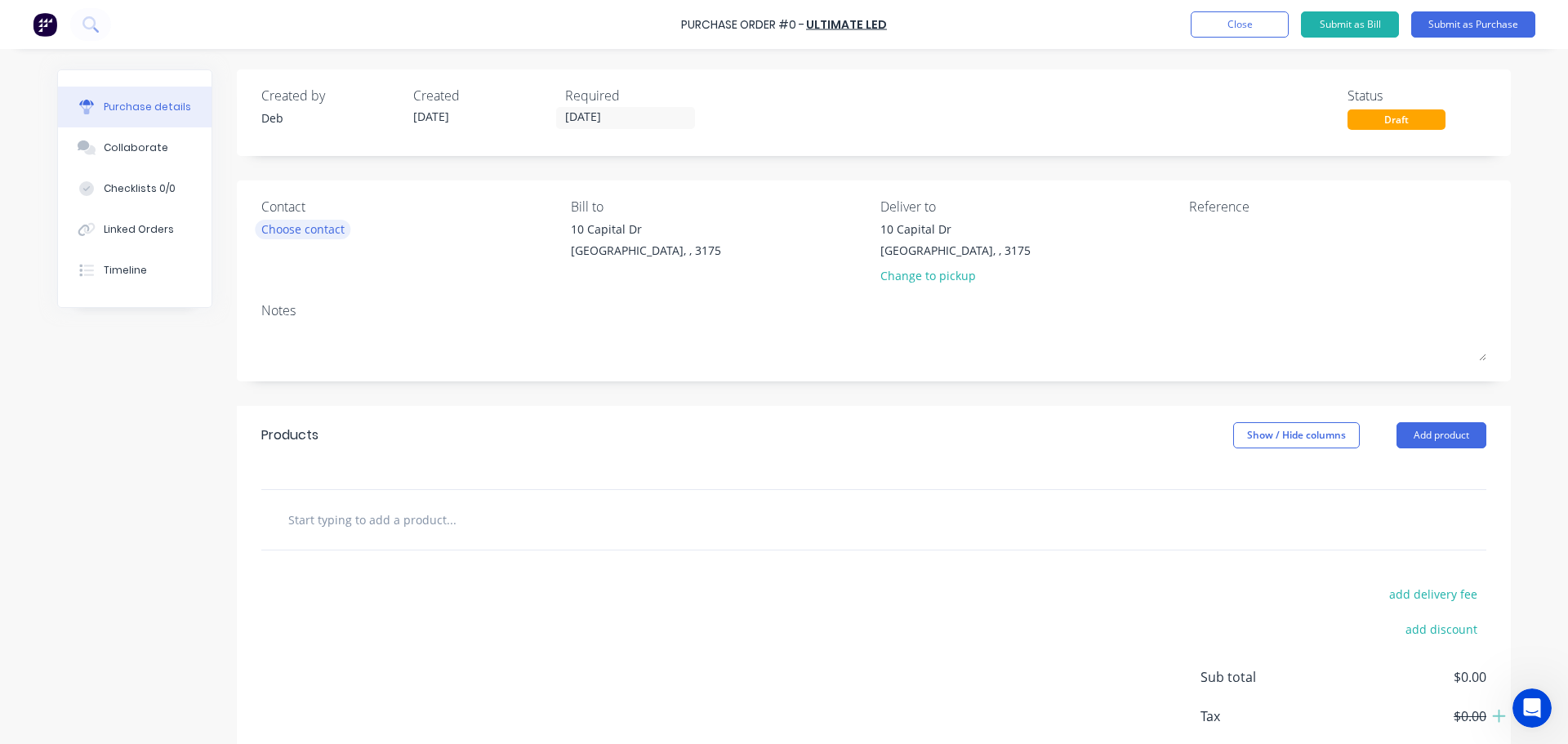
click at [306, 225] on div "Choose contact" at bounding box center [303, 229] width 83 height 17
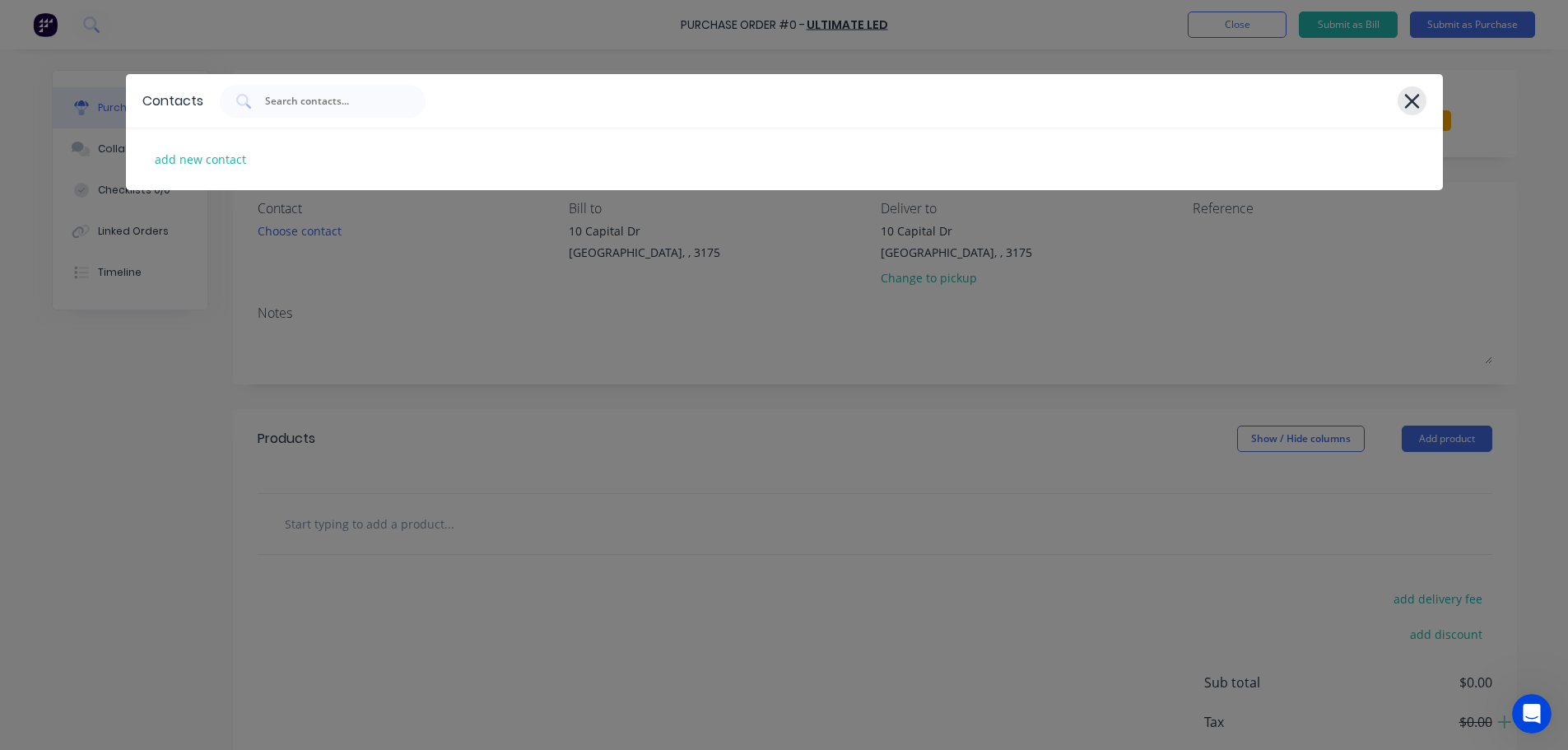
click at [1417, 103] on icon at bounding box center [1412, 101] width 17 height 23
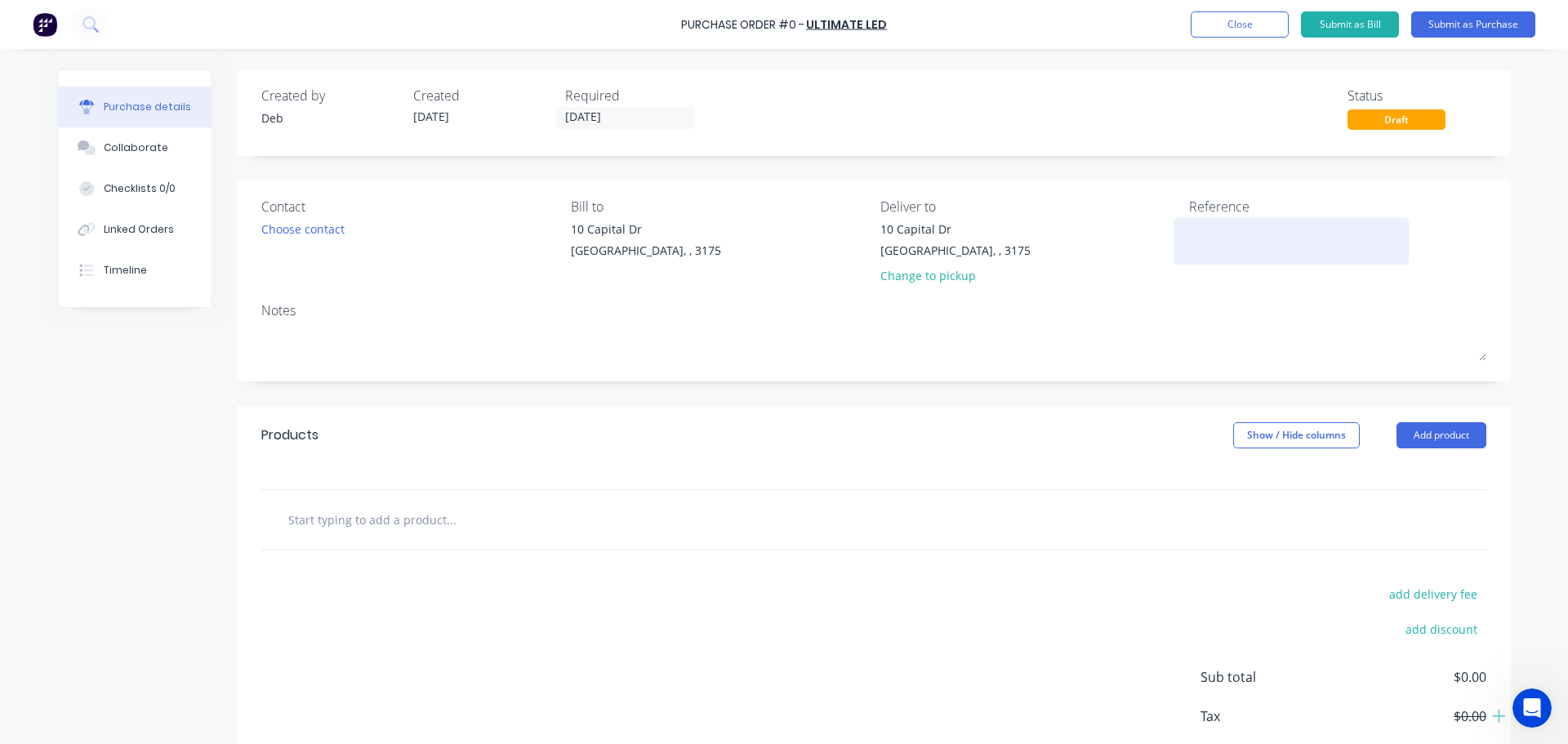
click at [1234, 237] on textarea at bounding box center [1291, 238] width 204 height 36
type textarea "b"
type textarea "BLUE X 4 RED X 2"
click at [367, 523] on input "text" at bounding box center [451, 519] width 326 height 33
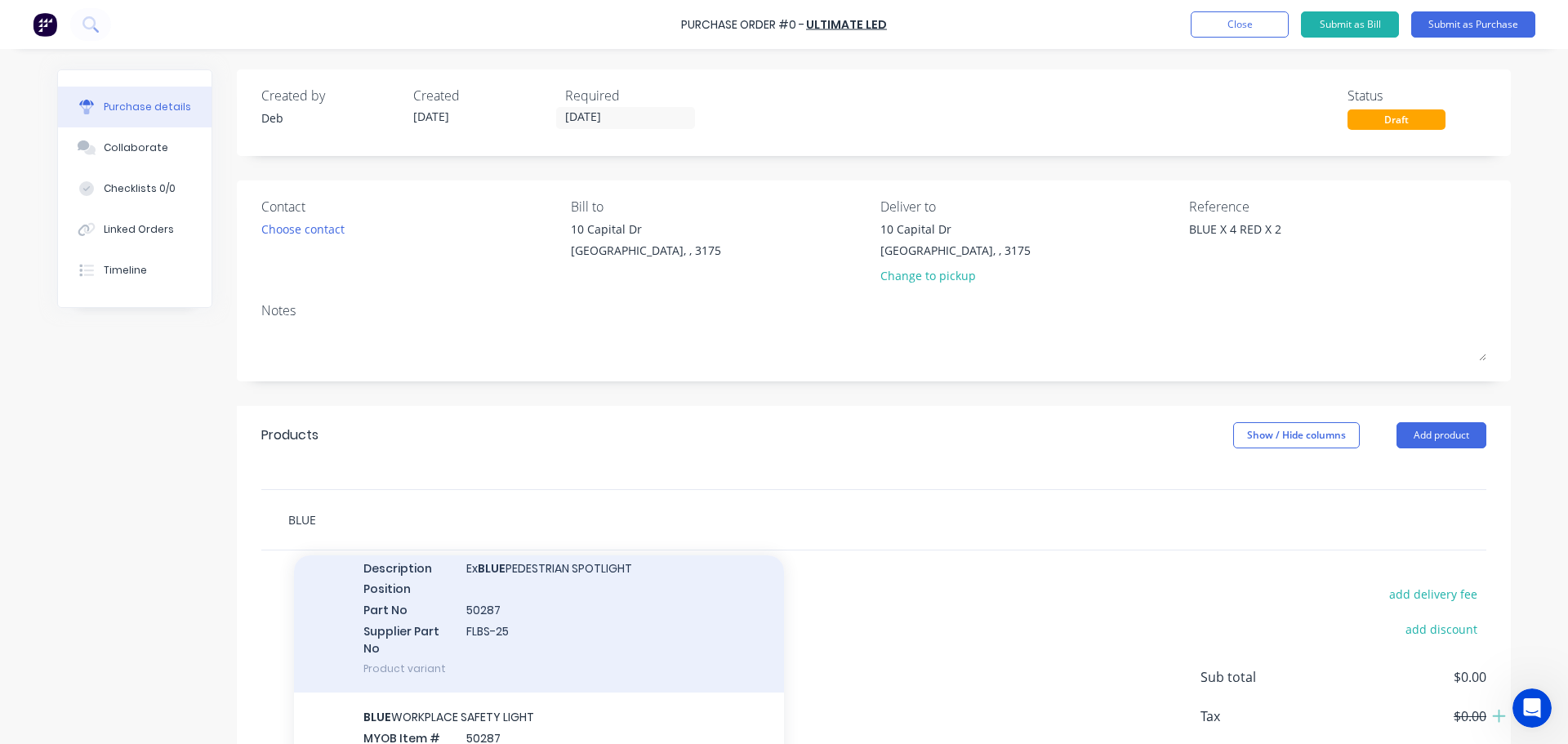
scroll to position [82, 0]
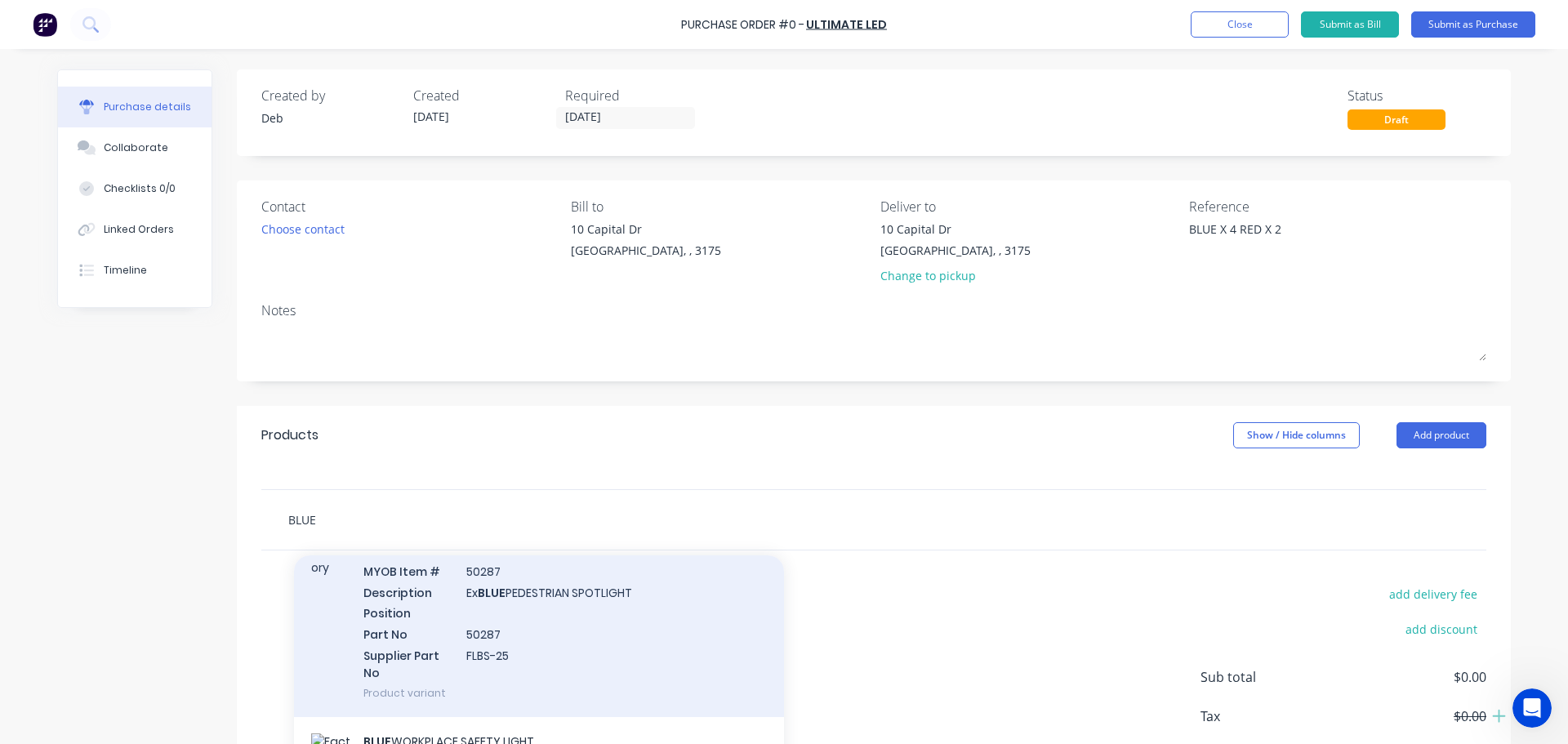
type input "BLUE"
click at [402, 617] on div "BLUE WORKPLACE SAFETY LIGHT MYOB Item # 50287 Description Ex BLUE PEDESTRIAN SP…" at bounding box center [539, 621] width 490 height 191
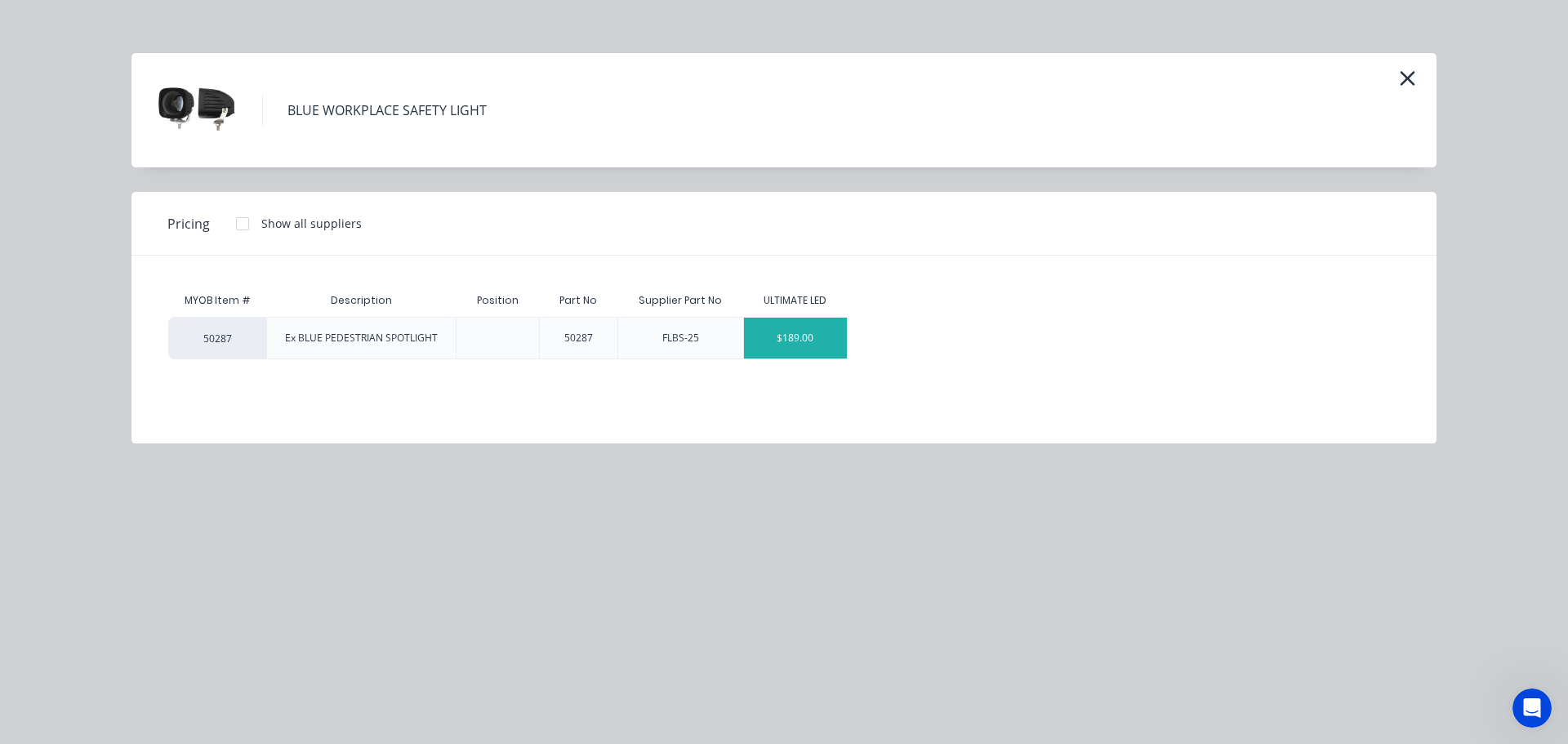
click at [785, 350] on div "$189.00" at bounding box center [796, 338] width 103 height 41
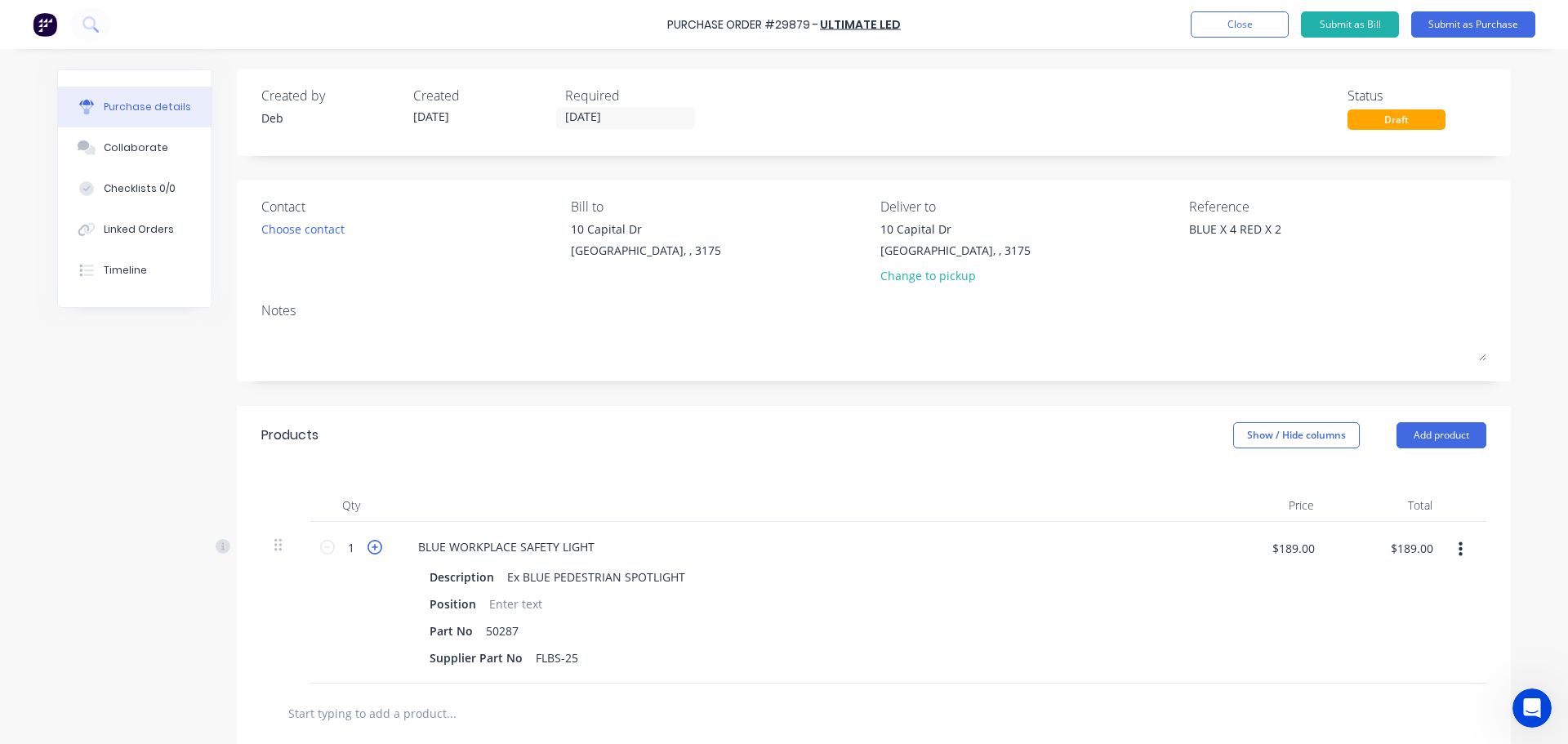
click at [367, 549] on icon at bounding box center [374, 546] width 14 height 14
type input "2"
type input "$378.00"
click at [367, 549] on icon at bounding box center [374, 546] width 14 height 14
type input "3"
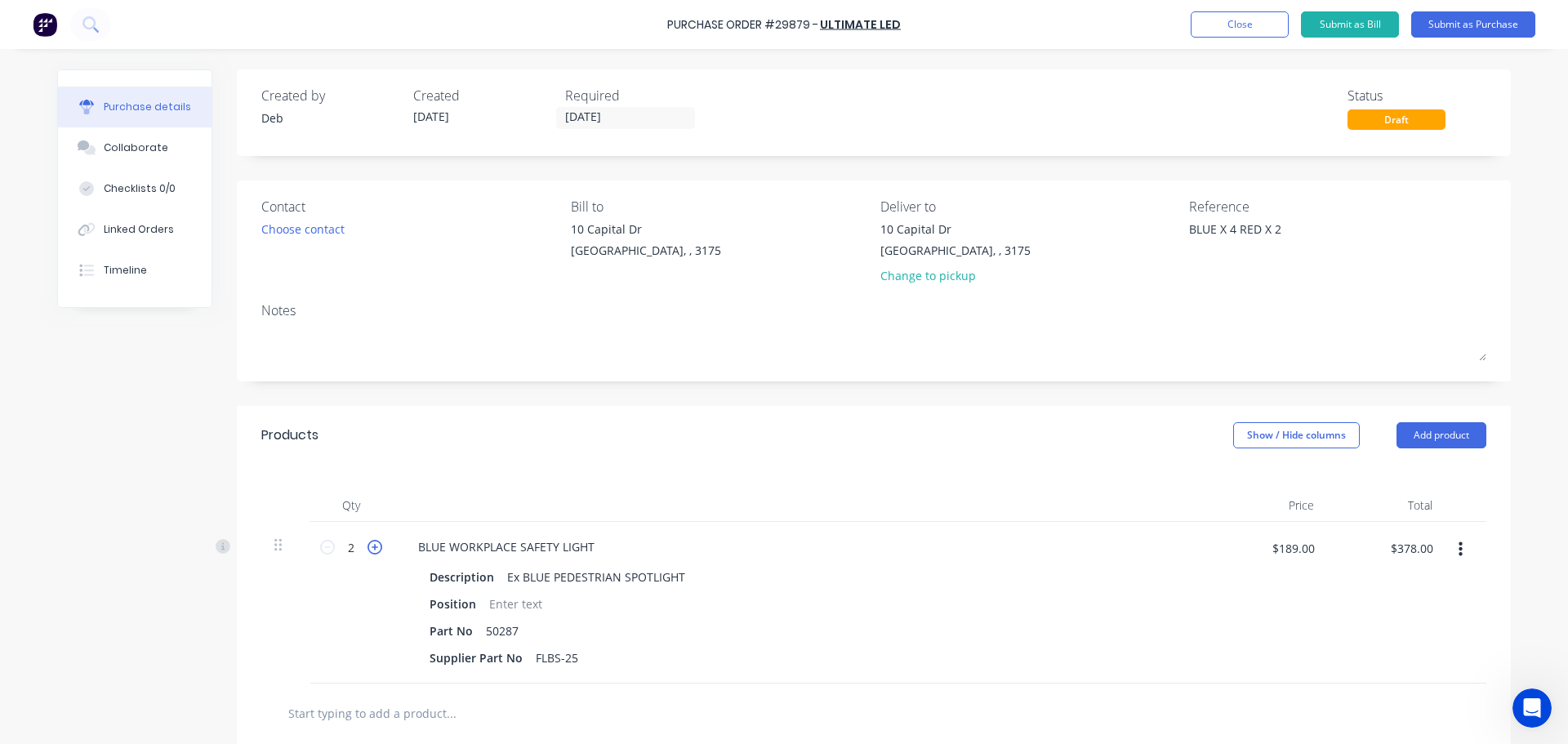
type input "$567.00"
click at [367, 549] on icon at bounding box center [374, 546] width 14 height 14
type input "4"
type input "$756.00"
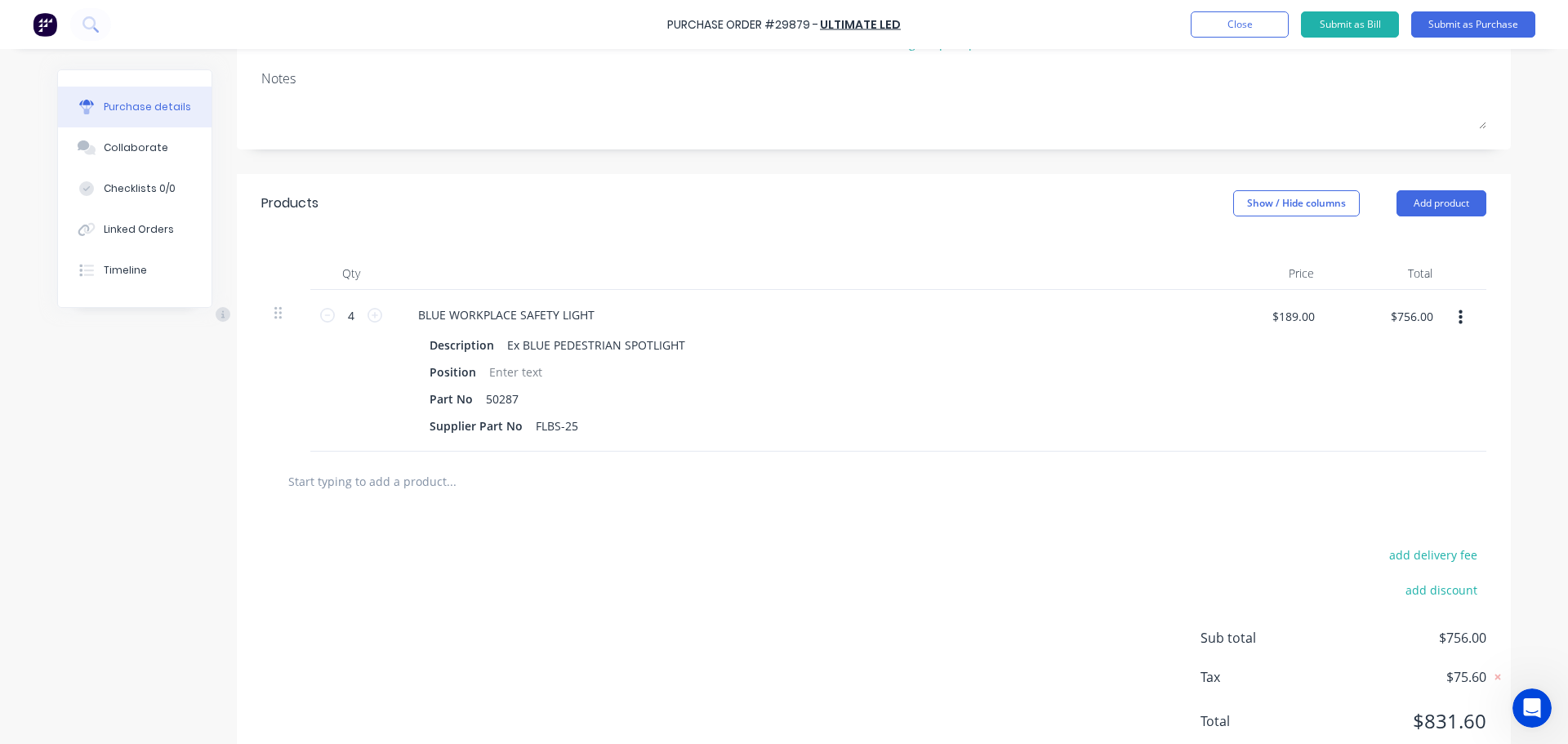
scroll to position [284, 0]
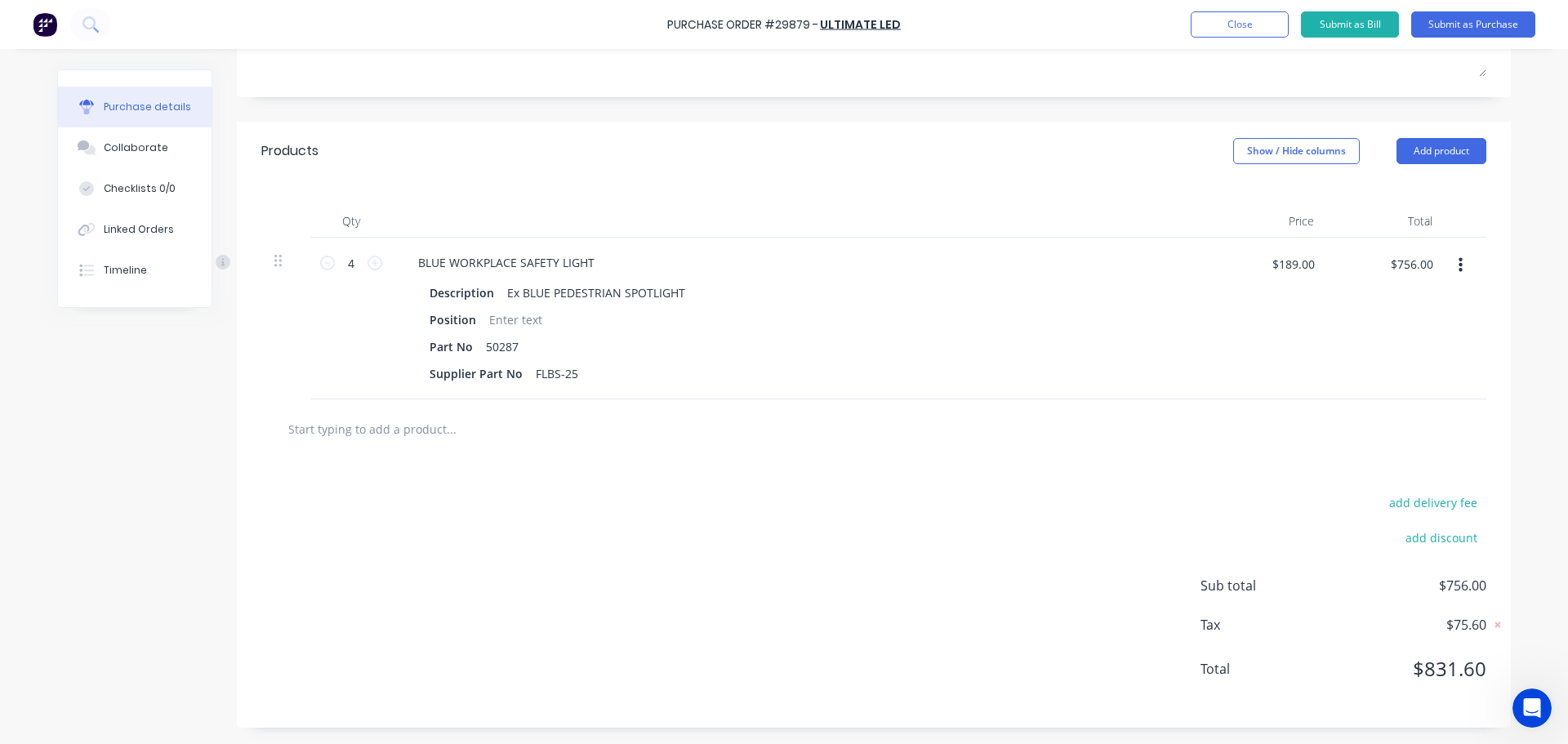
click at [413, 436] on input "text" at bounding box center [451, 429] width 326 height 33
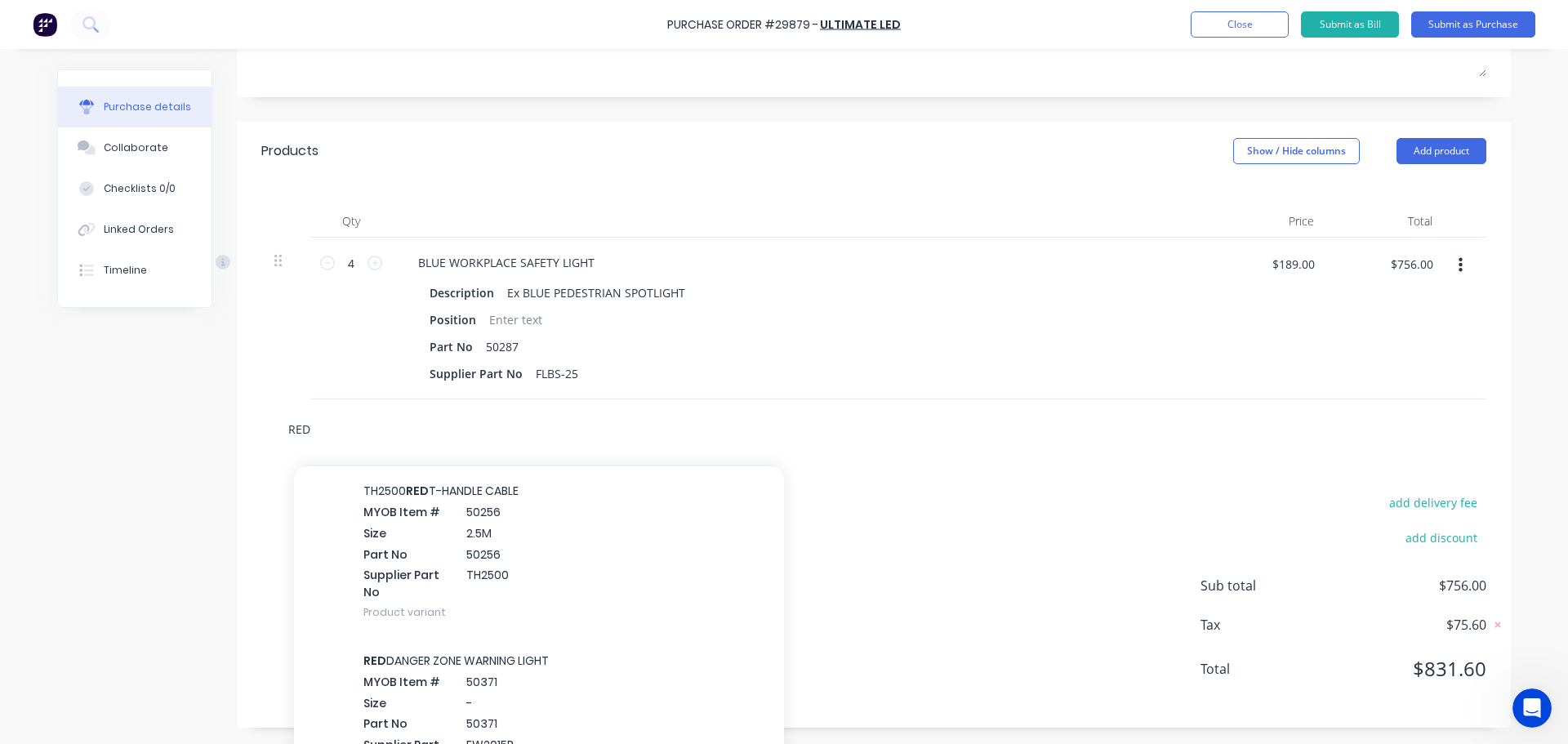
scroll to position [1061, 0]
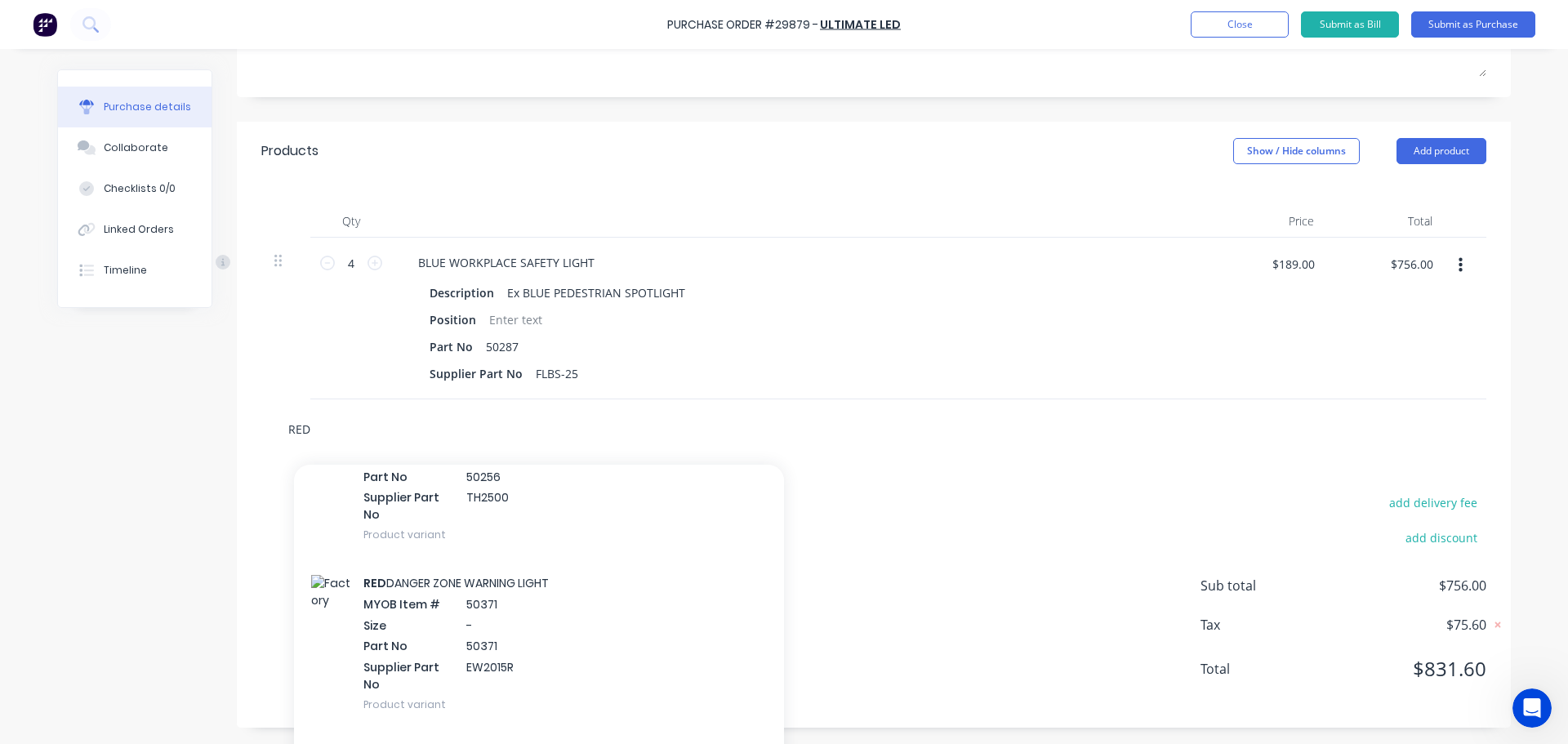
type input "RED"
click at [376, 612] on div "RED DANGER ZONE WARNING LIGHT MYOB Item # 50371 Size - Part No 50371 Supplier P…" at bounding box center [539, 643] width 490 height 170
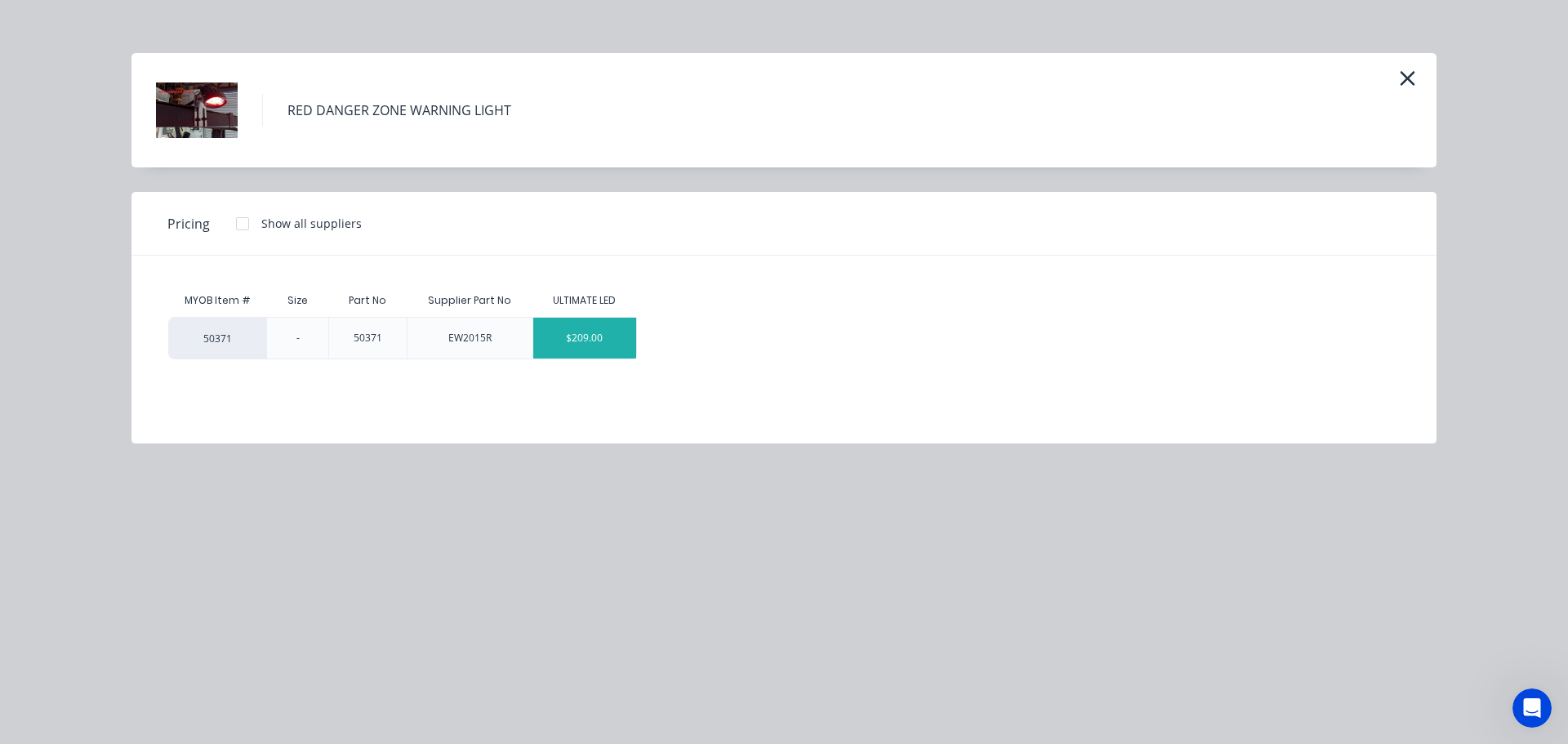
click at [559, 335] on div "$209.00" at bounding box center [584, 338] width 103 height 41
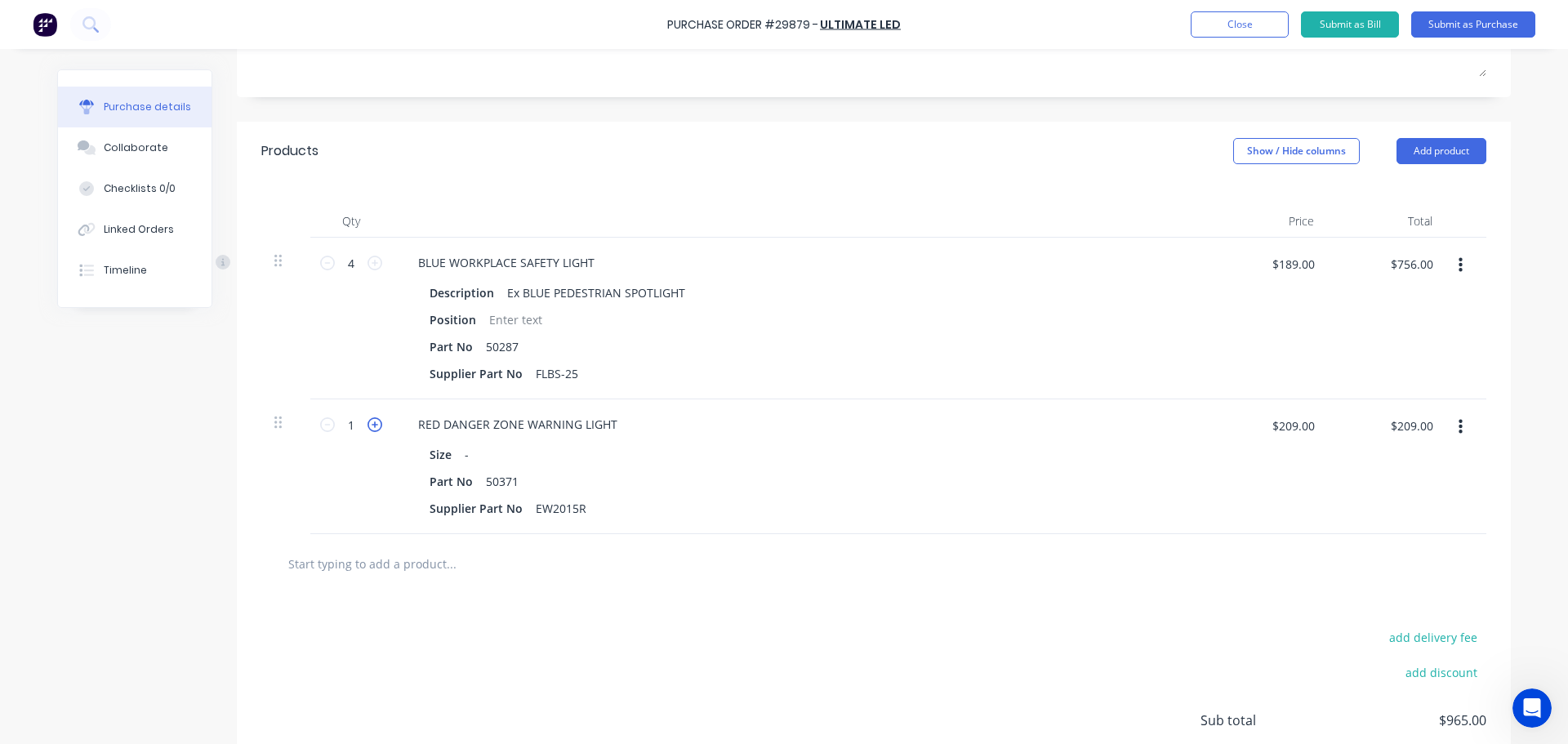
click at [373, 424] on icon at bounding box center [374, 424] width 14 height 14
type input "2"
type input "$418.00"
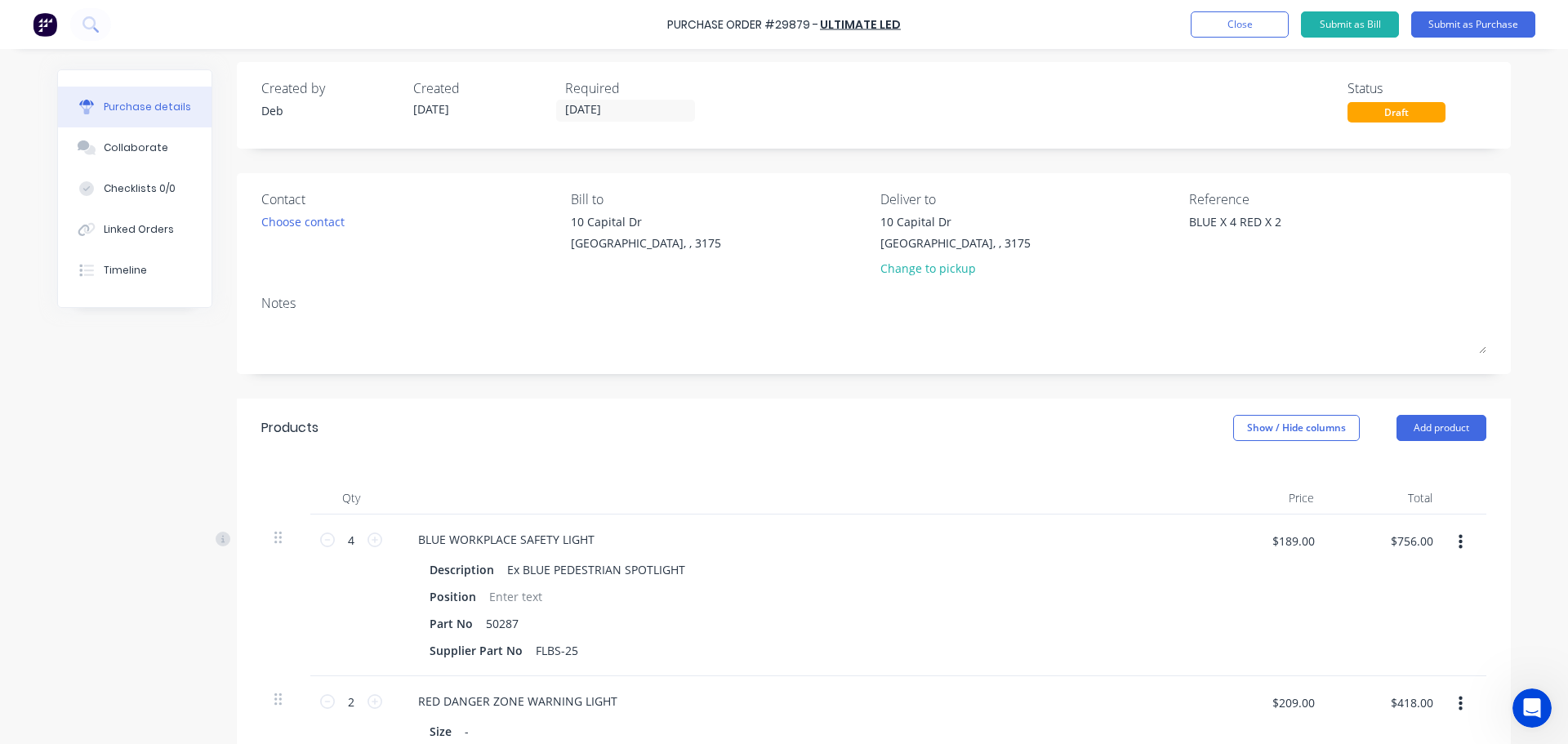
scroll to position [0, 0]
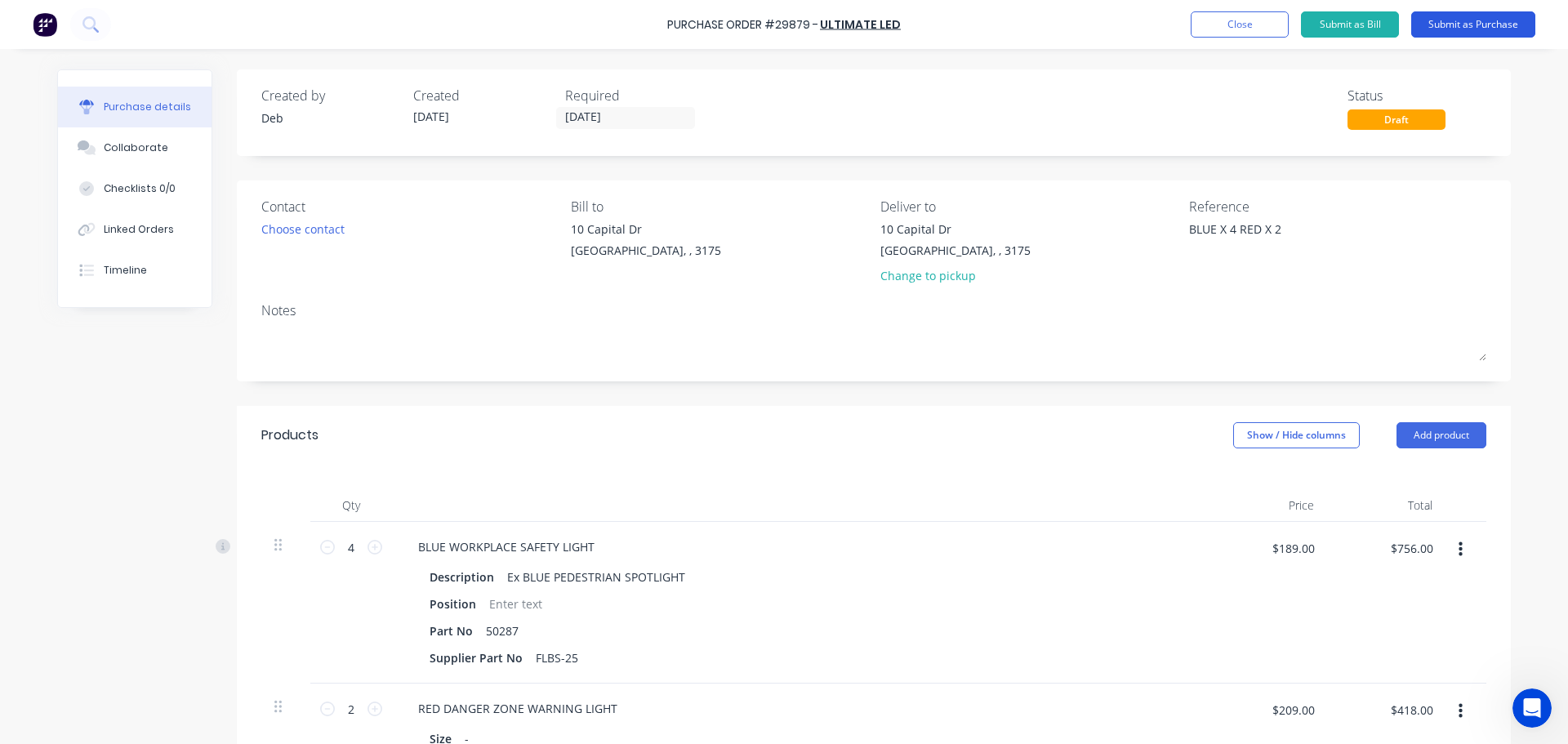
click at [1466, 26] on button "Submit as Purchase" at bounding box center [1472, 25] width 124 height 26
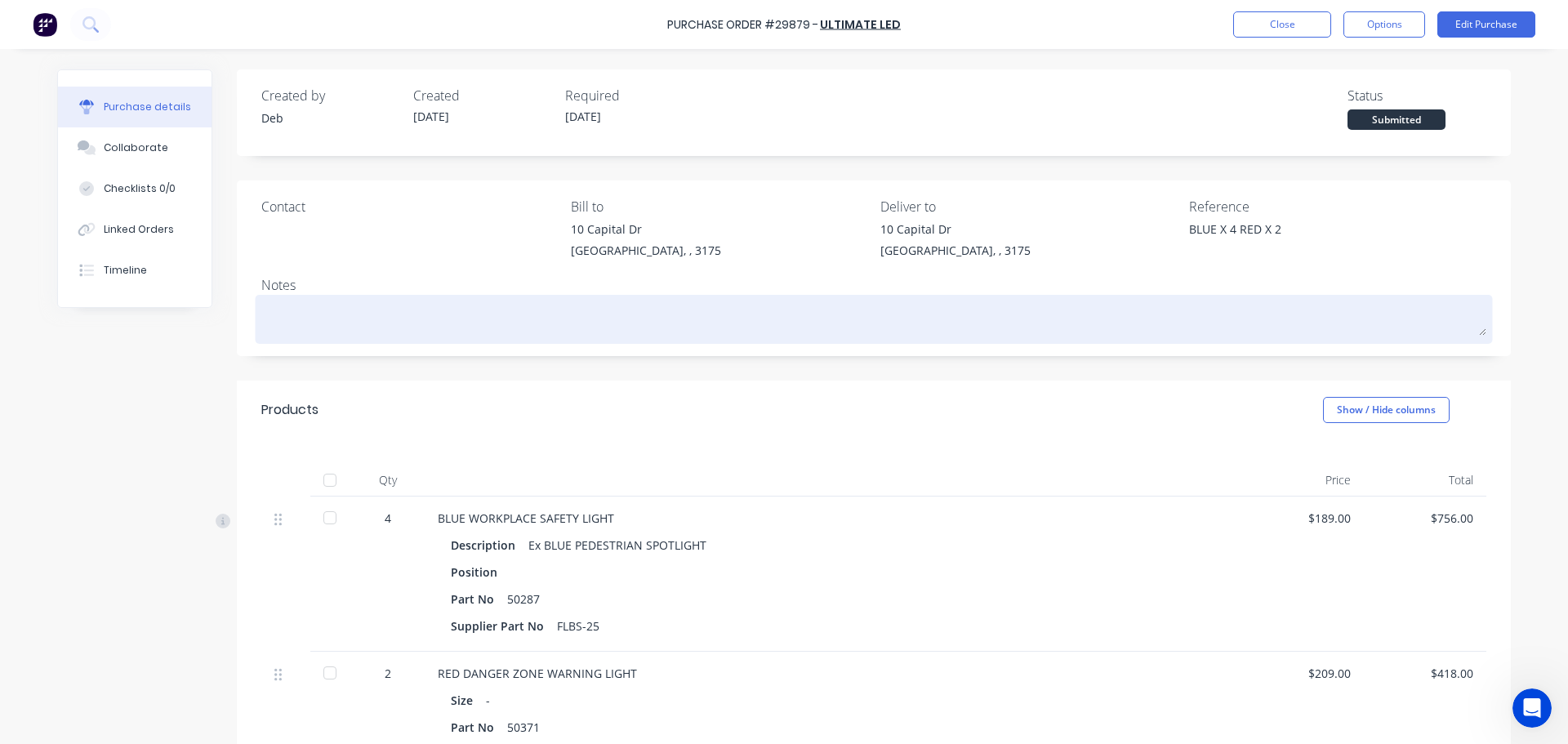
click at [381, 302] on textarea at bounding box center [874, 316] width 1225 height 36
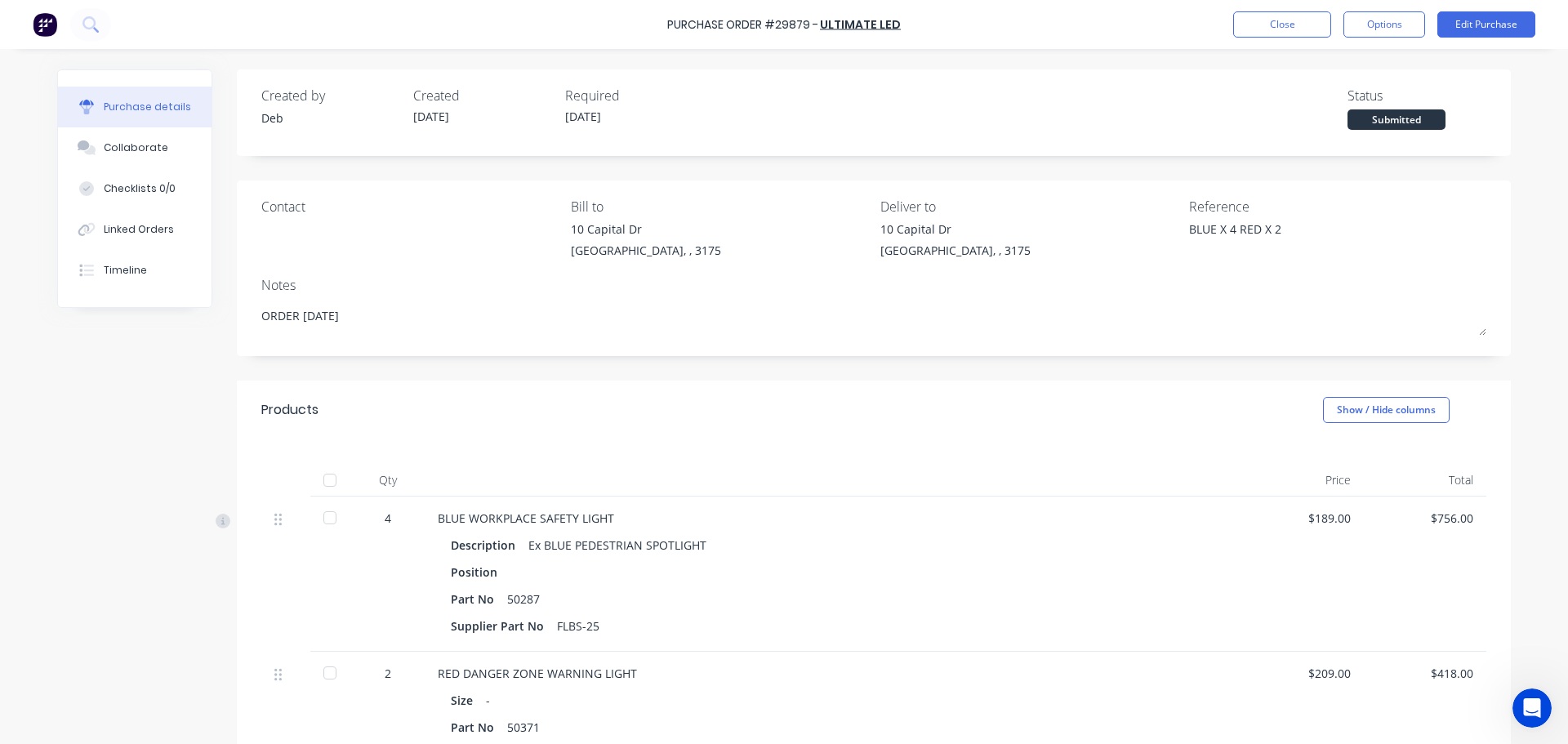
type textarea "ORDER [DATE]"
click at [1267, 19] on button "Close" at bounding box center [1282, 25] width 98 height 26
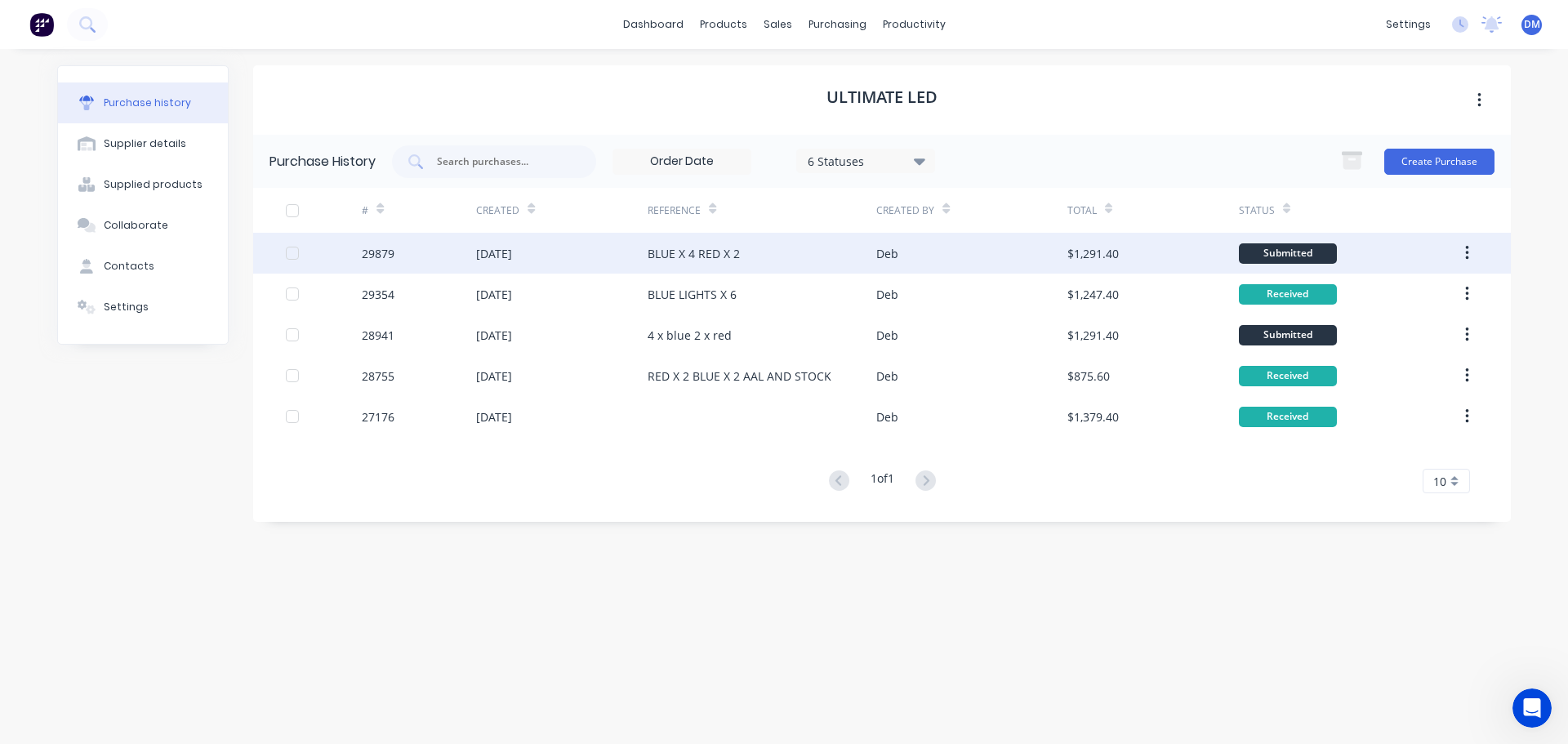
click at [496, 251] on div "[DATE]" at bounding box center [494, 254] width 36 height 17
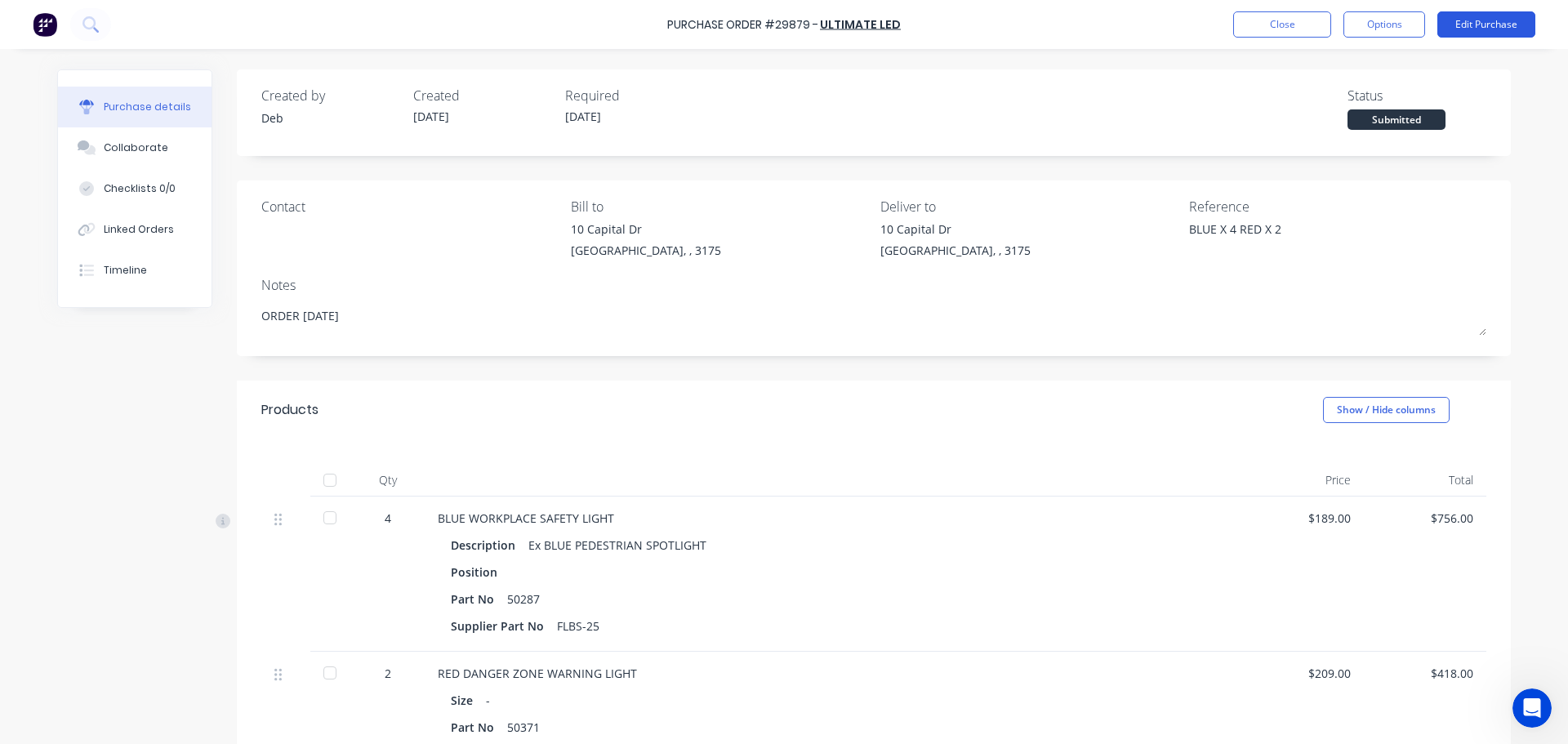
click at [1478, 31] on button "Edit Purchase" at bounding box center [1486, 25] width 98 height 26
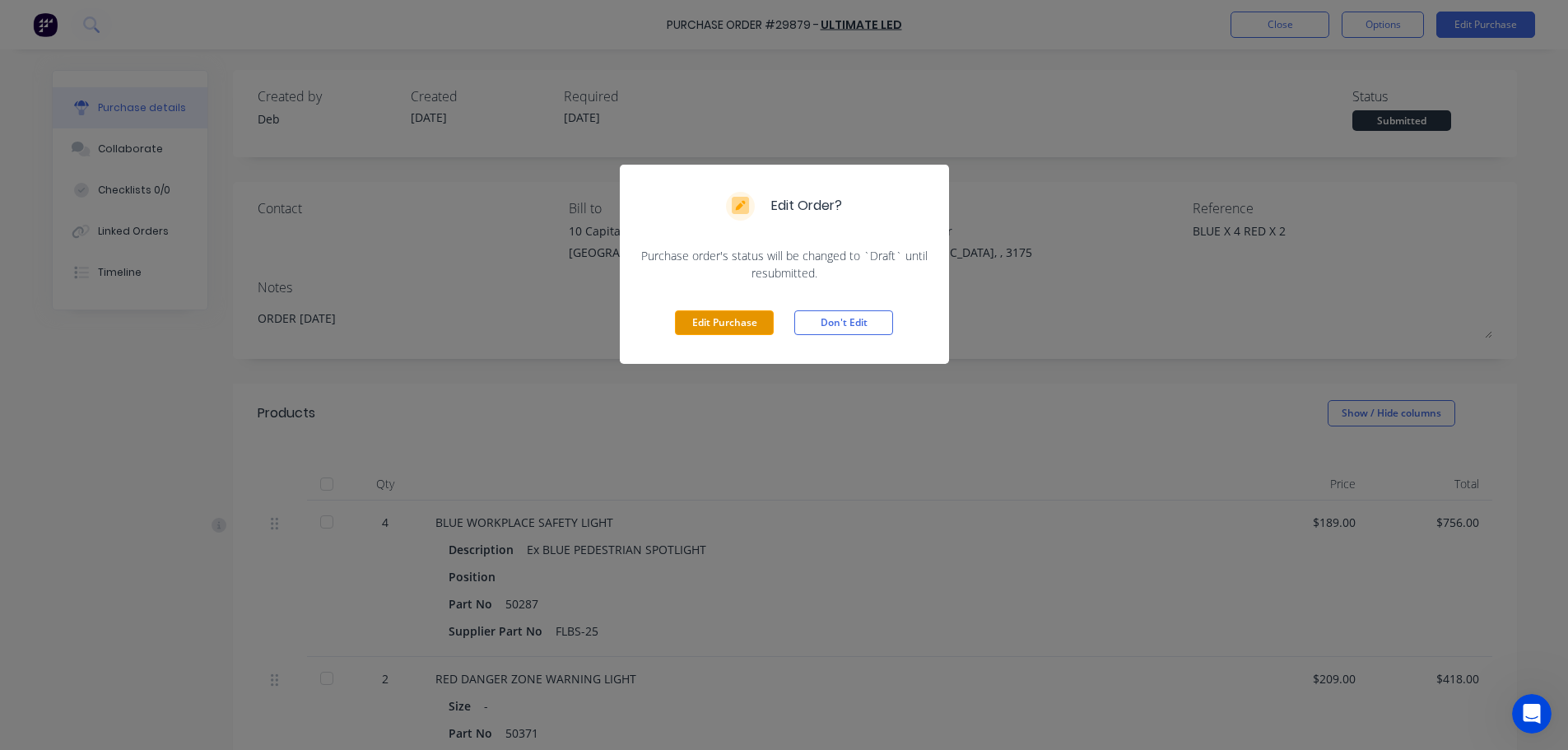
click at [728, 322] on button "Edit Purchase" at bounding box center [725, 322] width 99 height 25
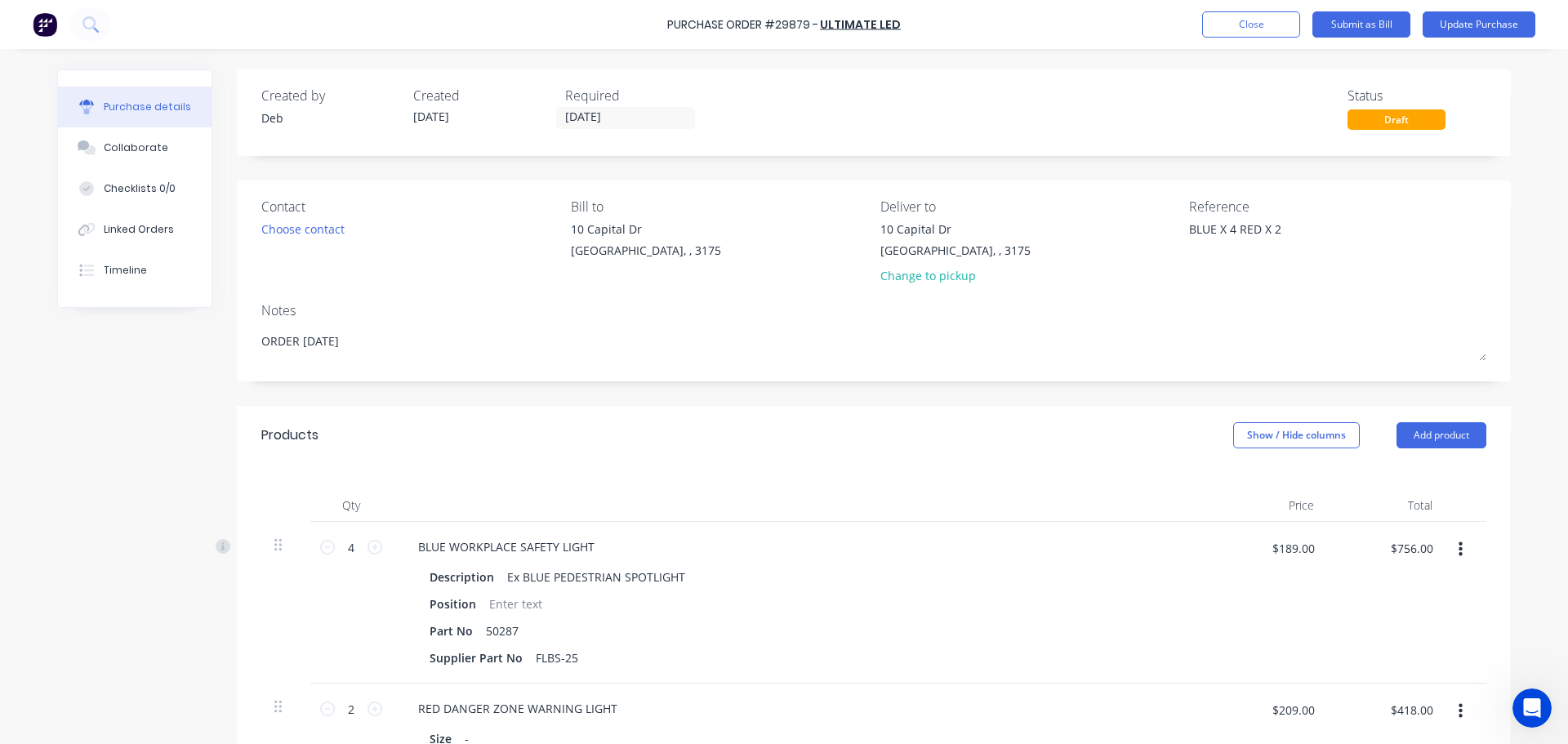
click at [474, 111] on div "Created by Deb Created [DATE] Required [DATE]" at bounding box center [482, 107] width 442 height 44
click at [666, 108] on input "[DATE]" at bounding box center [625, 118] width 137 height 20
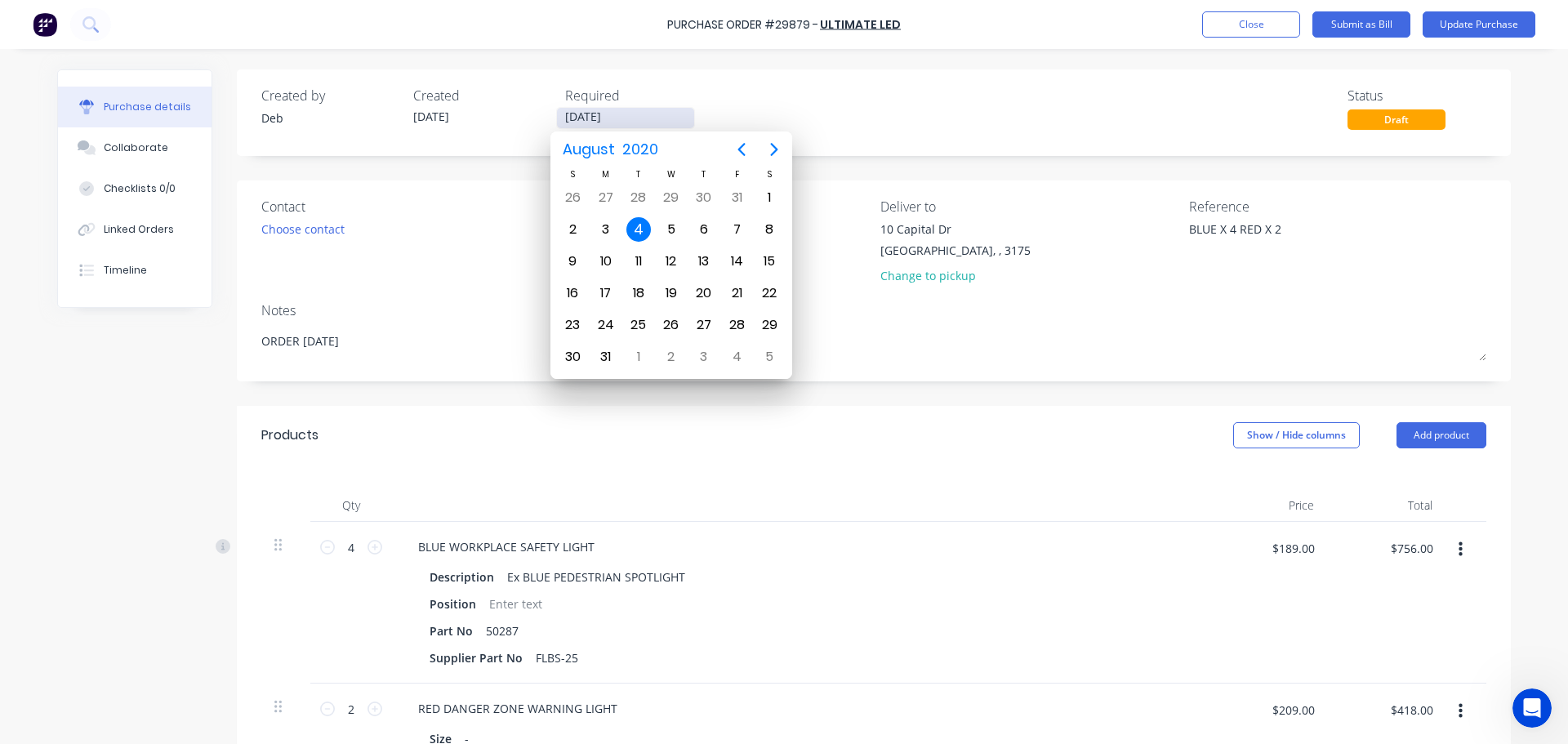
type input "[DATE]"
click at [602, 231] on div "4" at bounding box center [606, 229] width 25 height 25
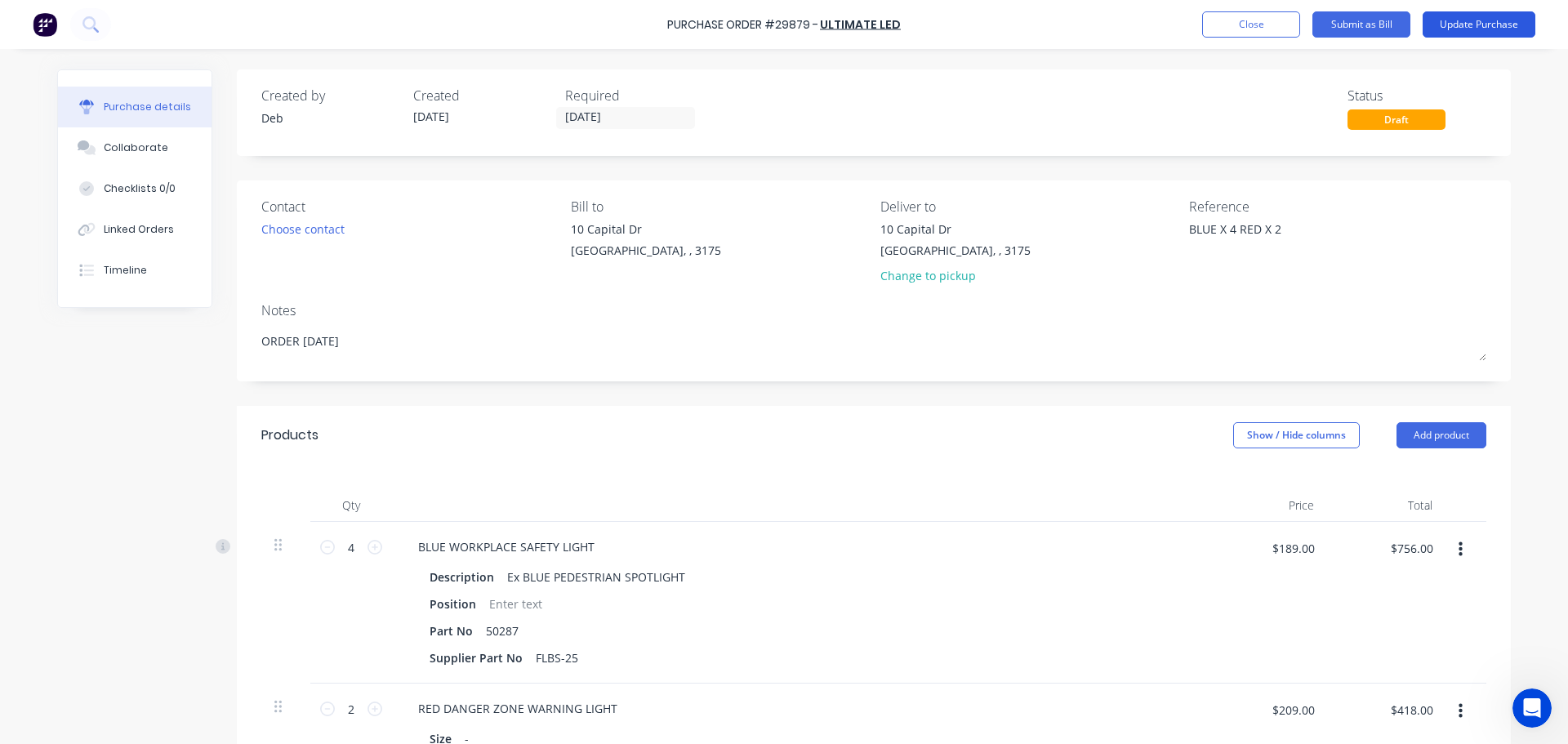
click at [1457, 19] on button "Update Purchase" at bounding box center [1478, 25] width 112 height 26
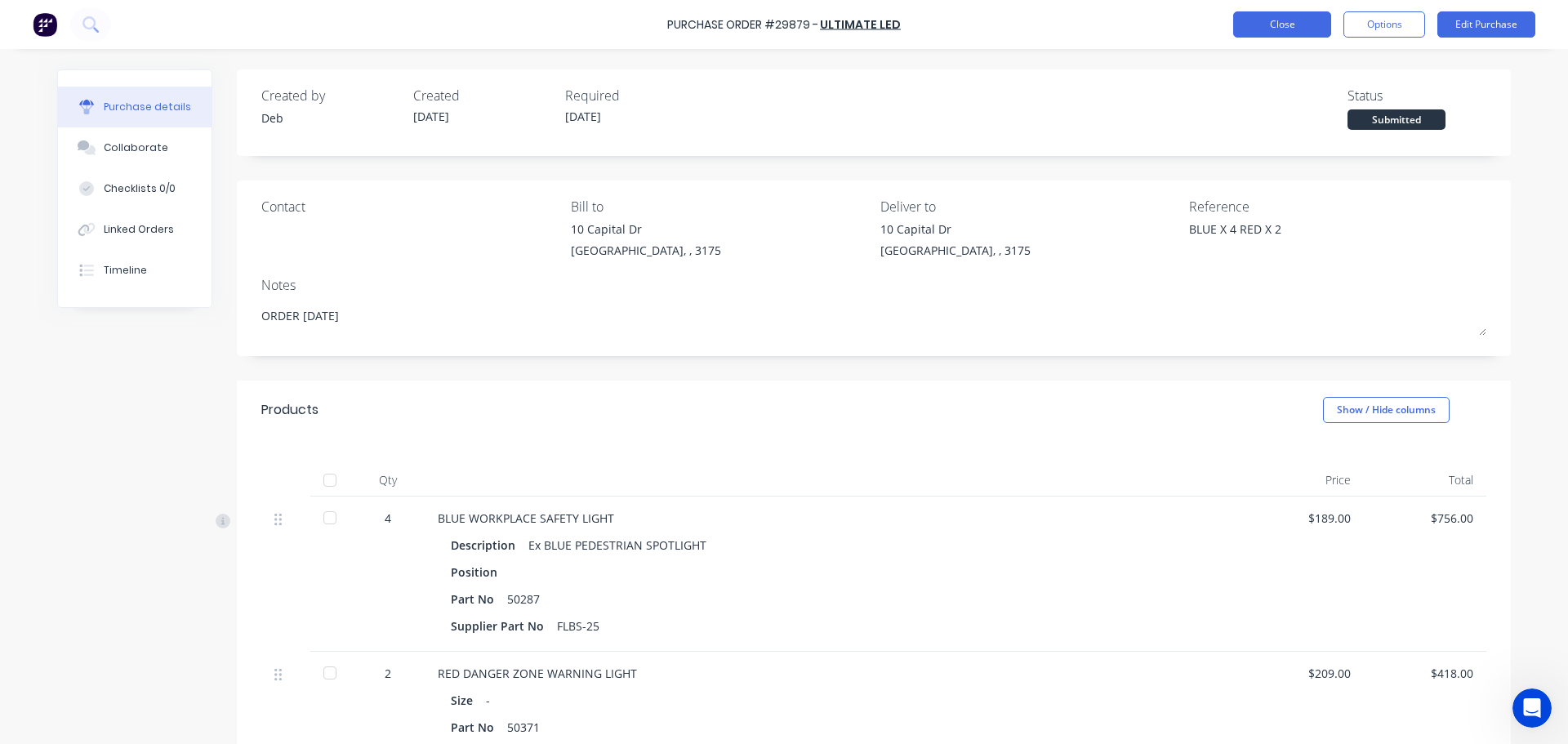
click at [1285, 25] on button "Close" at bounding box center [1282, 25] width 98 height 26
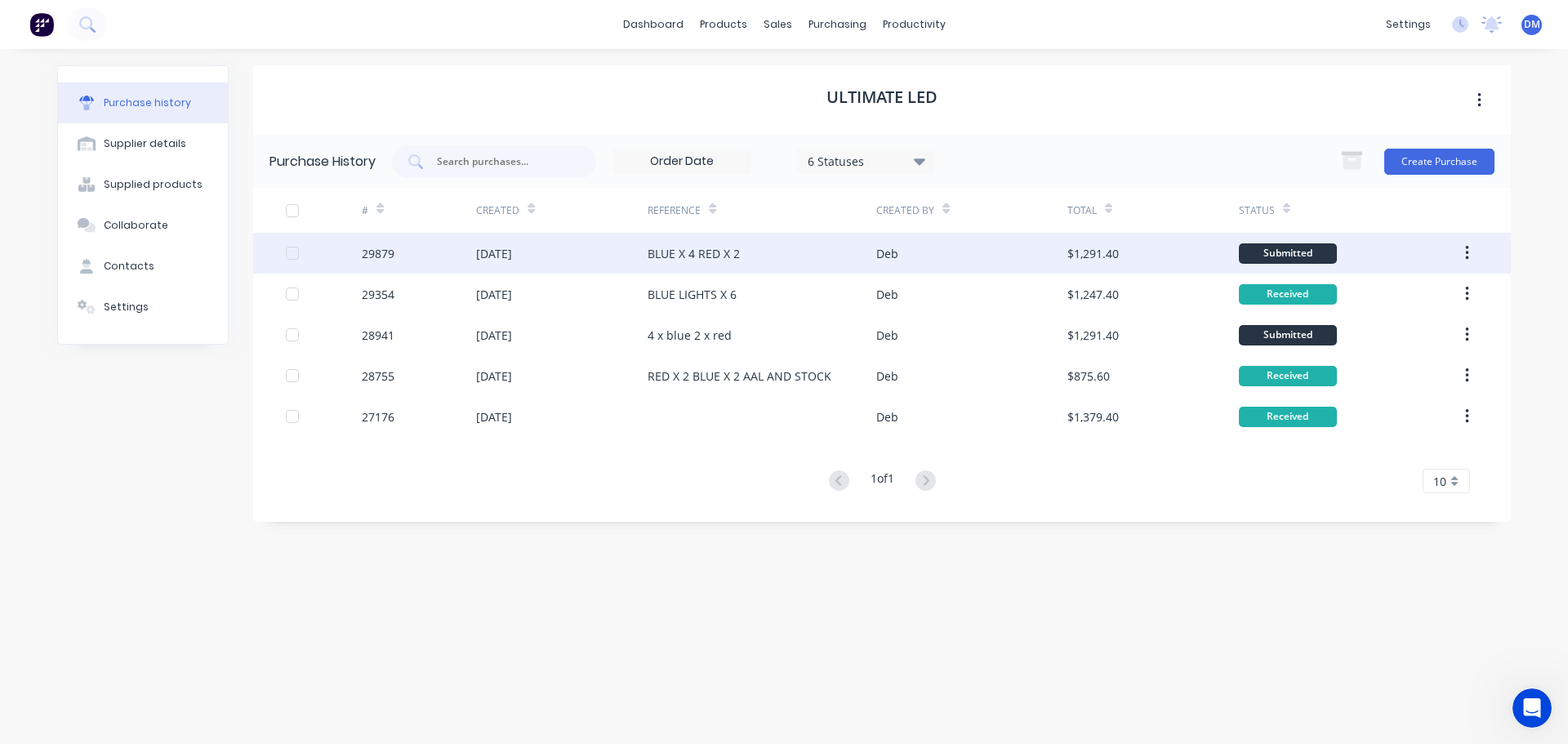
click at [719, 255] on div "BLUE X 4 RED X 2" at bounding box center [694, 254] width 92 height 17
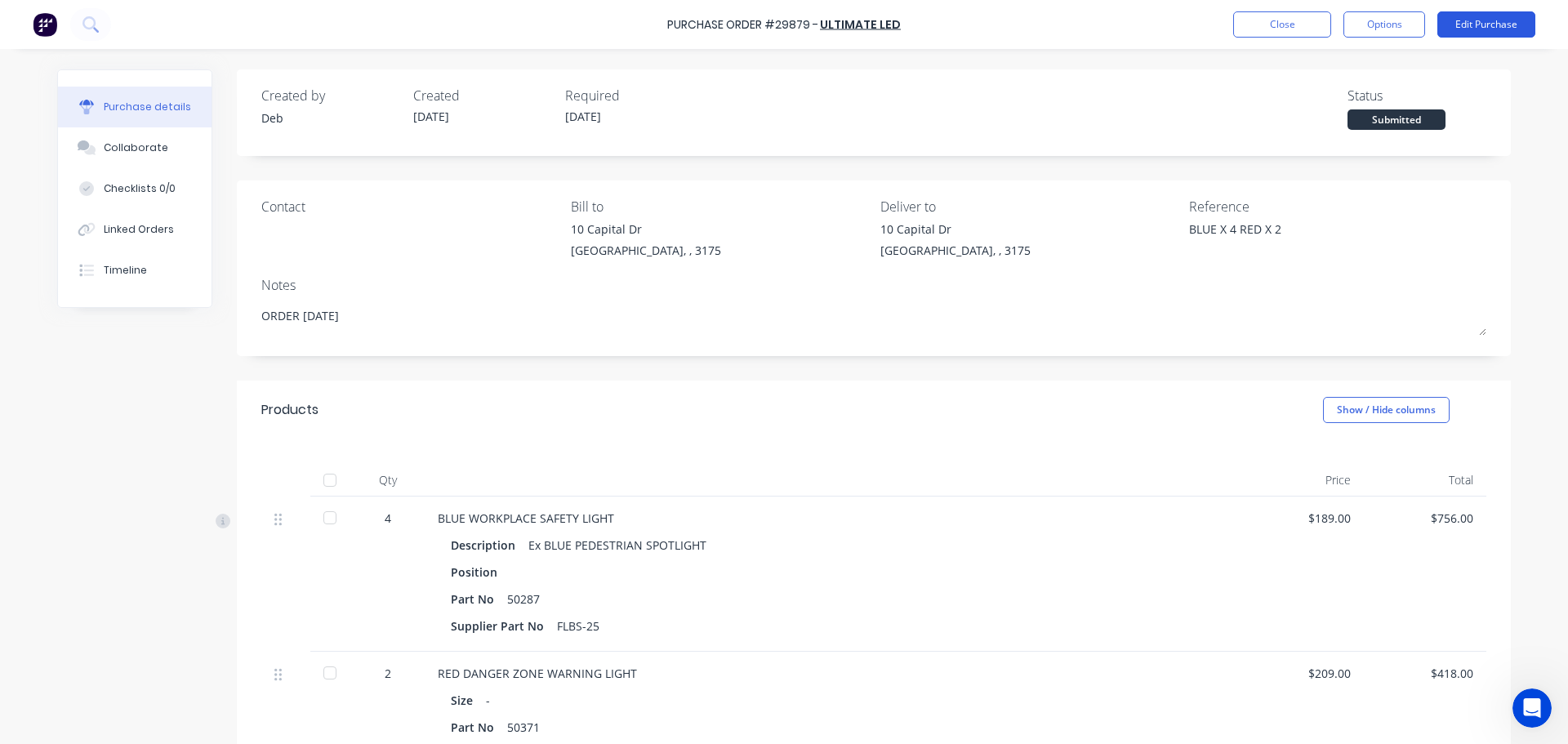
click at [1456, 27] on button "Edit Purchase" at bounding box center [1486, 25] width 98 height 26
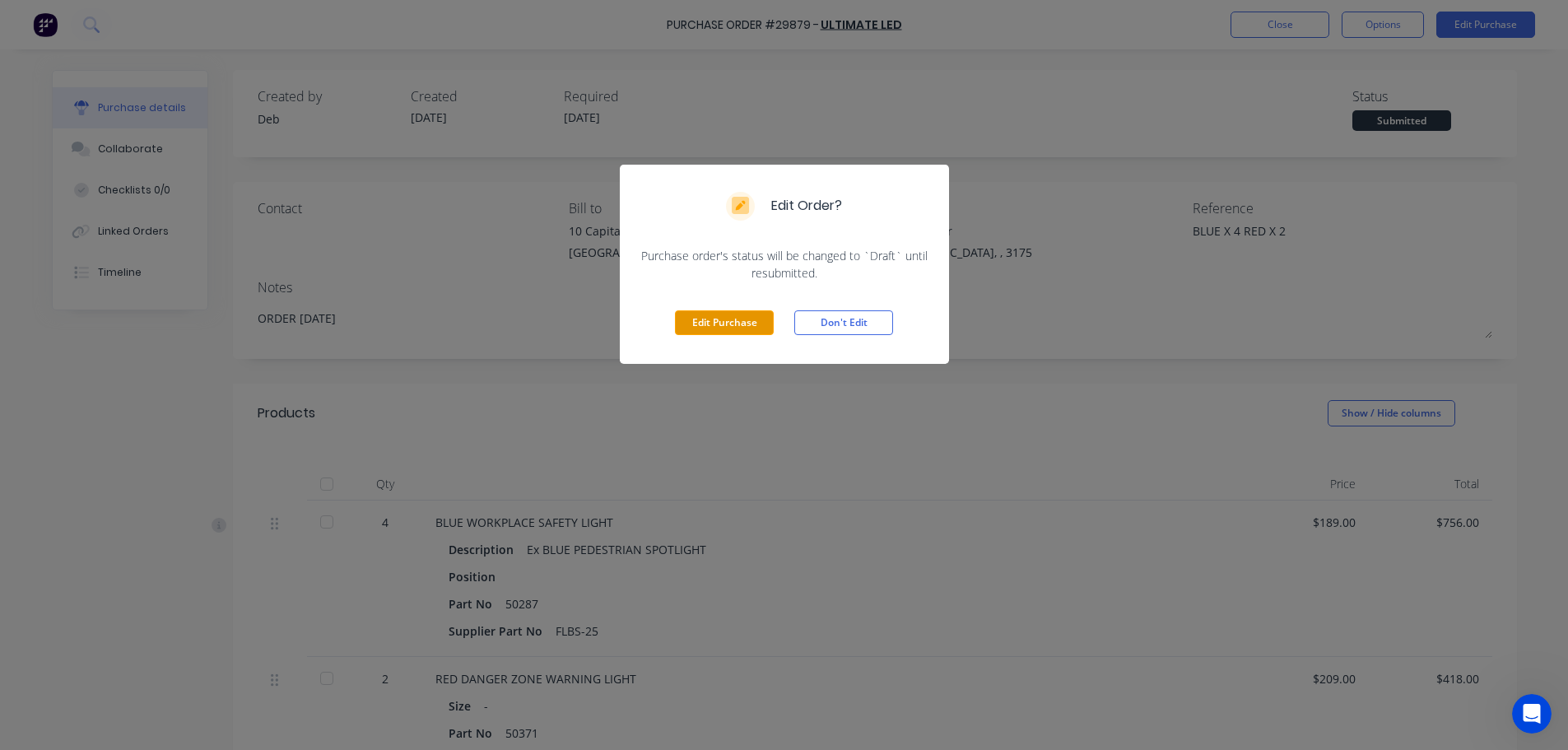
click at [706, 332] on button "Edit Purchase" at bounding box center [725, 322] width 99 height 25
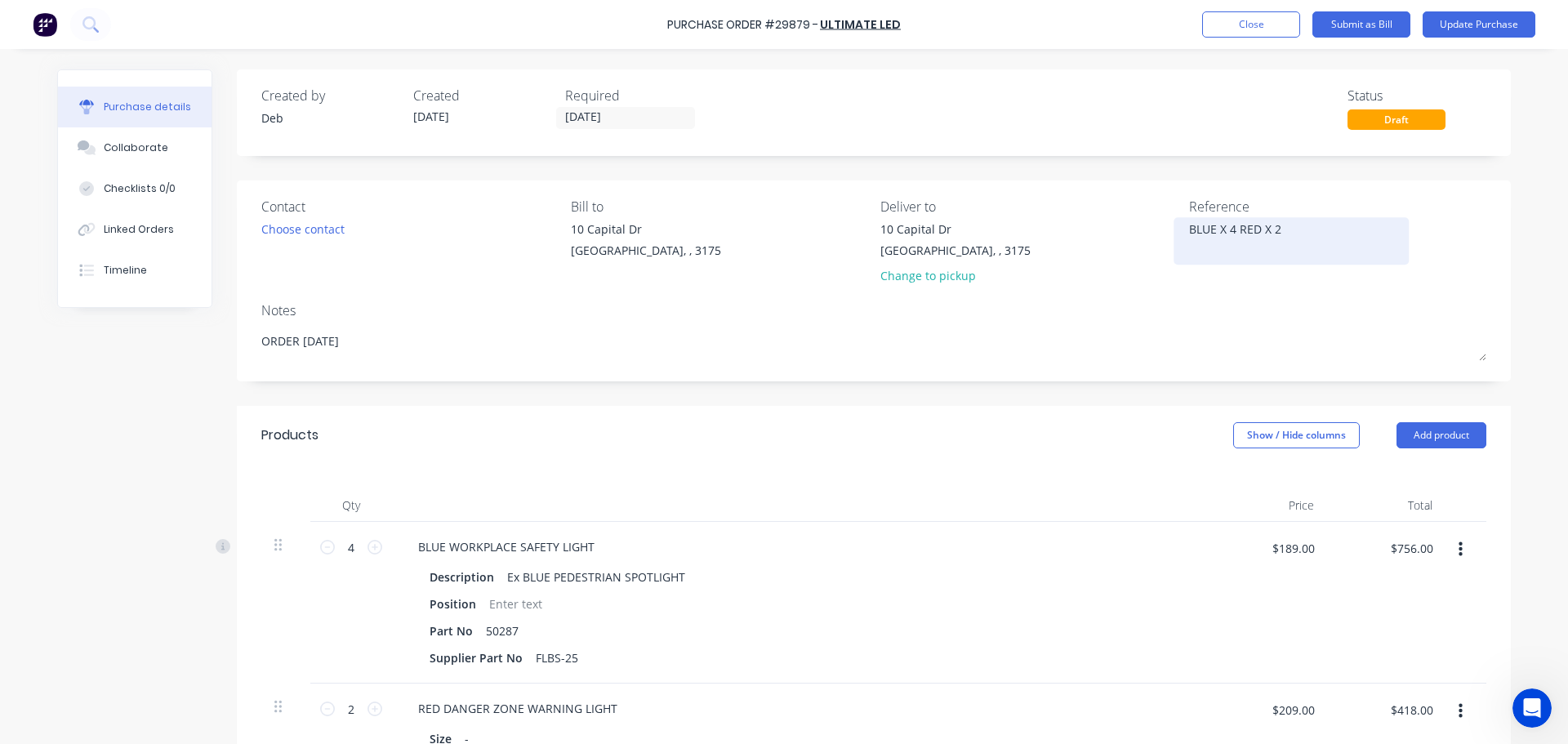
click at [1286, 227] on textarea "BLUE X 4 RED X 2" at bounding box center [1291, 238] width 204 height 36
type textarea "BLUE X 4 RED X 2 [DATE]"
click at [1457, 20] on button "Update Purchase" at bounding box center [1478, 25] width 112 height 26
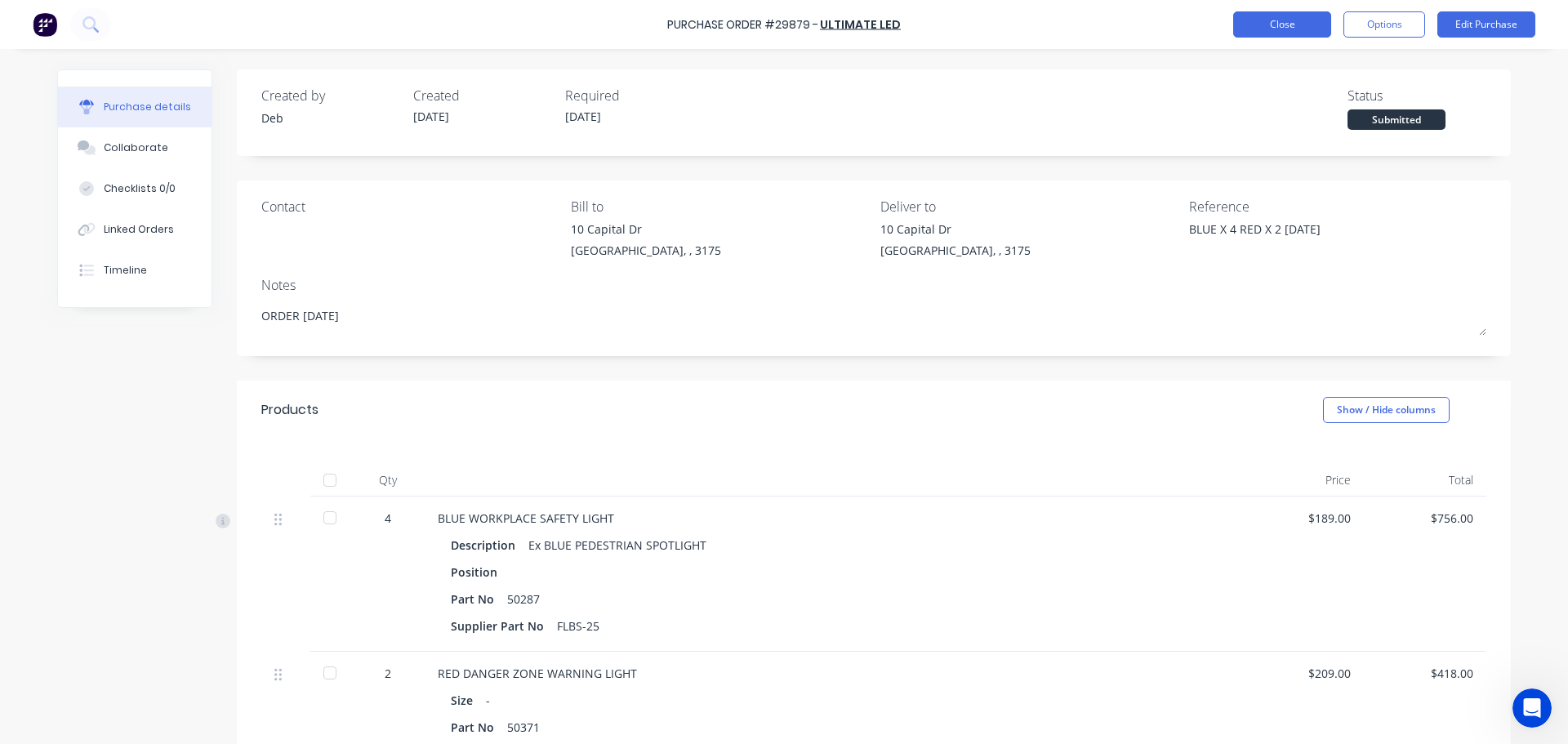
click at [1258, 30] on button "Close" at bounding box center [1282, 25] width 98 height 26
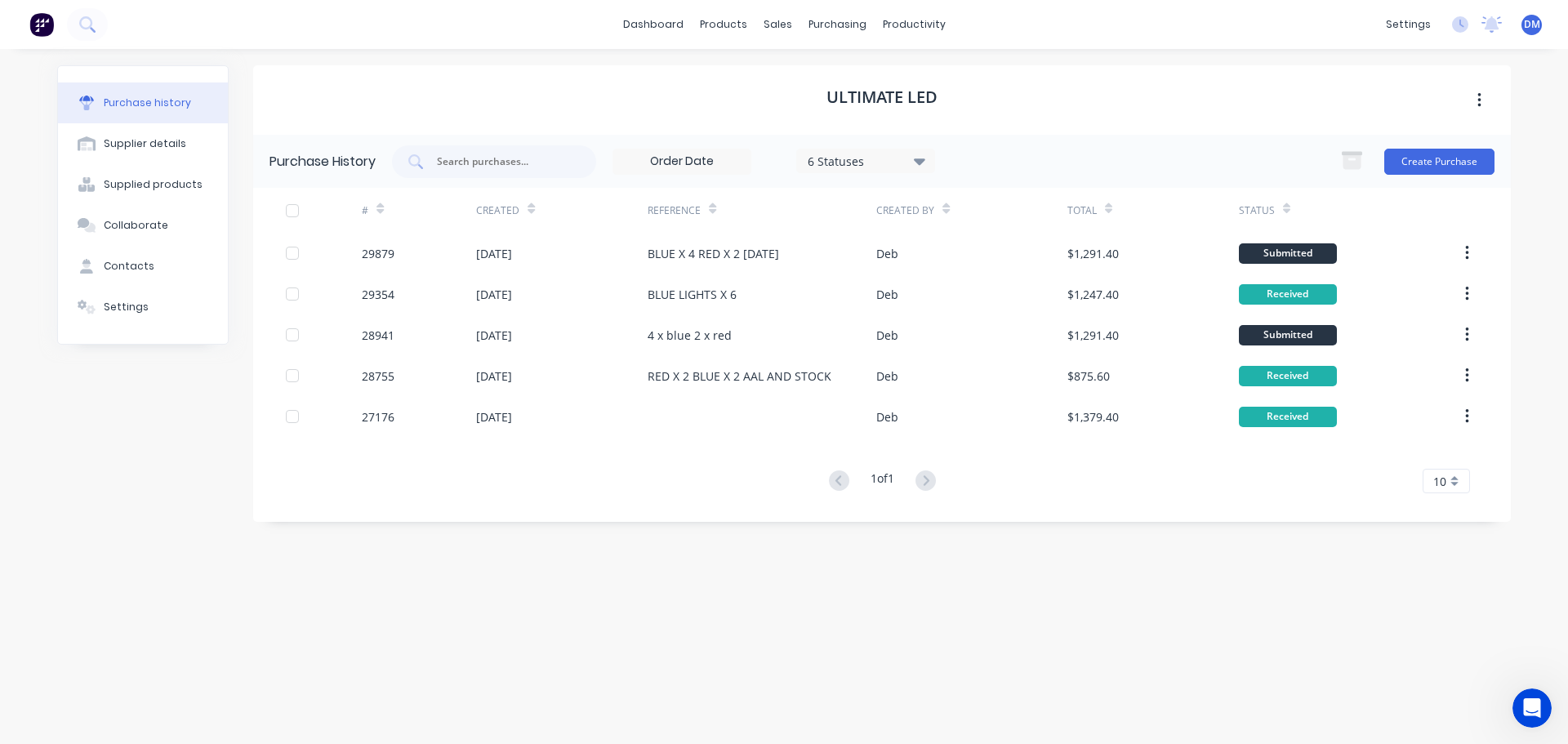
click at [134, 104] on div "Purchase history" at bounding box center [147, 102] width 87 height 14
click at [760, 68] on link "Product Catalogue" at bounding box center [804, 77] width 217 height 33
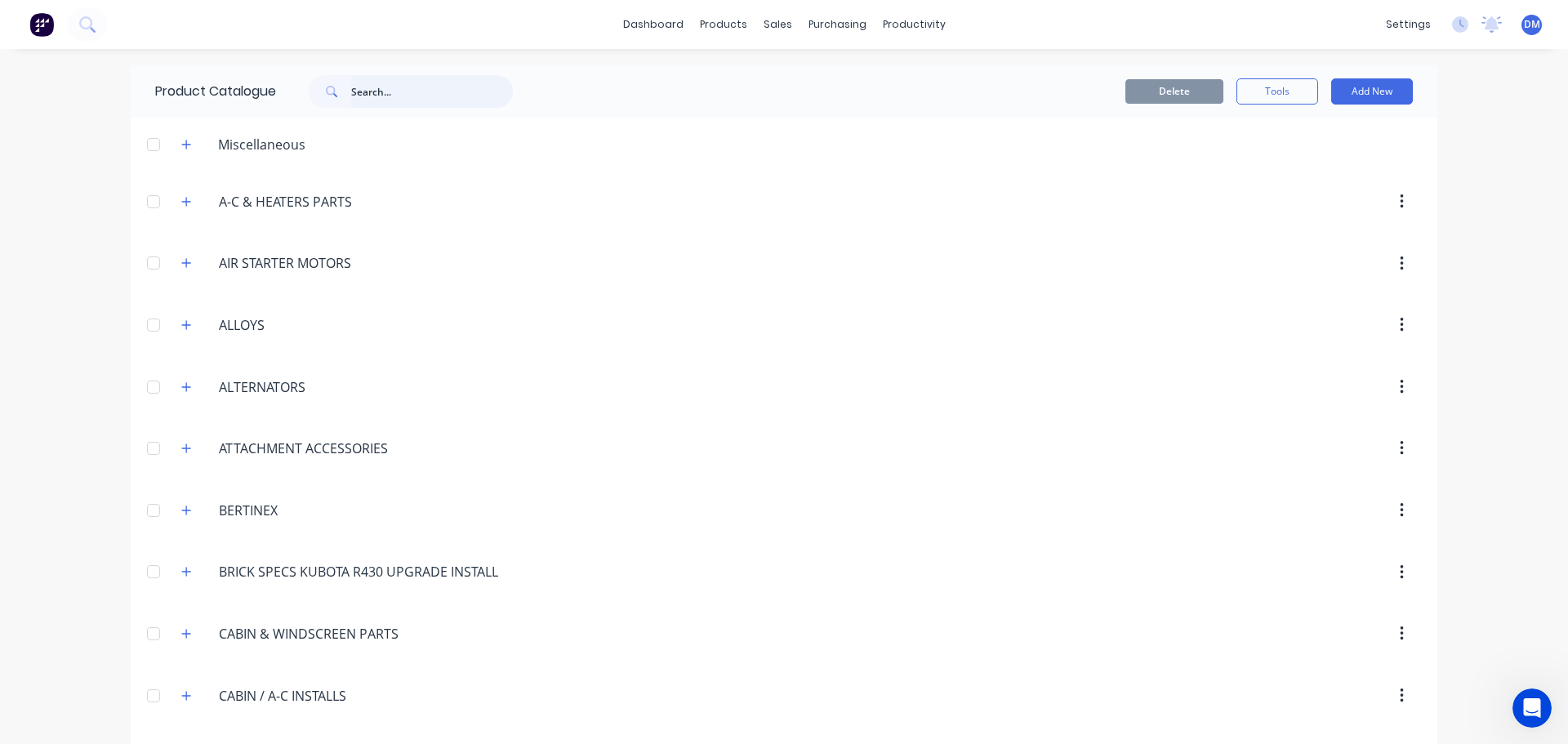
click at [361, 92] on input "text" at bounding box center [431, 91] width 162 height 33
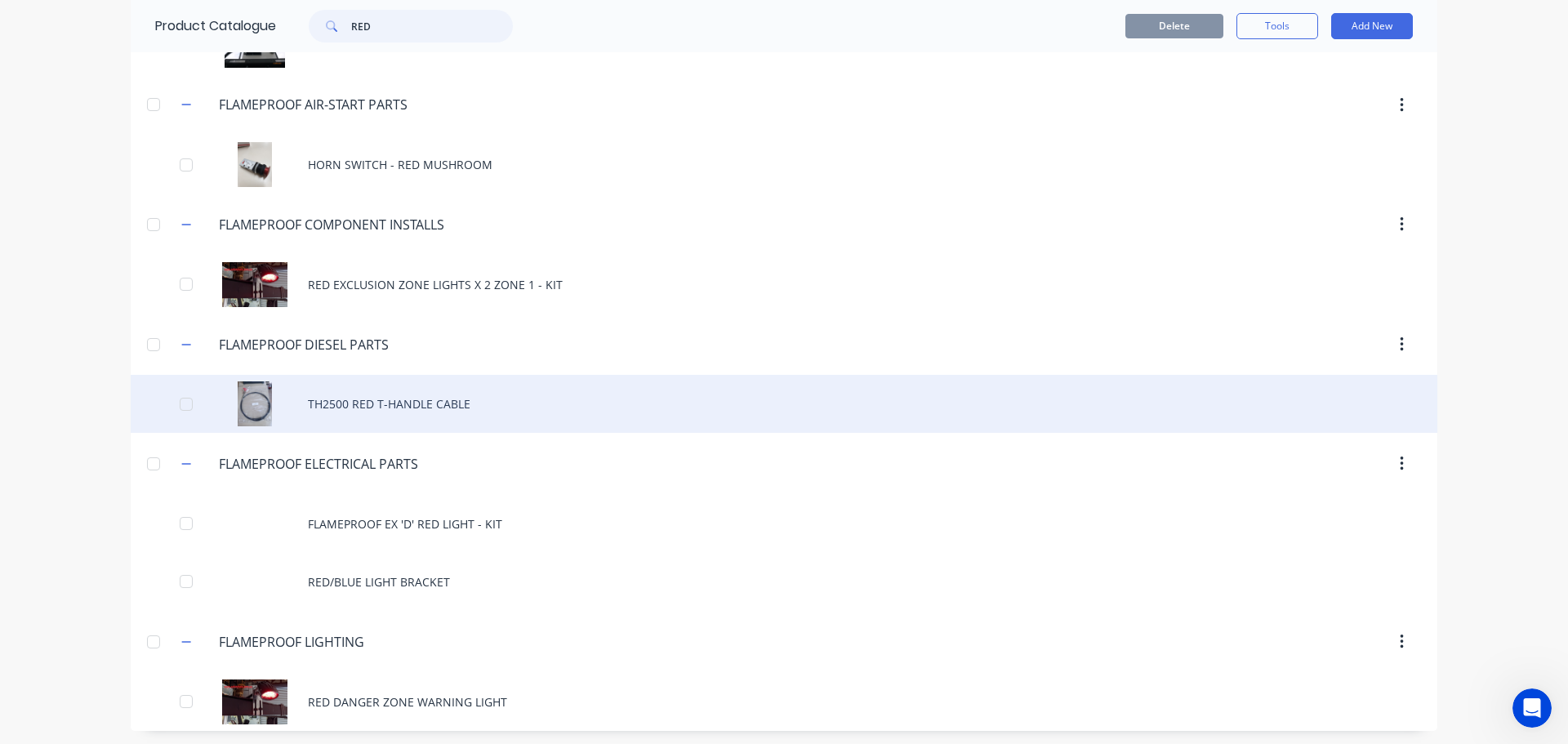
scroll to position [167, 0]
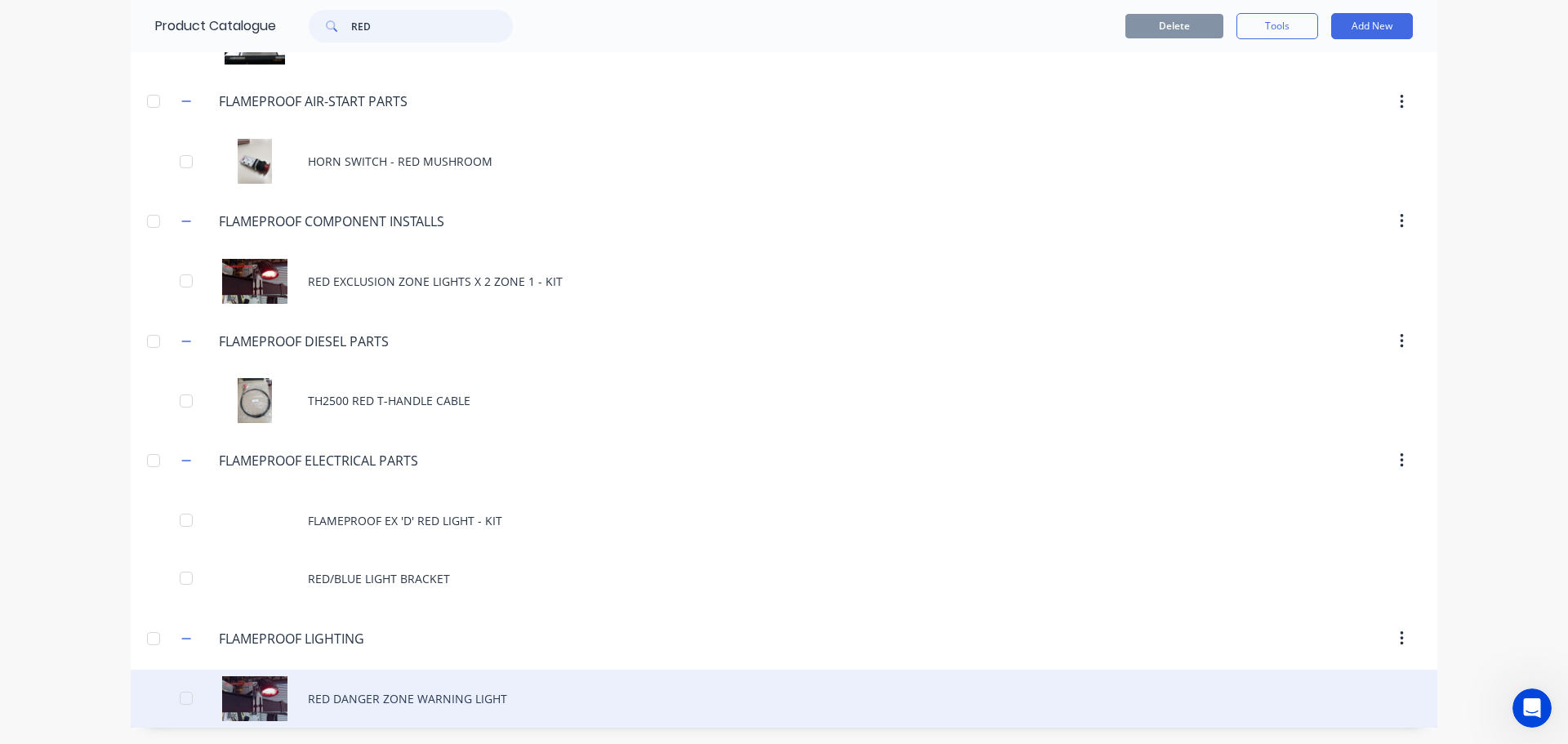
type input "RED"
click at [350, 699] on div "RED DANGER ZONE WARNING LIGHT" at bounding box center [783, 698] width 1307 height 58
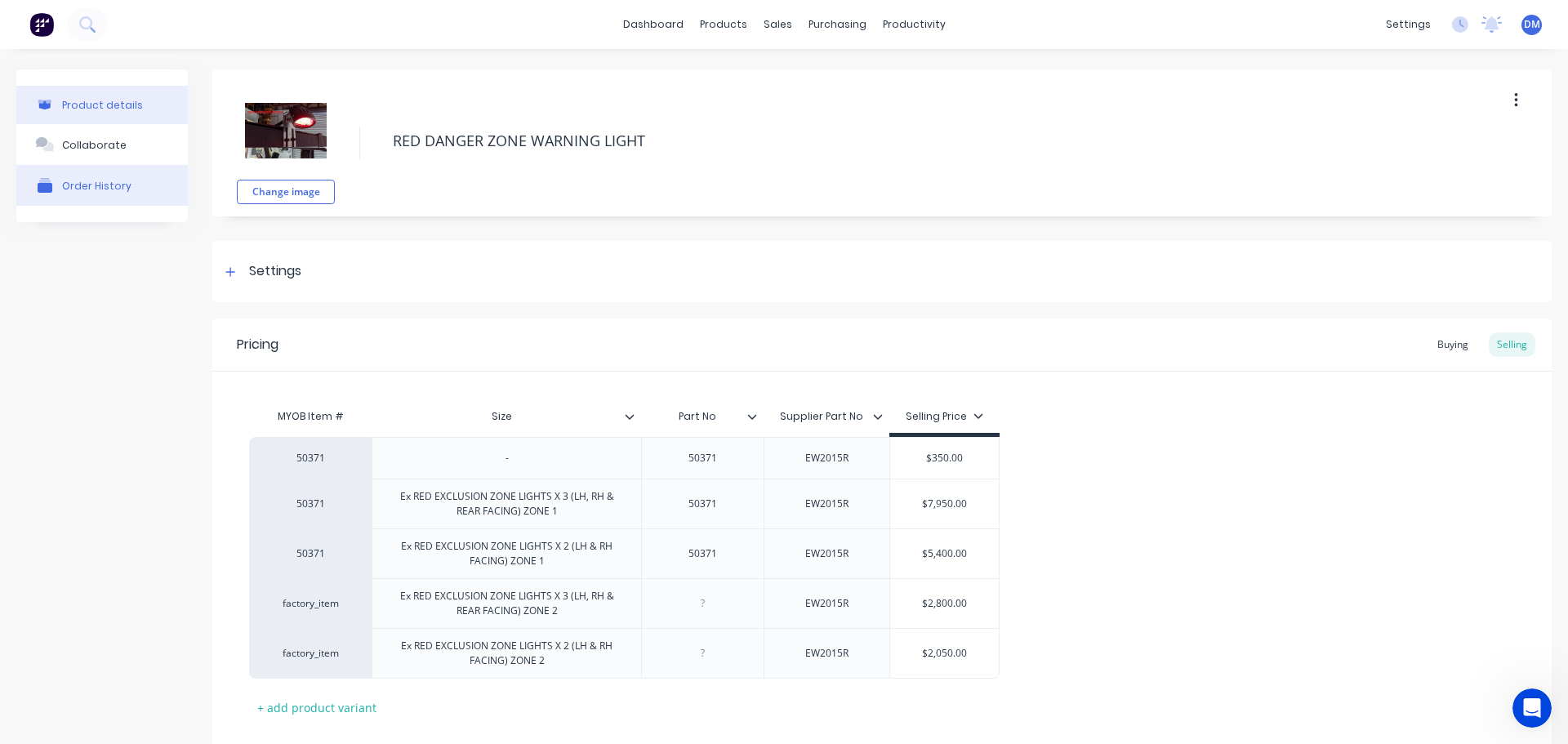
click at [101, 184] on div "Order History" at bounding box center [96, 185] width 69 height 12
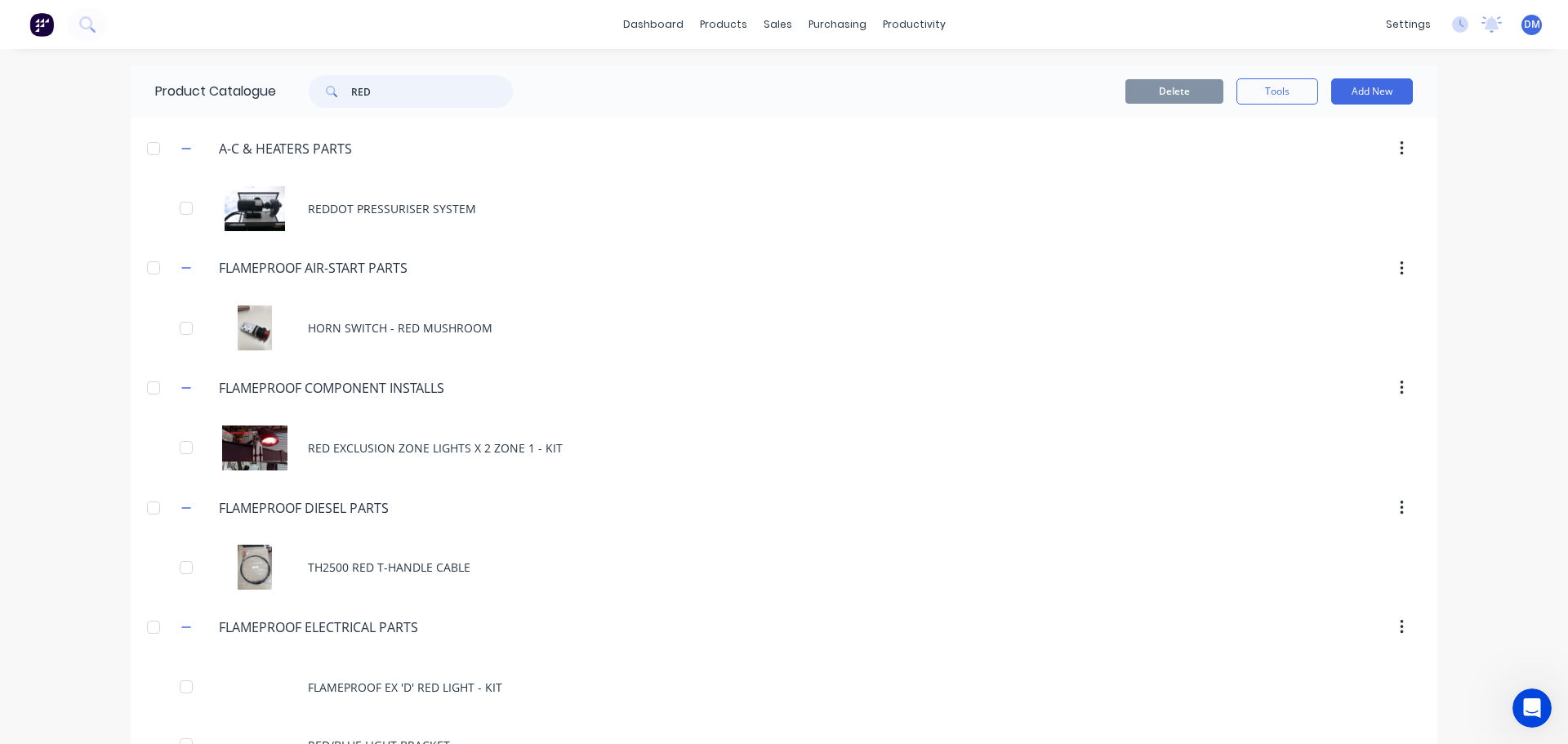
drag, startPoint x: 336, startPoint y: 88, endPoint x: 2, endPoint y: 159, distance: 341.5
click at [2, 159] on div "dashboard products sales purchasing productivity dashboard products Product Cat…" at bounding box center [784, 372] width 1568 height 744
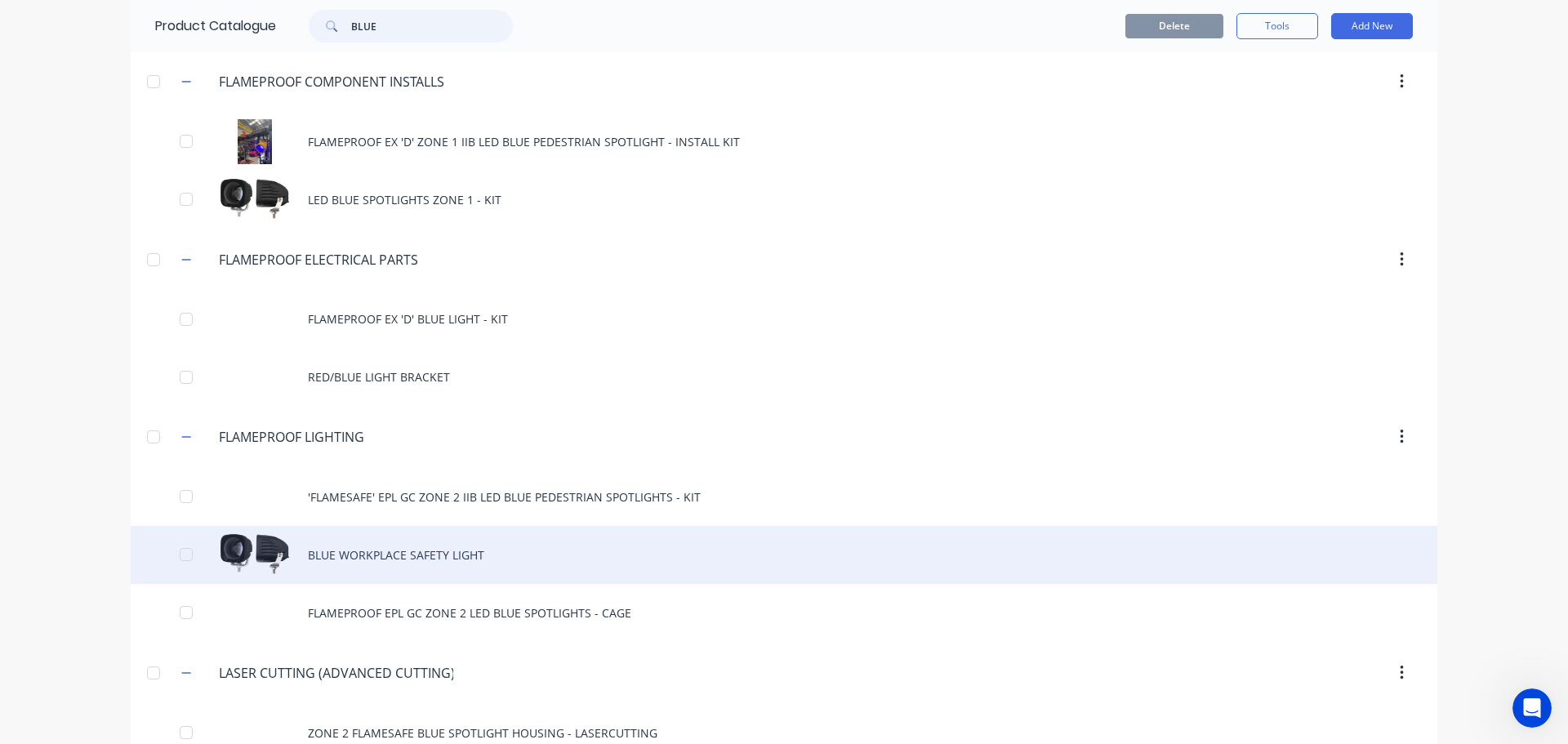
scroll to position [341, 0]
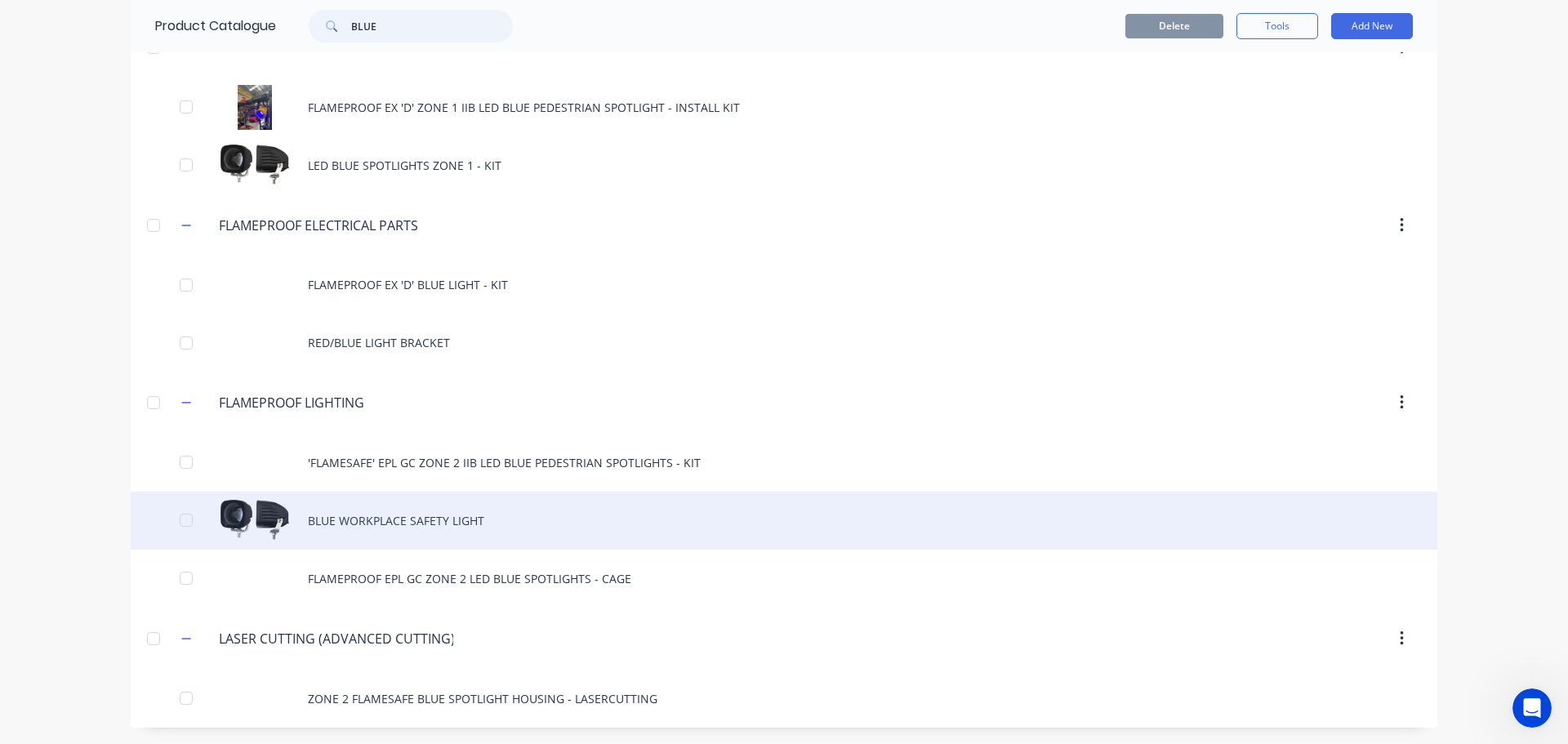
type input "BLUE"
click at [377, 528] on div "BLUE WORKPLACE SAFETY LIGHT" at bounding box center [783, 520] width 1307 height 58
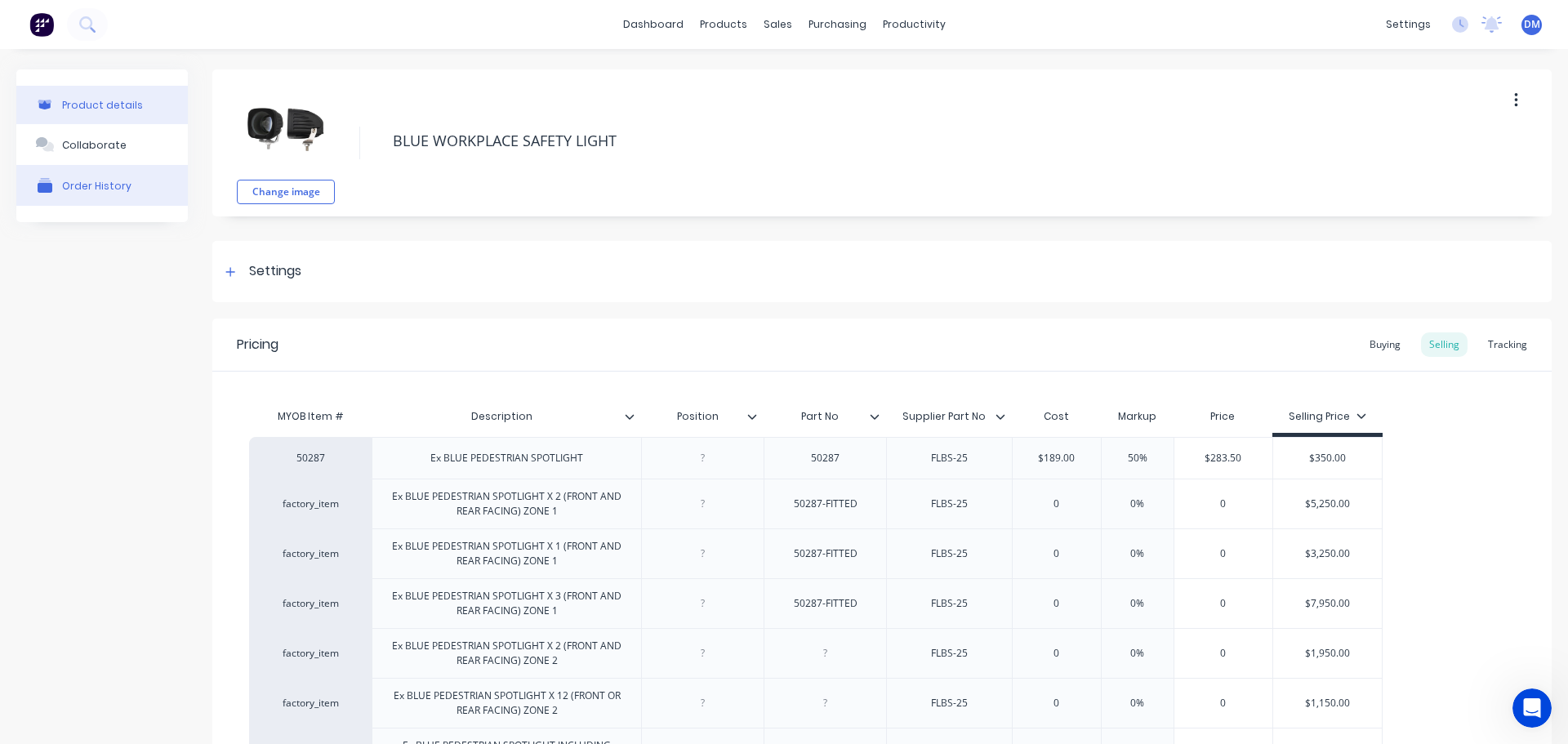
click at [86, 181] on div "Order History" at bounding box center [96, 185] width 69 height 12
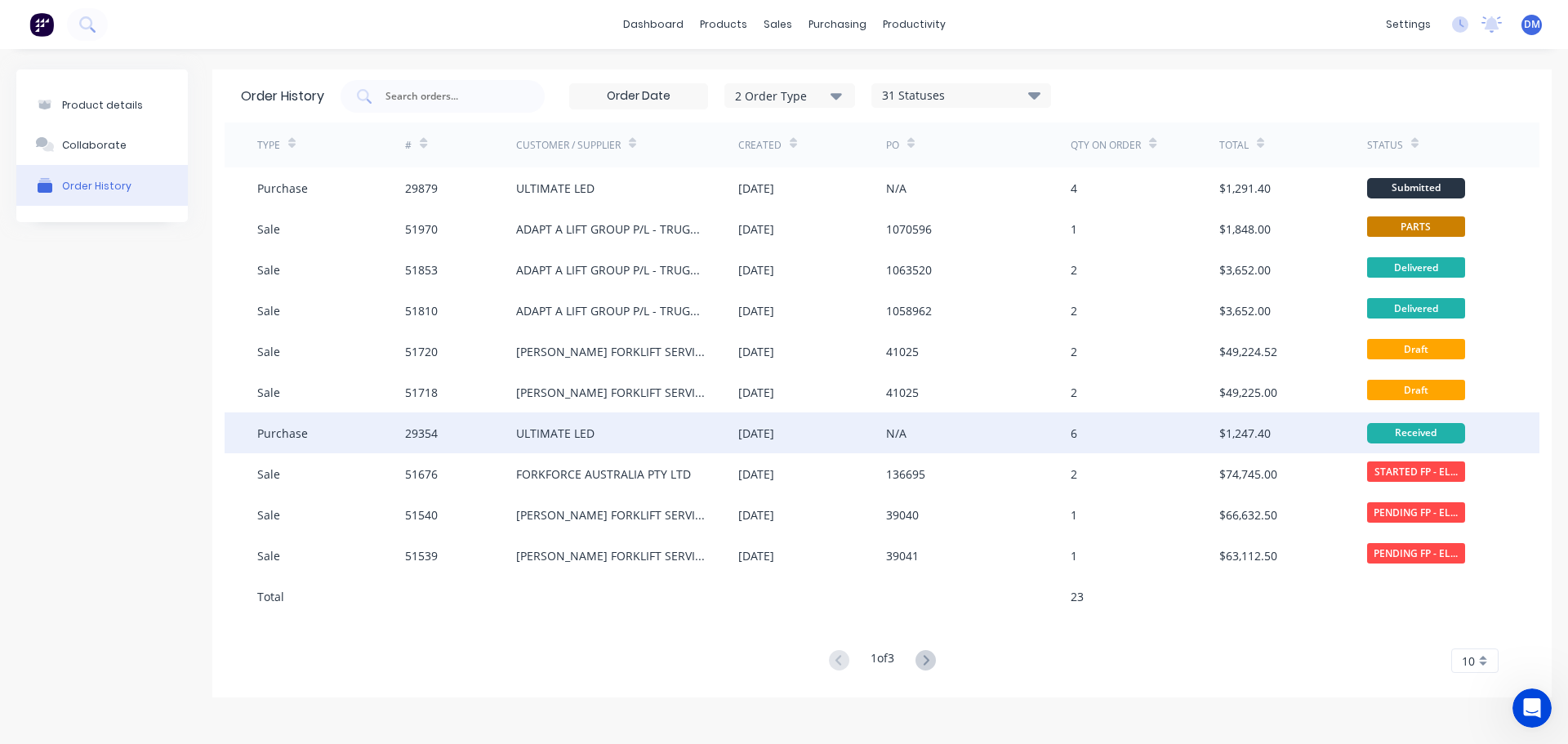
click at [584, 433] on div "ULTIMATE LED" at bounding box center [555, 433] width 79 height 17
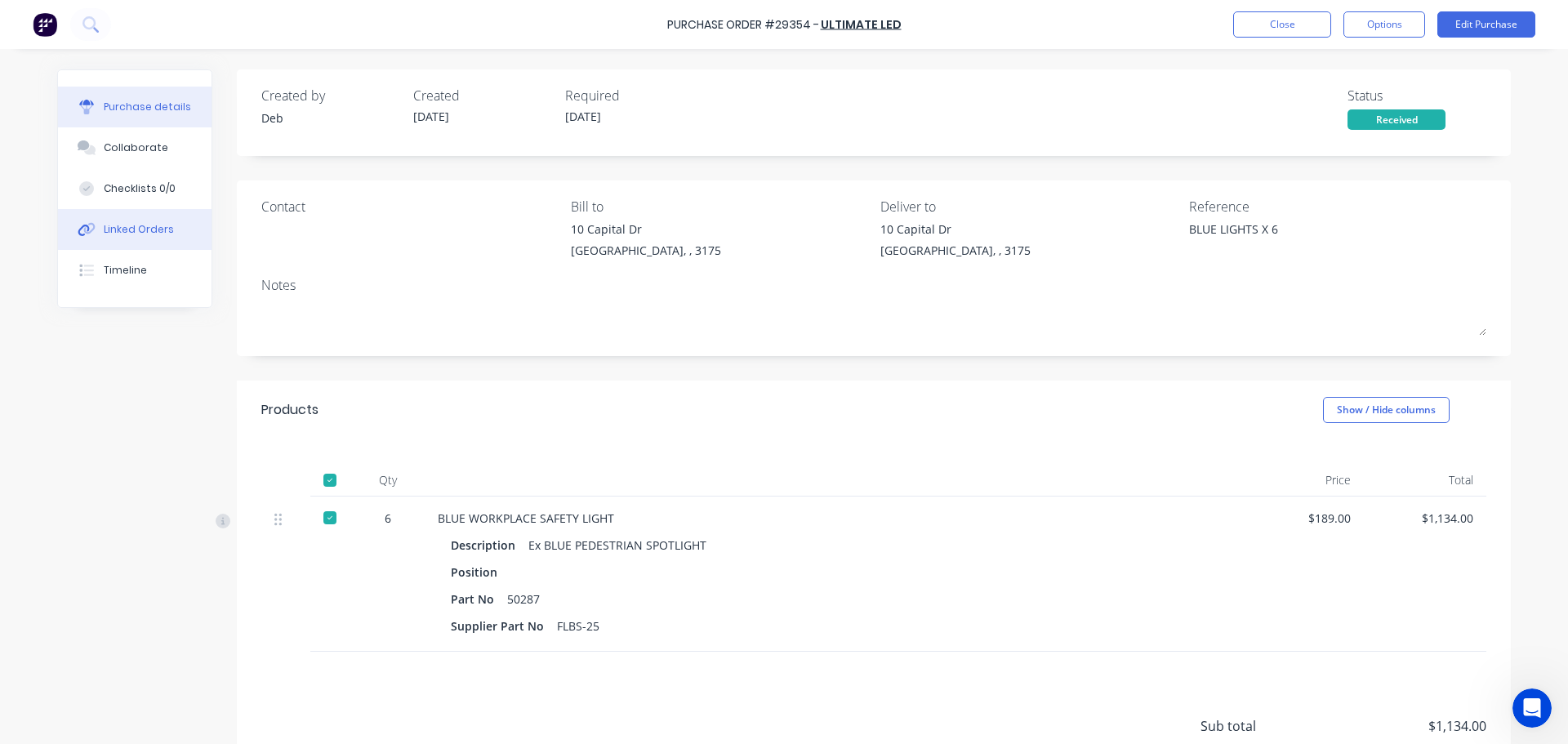
click at [150, 227] on div "Linked Orders" at bounding box center [139, 229] width 70 height 14
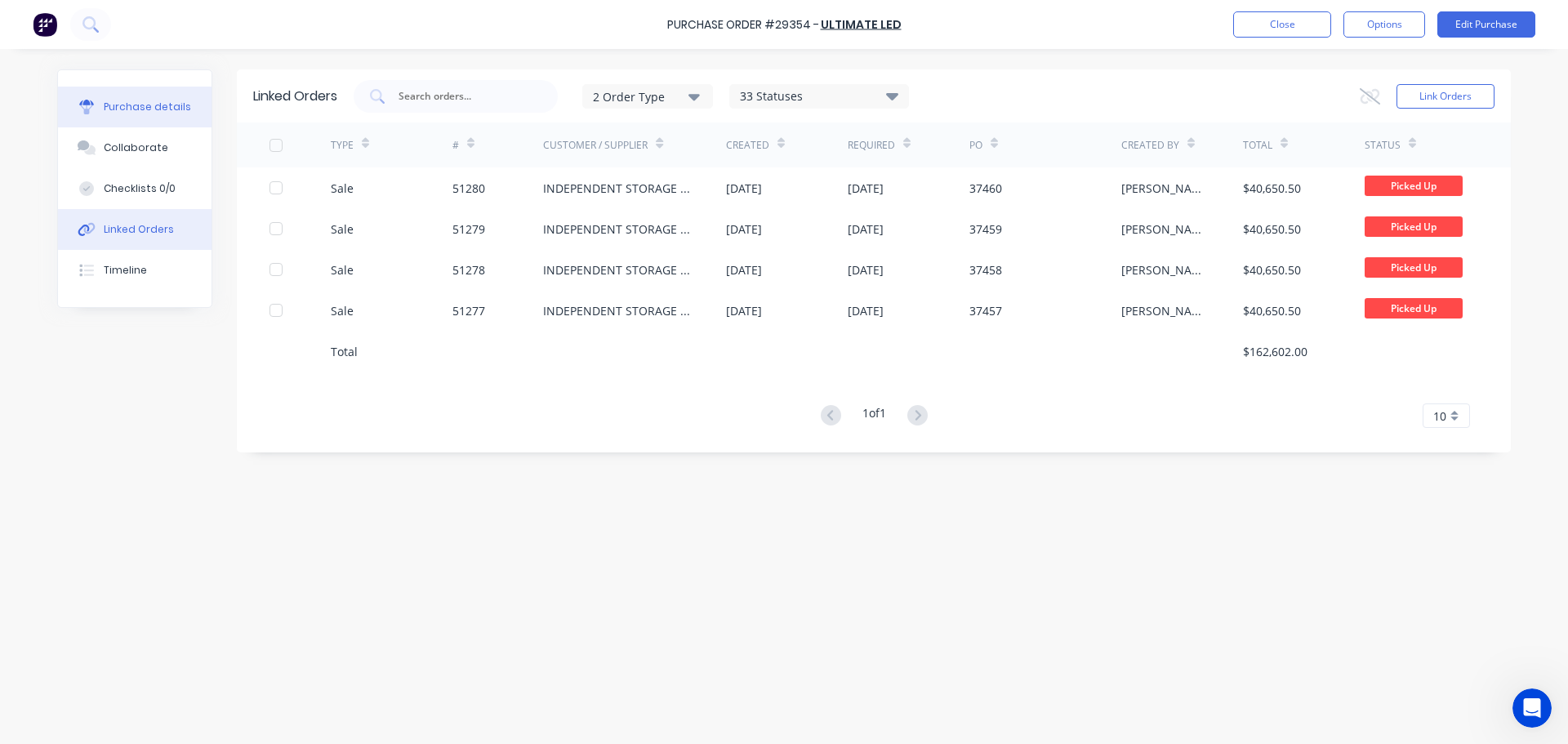
click at [118, 103] on div "Purchase details" at bounding box center [147, 107] width 87 height 14
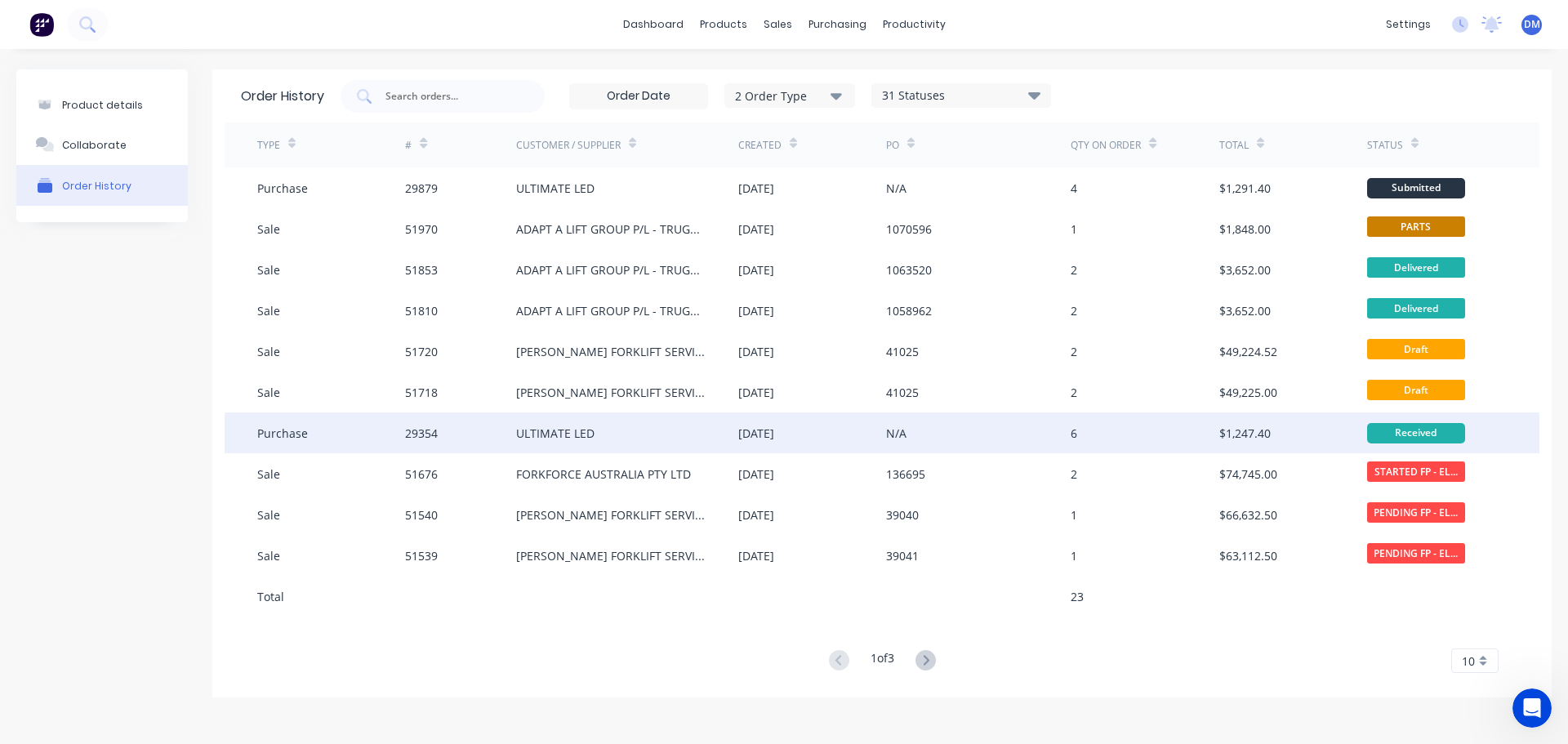
click at [654, 431] on div "ULTIMATE LED" at bounding box center [627, 433] width 222 height 41
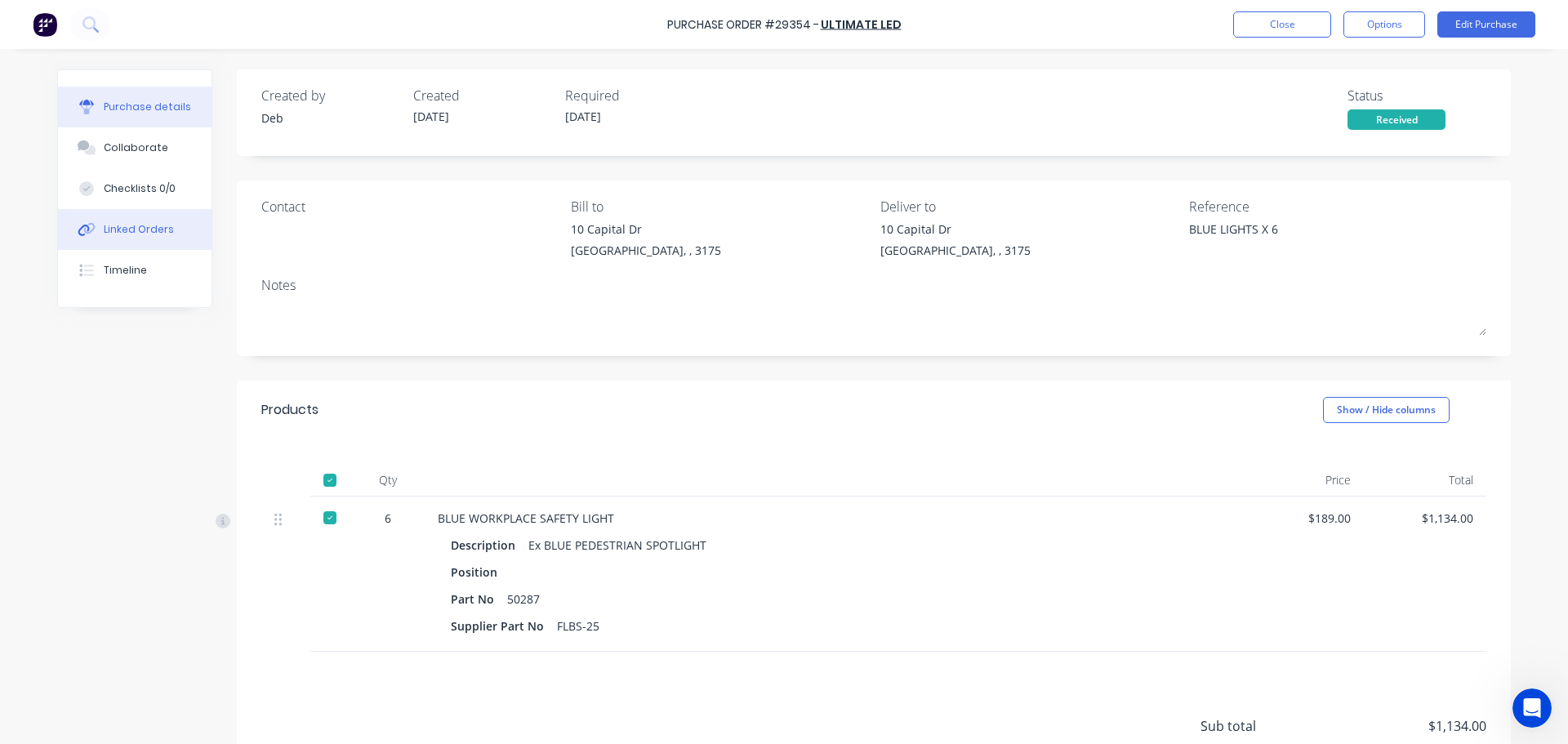
click at [134, 224] on div "Linked Orders" at bounding box center [139, 229] width 70 height 14
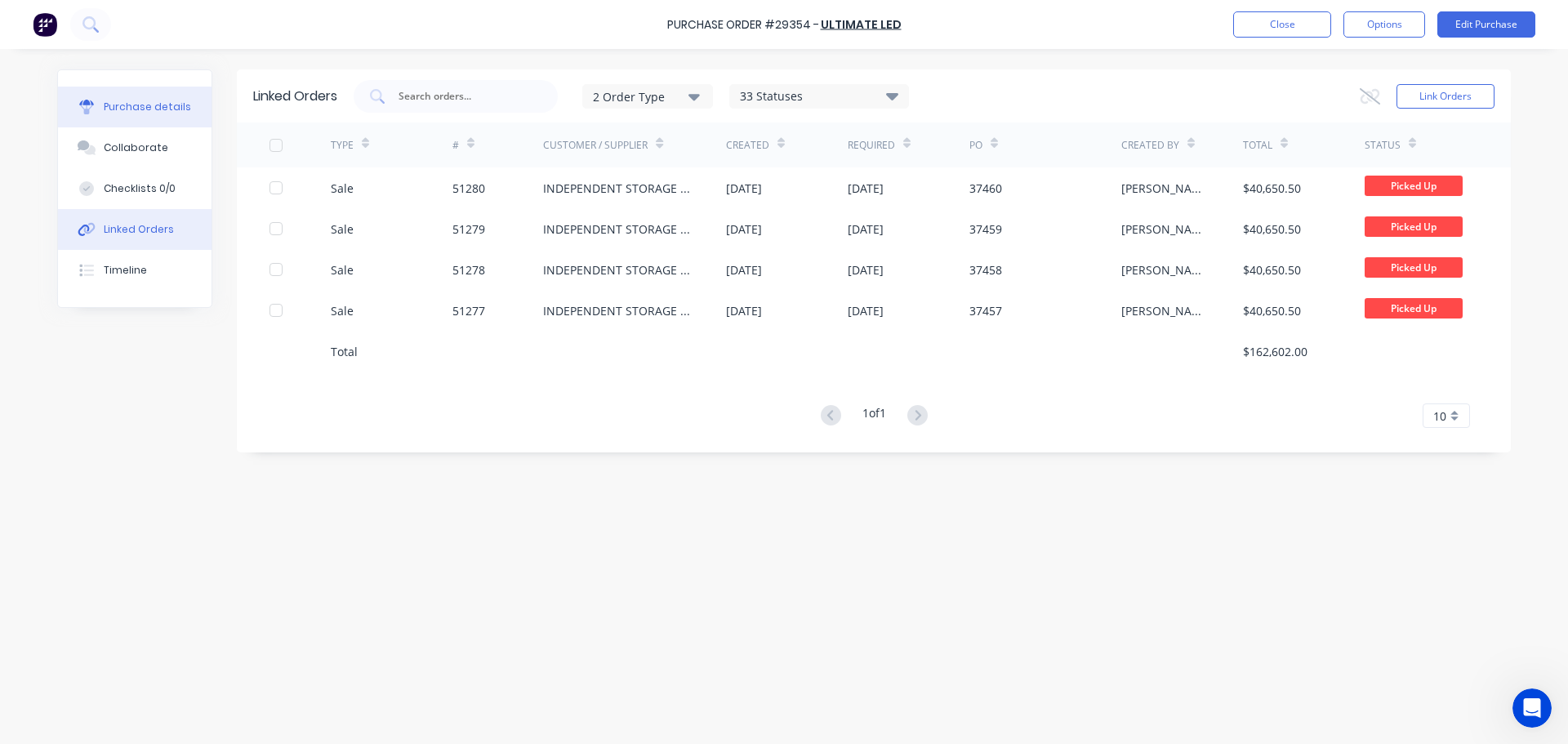
click at [128, 104] on div "Purchase details" at bounding box center [147, 107] width 87 height 14
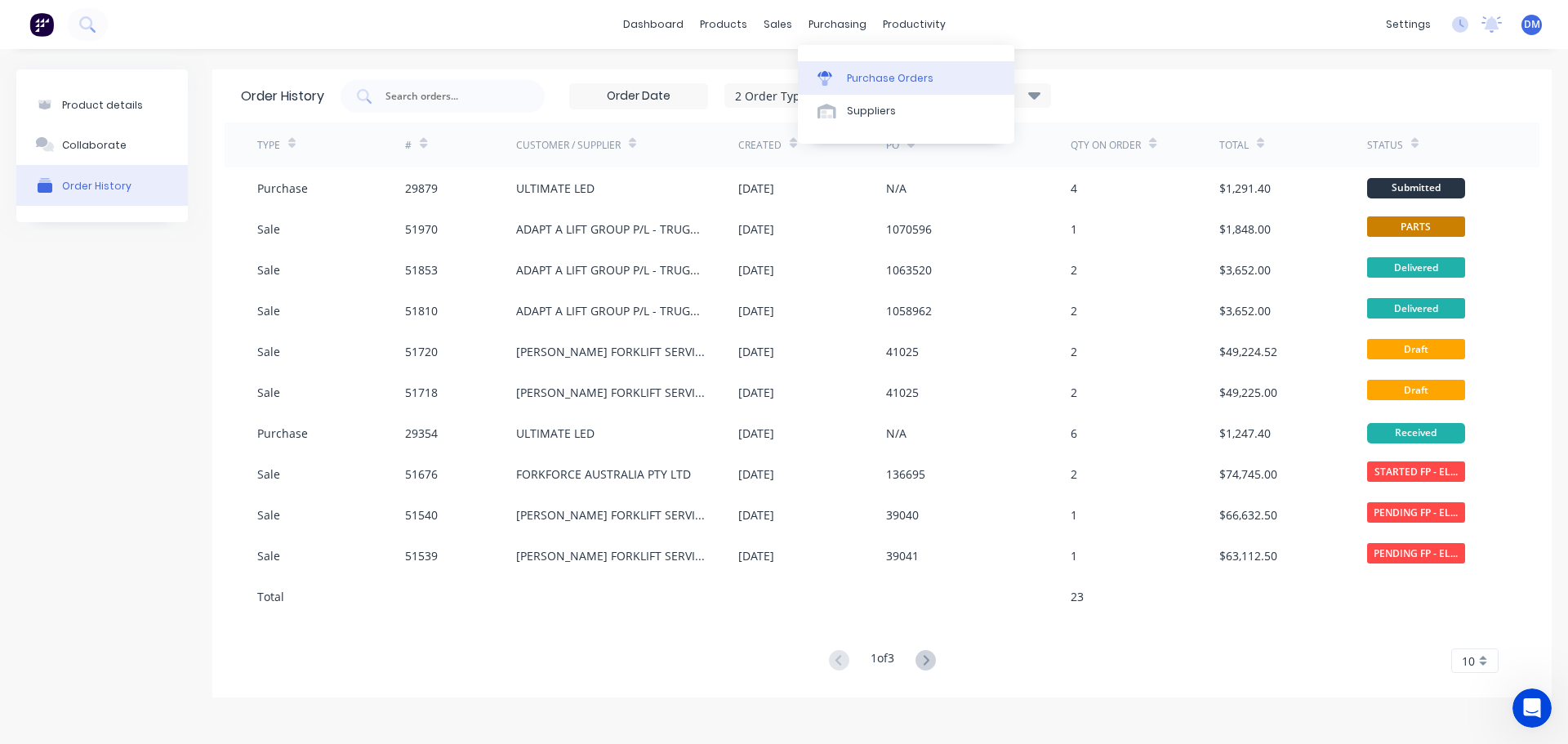
click at [865, 80] on div "Purchase Orders" at bounding box center [890, 78] width 86 height 14
